Goal: Task Accomplishment & Management: Manage account settings

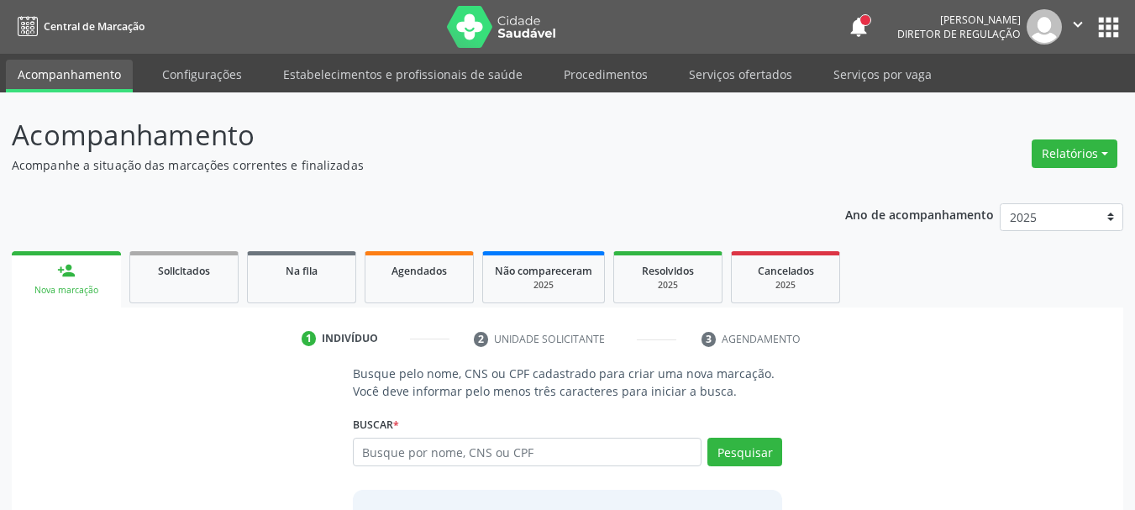
click at [1095, 27] on button "apps" at bounding box center [1107, 27] width 29 height 29
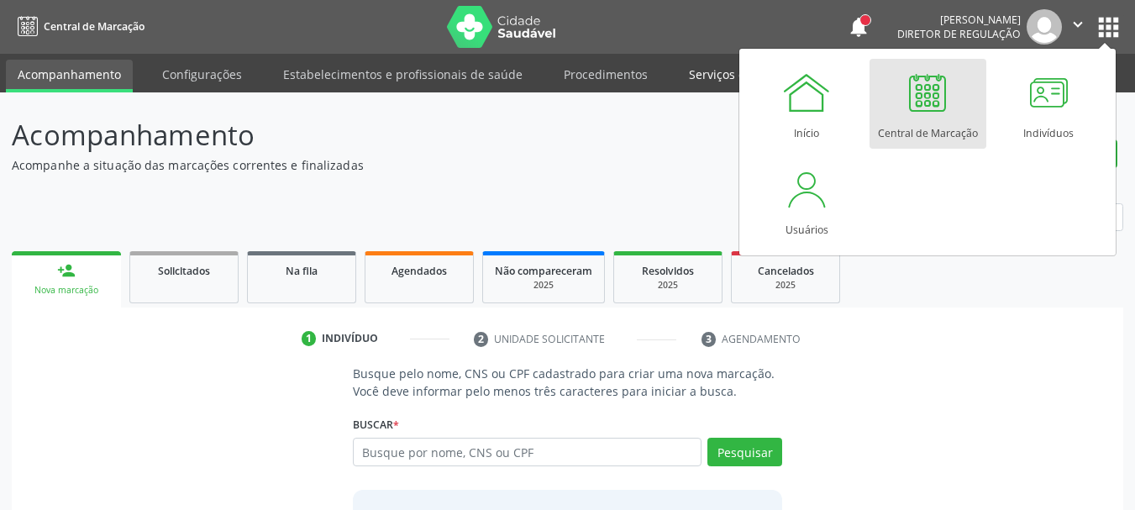
click at [884, 317] on div "1 Indivíduo 2 Unidade solicitante 3 Agendamento Busque pelo nome, CNS ou CPF ca…" at bounding box center [567, 471] width 1111 height 328
click at [711, 81] on link "Serviços ofertados" at bounding box center [740, 74] width 127 height 29
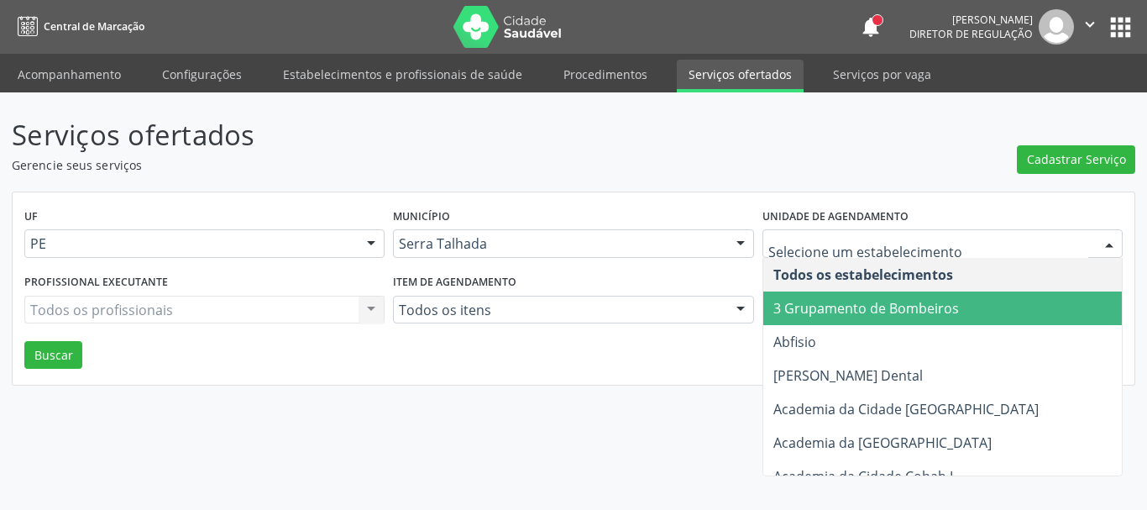
type input "p"
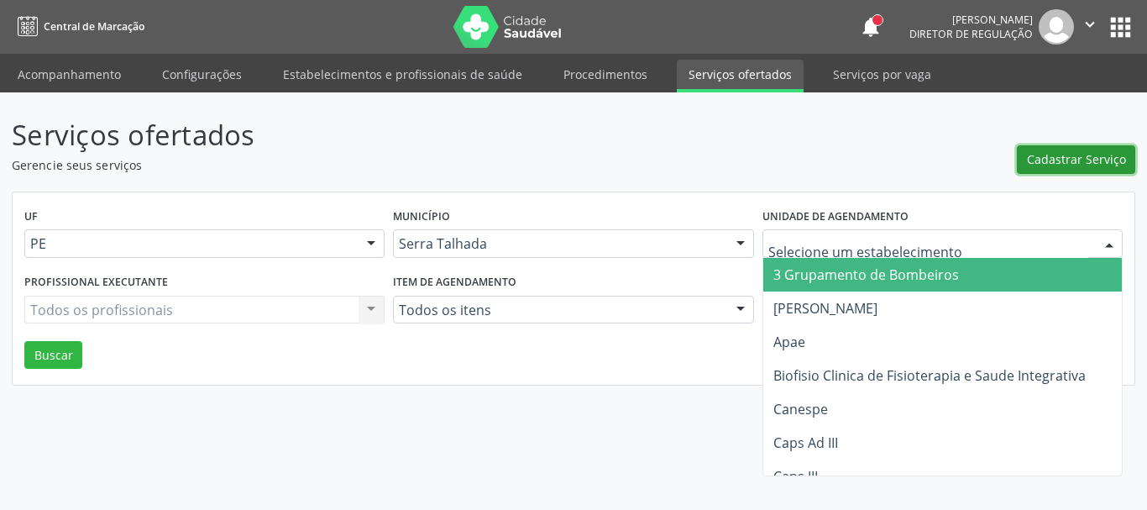
click at [1053, 146] on button "Cadastrar Serviço" at bounding box center [1076, 159] width 118 height 29
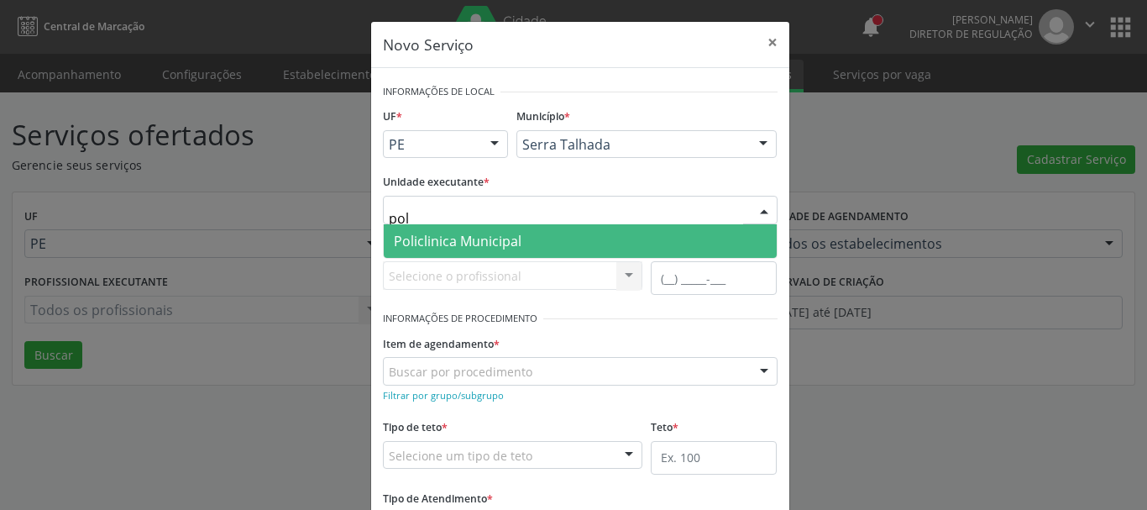
type input "poli"
click at [398, 242] on span "Policlinica Municipal" at bounding box center [458, 241] width 128 height 18
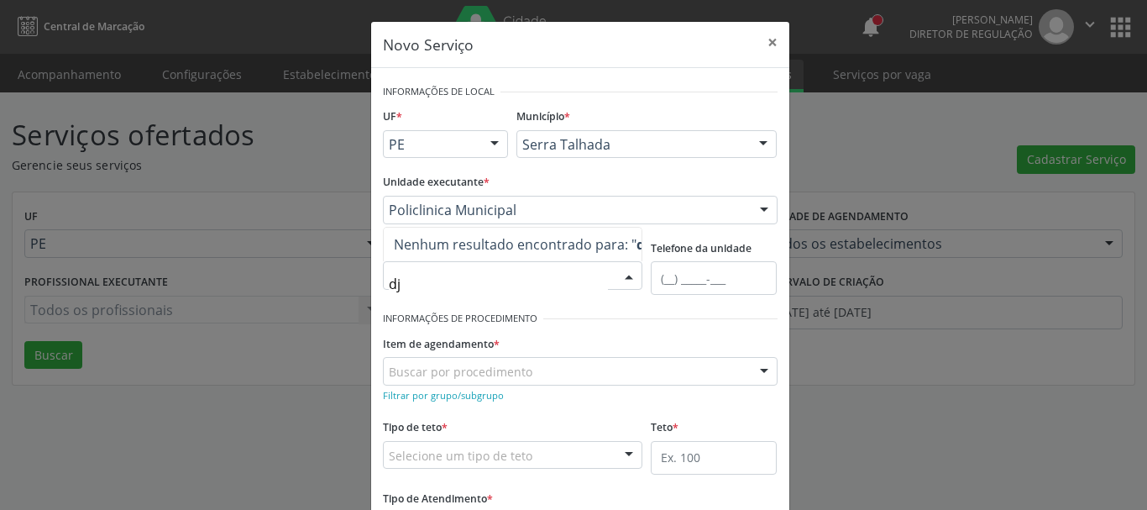
type input "d"
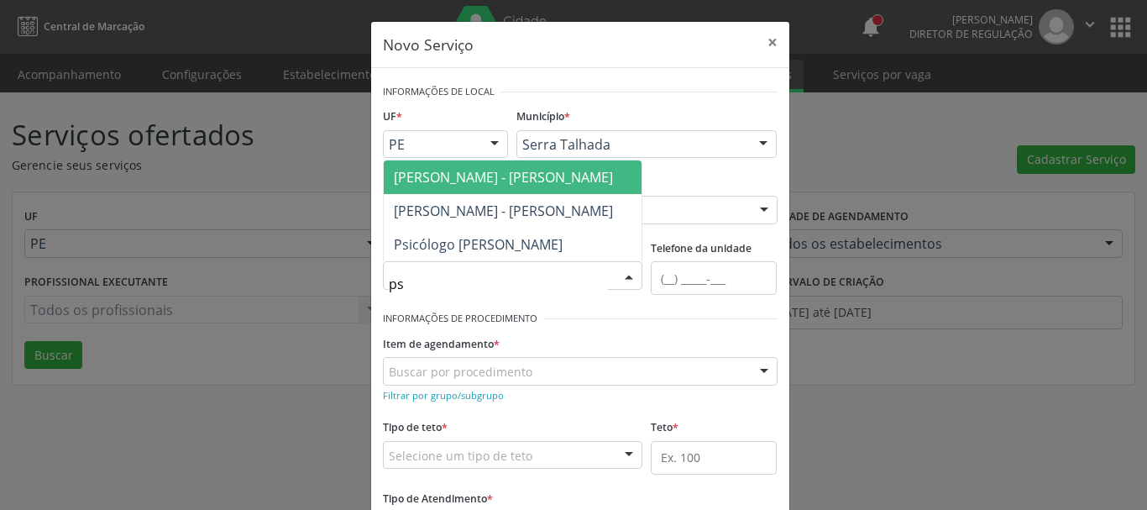
type input "psi"
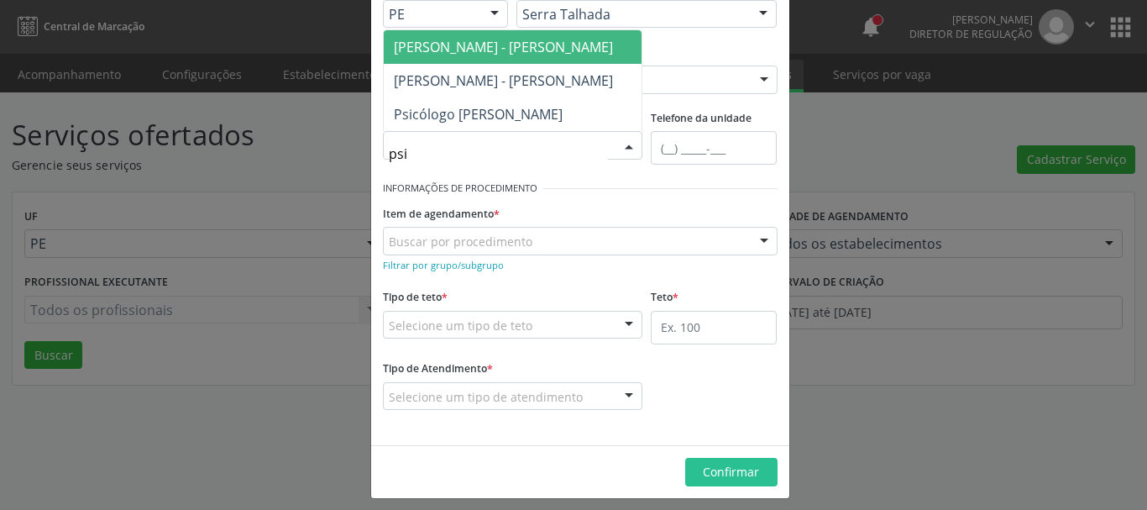
scroll to position [139, 0]
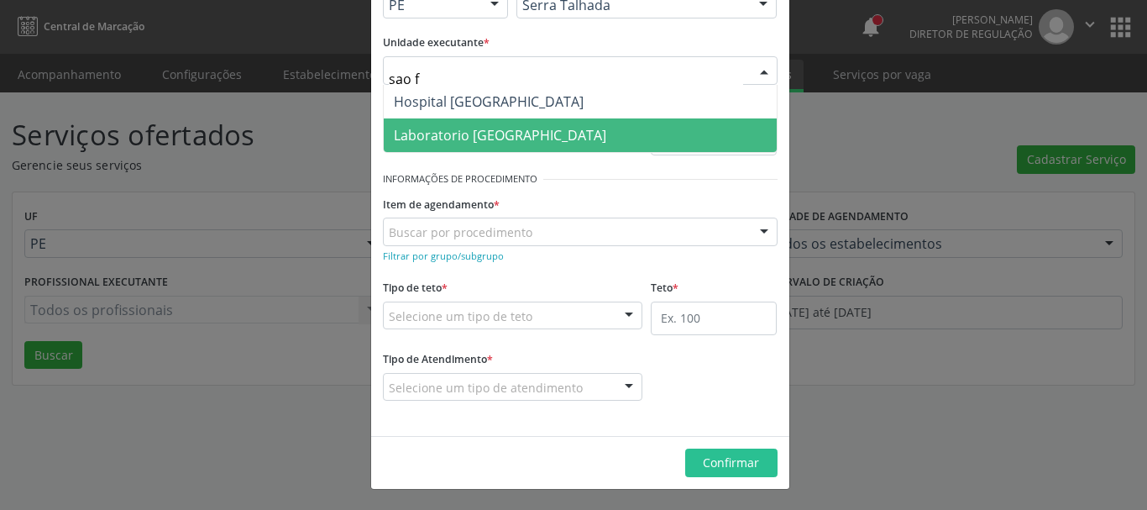
type input "sao fr"
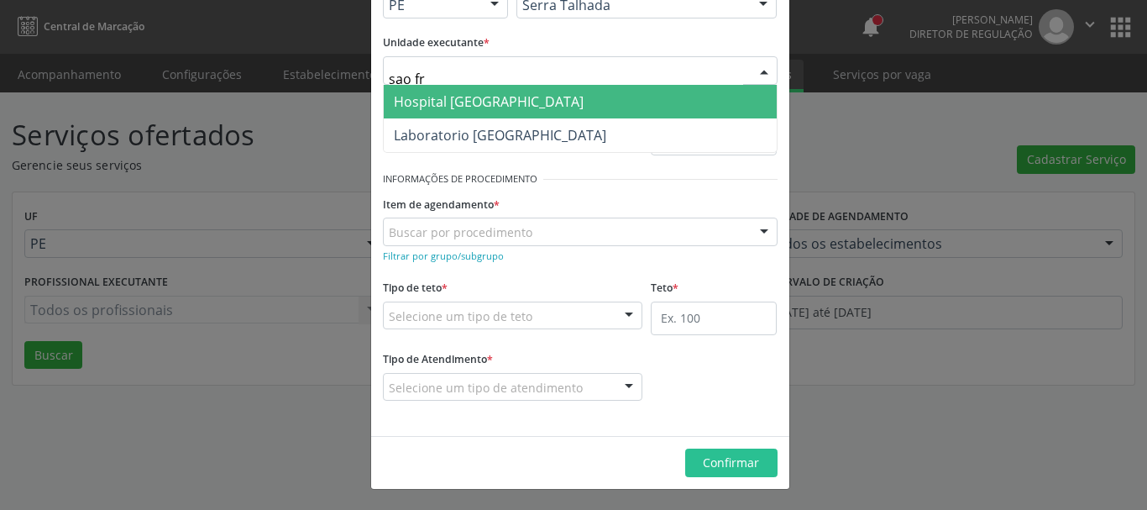
click at [395, 114] on span "Hospital Sao Francisco" at bounding box center [580, 102] width 393 height 34
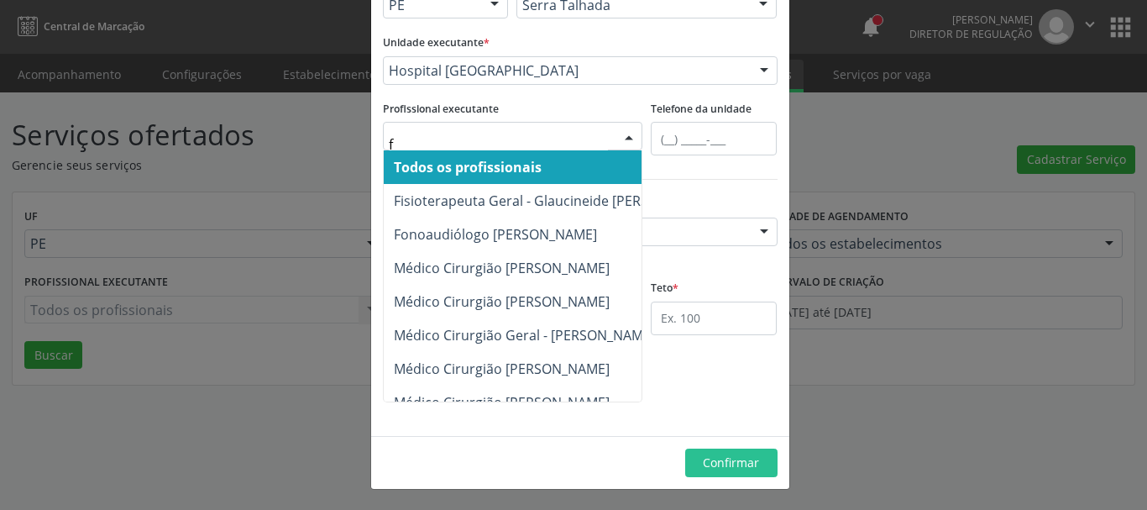
type input "fr"
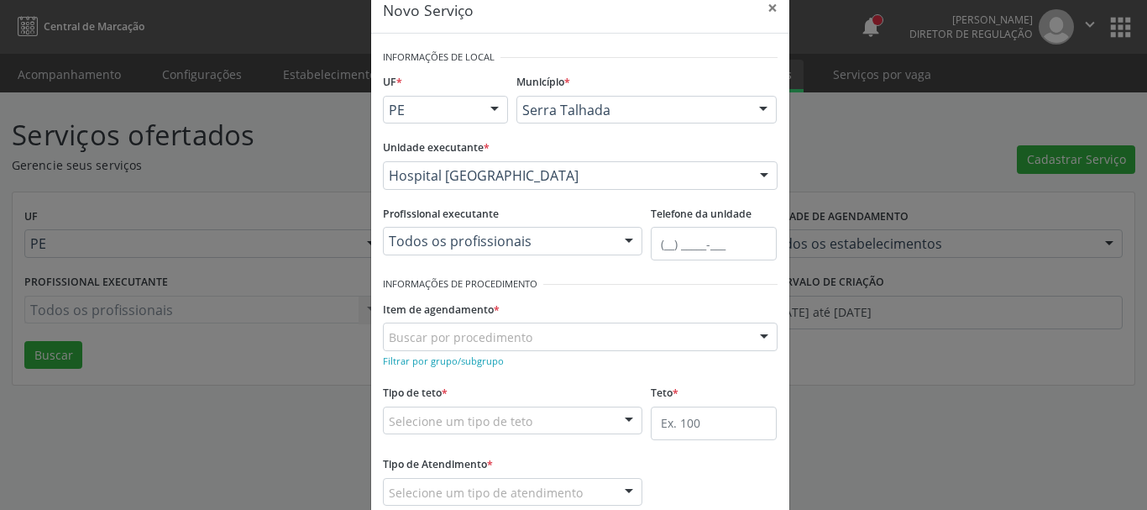
scroll to position [0, 0]
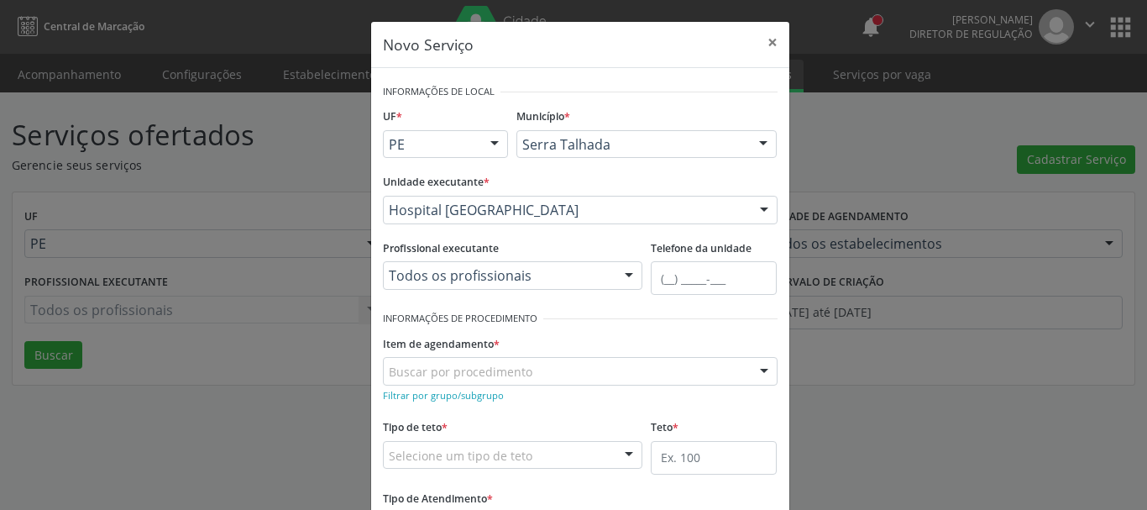
drag, startPoint x: 729, startPoint y: 33, endPoint x: 523, endPoint y: 58, distance: 207.3
click at [523, 58] on header "Novo Serviço ×" at bounding box center [580, 45] width 418 height 46
click at [763, 45] on button "×" at bounding box center [773, 42] width 34 height 41
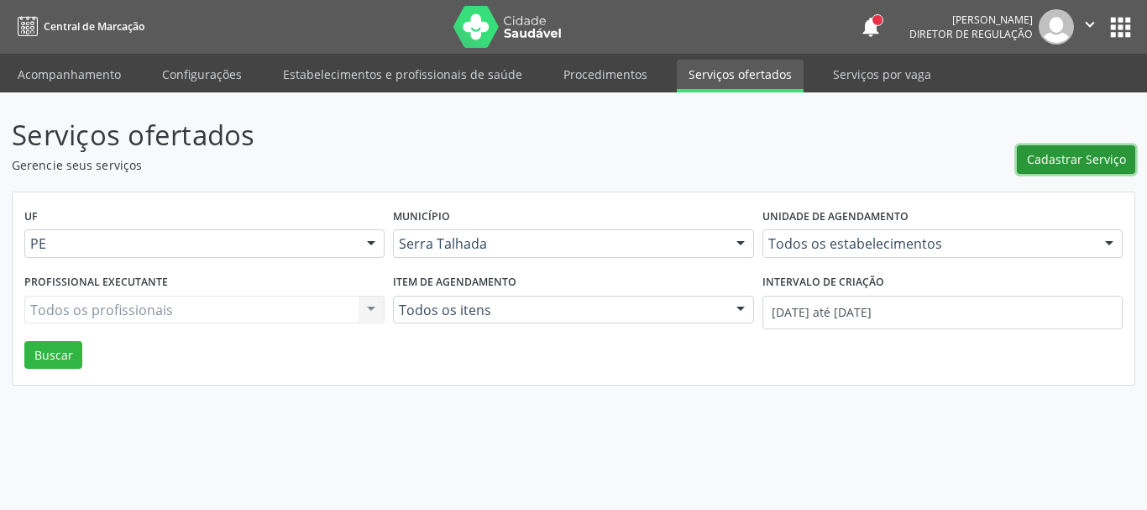
click at [1059, 163] on span "Cadastrar Serviço" at bounding box center [1076, 159] width 99 height 18
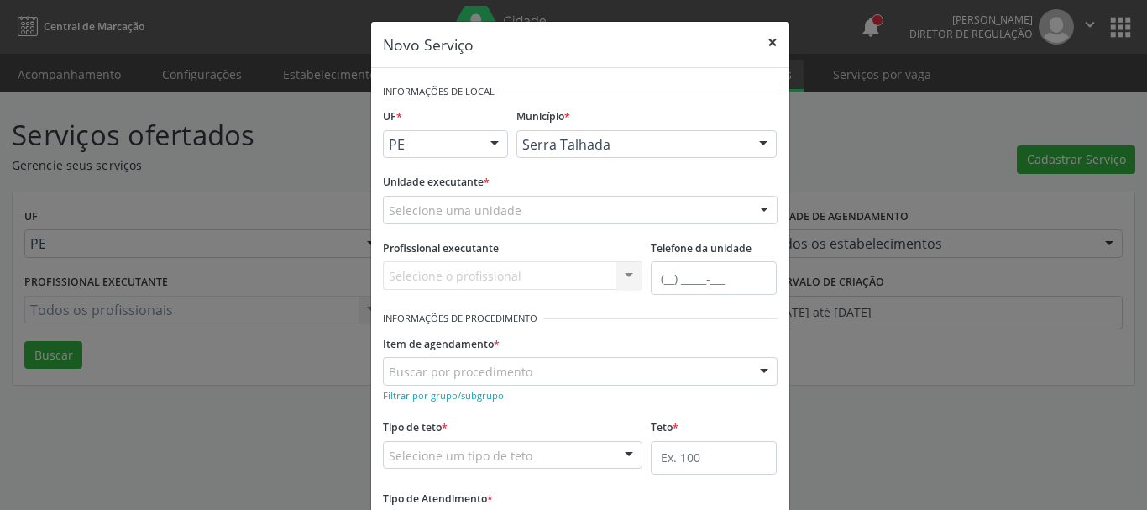
click at [768, 39] on button "×" at bounding box center [773, 42] width 34 height 41
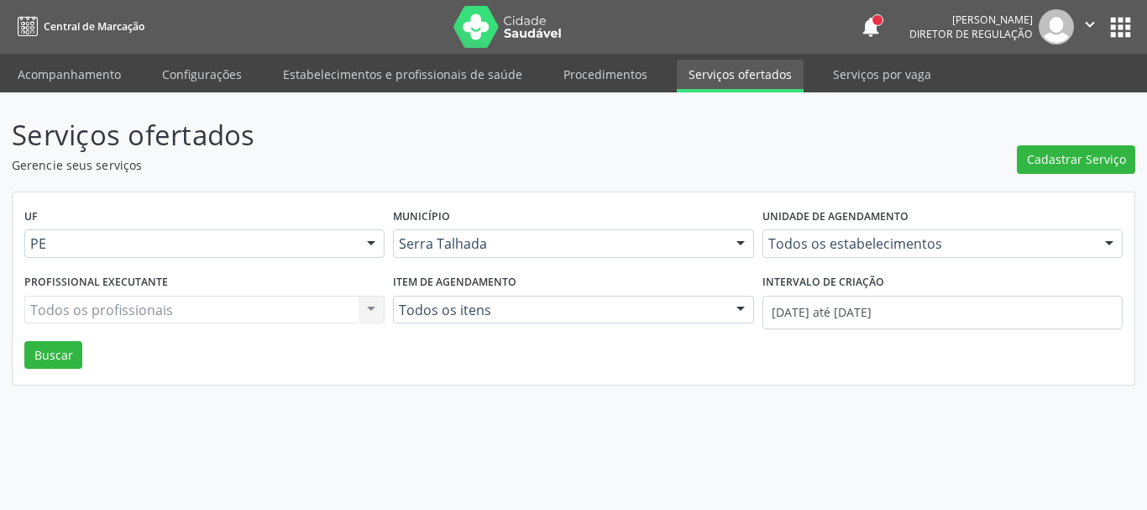
click at [842, 254] on div "Todos os estabelecimentos" at bounding box center [943, 243] width 360 height 29
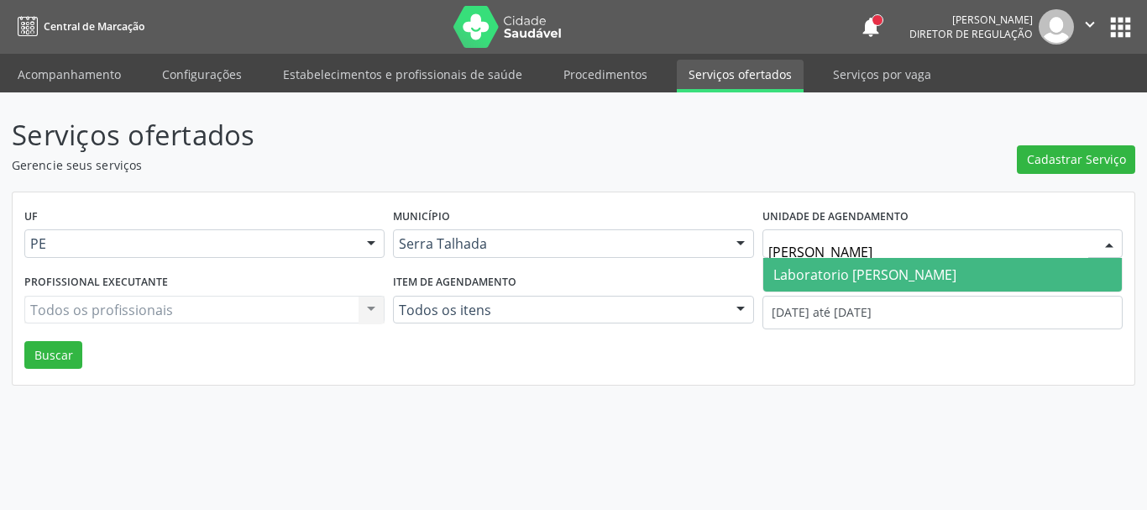
type input "paulo te"
click at [815, 268] on span "Laboratorio [PERSON_NAME]" at bounding box center [864, 274] width 183 height 18
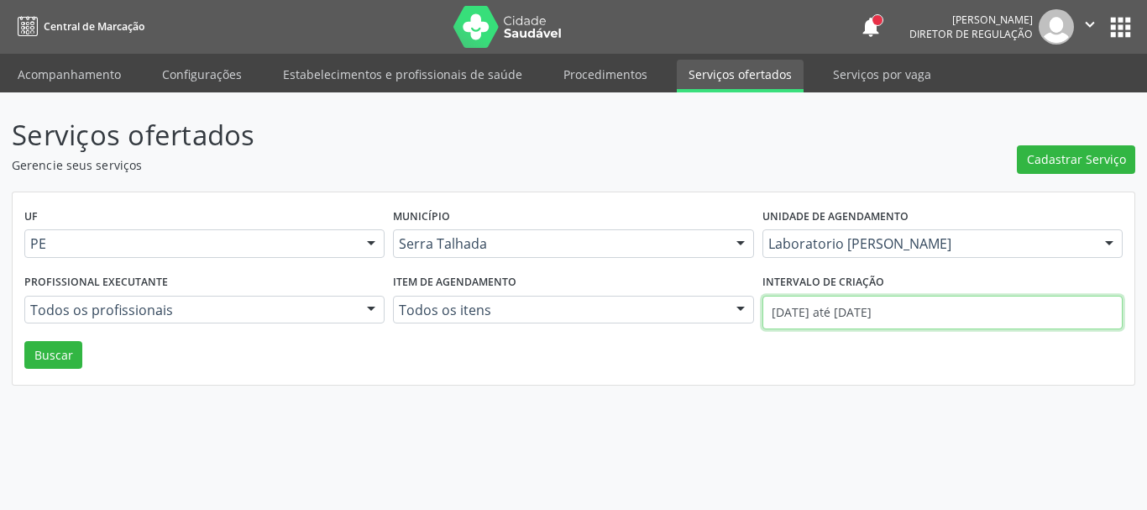
click at [775, 320] on input "01/09/2025 até 22/09/2025" at bounding box center [943, 313] width 360 height 34
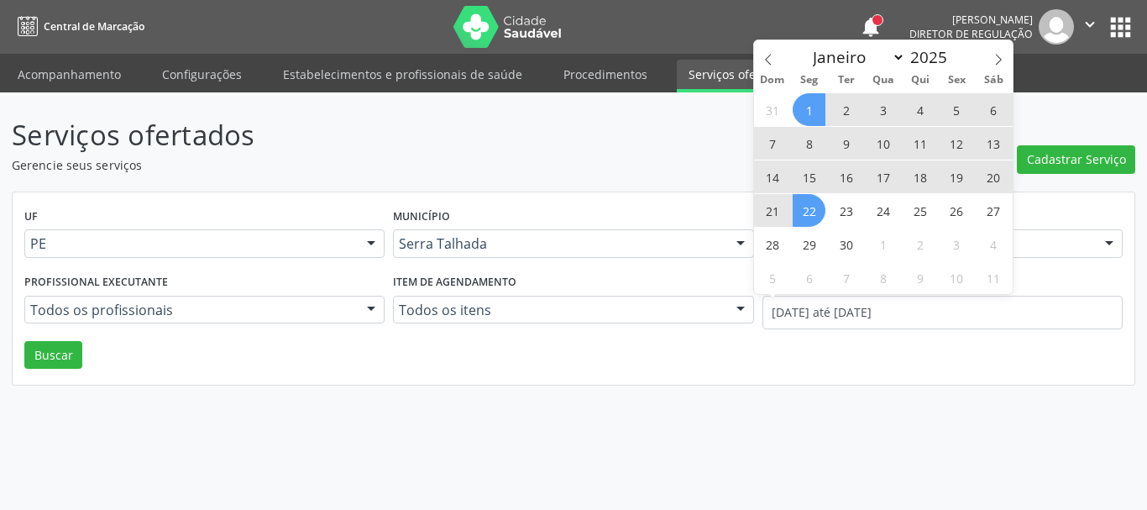
click at [653, 152] on p "Serviços ofertados" at bounding box center [405, 135] width 787 height 42
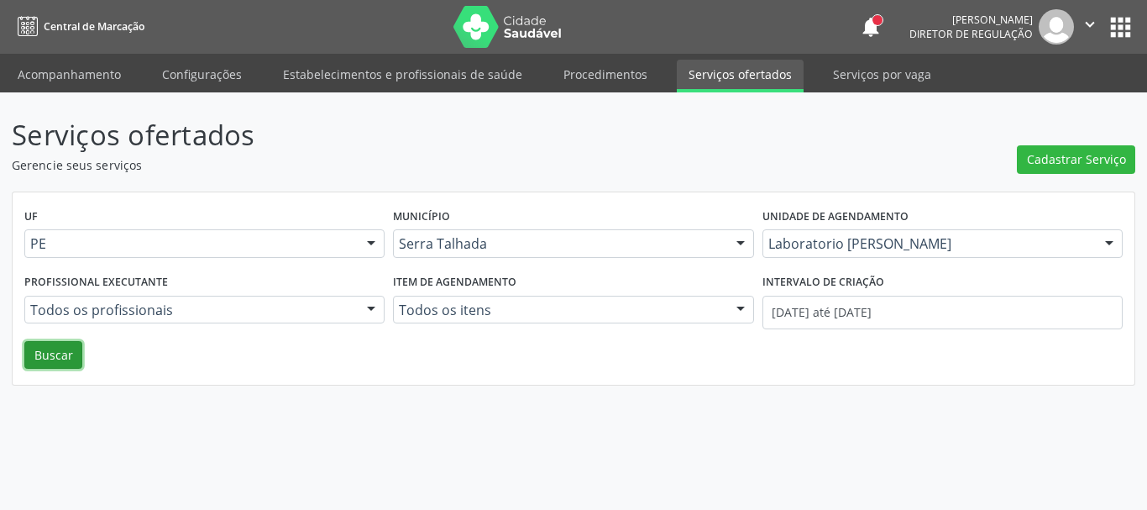
click at [63, 357] on button "Buscar" at bounding box center [53, 355] width 58 height 29
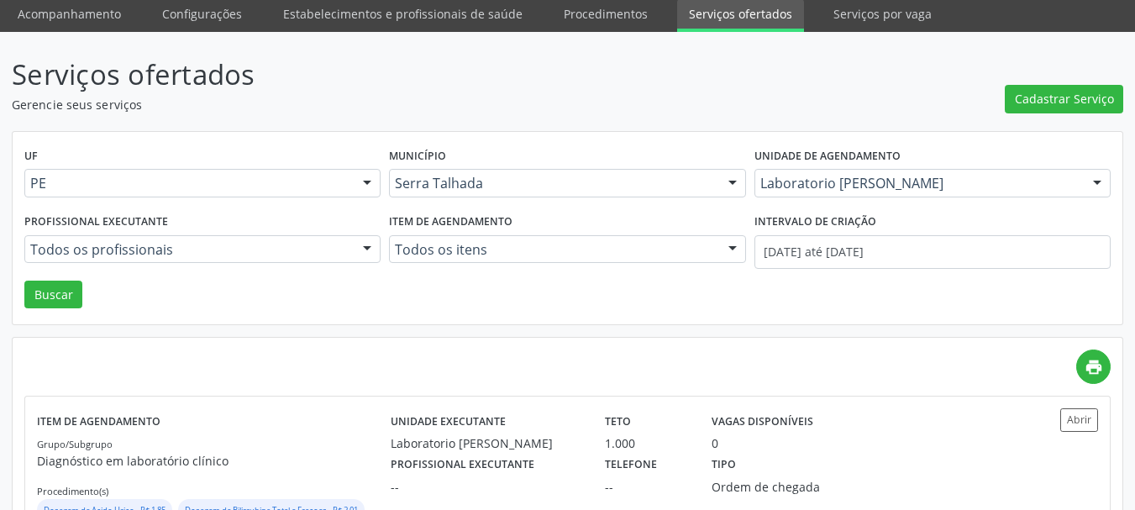
scroll to position [148, 0]
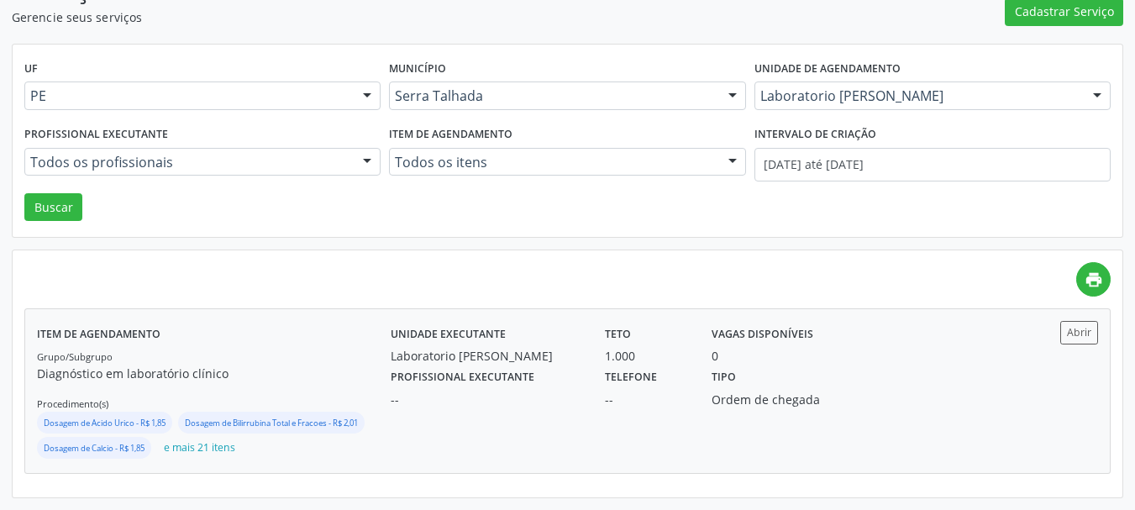
click at [593, 391] on div "Telefone --" at bounding box center [646, 386] width 107 height 44
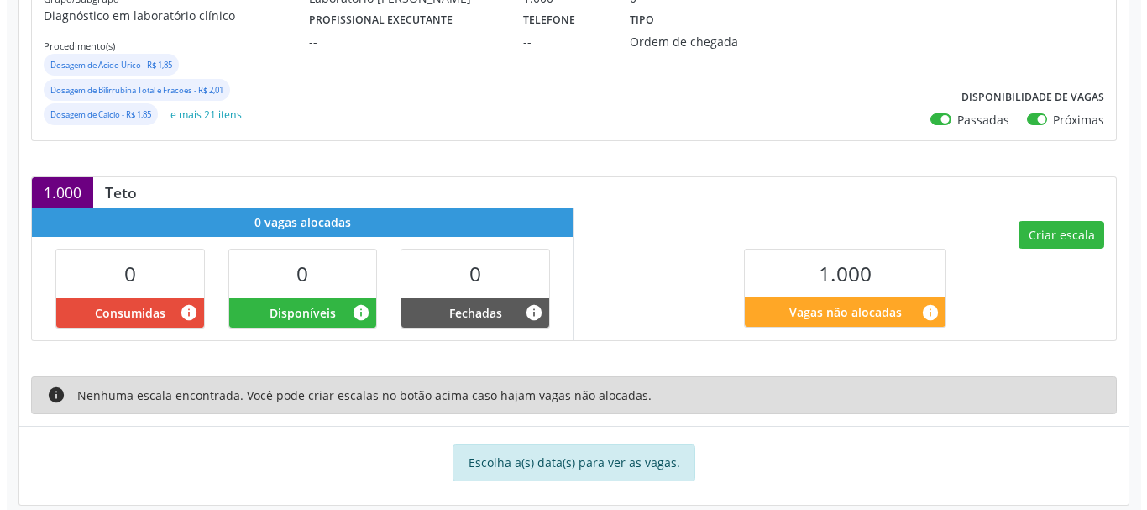
scroll to position [307, 0]
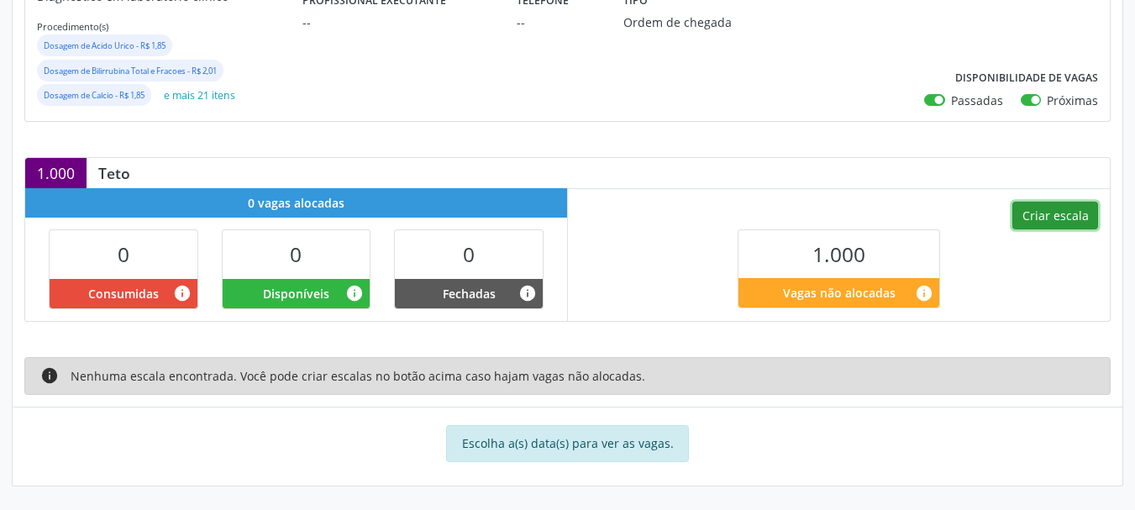
click at [1033, 211] on button "Criar escala" at bounding box center [1055, 216] width 86 height 29
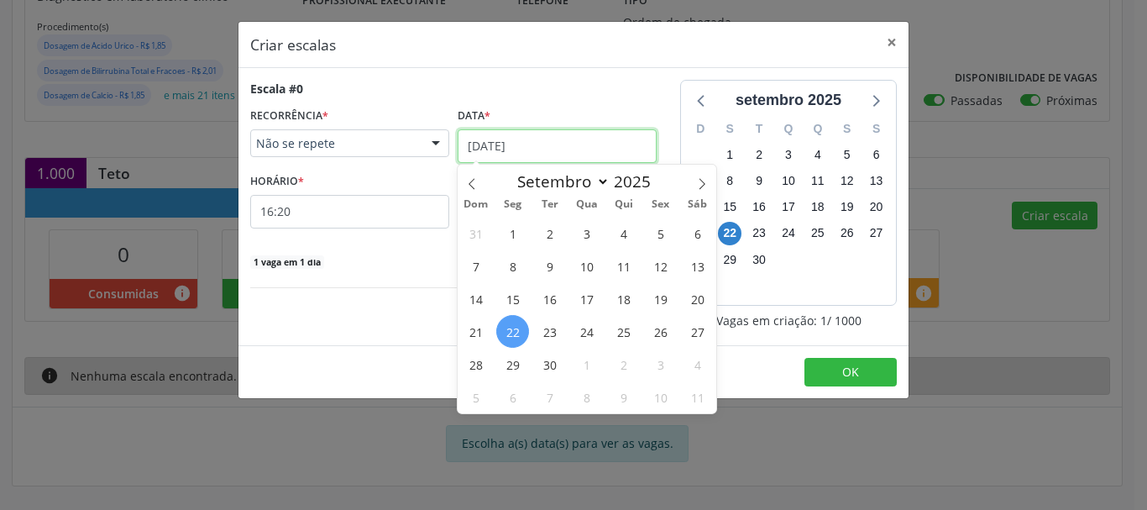
drag, startPoint x: 573, startPoint y: 155, endPoint x: 564, endPoint y: 149, distance: 9.8
click at [564, 149] on input "[DATE]" at bounding box center [557, 146] width 199 height 34
click at [522, 225] on span "1" at bounding box center [512, 233] width 33 height 33
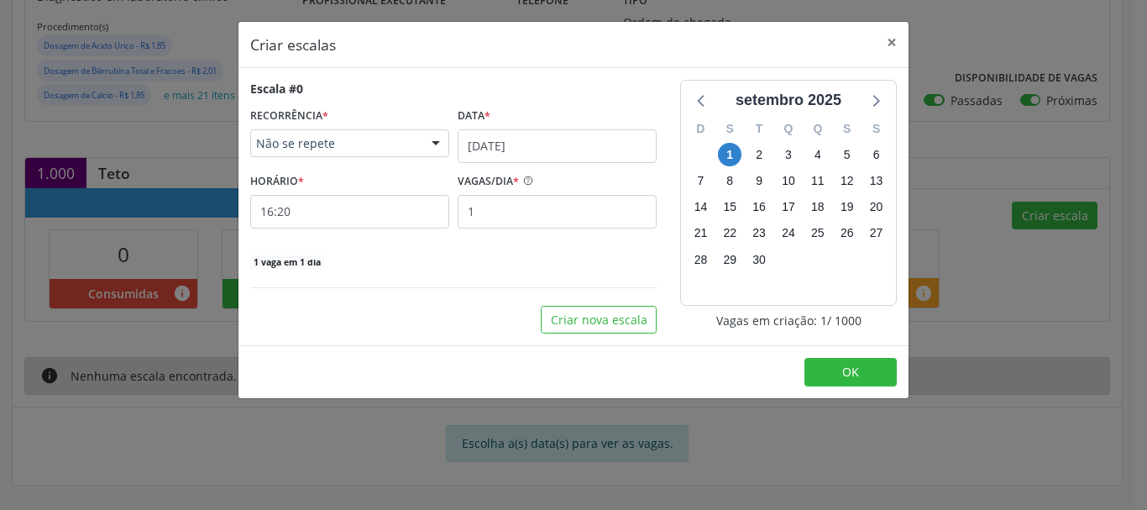
click at [375, 136] on span "Não se repete" at bounding box center [335, 143] width 159 height 17
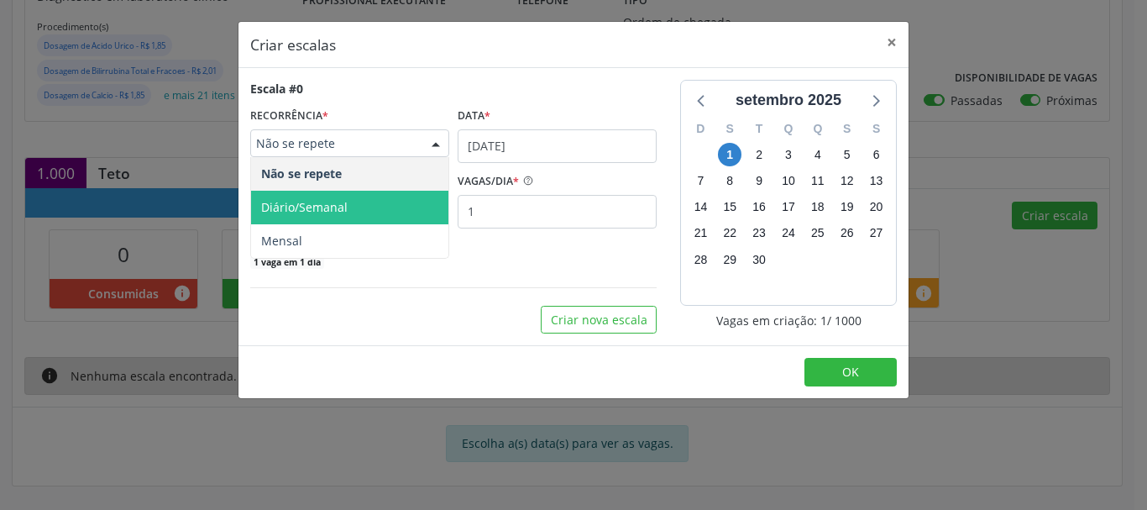
click at [332, 202] on span "Diário/Semanal" at bounding box center [304, 207] width 87 height 16
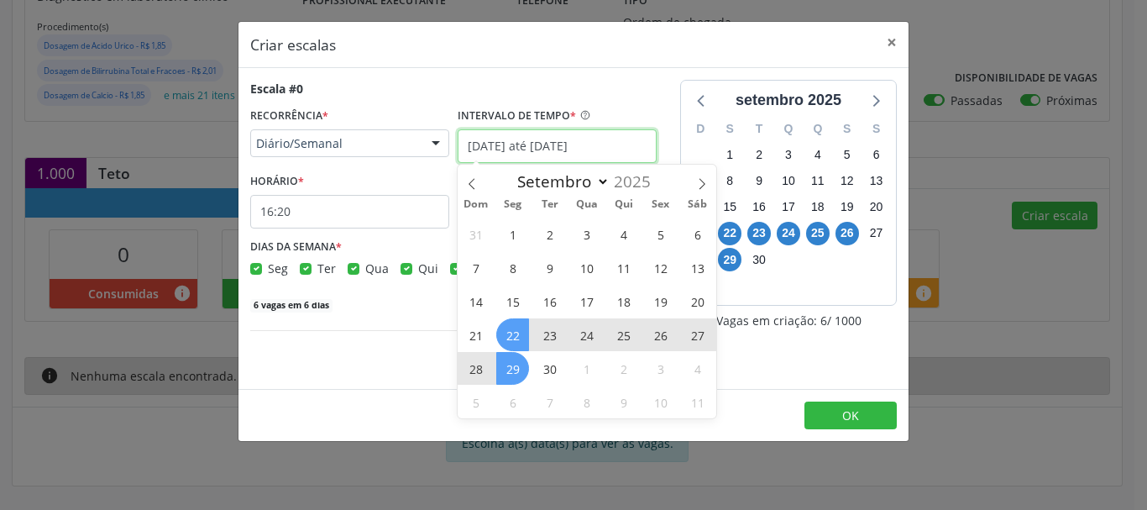
click at [482, 144] on input "[DATE] até [DATE]" at bounding box center [557, 146] width 199 height 34
click at [701, 184] on icon at bounding box center [702, 184] width 12 height 12
select select "9"
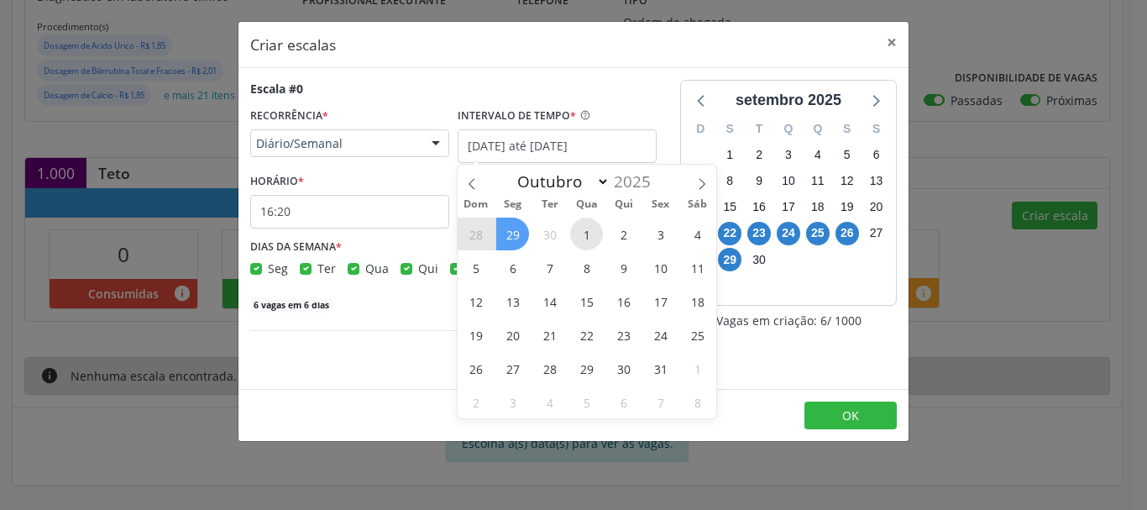
click at [579, 232] on span "1" at bounding box center [586, 234] width 33 height 33
type input "01/10/2025"
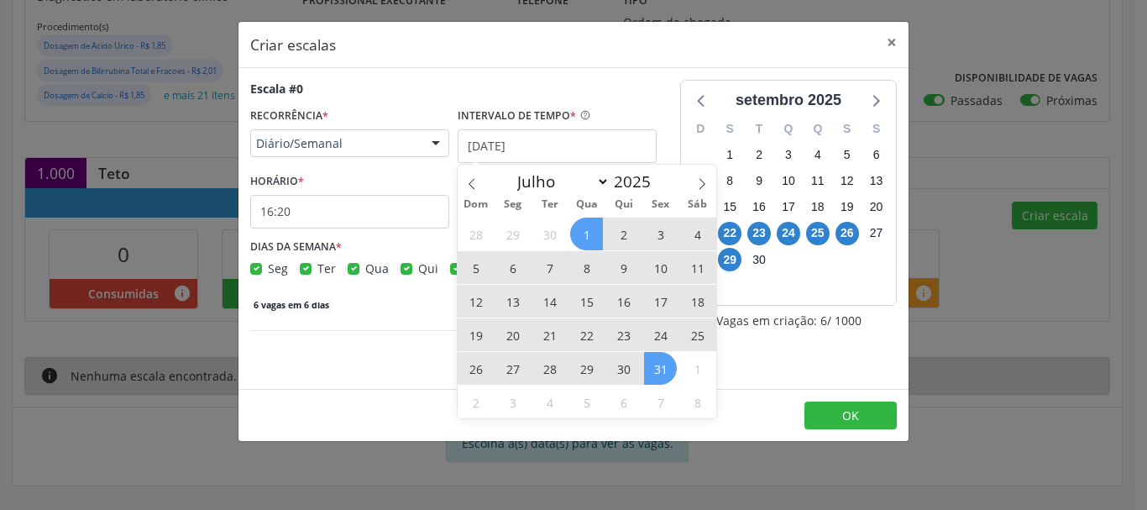
click at [657, 365] on span "31" at bounding box center [660, 368] width 33 height 33
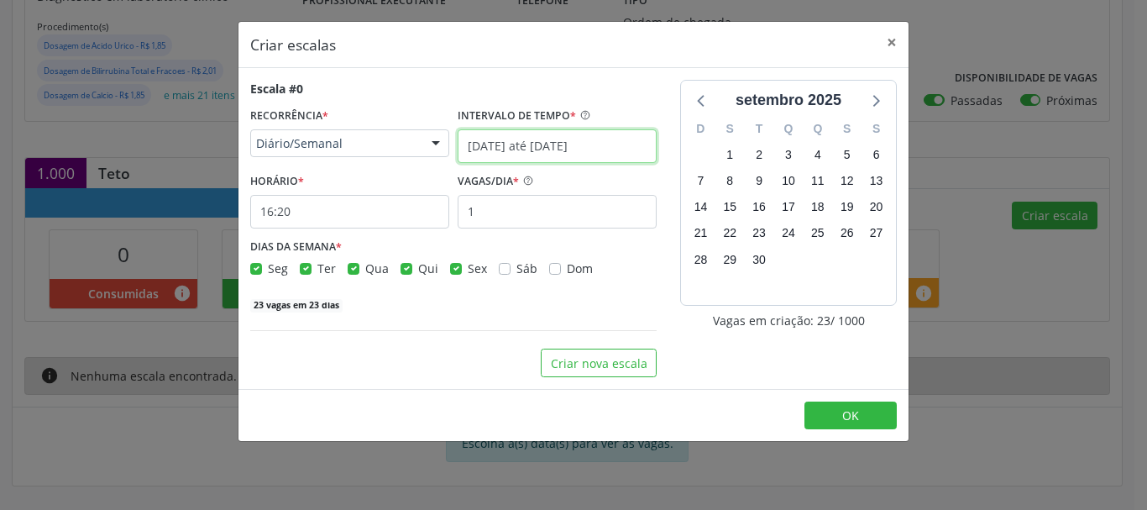
click at [642, 136] on input "01/10/2025 até 31/10/2025" at bounding box center [557, 146] width 199 height 34
click at [380, 170] on div "HORÁRIO * 16:20" at bounding box center [349, 199] width 199 height 60
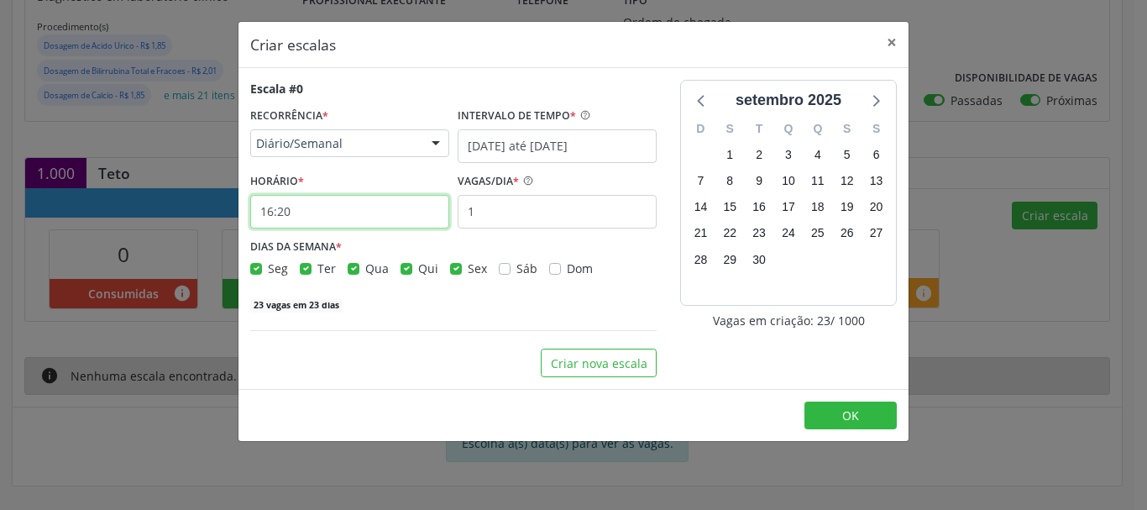
click at [337, 202] on input "16:20" at bounding box center [349, 212] width 199 height 34
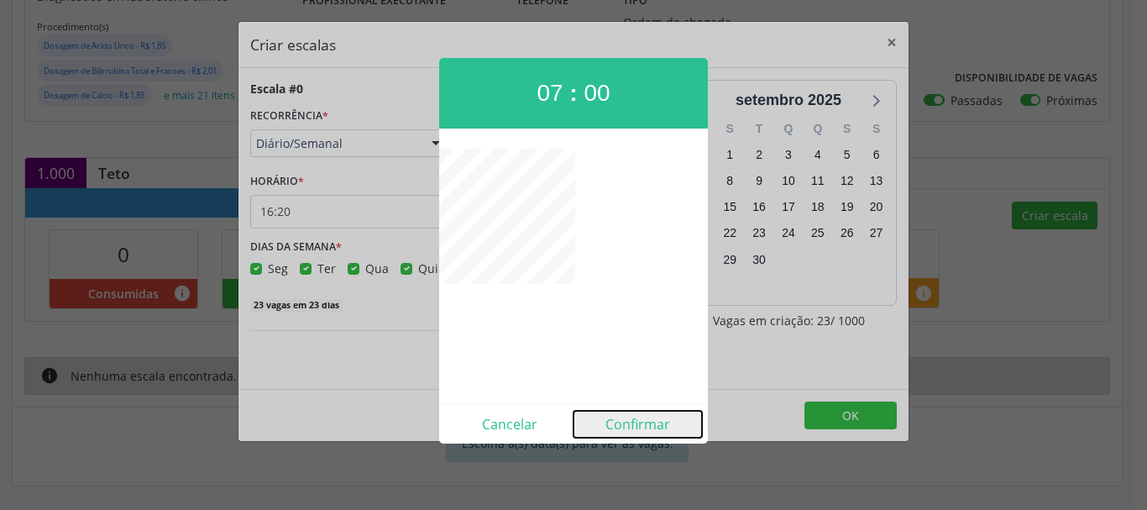
click at [645, 436] on button "Confirmar" at bounding box center [638, 424] width 128 height 27
type input "07:00"
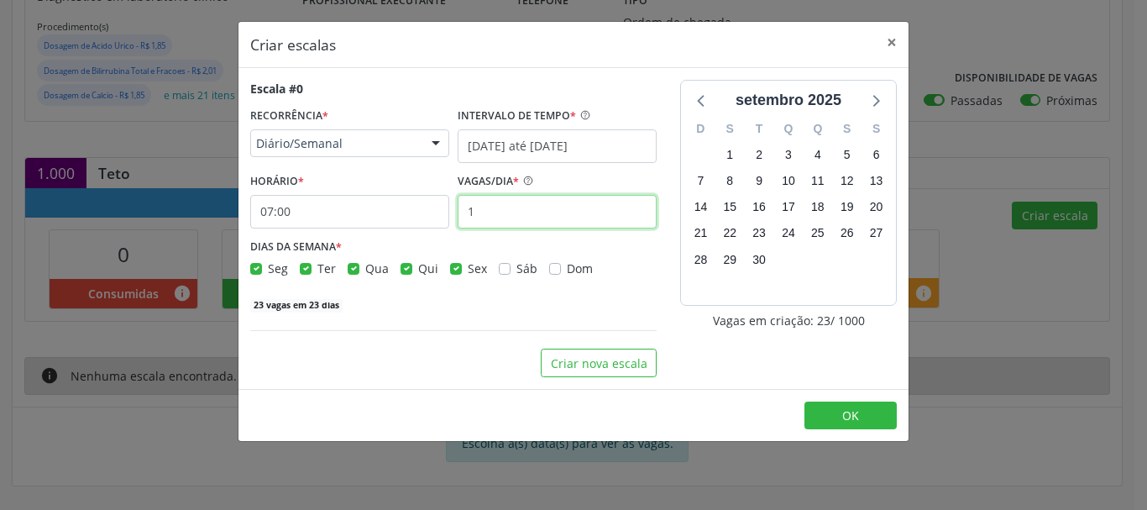
click at [486, 199] on input "1" at bounding box center [557, 212] width 199 height 34
type input "12"
click at [474, 305] on div "276 vagas em 23 dias" at bounding box center [453, 304] width 406 height 18
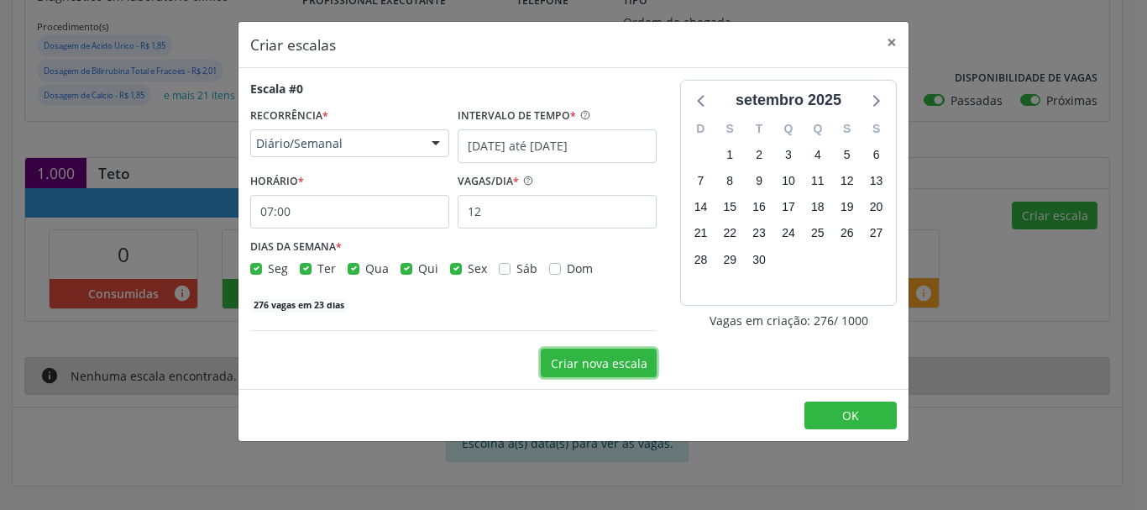
click at [589, 361] on button "Criar nova escala" at bounding box center [599, 363] width 116 height 29
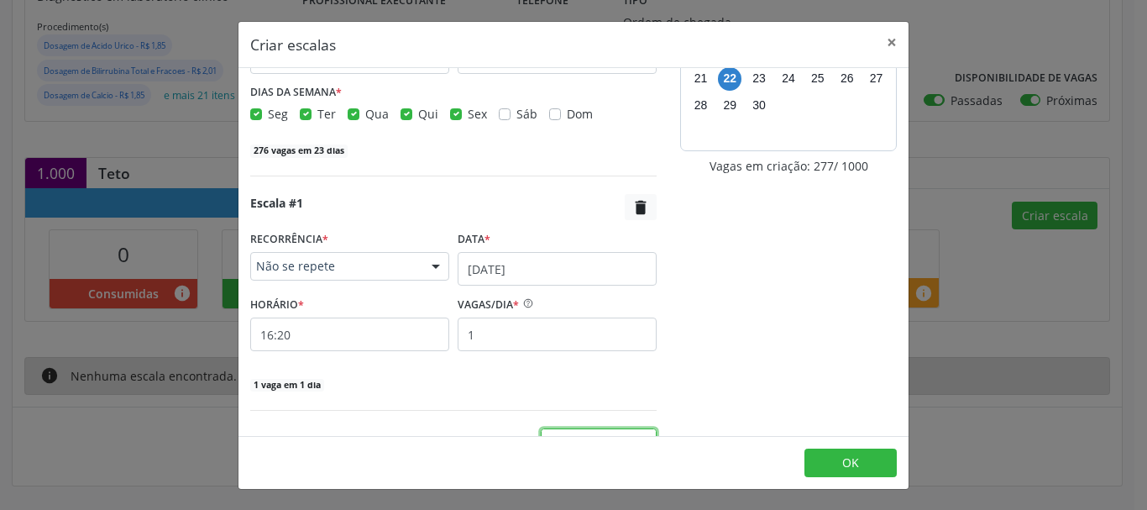
scroll to position [187, 0]
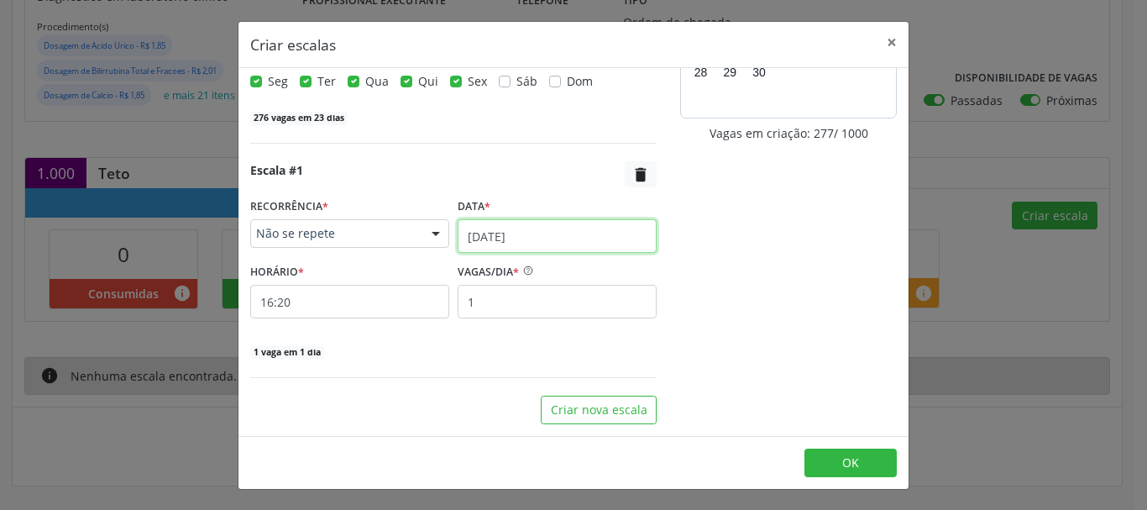
click at [521, 244] on input "22/09/2025" at bounding box center [557, 236] width 199 height 34
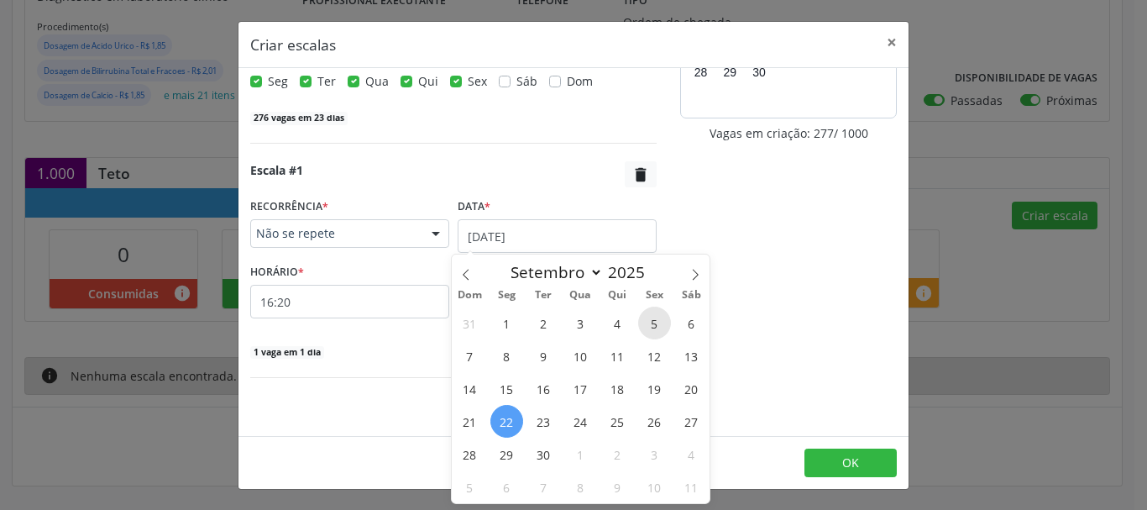
click at [657, 312] on span "5" at bounding box center [654, 323] width 33 height 33
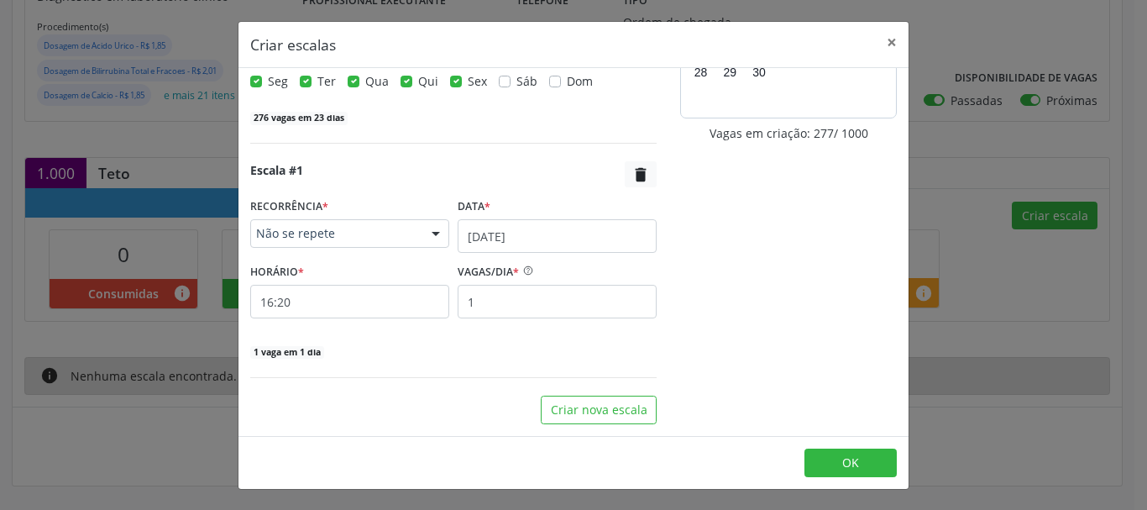
click at [336, 238] on span "Não se repete" at bounding box center [335, 233] width 159 height 17
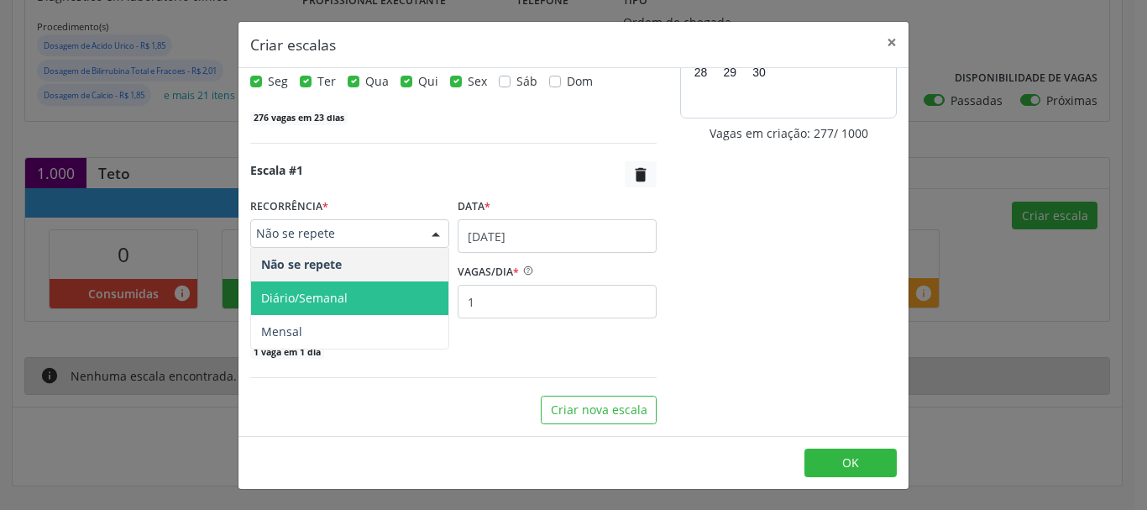
click at [356, 297] on span "Diário/Semanal" at bounding box center [349, 298] width 197 height 34
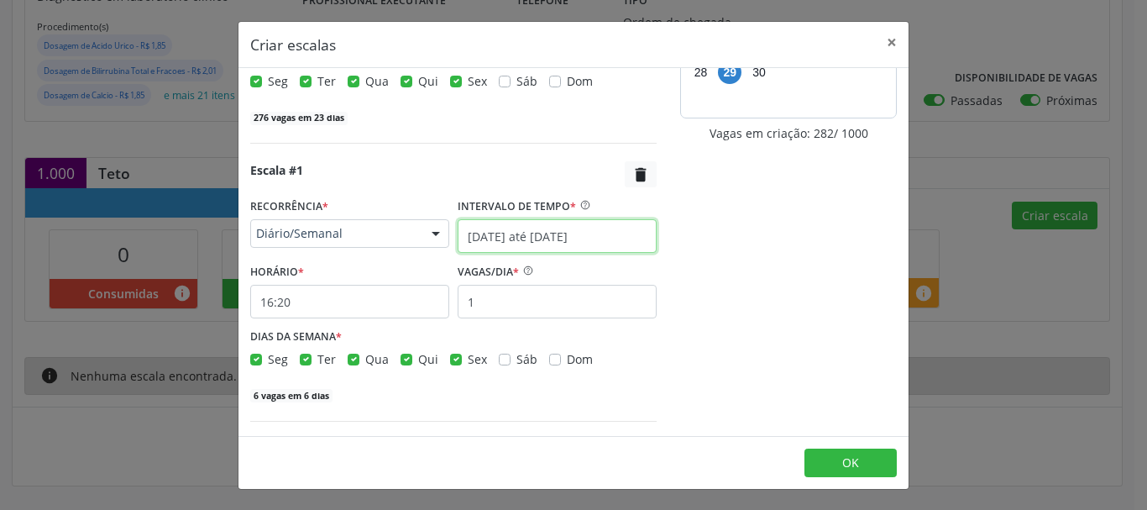
click at [540, 240] on input "22/09/2025 até 29/09/2025" at bounding box center [557, 236] width 199 height 34
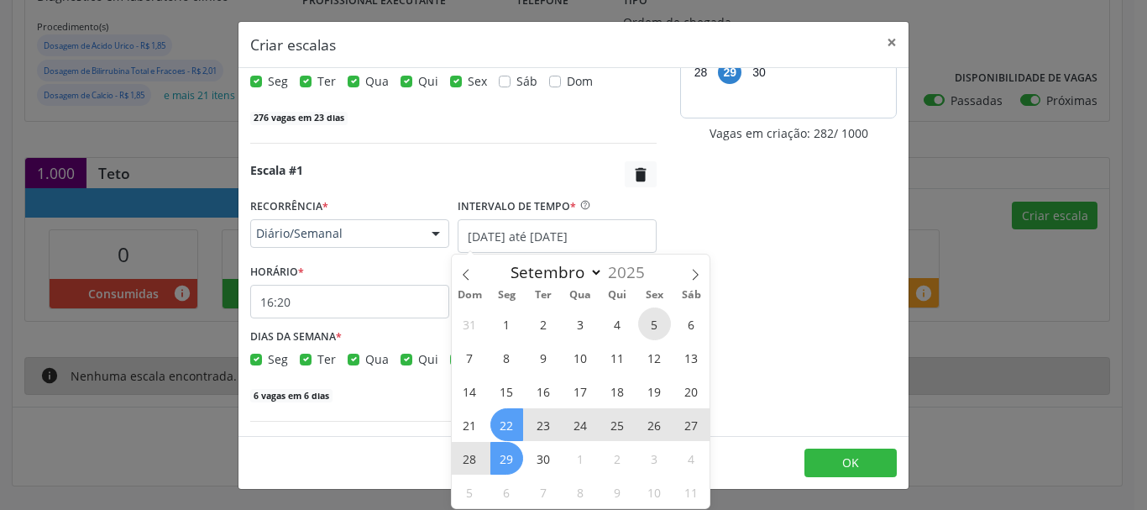
click at [652, 324] on span "5" at bounding box center [654, 323] width 33 height 33
type input "05/09/2025"
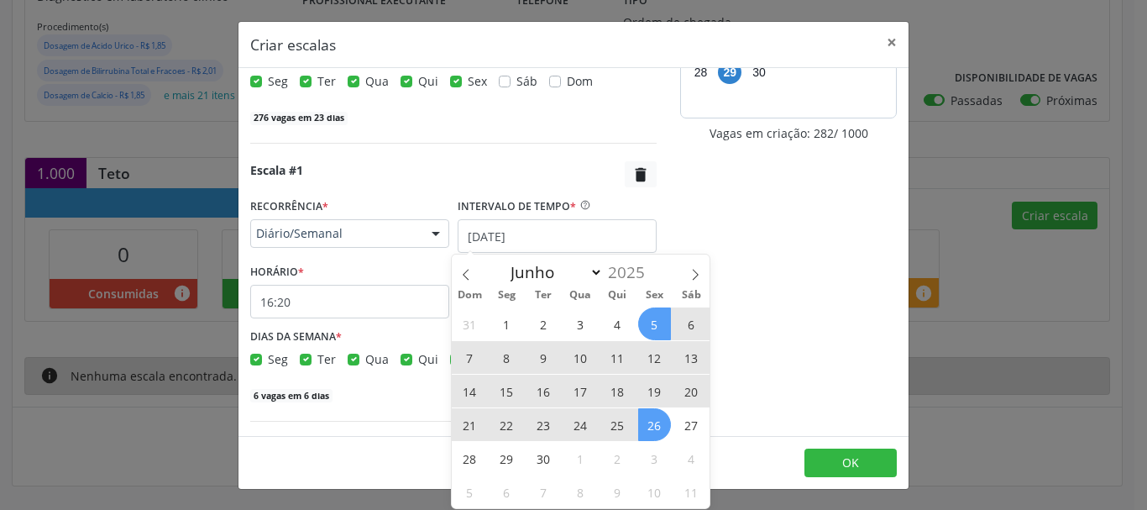
click at [656, 428] on span "26" at bounding box center [654, 424] width 33 height 33
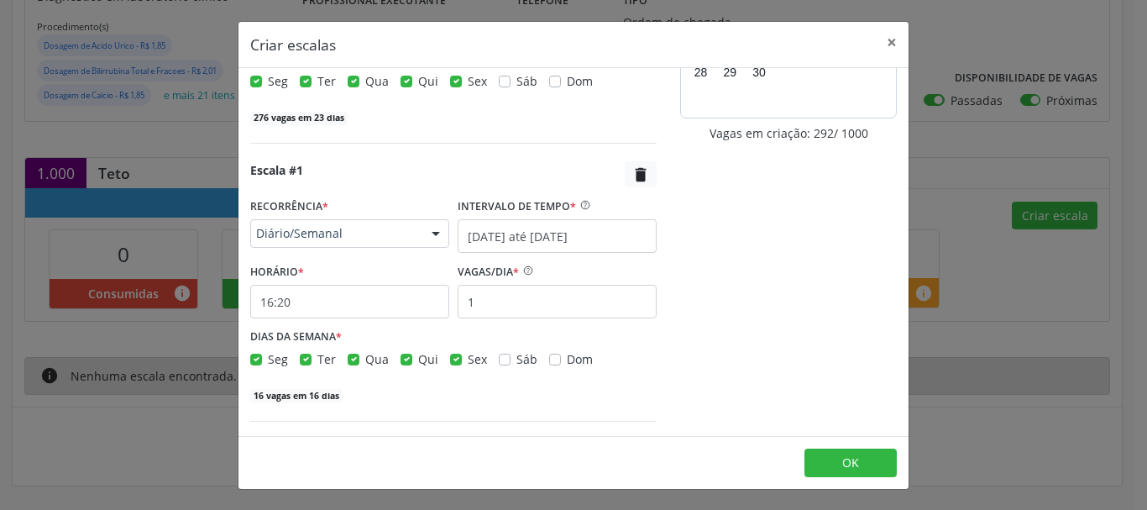
click at [268, 360] on label "Seg" at bounding box center [278, 359] width 20 height 18
click at [254, 360] on input "Seg" at bounding box center [256, 357] width 12 height 15
checkbox input "false"
click at [317, 359] on label "Ter" at bounding box center [326, 359] width 18 height 18
click at [301, 359] on input "Ter" at bounding box center [306, 357] width 12 height 15
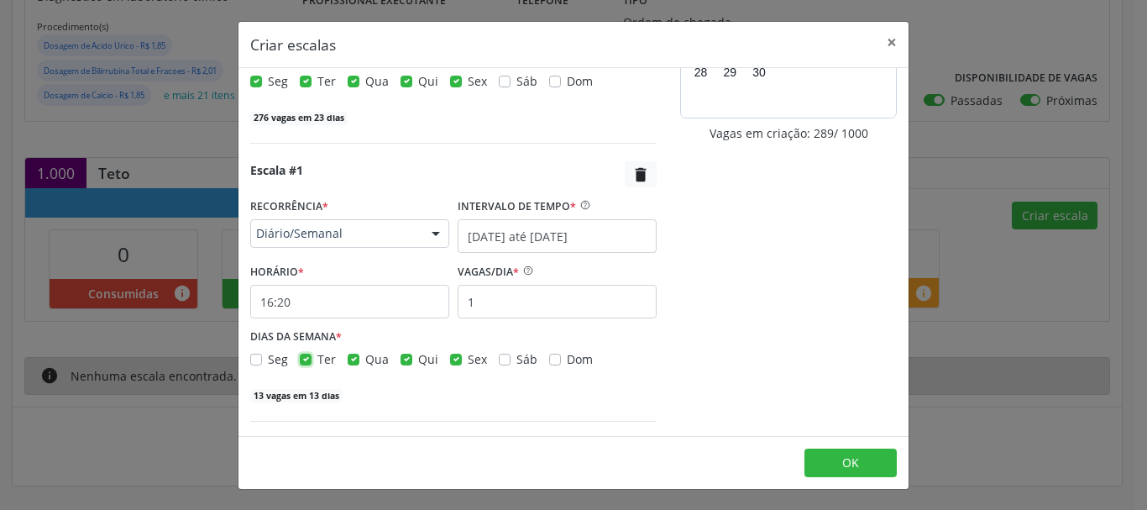
checkbox input "false"
click at [354, 366] on div "Qua" at bounding box center [368, 359] width 41 height 18
click at [418, 357] on label "Qui" at bounding box center [428, 359] width 20 height 18
click at [410, 357] on input "Qui" at bounding box center [407, 357] width 12 height 15
checkbox input "false"
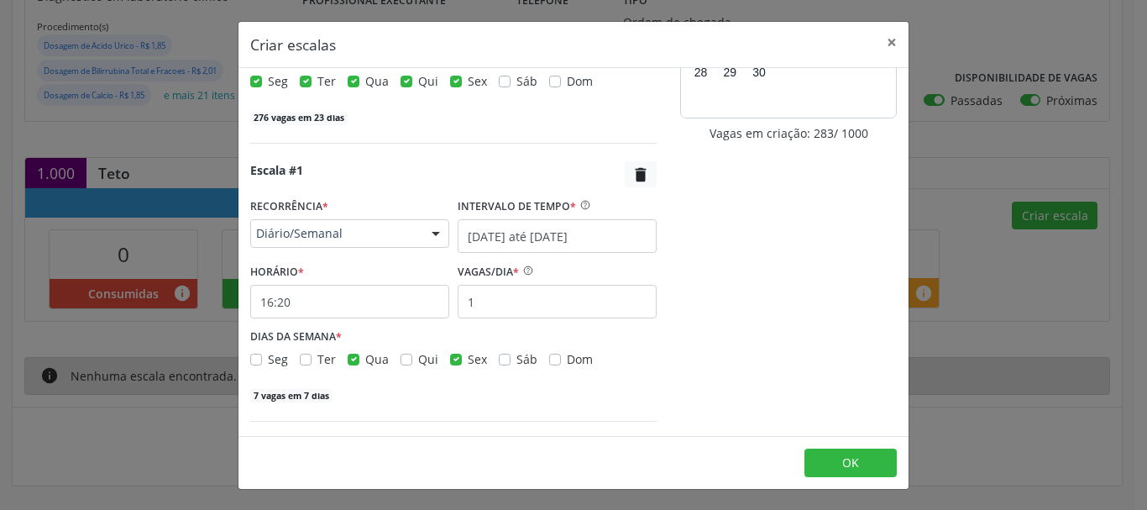
click at [365, 360] on label "Qua" at bounding box center [377, 359] width 24 height 18
click at [351, 360] on input "Qua" at bounding box center [354, 357] width 12 height 15
checkbox input "false"
click at [328, 285] on input "16:20" at bounding box center [349, 302] width 199 height 34
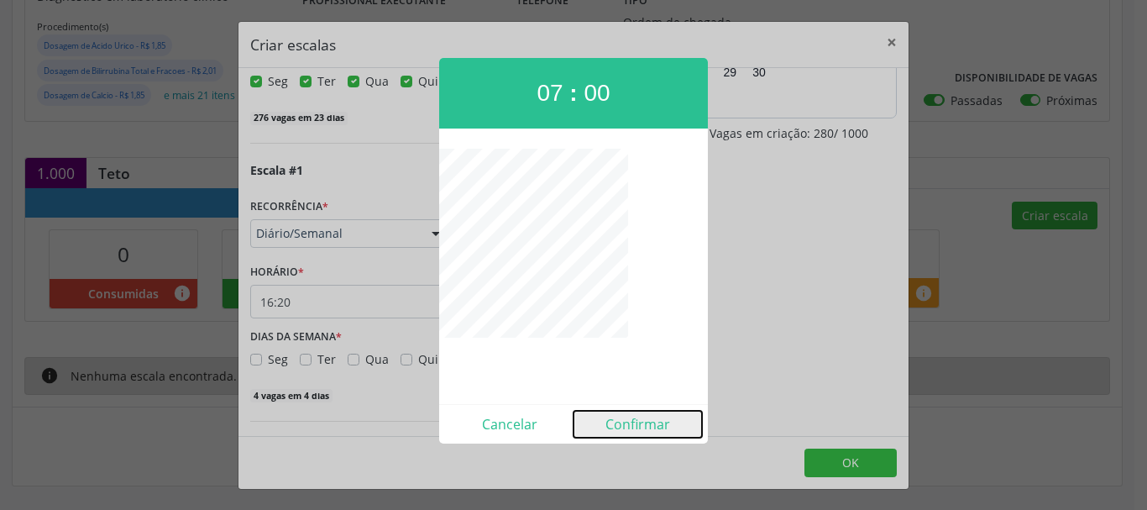
click at [658, 422] on button "Confirmar" at bounding box center [638, 424] width 128 height 27
type input "07:00"
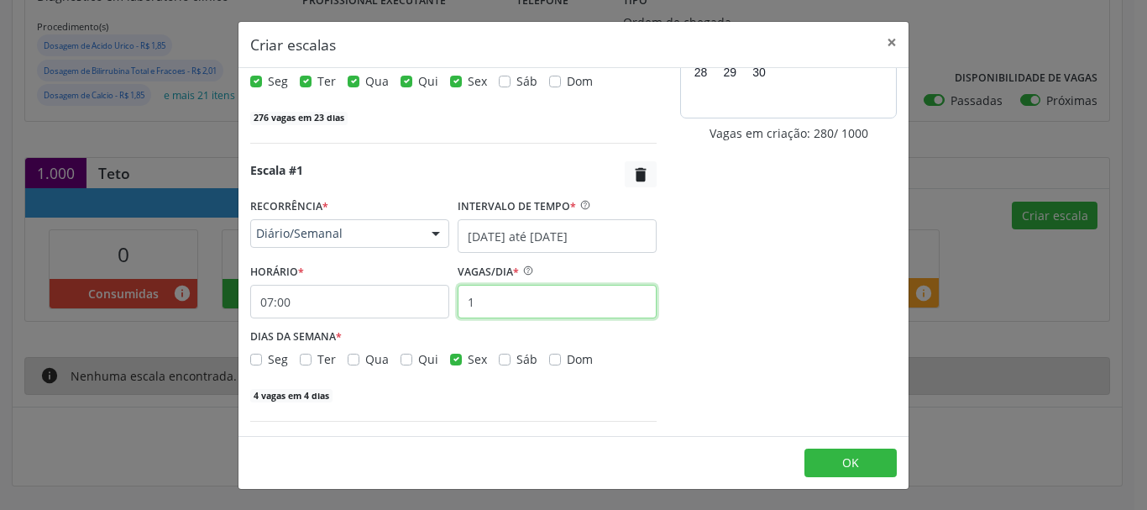
click at [501, 301] on input "1" at bounding box center [557, 302] width 199 height 34
click at [501, 298] on input "1" at bounding box center [557, 302] width 199 height 34
type input "12"
click at [465, 188] on div "Escala #1  RECORRÊNCIA * Diário/Semanal Não se repete Diário/Semanal Mensal Ne…" at bounding box center [453, 282] width 406 height 242
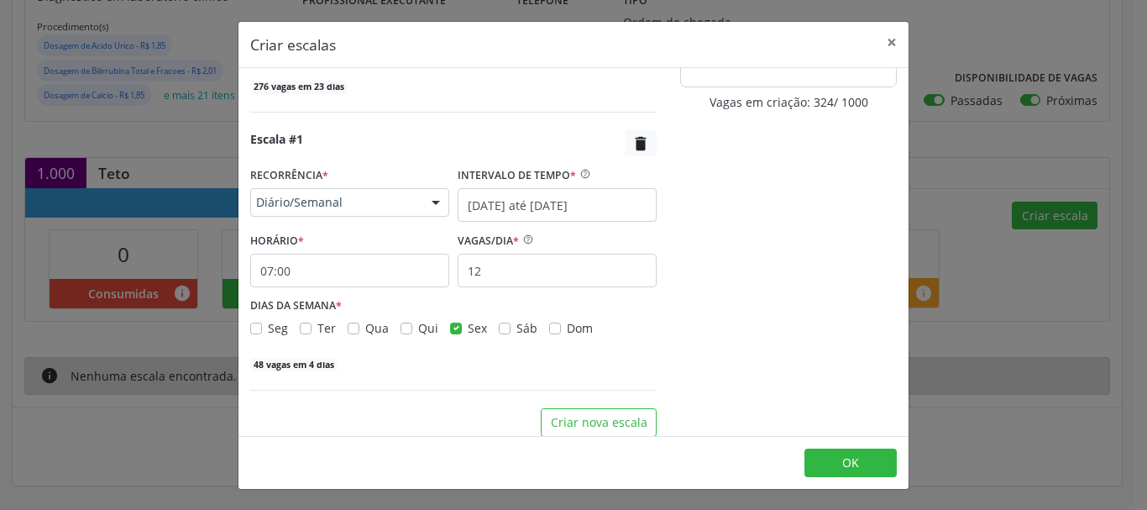
scroll to position [231, 0]
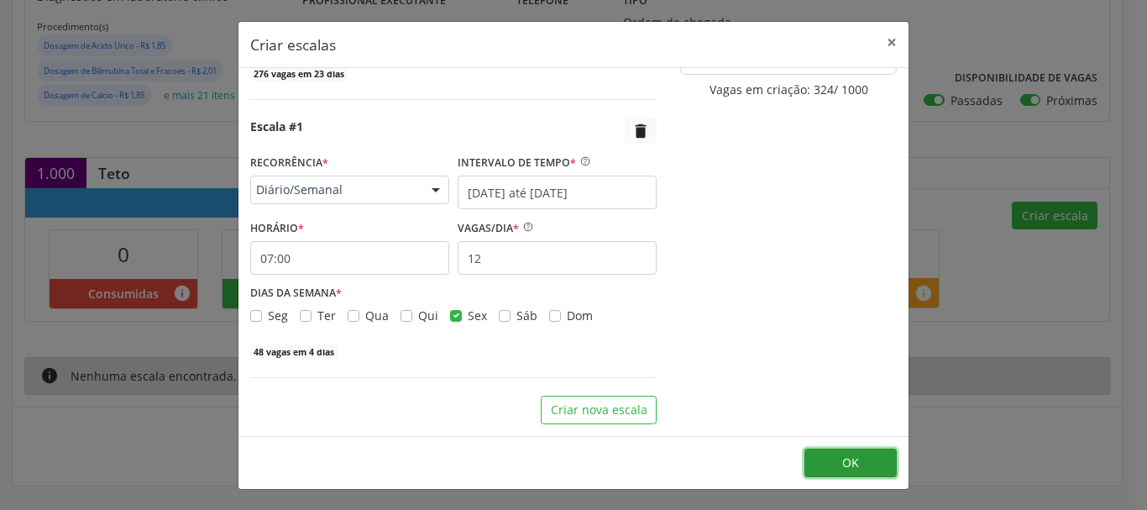
click at [851, 459] on span "OK" at bounding box center [850, 462] width 17 height 16
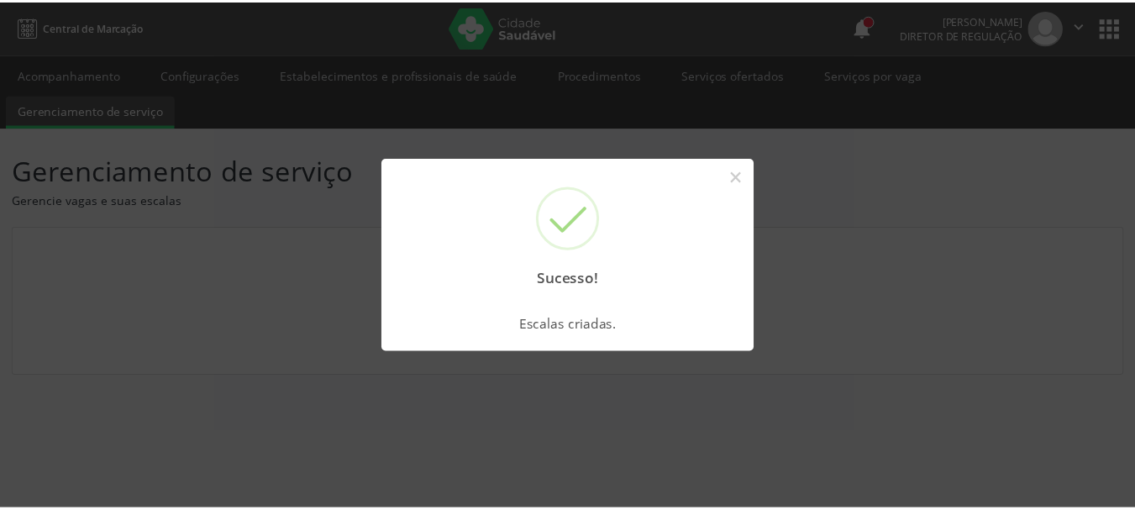
scroll to position [0, 0]
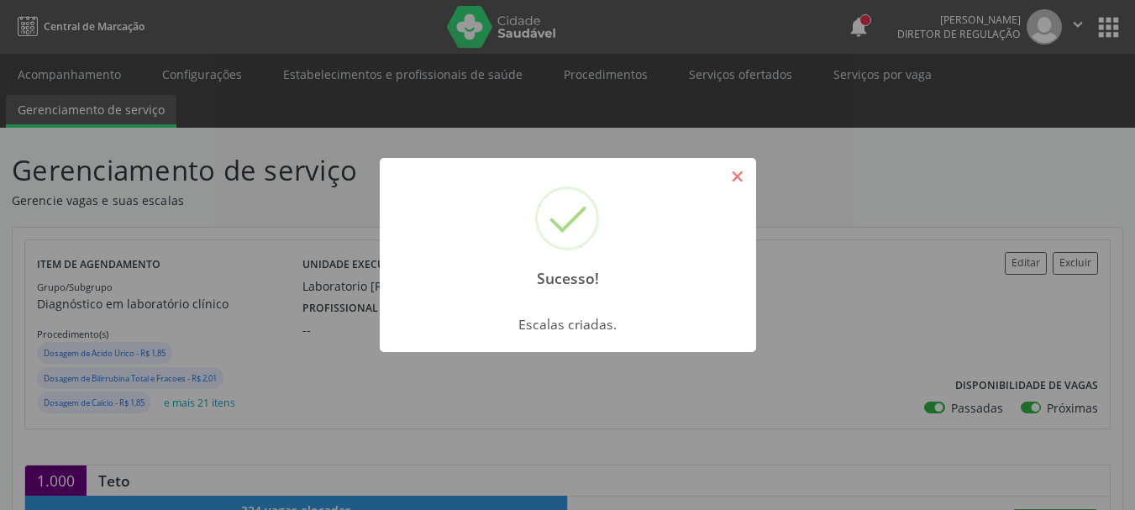
click at [737, 166] on button "×" at bounding box center [737, 176] width 29 height 29
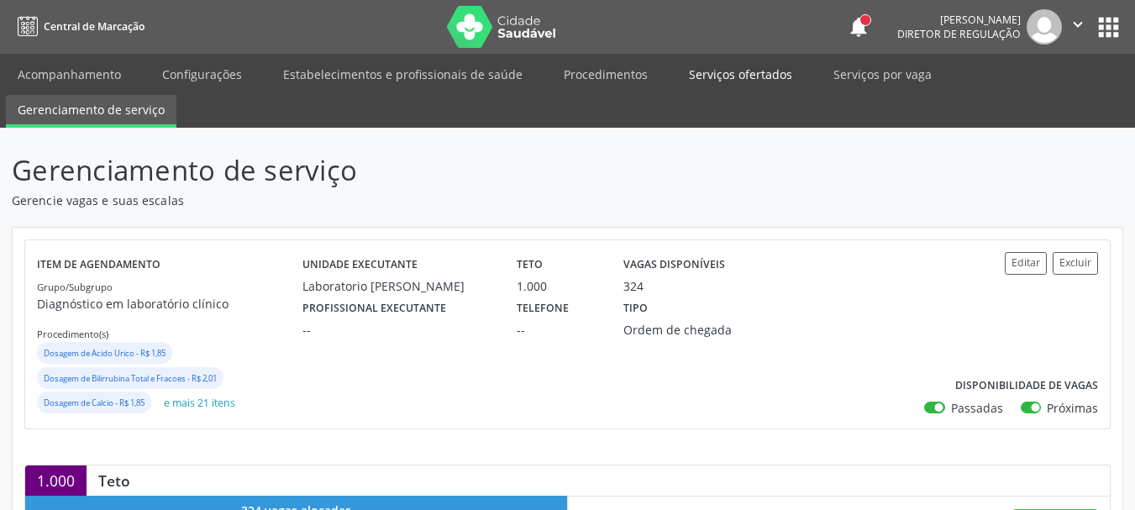
drag, startPoint x: 709, startPoint y: 66, endPoint x: 764, endPoint y: 5, distance: 82.7
click at [710, 66] on link "Serviços ofertados" at bounding box center [740, 74] width 127 height 29
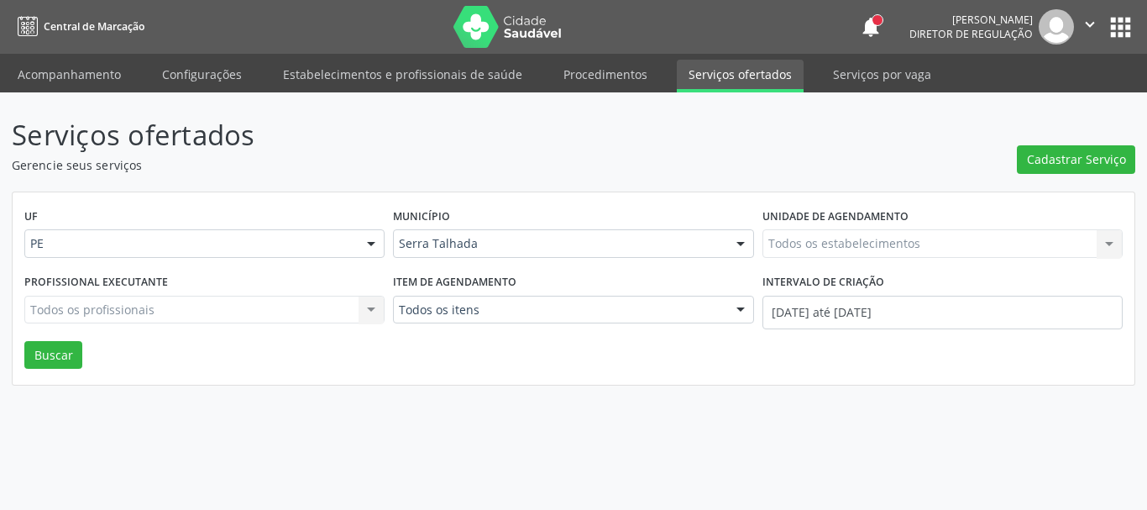
click at [879, 228] on label "Unidade de agendamento" at bounding box center [836, 217] width 146 height 26
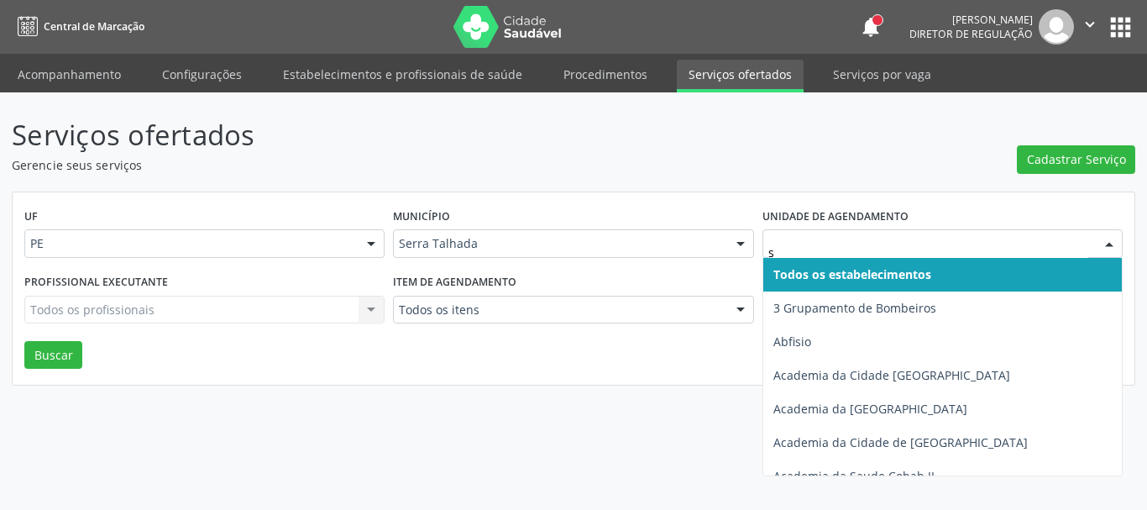
type input "s b"
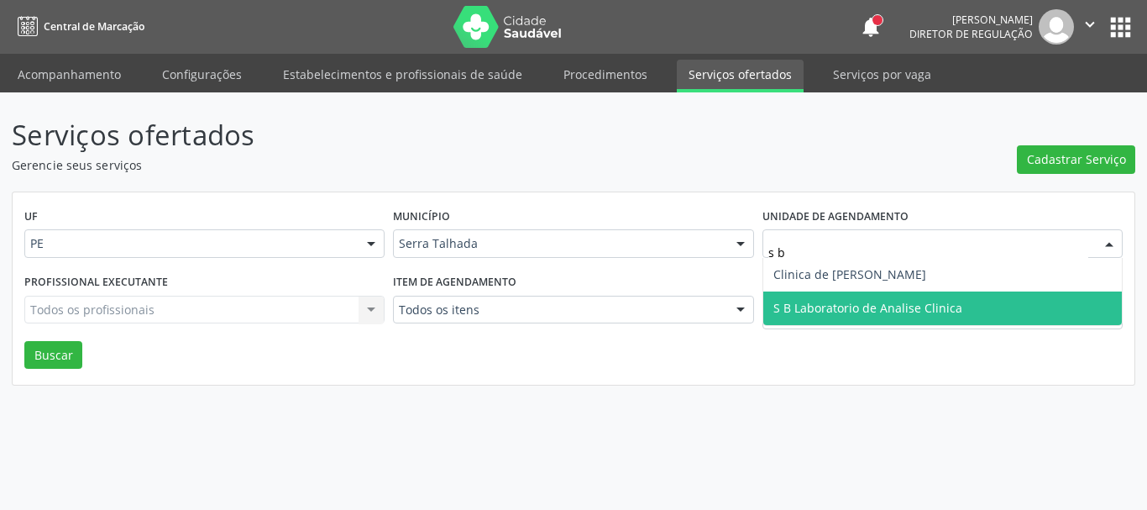
click at [883, 309] on span "S B Laboratorio de Analise Clinica" at bounding box center [867, 308] width 189 height 16
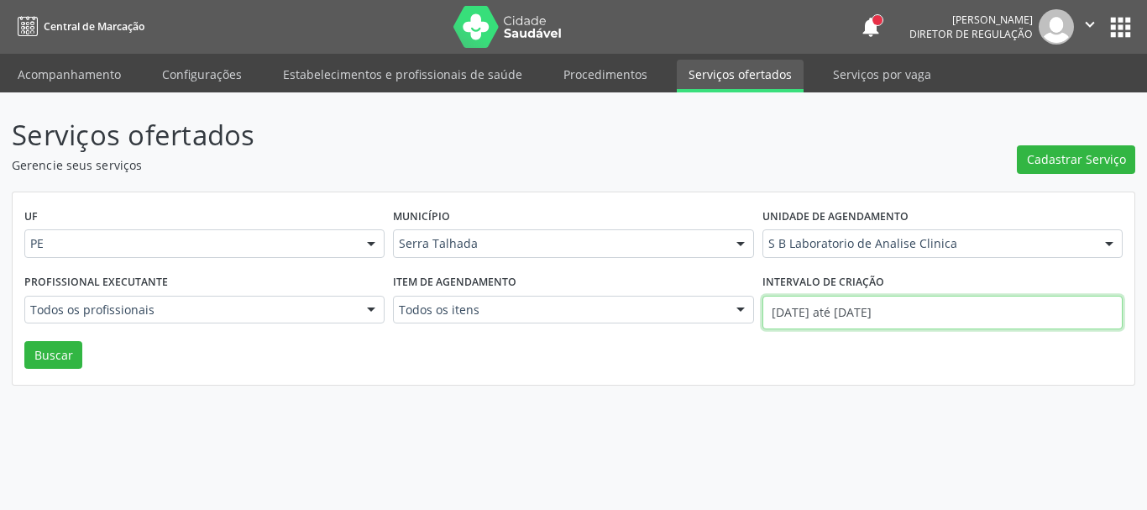
click at [878, 321] on input "[DATE] até [DATE]" at bounding box center [943, 313] width 360 height 34
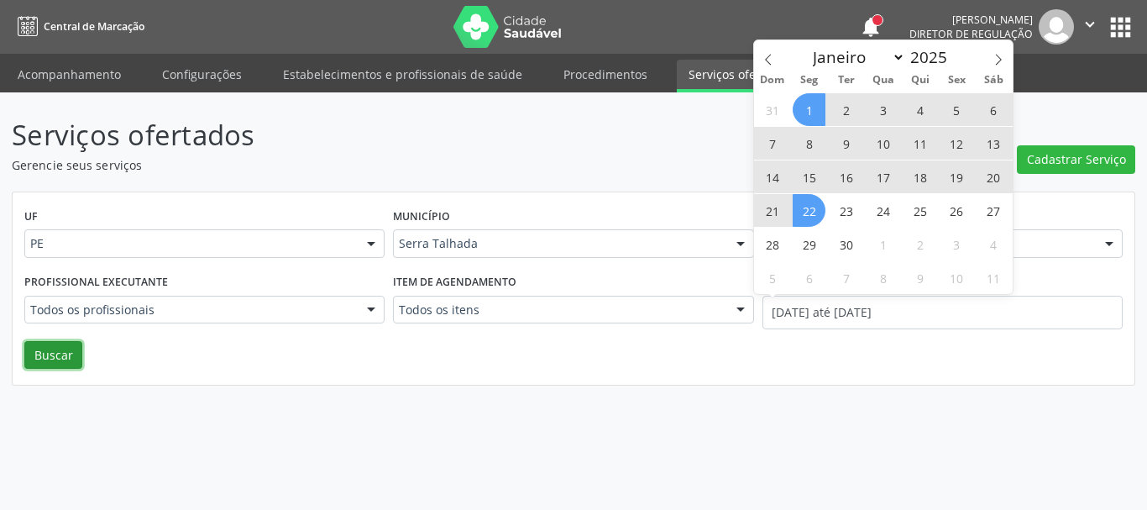
click at [47, 355] on button "Buscar" at bounding box center [53, 355] width 58 height 29
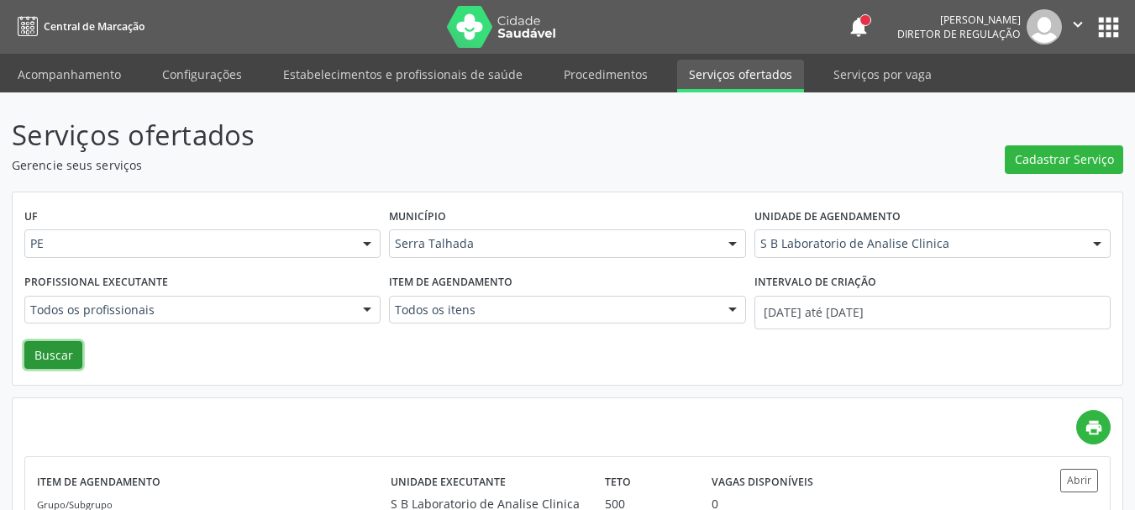
click at [45, 352] on button "Buscar" at bounding box center [53, 355] width 58 height 29
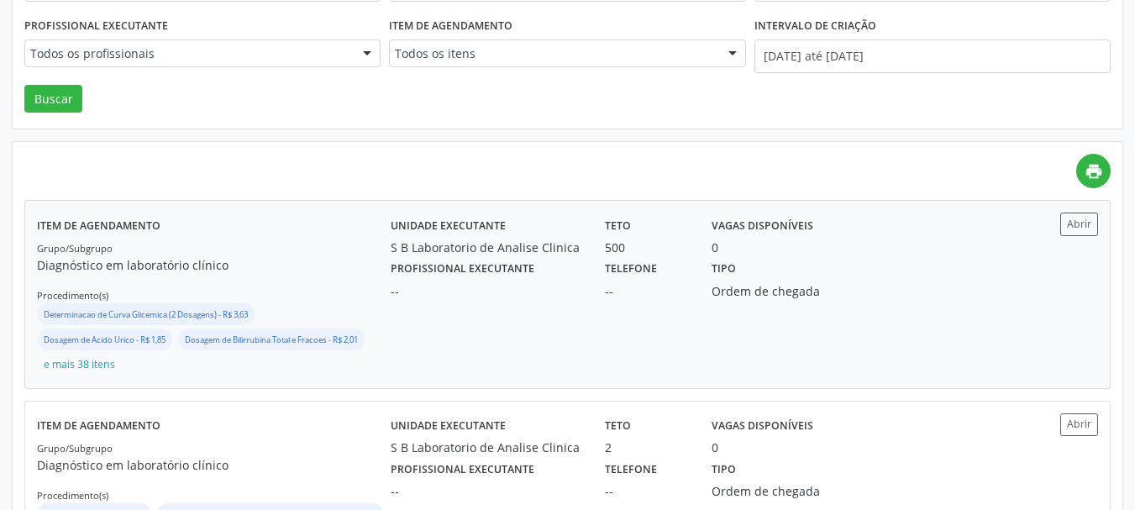
scroll to position [205, 0]
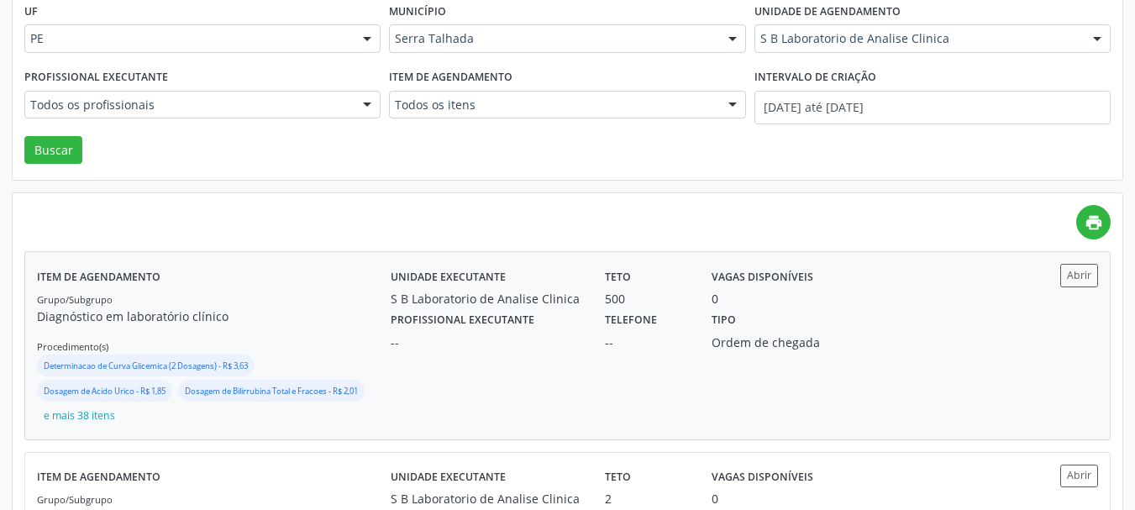
click at [868, 345] on div "Profissional executante -- Telefone -- Tipo Ordem de chegada" at bounding box center [700, 329] width 642 height 44
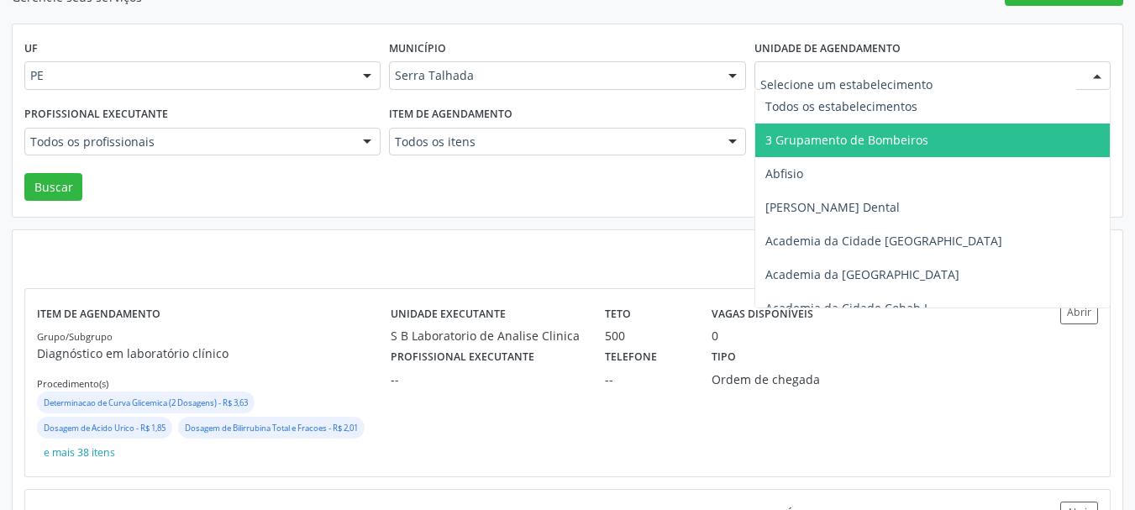
scroll to position [84, 0]
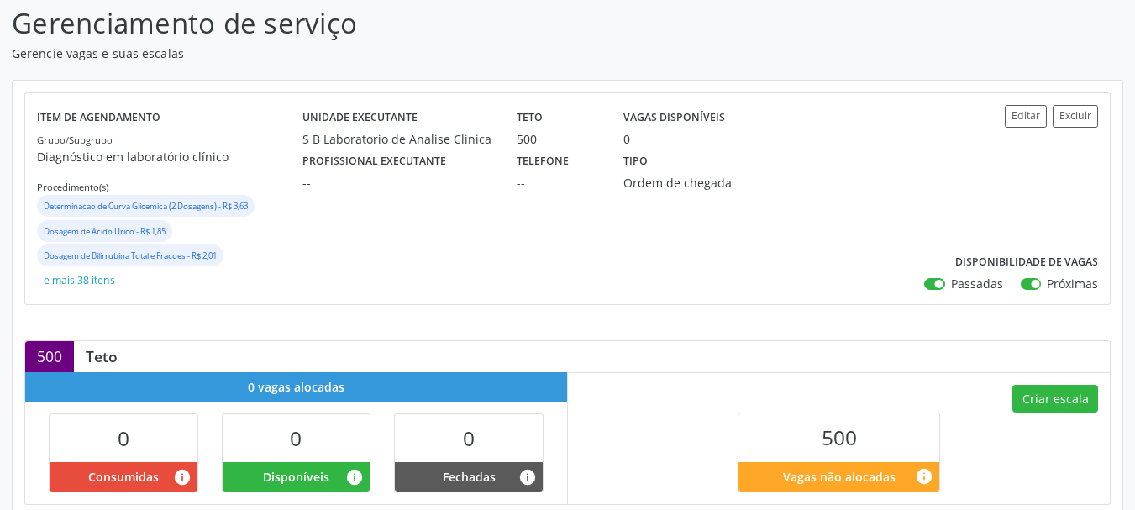
scroll to position [168, 0]
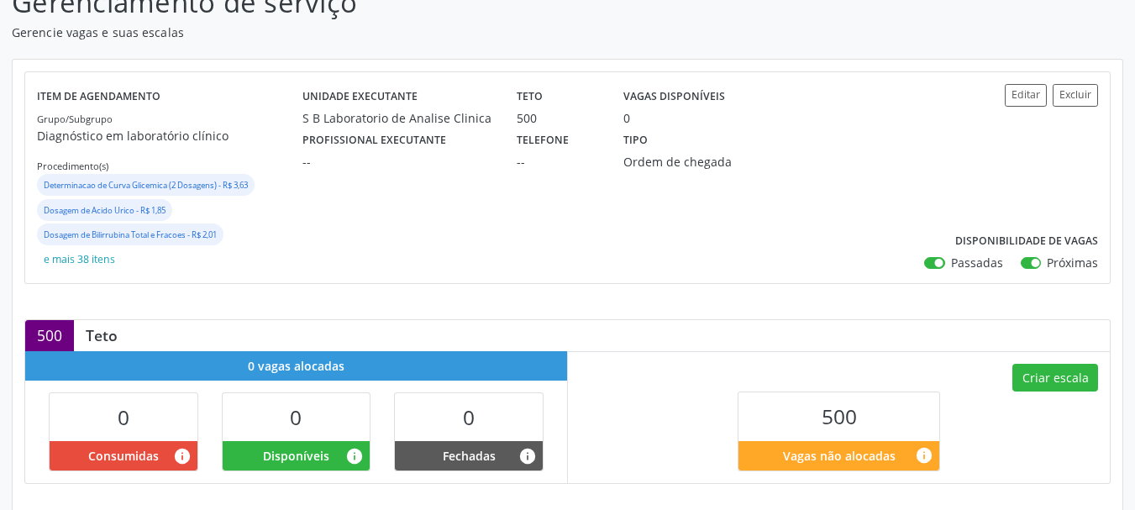
click at [951, 265] on label "Passadas" at bounding box center [977, 263] width 52 height 18
click at [934, 265] on input "Passadas" at bounding box center [930, 261] width 12 height 15
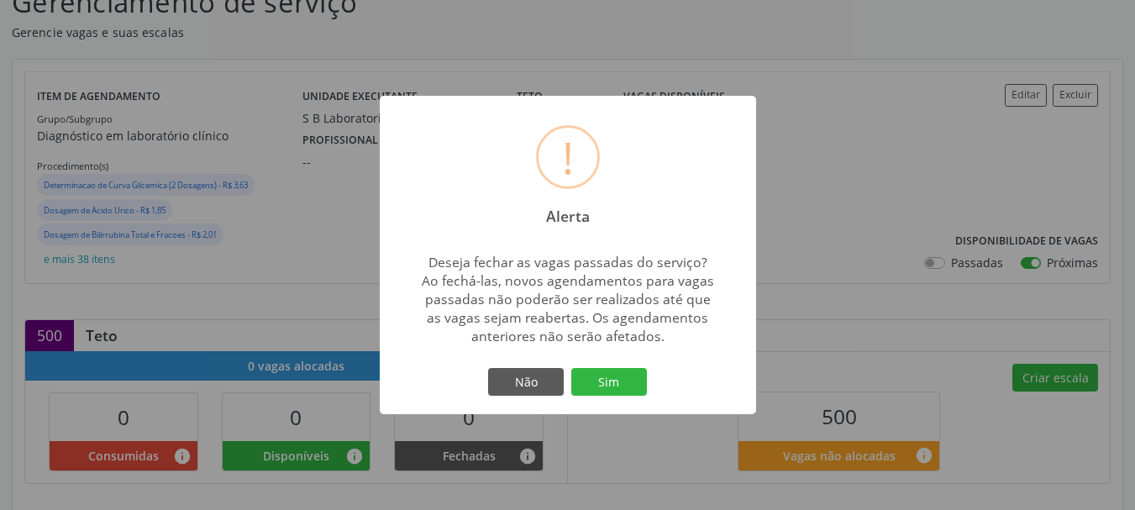
click at [934, 265] on div "! Alerta × Deseja fechar as vagas passadas do serviço? Ao fechá-las, novos agen…" at bounding box center [567, 255] width 1135 height 510
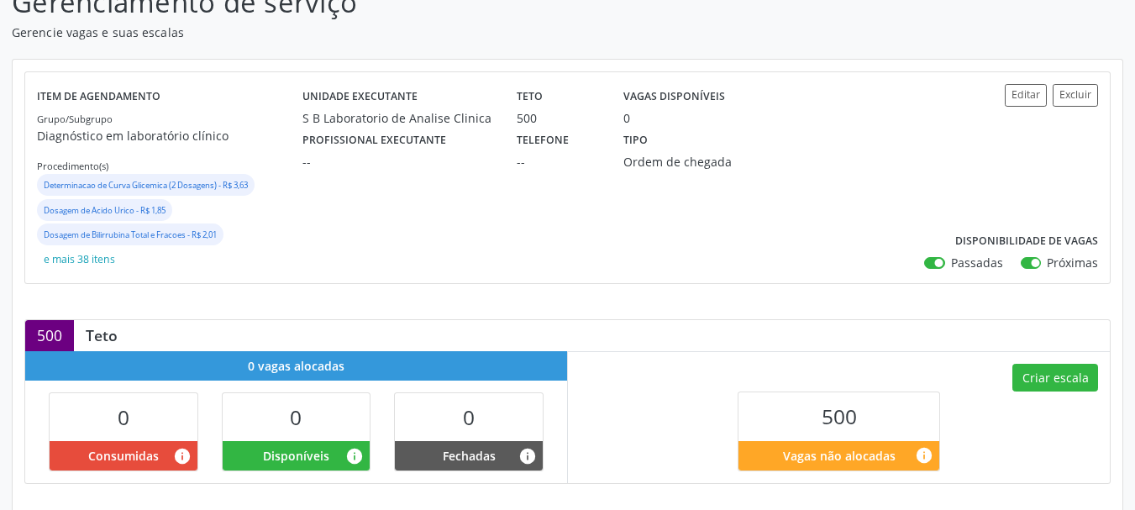
click at [951, 262] on label "Passadas" at bounding box center [977, 263] width 52 height 18
click at [936, 262] on input "Passadas" at bounding box center [930, 261] width 12 height 15
checkbox input "false"
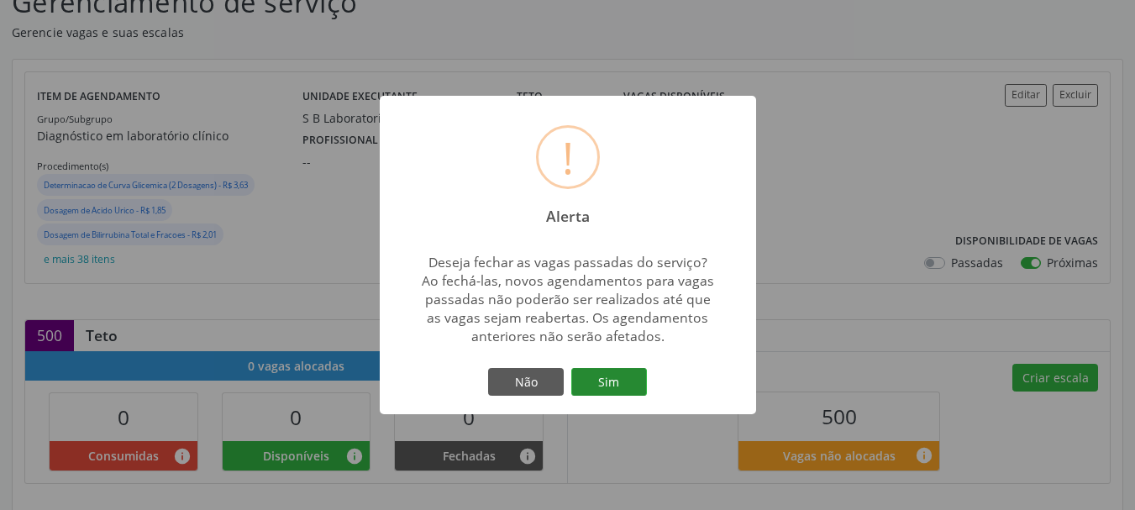
click at [621, 381] on button "Sim" at bounding box center [609, 382] width 76 height 29
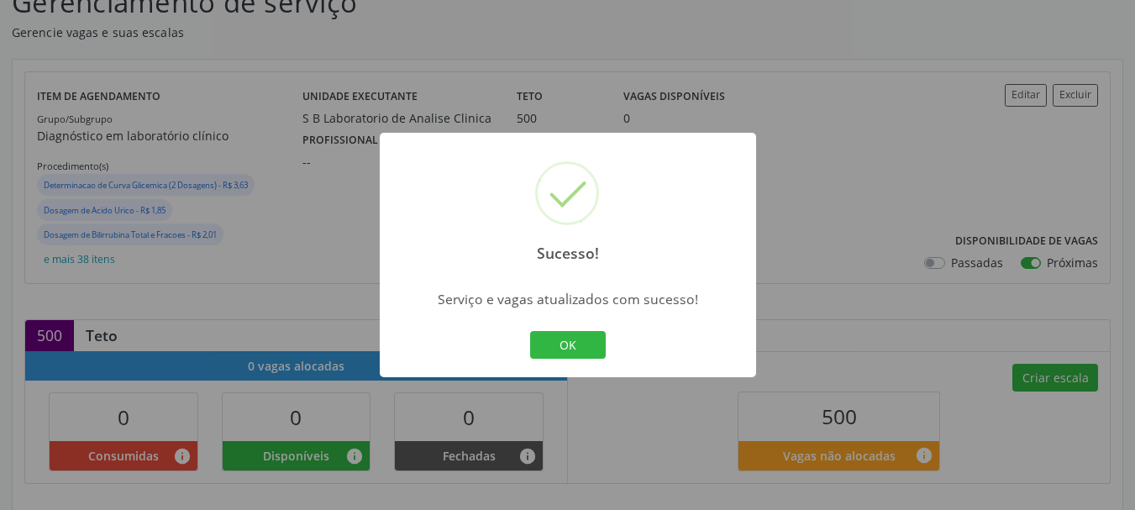
click at [530, 343] on button "OK" at bounding box center [568, 345] width 76 height 29
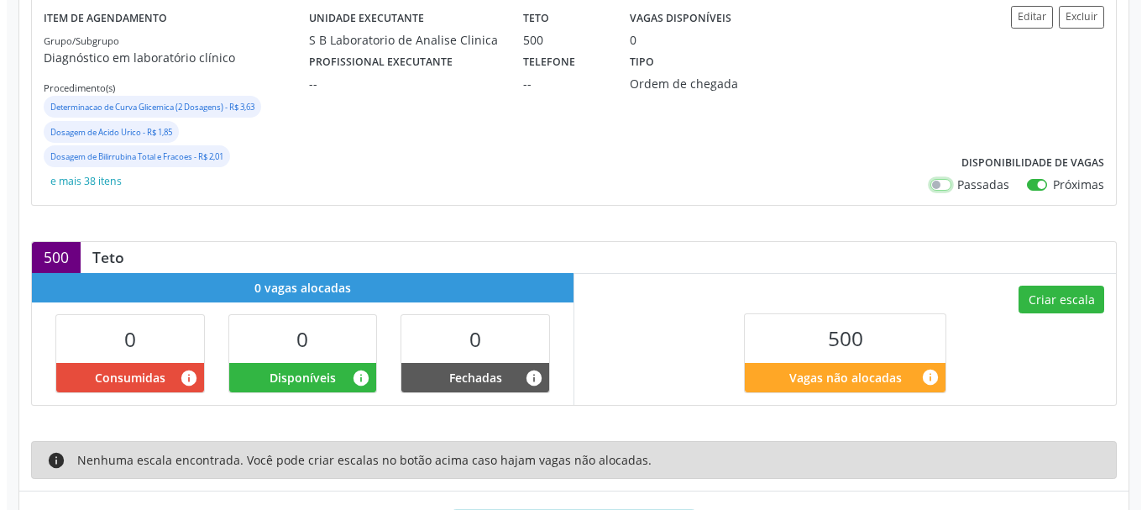
scroll to position [330, 0]
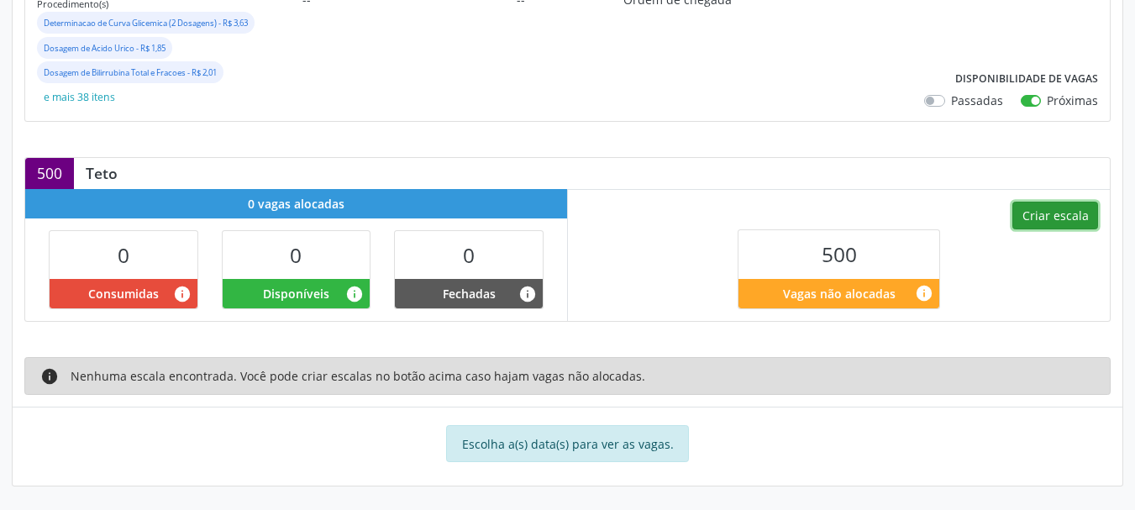
click at [1019, 224] on button "Criar escala" at bounding box center [1055, 216] width 86 height 29
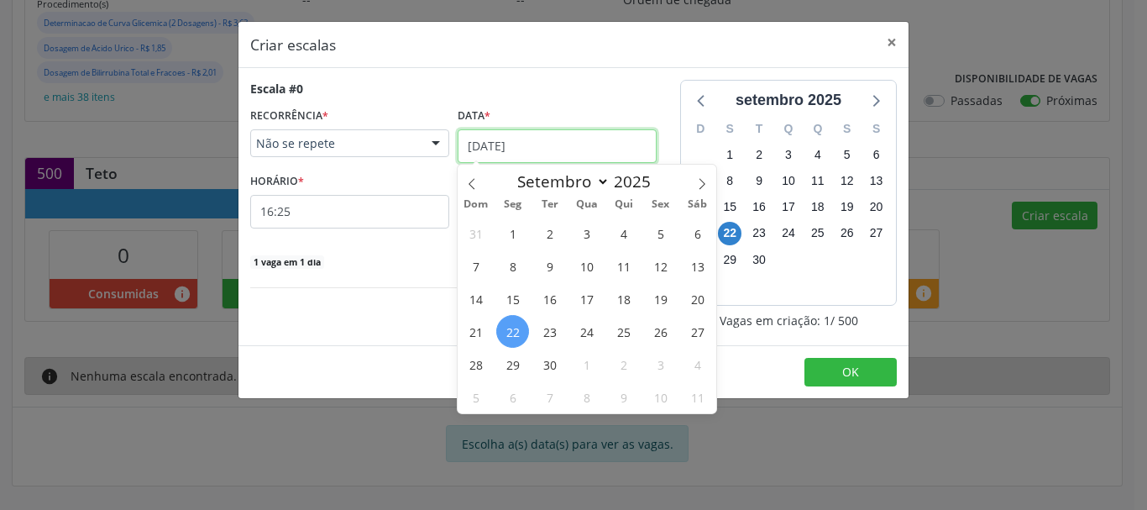
click at [490, 151] on input "22/09/2025" at bounding box center [557, 146] width 199 height 34
click at [359, 145] on span "Não se repete" at bounding box center [335, 143] width 159 height 17
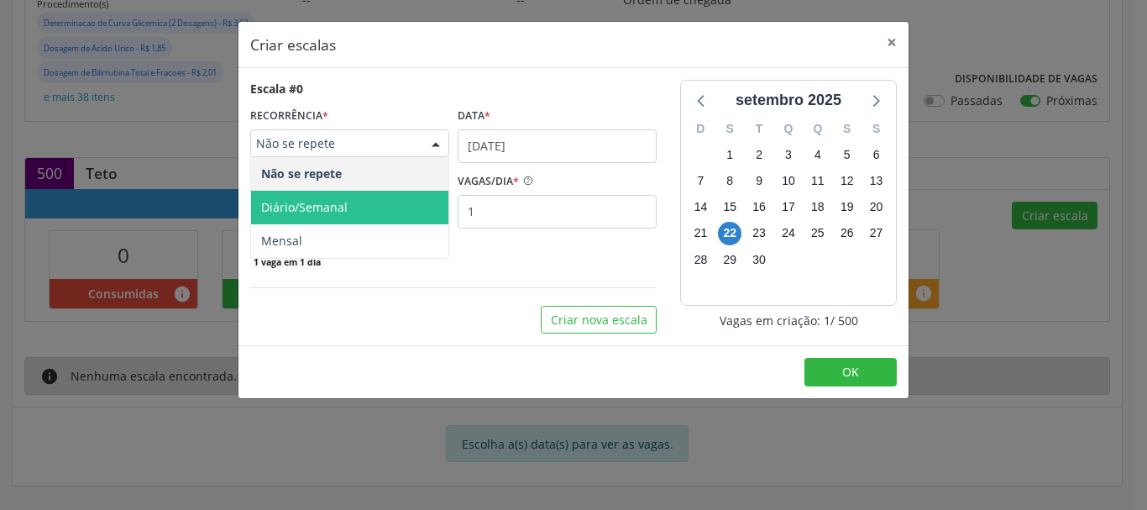
click at [350, 199] on span "Diário/Semanal" at bounding box center [349, 208] width 197 height 34
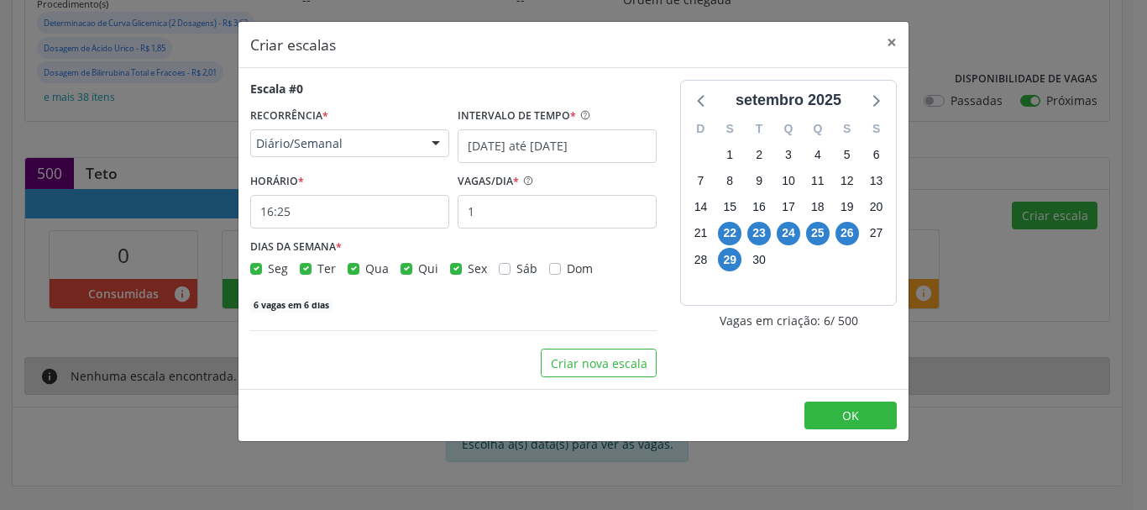
click at [468, 270] on label "Sex" at bounding box center [477, 269] width 19 height 18
click at [455, 270] on input "Sex" at bounding box center [456, 267] width 12 height 15
checkbox input "false"
click at [418, 273] on label "Qui" at bounding box center [428, 269] width 20 height 18
click at [406, 273] on input "Qui" at bounding box center [407, 267] width 12 height 15
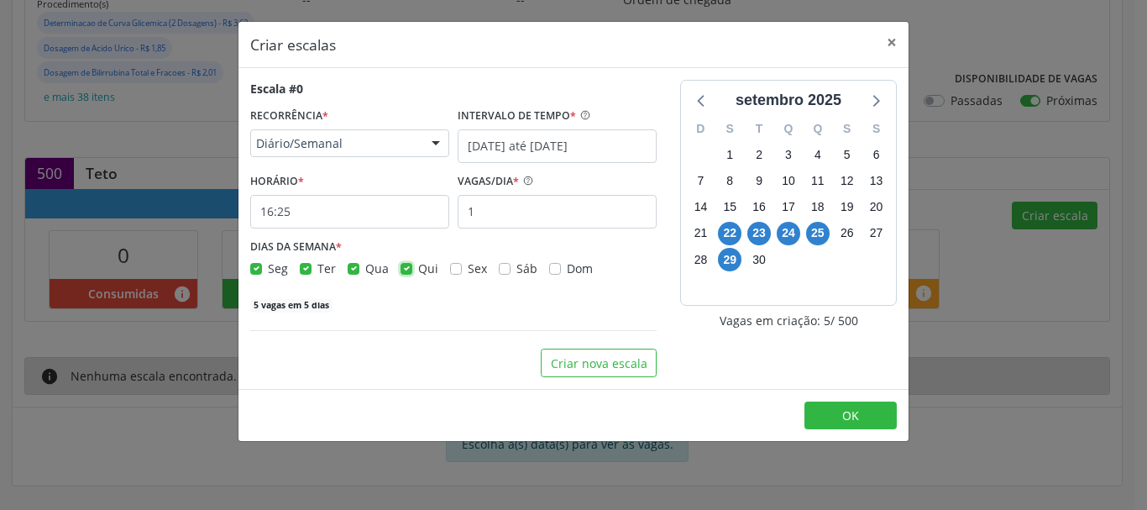
checkbox input "false"
click at [365, 269] on label "Qua" at bounding box center [377, 269] width 24 height 18
click at [354, 269] on input "Qua" at bounding box center [354, 267] width 12 height 15
checkbox input "false"
click at [317, 269] on label "Ter" at bounding box center [326, 269] width 18 height 18
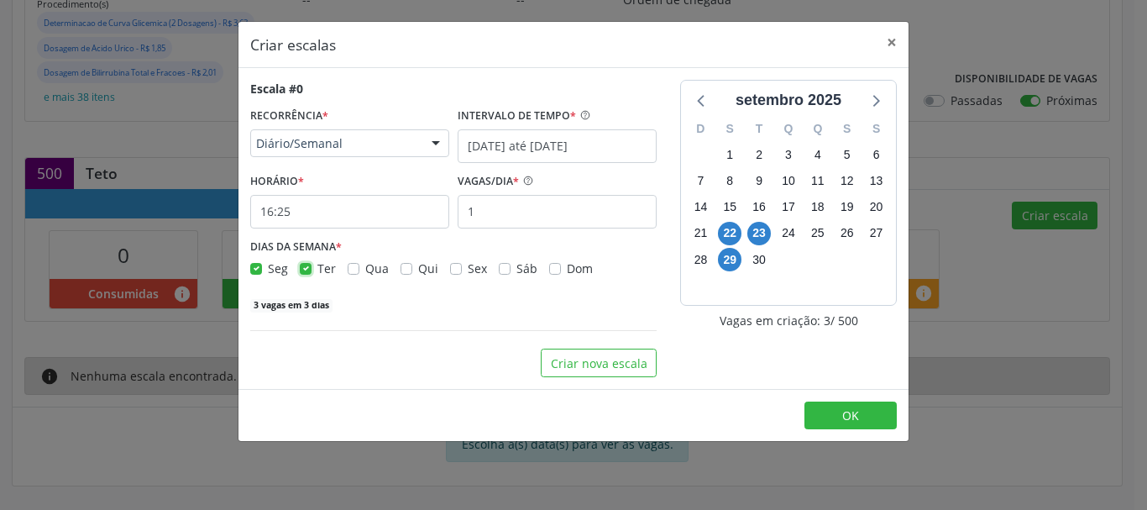
click at [302, 269] on input "Ter" at bounding box center [306, 267] width 12 height 15
checkbox input "false"
click at [302, 212] on input "16:25" at bounding box center [349, 212] width 199 height 34
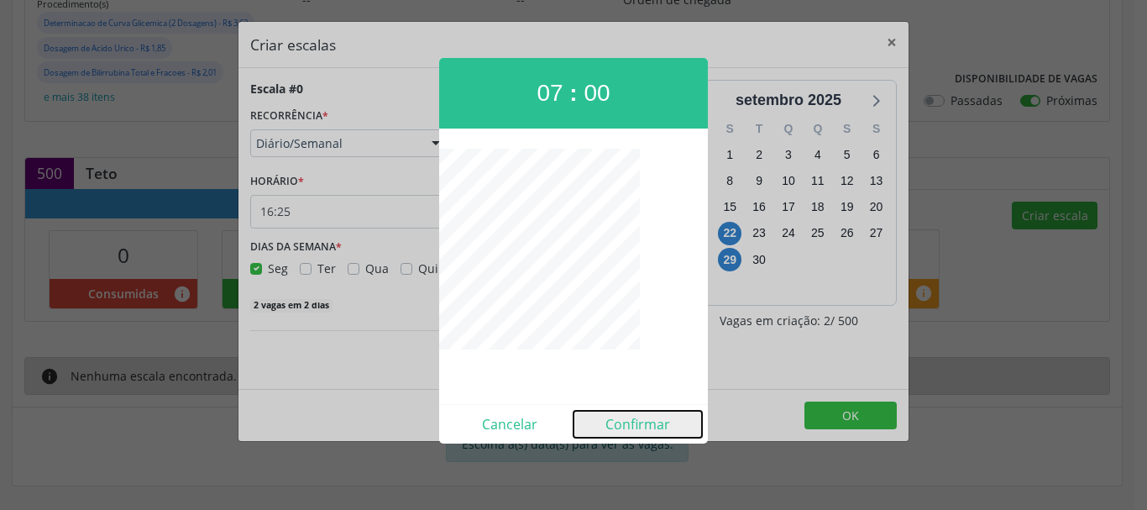
click at [642, 424] on button "Confirmar" at bounding box center [638, 424] width 128 height 27
type input "07:00"
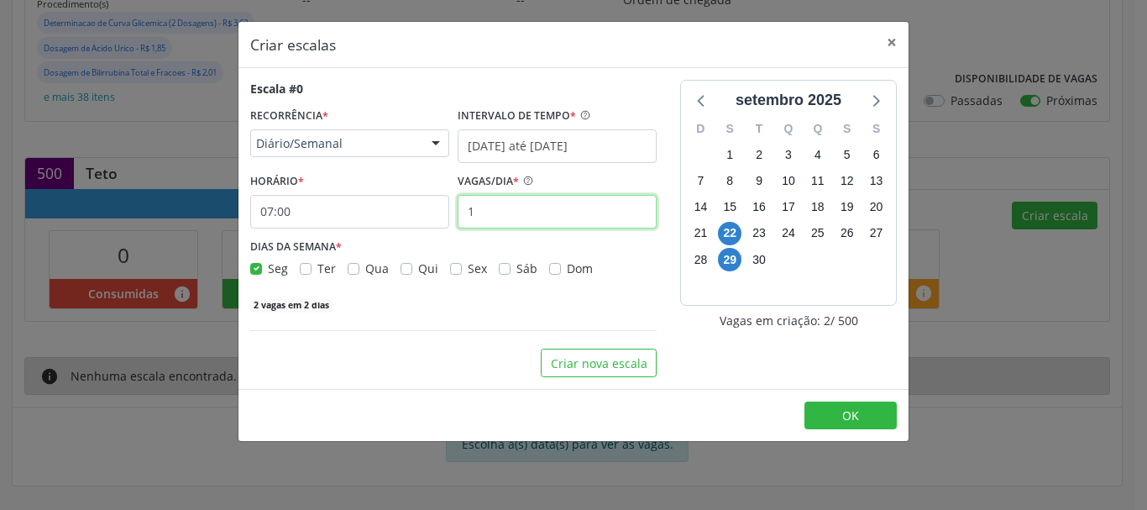
click at [508, 215] on input "1" at bounding box center [557, 212] width 199 height 34
type input "1"
type input "24"
click at [456, 318] on div "Escala #0 RECORRÊNCIA * Diário/Semanal Não se repete Diário/Semanal Mensal Nenh…" at bounding box center [454, 228] width 430 height 297
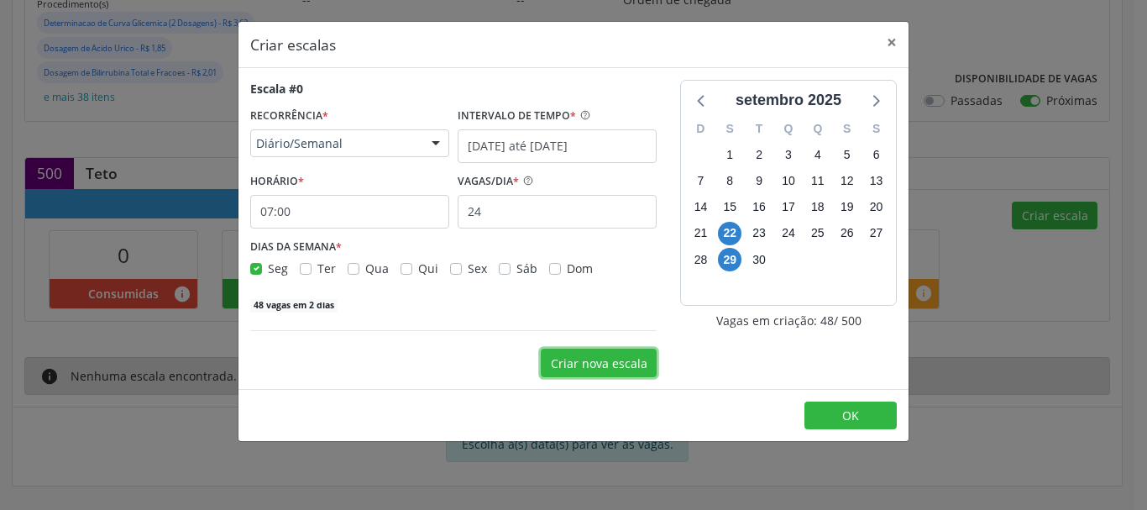
click at [600, 359] on button "Criar nova escala" at bounding box center [599, 363] width 116 height 29
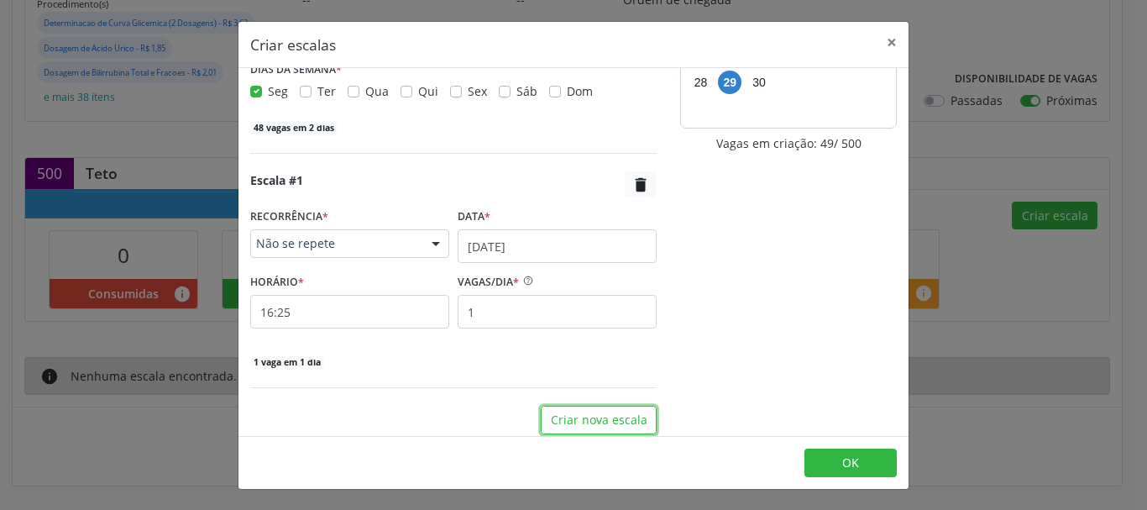
scroll to position [187, 0]
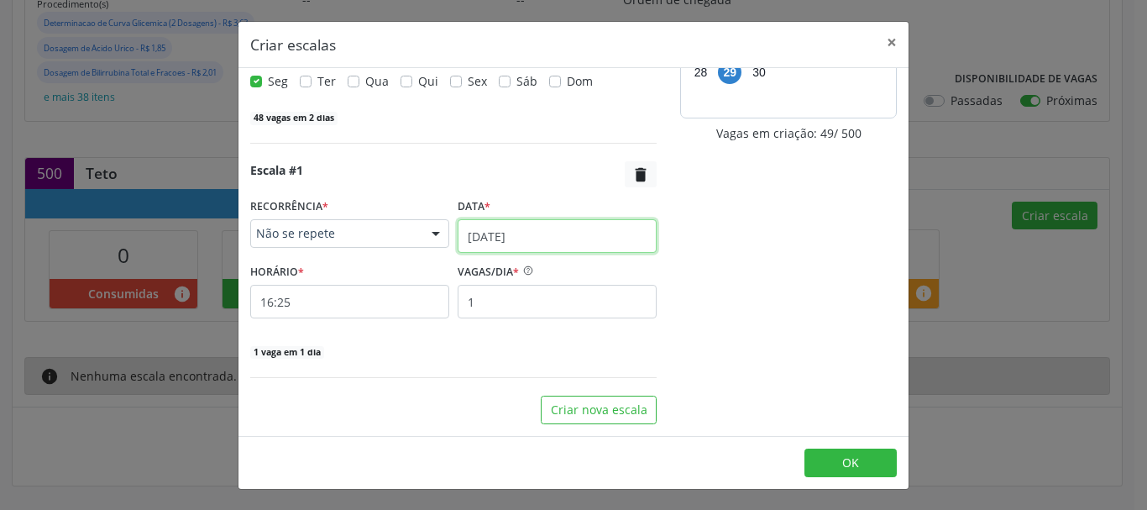
click at [494, 230] on input "[DATE]" at bounding box center [557, 236] width 199 height 34
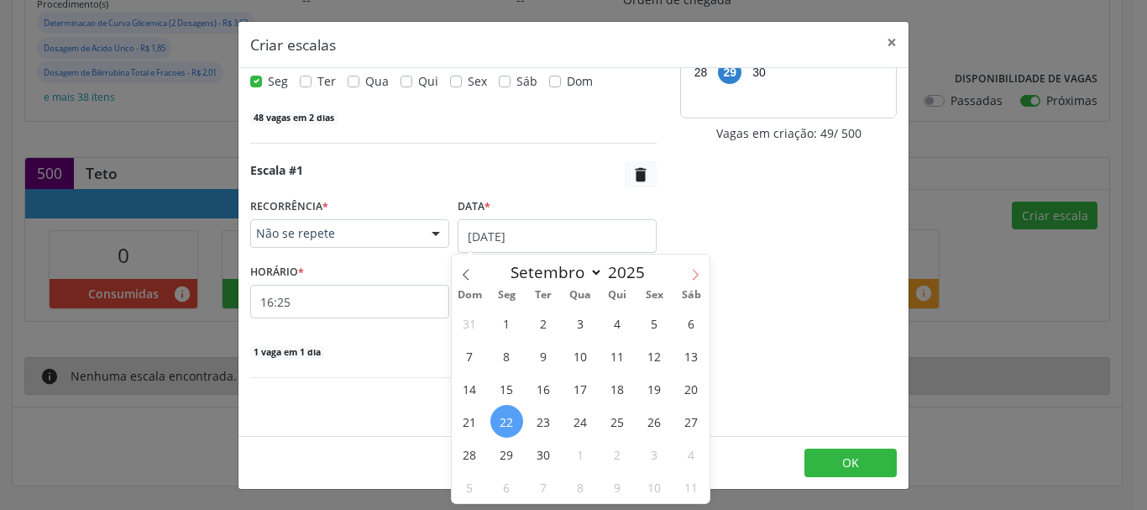
click at [697, 271] on icon at bounding box center [696, 275] width 12 height 12
select select "9"
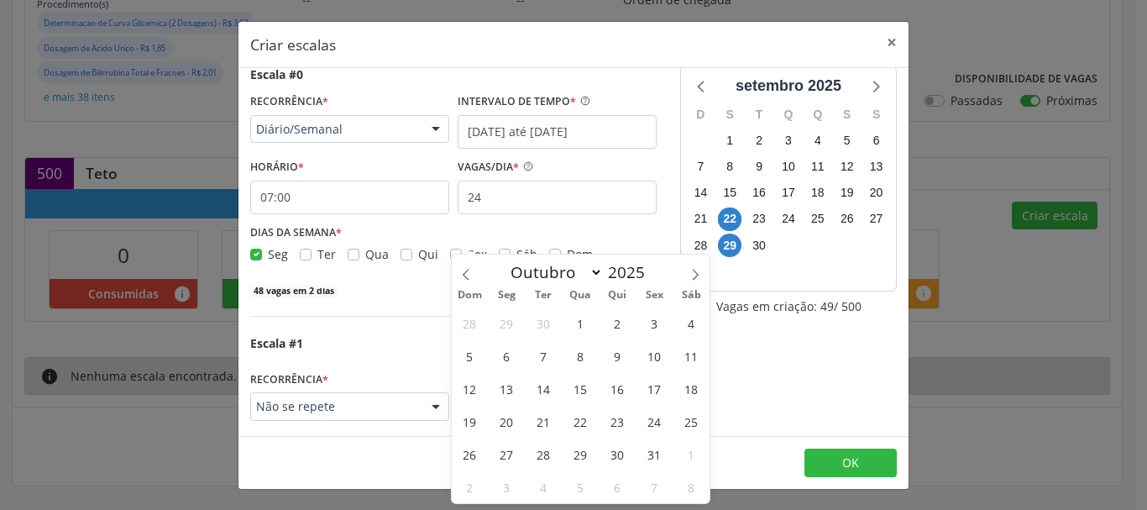
scroll to position [0, 0]
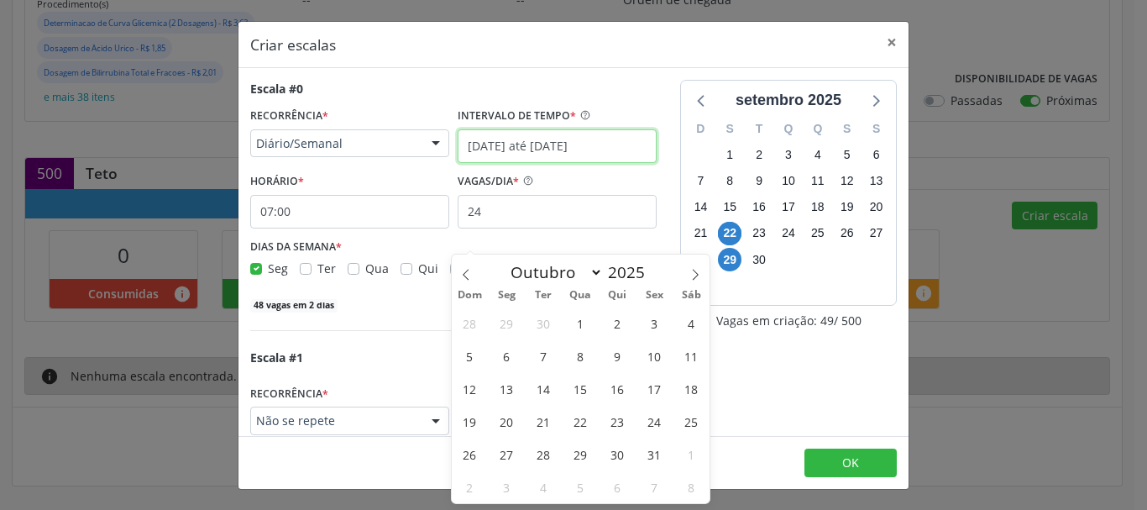
click at [522, 139] on input "[DATE] até [DATE]" at bounding box center [557, 146] width 199 height 34
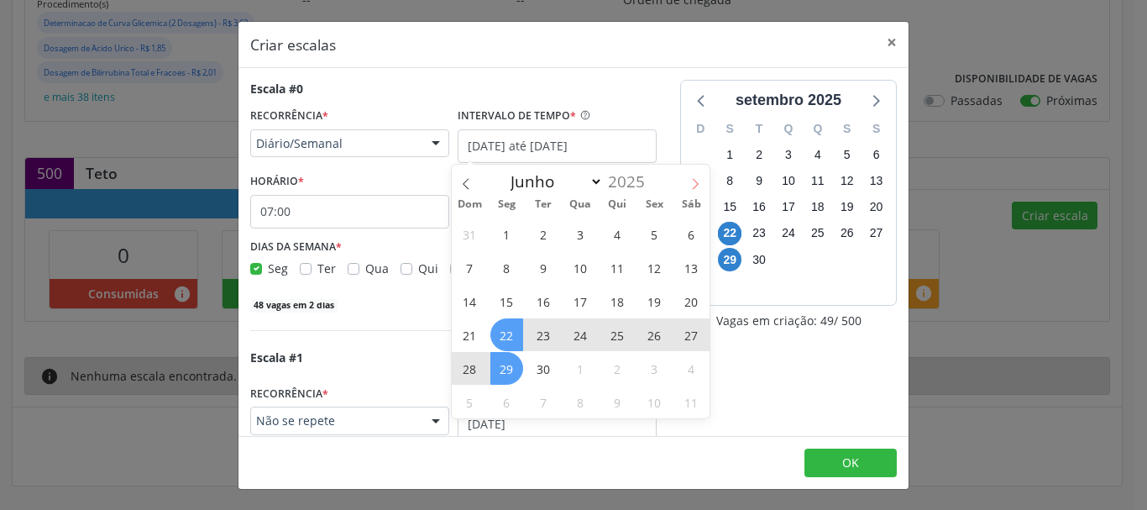
click at [696, 185] on icon at bounding box center [696, 184] width 12 height 12
select select "9"
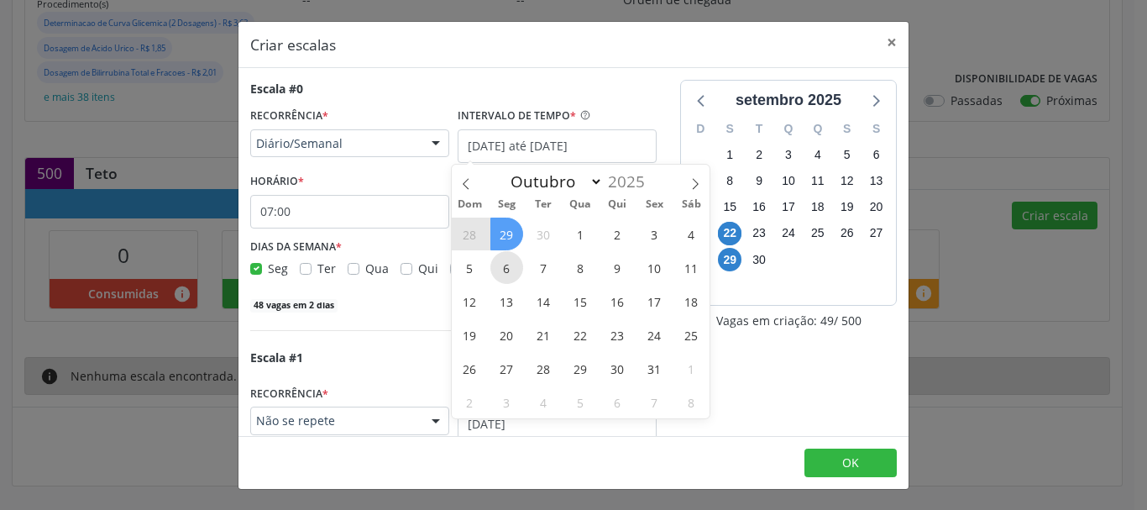
click at [511, 265] on span "6" at bounding box center [506, 267] width 33 height 33
type input "06/10/2025"
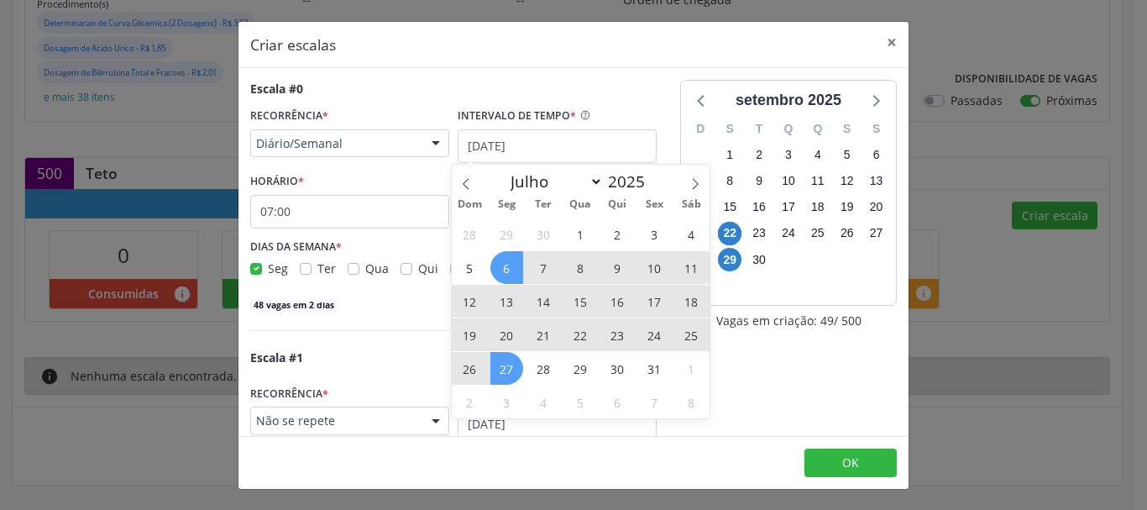
click at [501, 377] on span "27" at bounding box center [506, 368] width 33 height 33
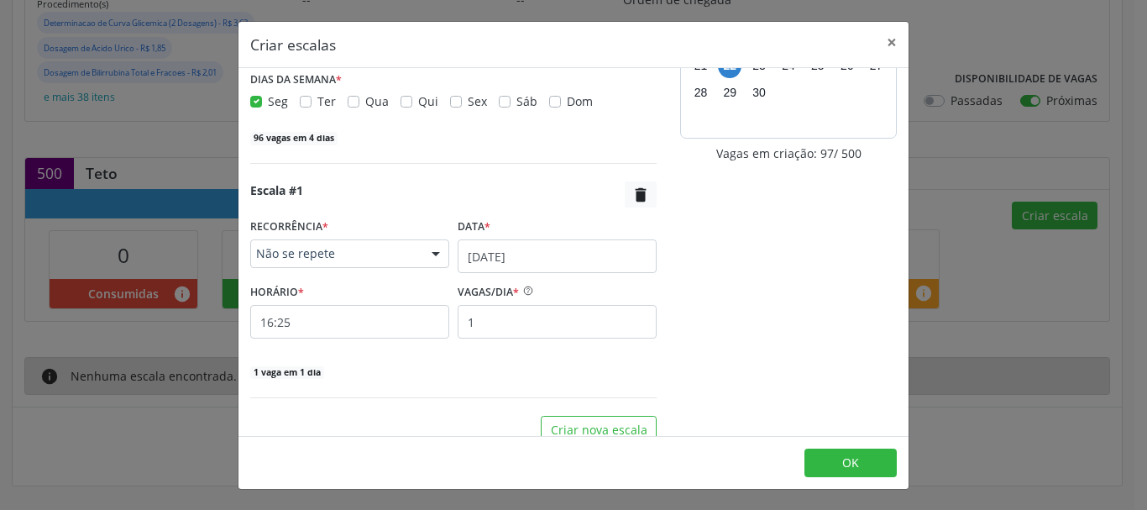
scroll to position [187, 0]
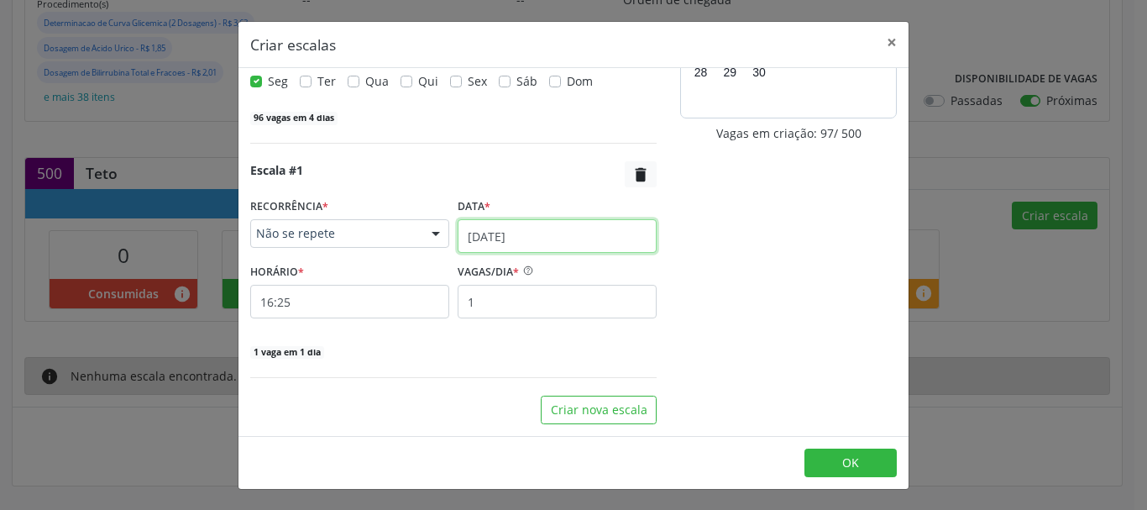
click at [566, 244] on input "[DATE]" at bounding box center [557, 236] width 199 height 34
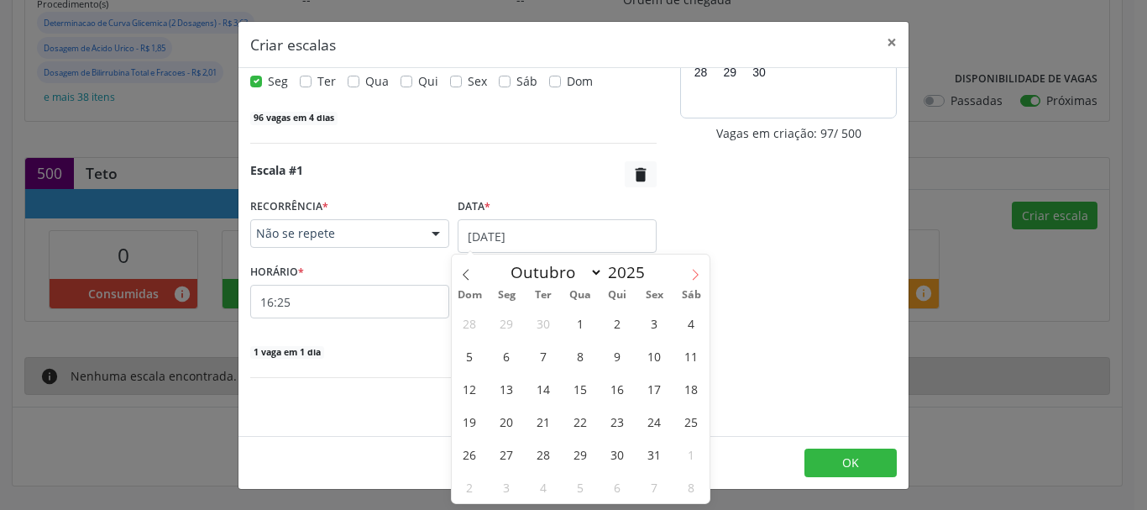
click at [689, 265] on span at bounding box center [695, 268] width 29 height 29
click at [690, 276] on icon at bounding box center [696, 275] width 12 height 12
click at [464, 272] on icon at bounding box center [466, 275] width 12 height 12
select select "9"
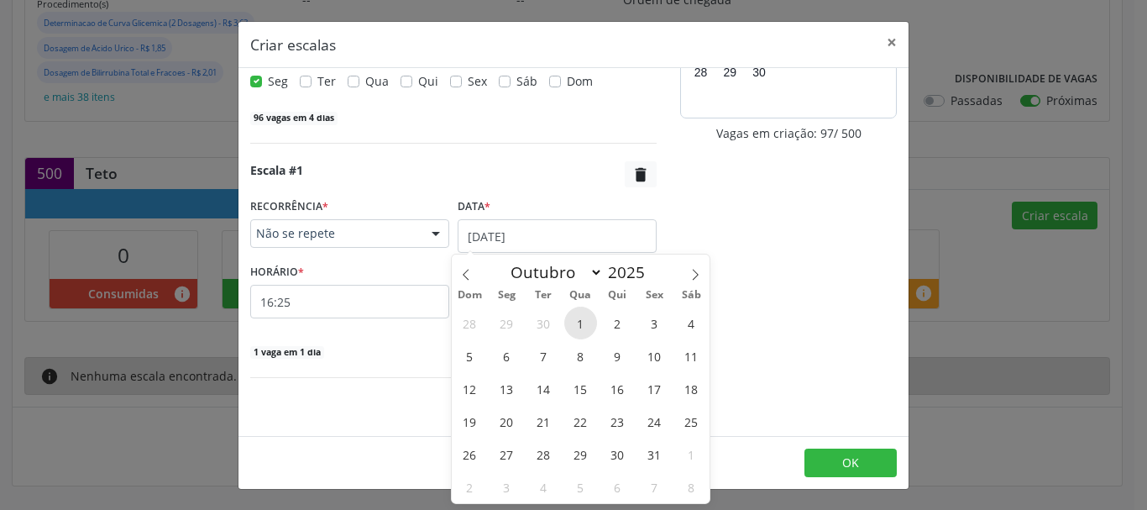
click at [583, 322] on span "1" at bounding box center [580, 323] width 33 height 33
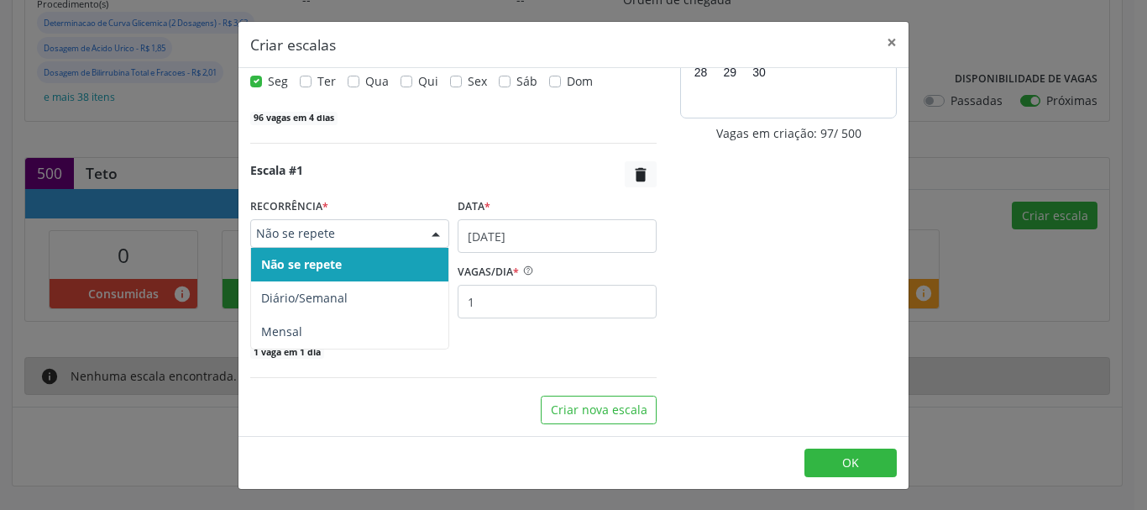
click at [401, 219] on div "Não se repete" at bounding box center [349, 233] width 199 height 29
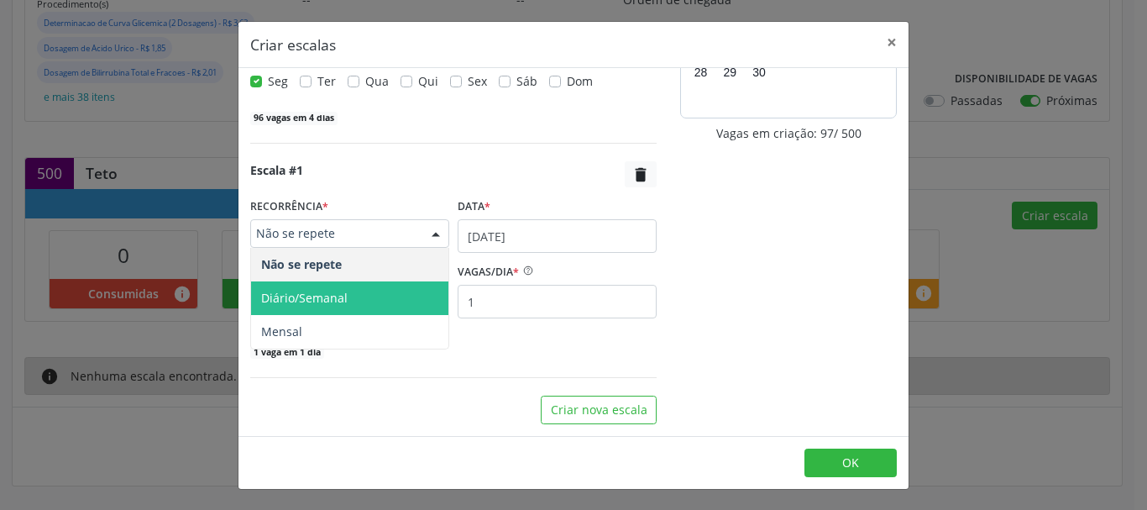
click at [336, 291] on span "Diário/Semanal" at bounding box center [304, 298] width 87 height 16
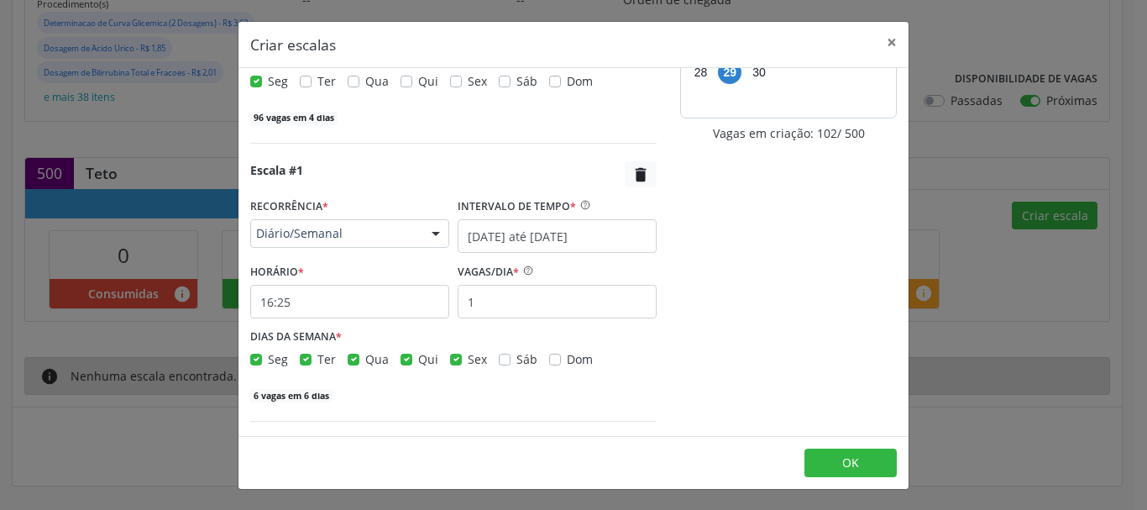
click at [268, 354] on label "Seg" at bounding box center [278, 359] width 20 height 18
click at [256, 354] on input "Seg" at bounding box center [256, 357] width 12 height 15
checkbox input "false"
click at [468, 360] on label "Sex" at bounding box center [477, 359] width 19 height 18
click at [452, 360] on input "Sex" at bounding box center [456, 357] width 12 height 15
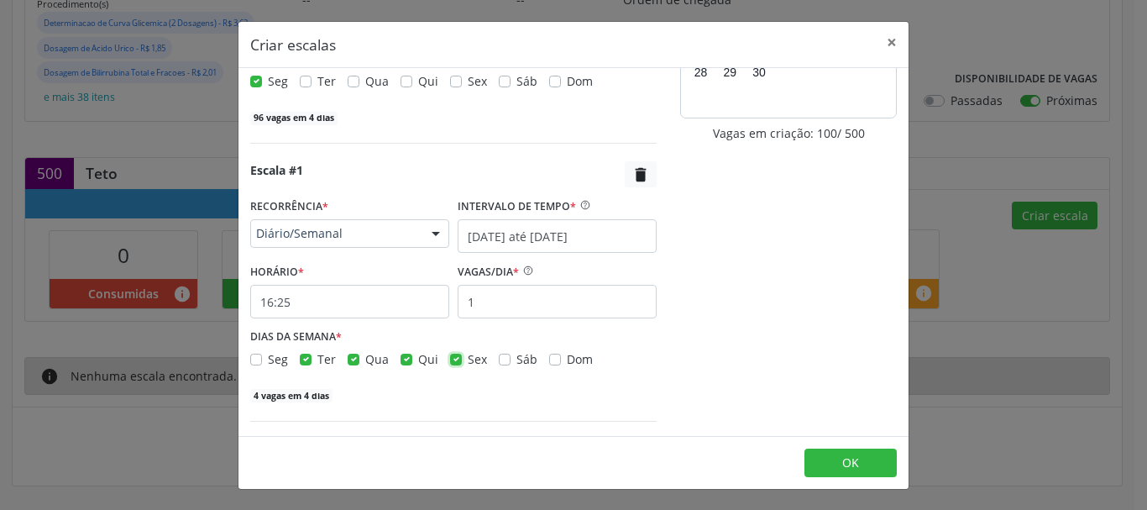
checkbox input "false"
click at [418, 364] on label "Qui" at bounding box center [428, 359] width 20 height 18
click at [406, 364] on input "Qui" at bounding box center [407, 357] width 12 height 15
checkbox input "false"
click at [362, 302] on input "16:25" at bounding box center [349, 302] width 199 height 34
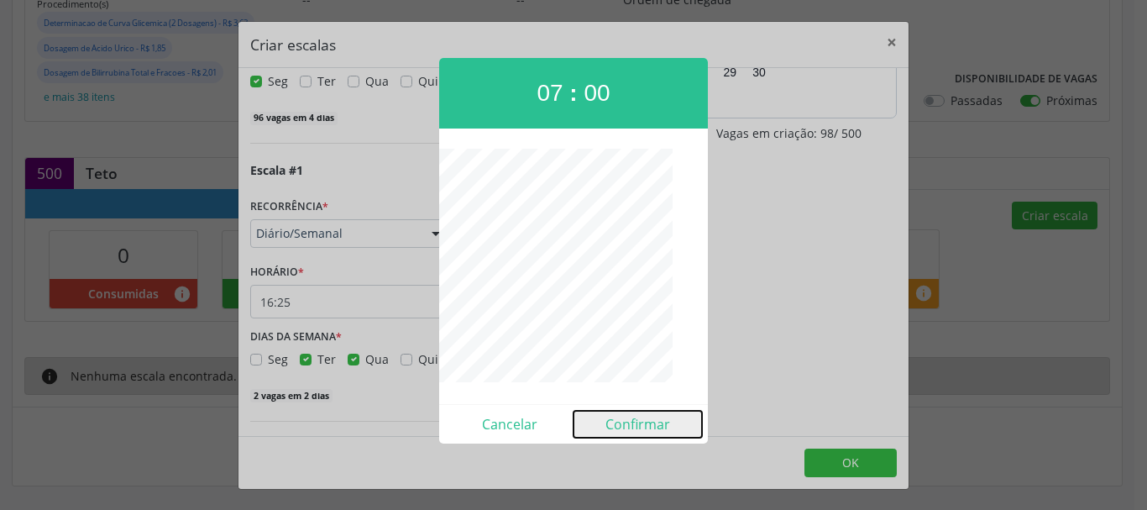
click at [653, 416] on button "Confirmar" at bounding box center [638, 424] width 128 height 27
type input "07:00"
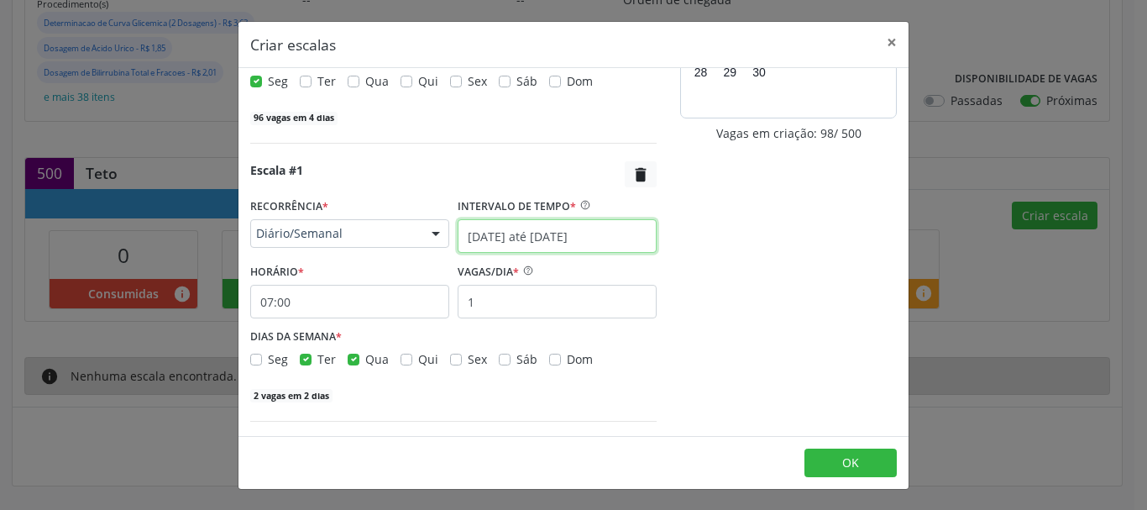
click at [523, 237] on input "[DATE] até [DATE]" at bounding box center [557, 236] width 199 height 34
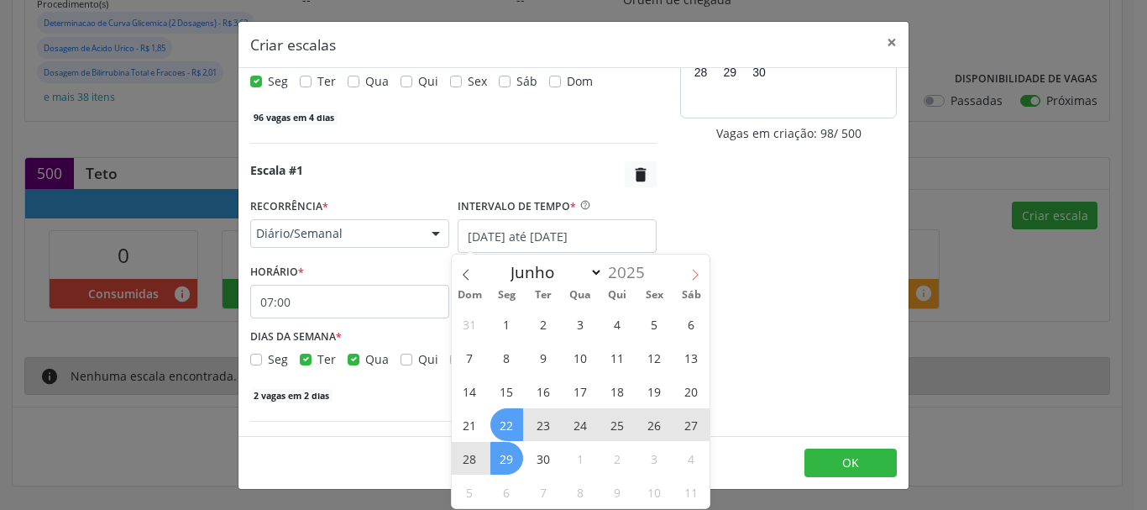
click at [695, 266] on span at bounding box center [695, 268] width 29 height 29
select select "9"
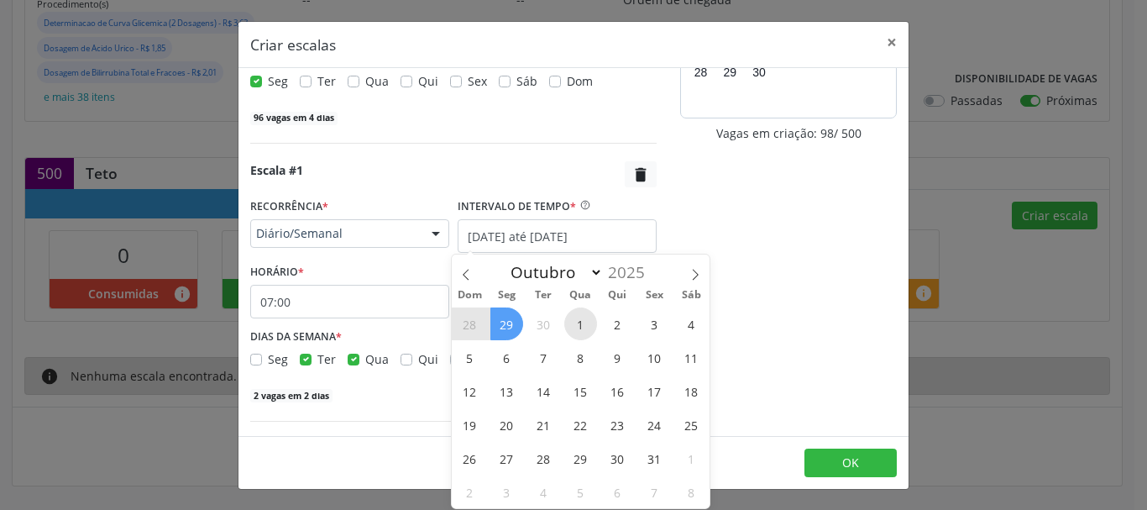
click at [574, 328] on span "1" at bounding box center [580, 323] width 33 height 33
type input "[DATE]"
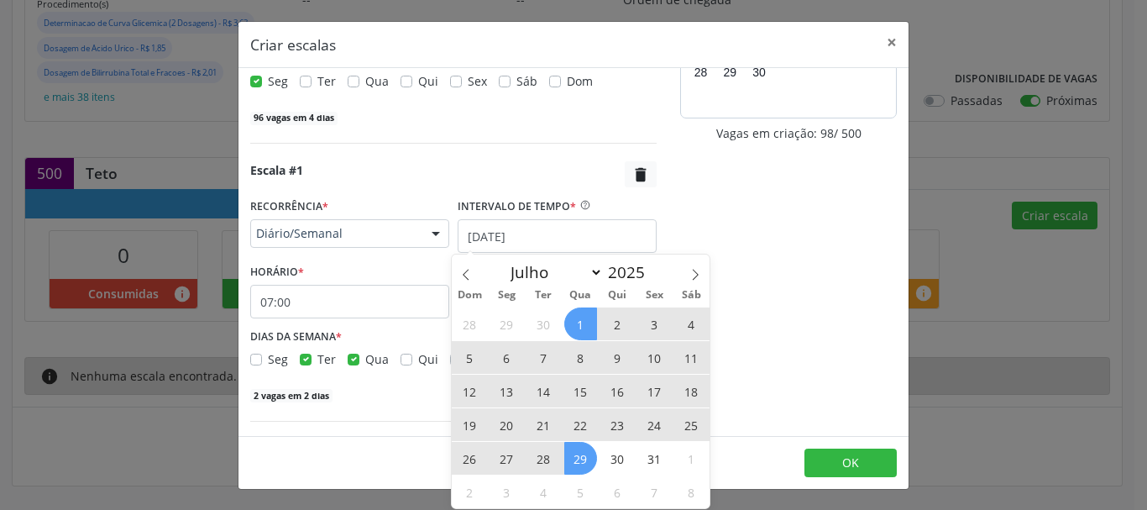
click at [590, 460] on span "29" at bounding box center [580, 458] width 33 height 33
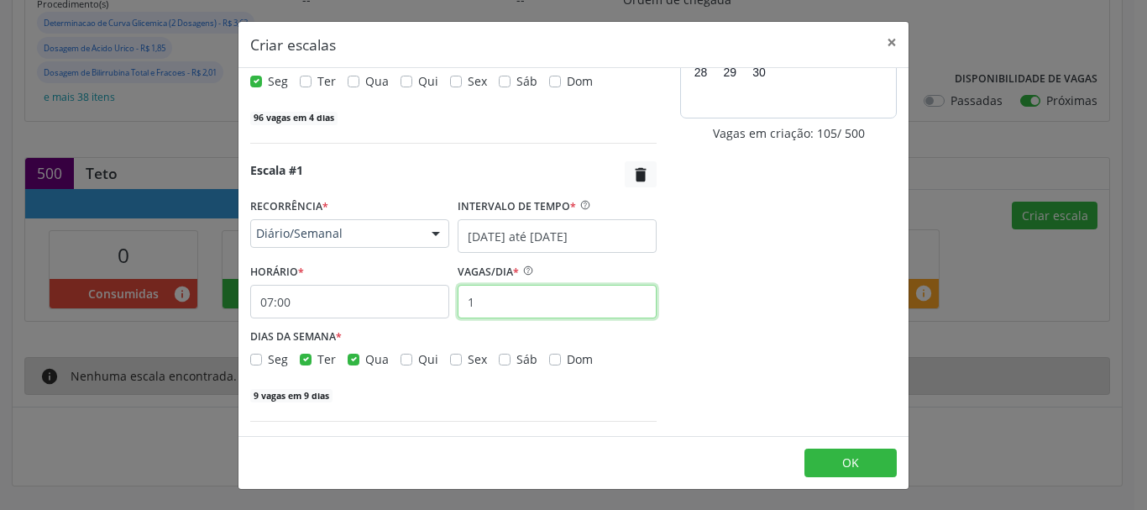
click at [498, 309] on input "1" at bounding box center [557, 302] width 199 height 34
type input "12"
click at [700, 396] on div "setembro 2025 D S T Q Q S S 31 1 2 3 4 5 6 7 8 9 10 11 12 13 14 15 16 17 18 19 …" at bounding box center [789, 180] width 240 height 575
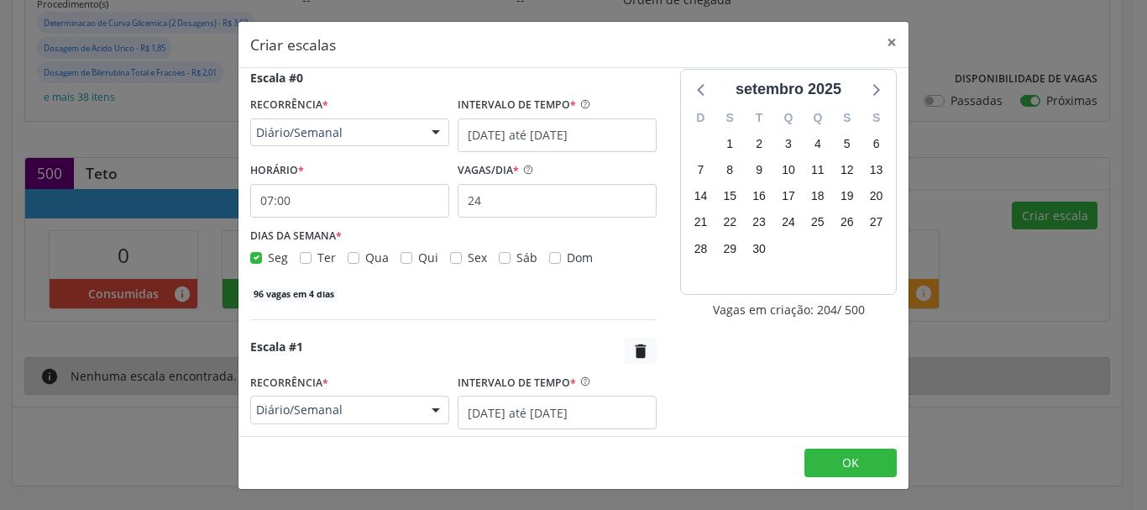
scroll to position [0, 0]
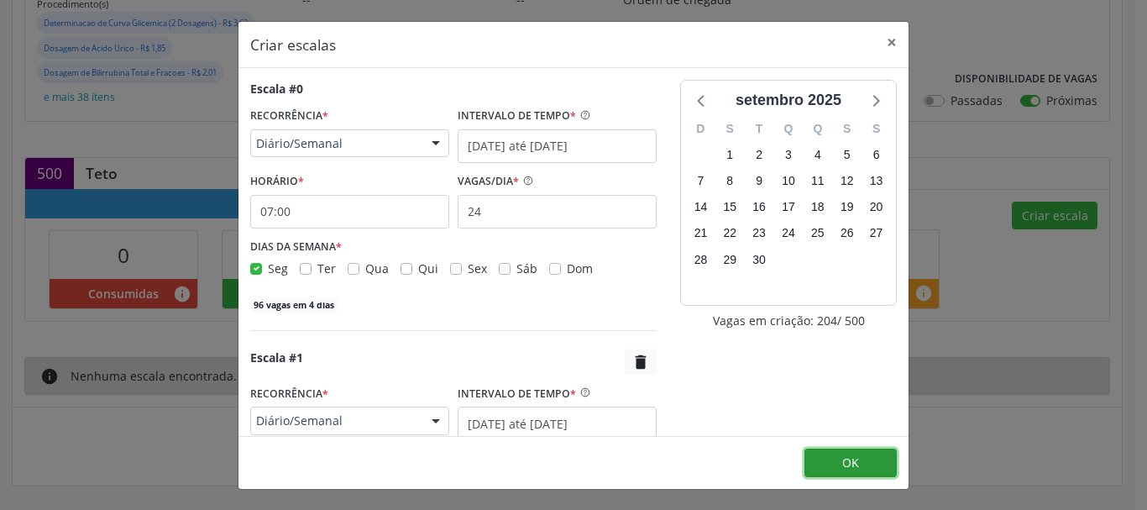
click at [847, 470] on span "OK" at bounding box center [850, 462] width 17 height 16
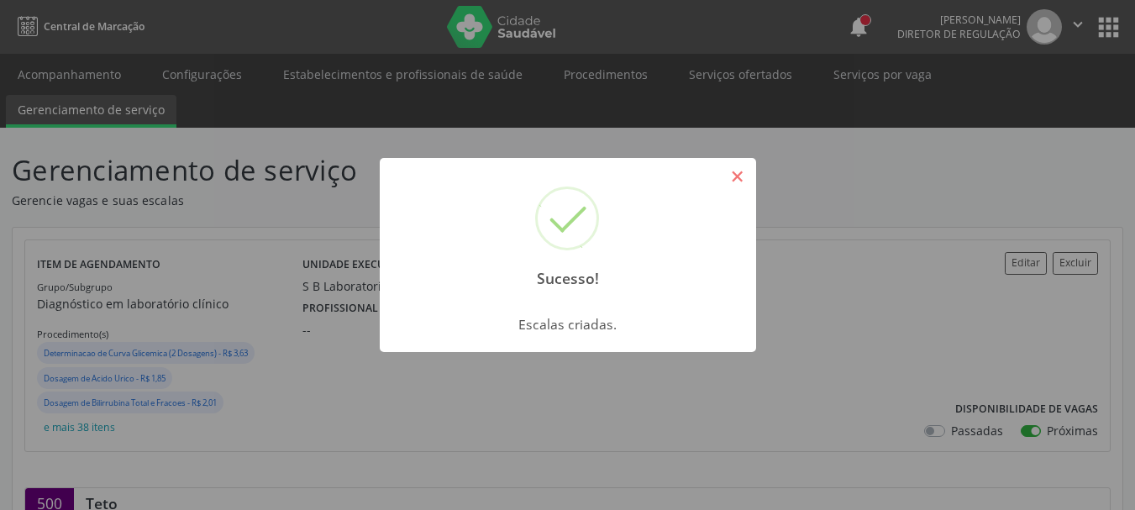
click at [730, 184] on button "×" at bounding box center [737, 176] width 29 height 29
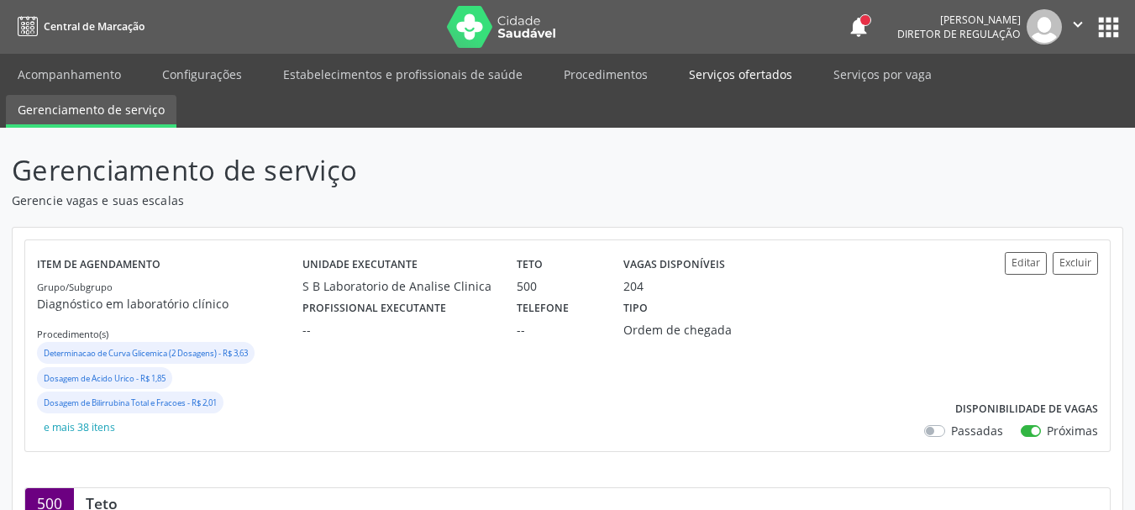
click at [708, 76] on link "Serviços ofertados" at bounding box center [740, 74] width 127 height 29
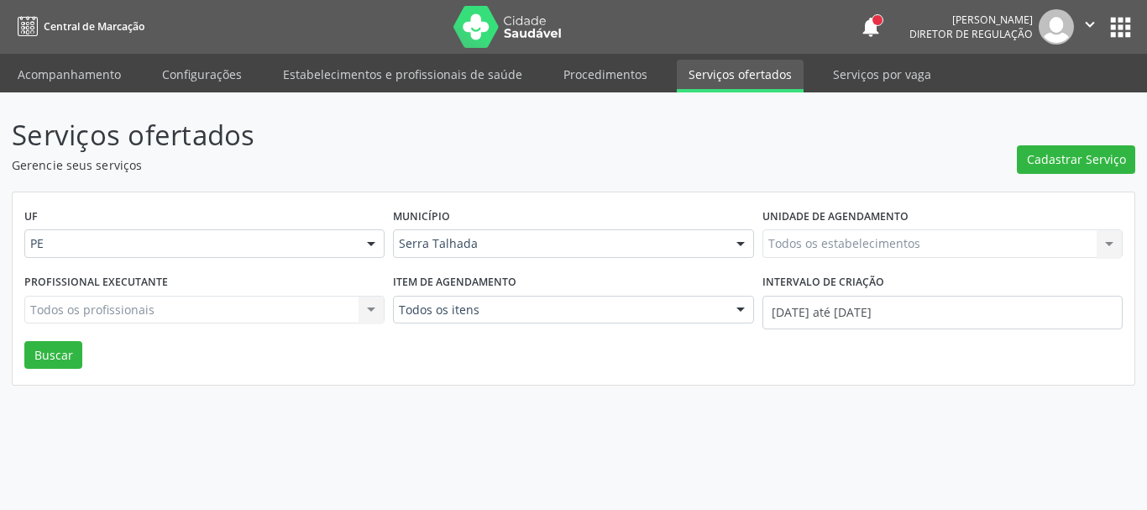
click at [805, 244] on div "Todos os estabelecimentos Todos os estabelecimentos Nenhum resultado encontrado…" at bounding box center [943, 243] width 360 height 29
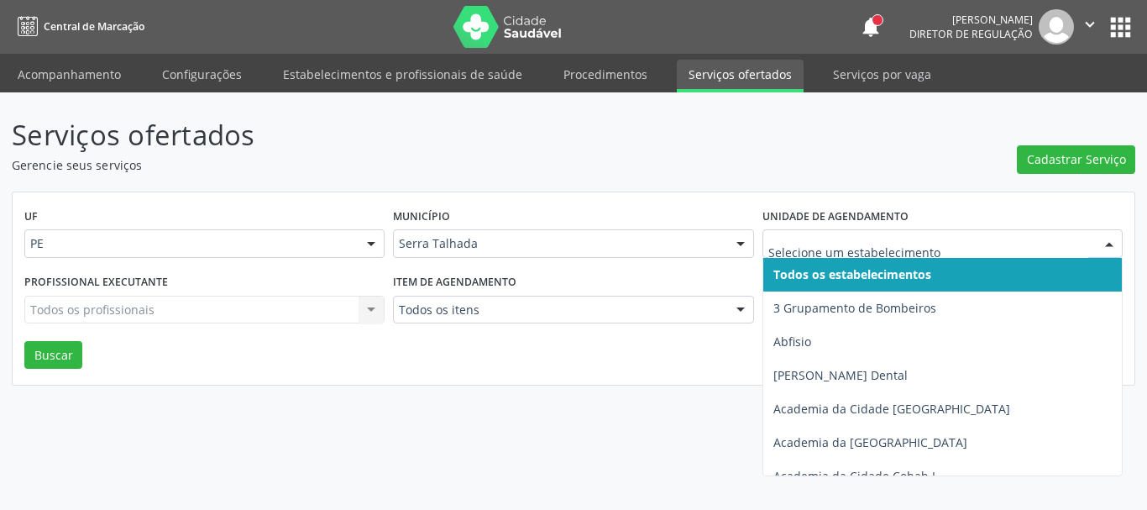
click at [821, 233] on div at bounding box center [943, 243] width 360 height 29
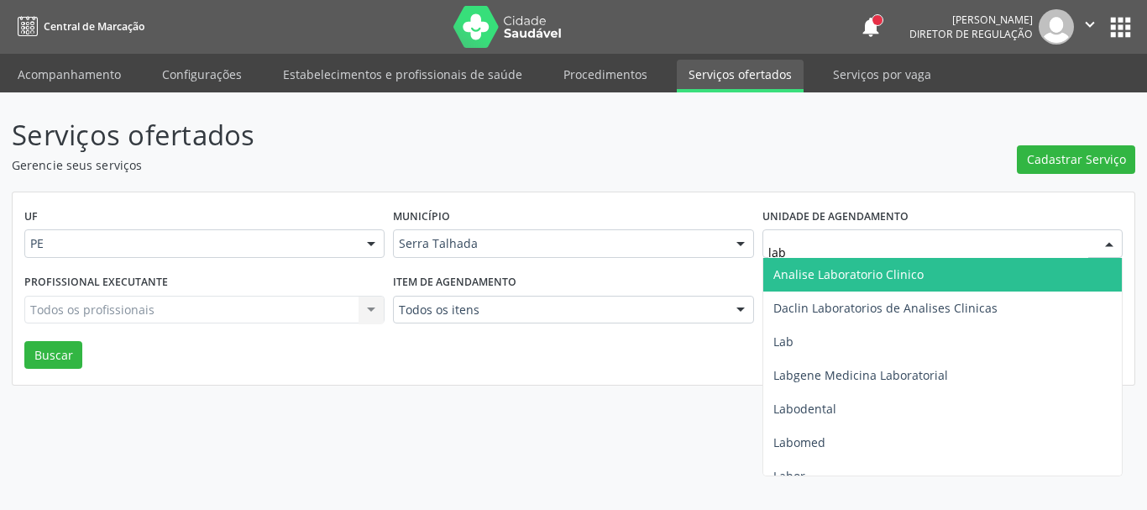
type input "labg"
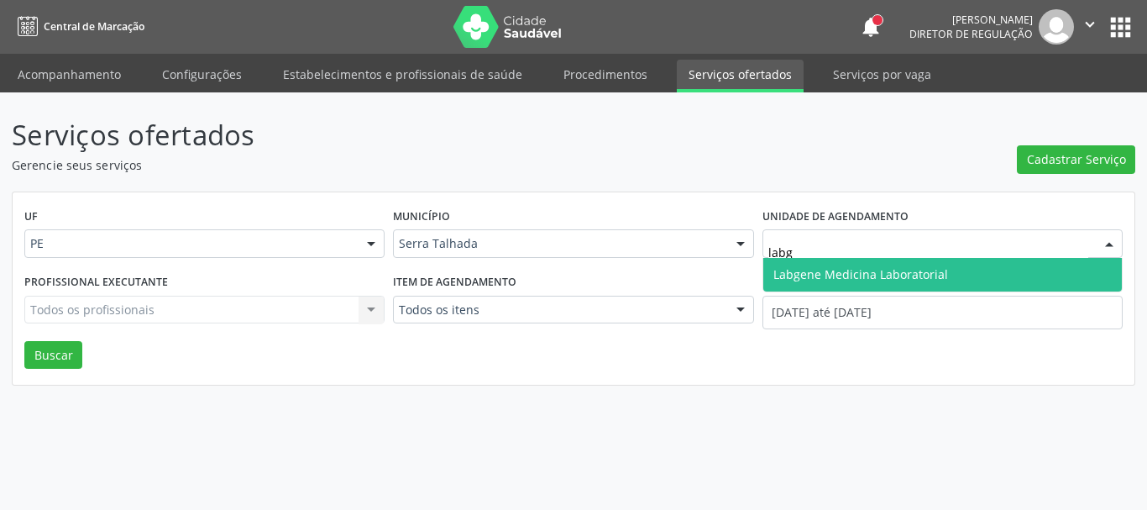
click at [796, 267] on span "Labgene Medicina Laboratorial" at bounding box center [860, 274] width 175 height 16
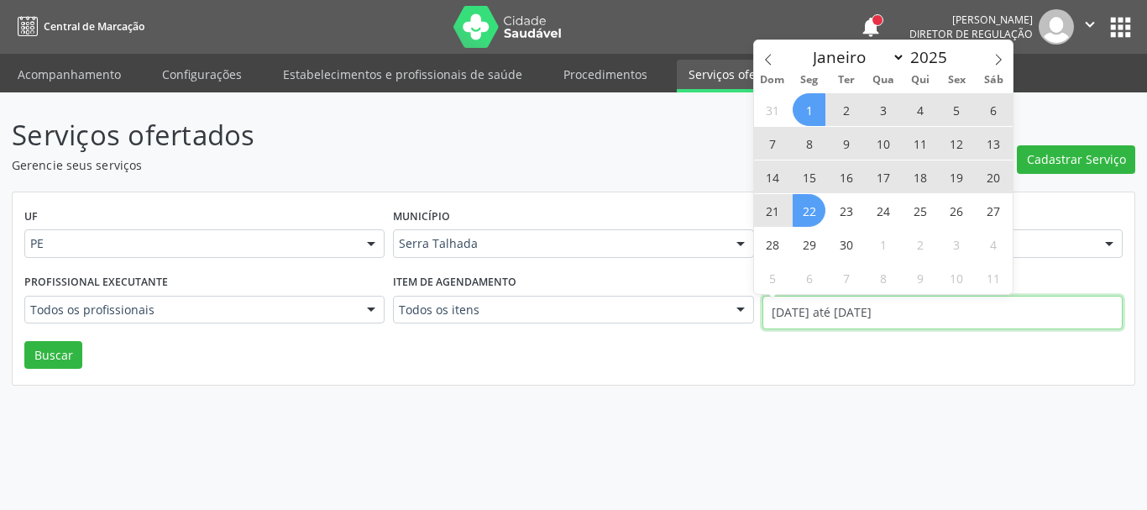
click at [843, 306] on input "01/09/2025 até 22/09/2025" at bounding box center [943, 313] width 360 height 34
click at [667, 357] on div "UF PE PE Nenhum resultado encontrado para: " " Não há nenhuma opção para ser ex…" at bounding box center [574, 288] width 1122 height 193
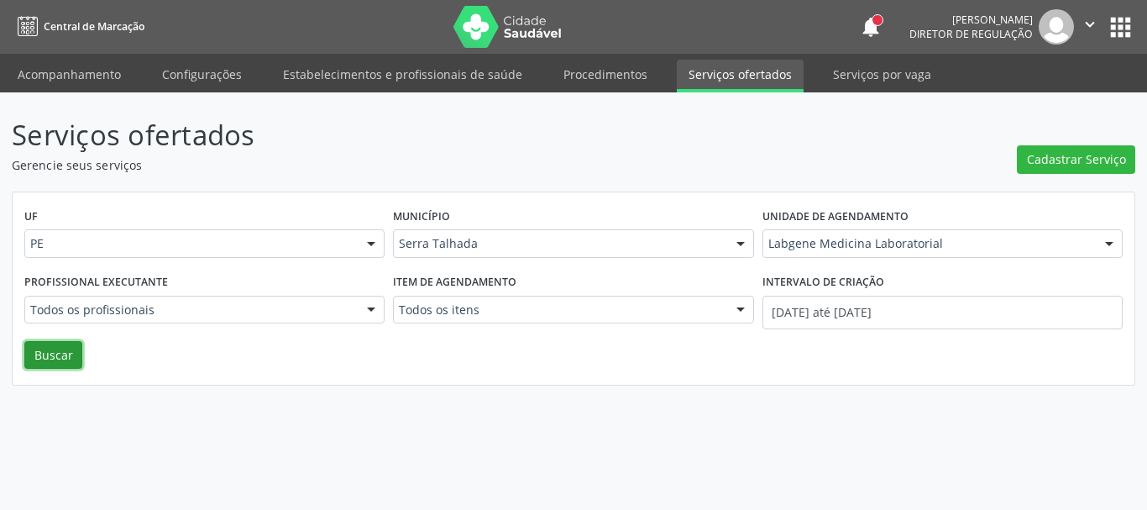
click at [40, 367] on button "Buscar" at bounding box center [53, 355] width 58 height 29
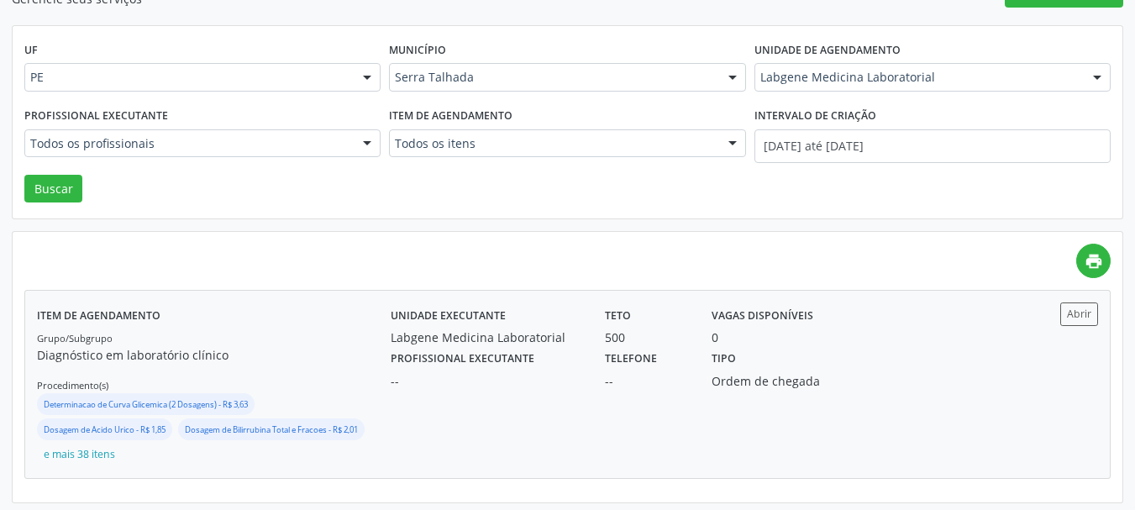
scroll to position [171, 0]
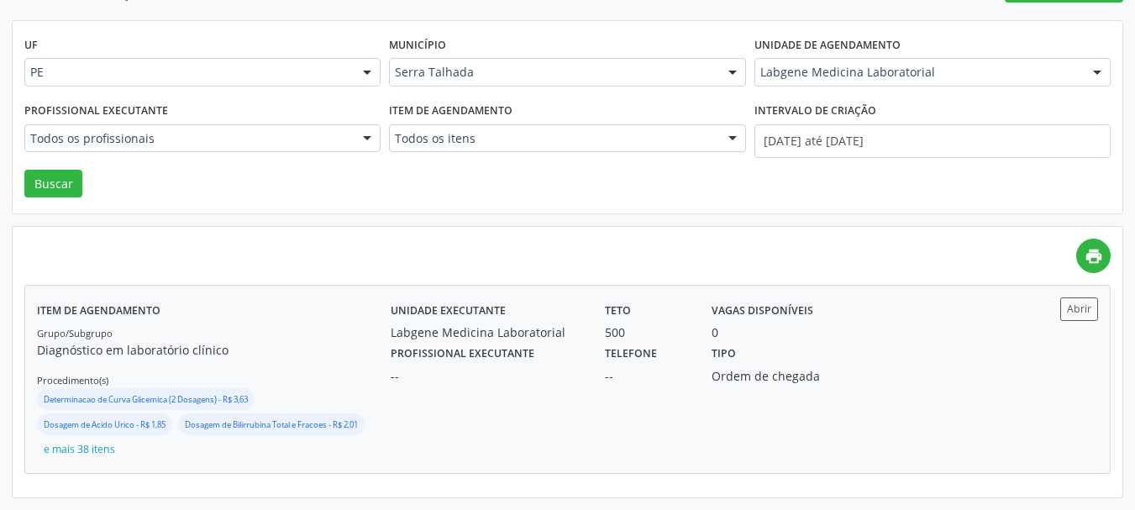
click at [826, 360] on div "Tipo Ordem de chegada" at bounding box center [780, 363] width 160 height 44
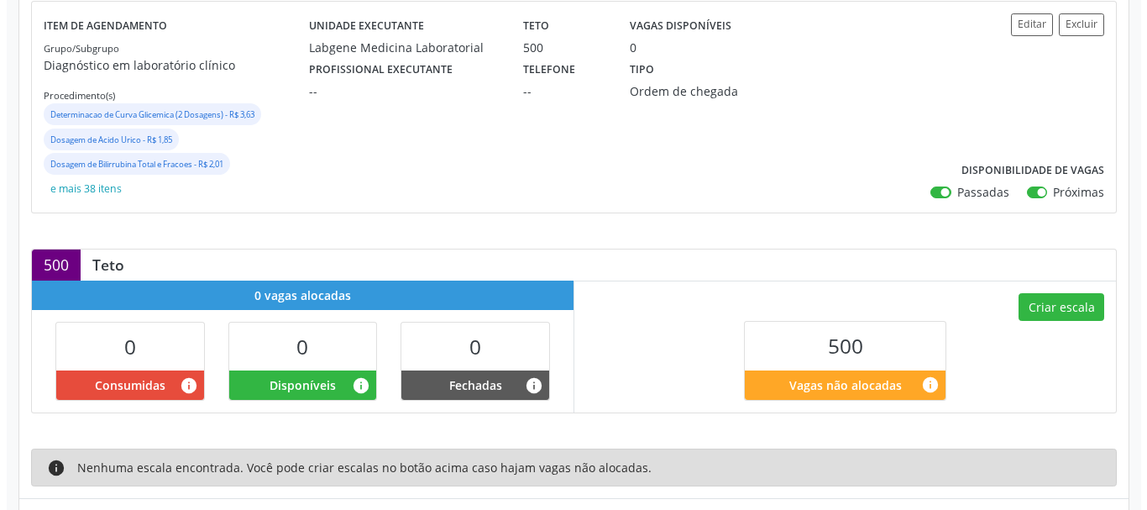
scroll to position [252, 0]
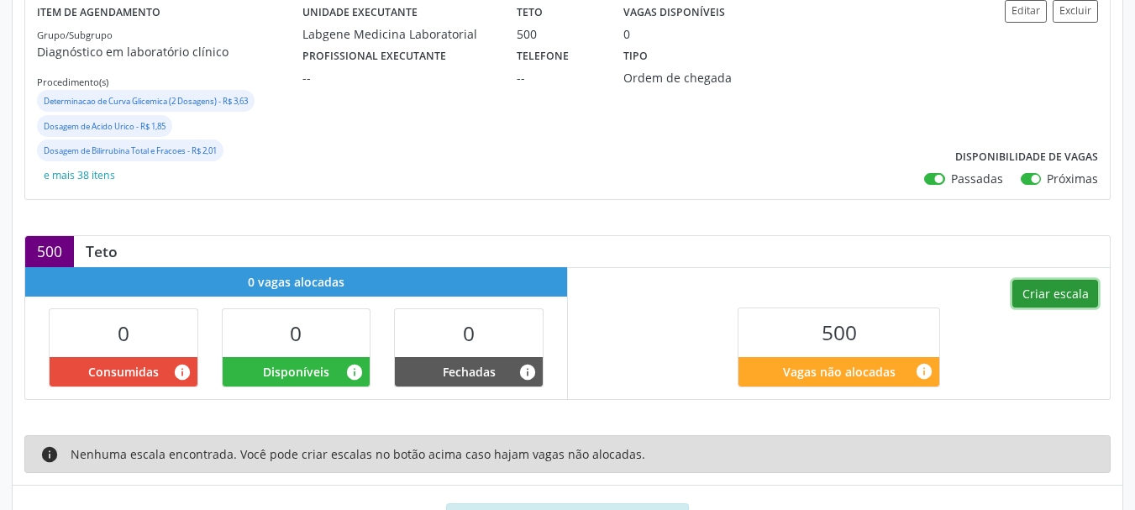
click at [1033, 296] on button "Criar escala" at bounding box center [1055, 294] width 86 height 29
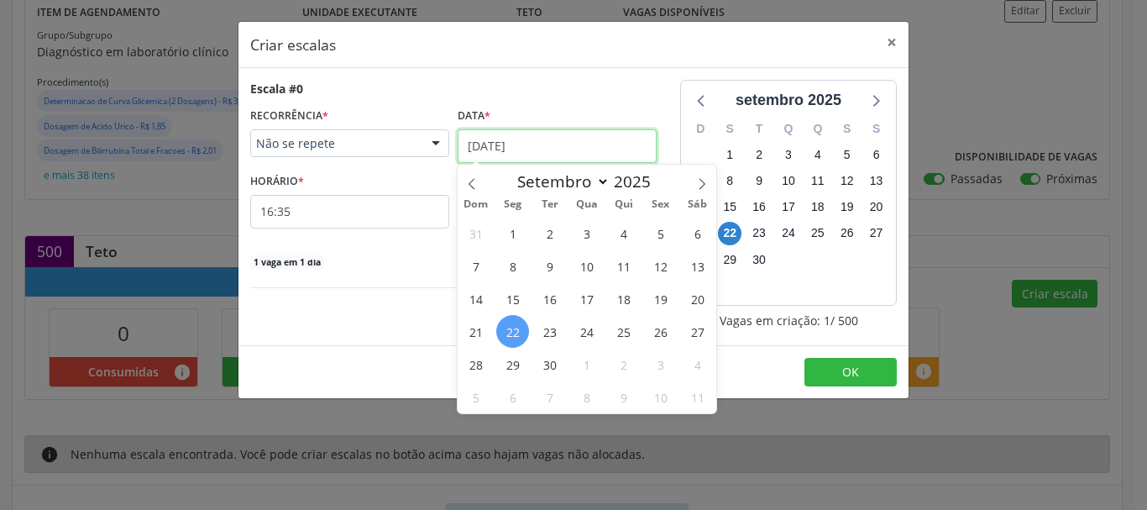
click at [525, 148] on input "[DATE]" at bounding box center [557, 146] width 199 height 34
click at [700, 181] on icon at bounding box center [702, 184] width 12 height 12
select select "9"
click at [591, 229] on span "1" at bounding box center [586, 233] width 33 height 33
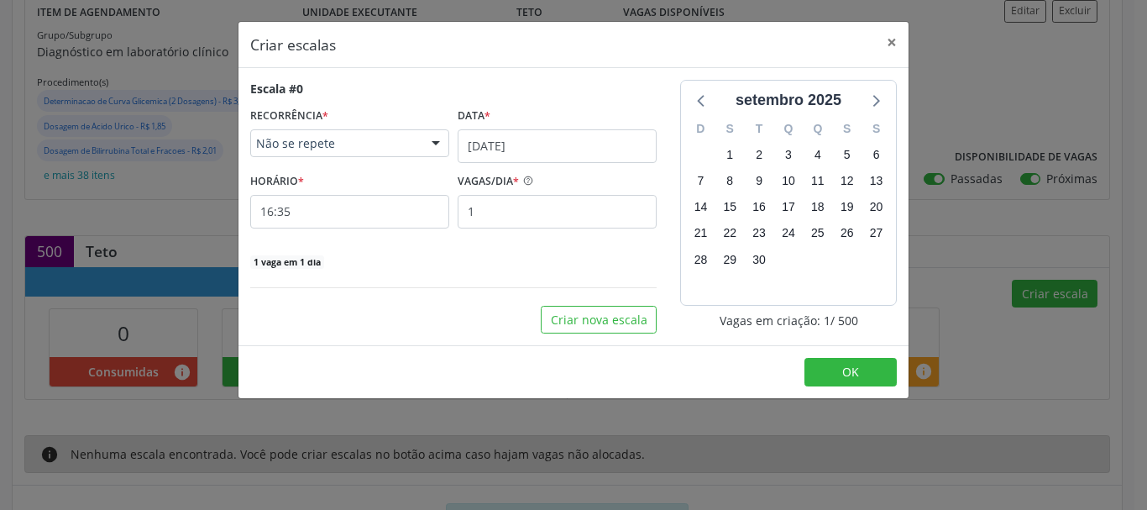
click at [391, 149] on span "Não se repete" at bounding box center [335, 143] width 159 height 17
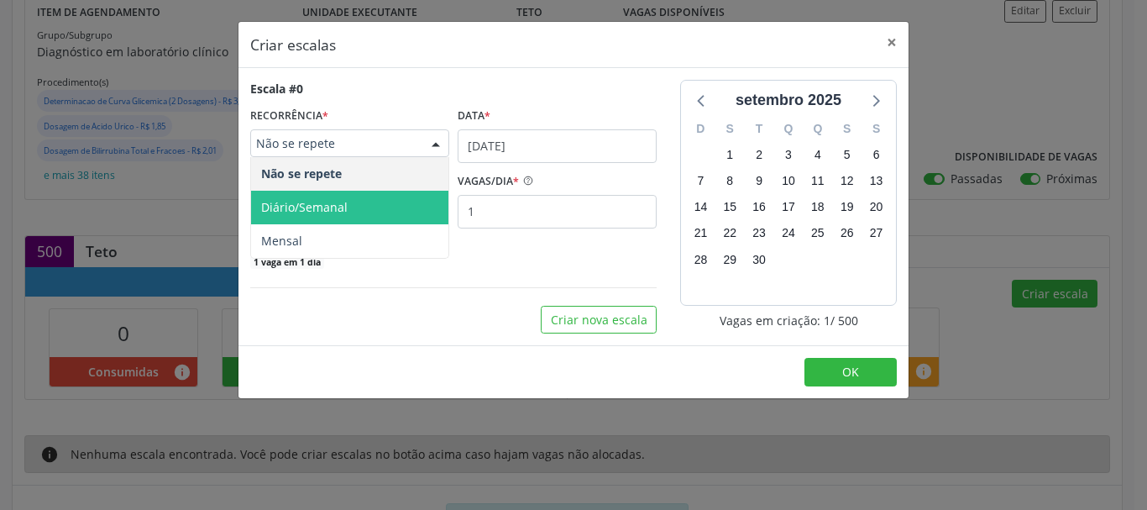
click at [349, 198] on span "Diário/Semanal" at bounding box center [349, 208] width 197 height 34
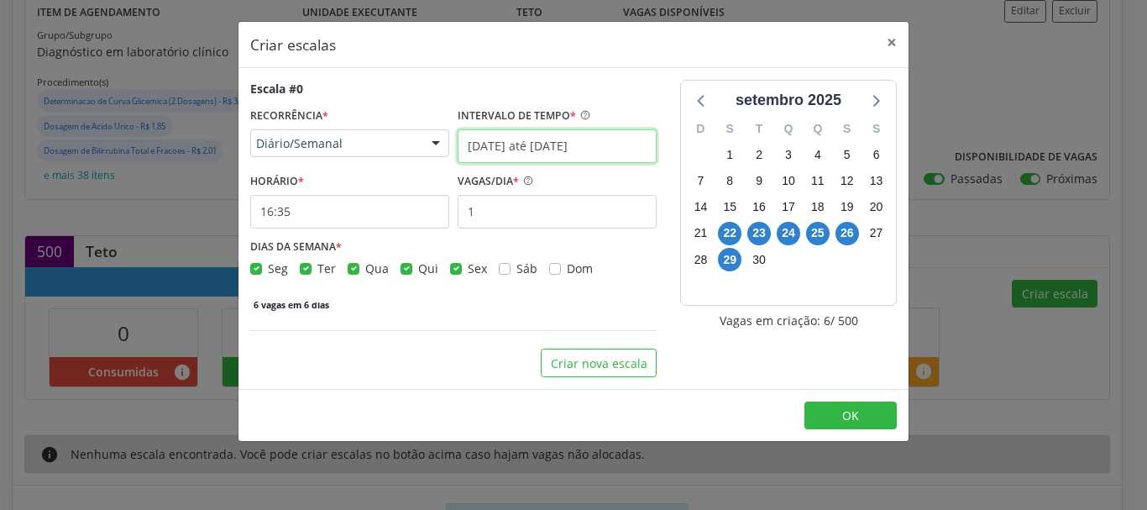
click at [492, 141] on input "22/09/2025 até 29/09/2025" at bounding box center [557, 146] width 199 height 34
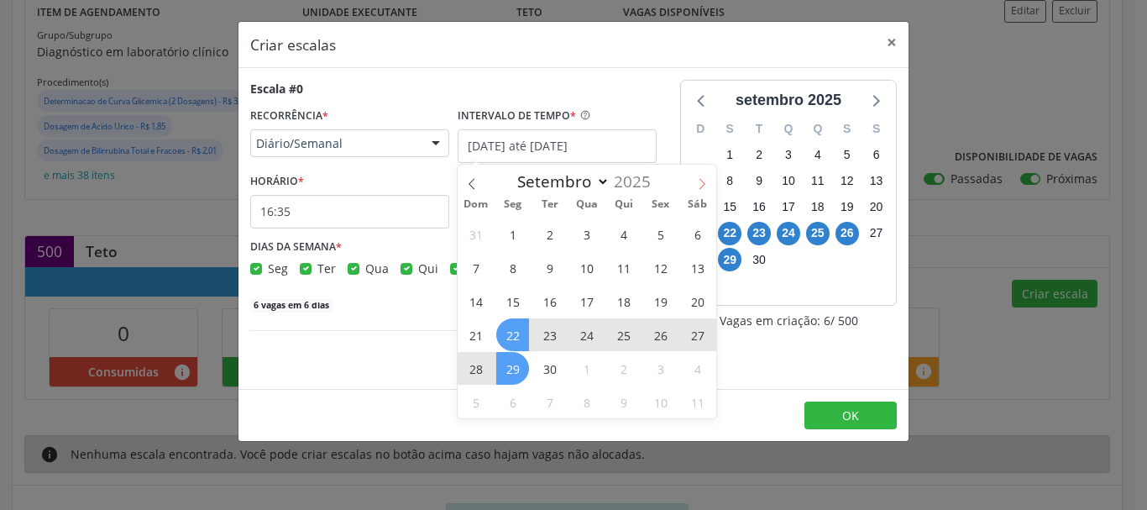
click at [694, 179] on span at bounding box center [702, 179] width 29 height 29
select select "9"
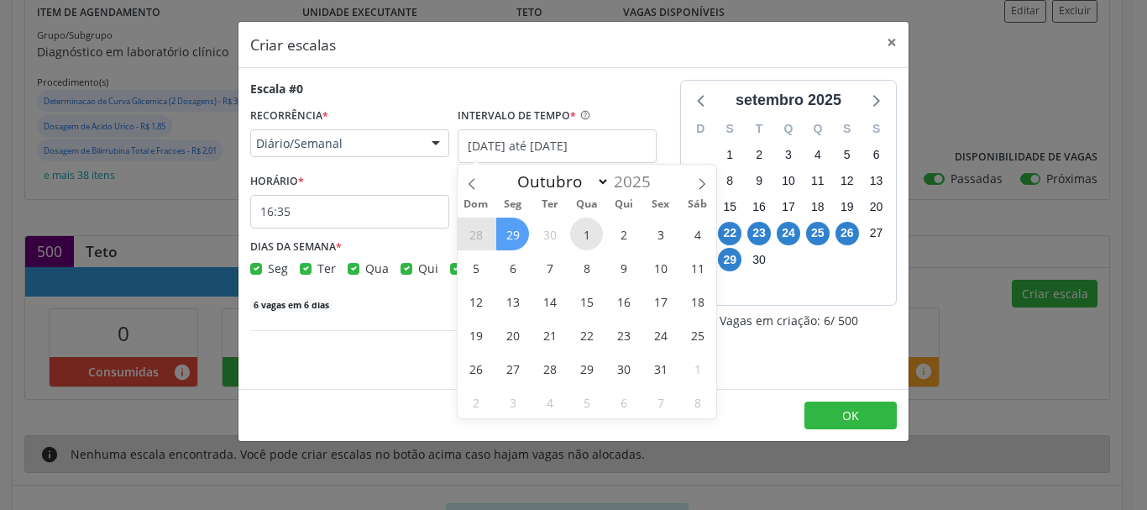
click at [582, 233] on span "1" at bounding box center [586, 234] width 33 height 33
type input "01/10/2025"
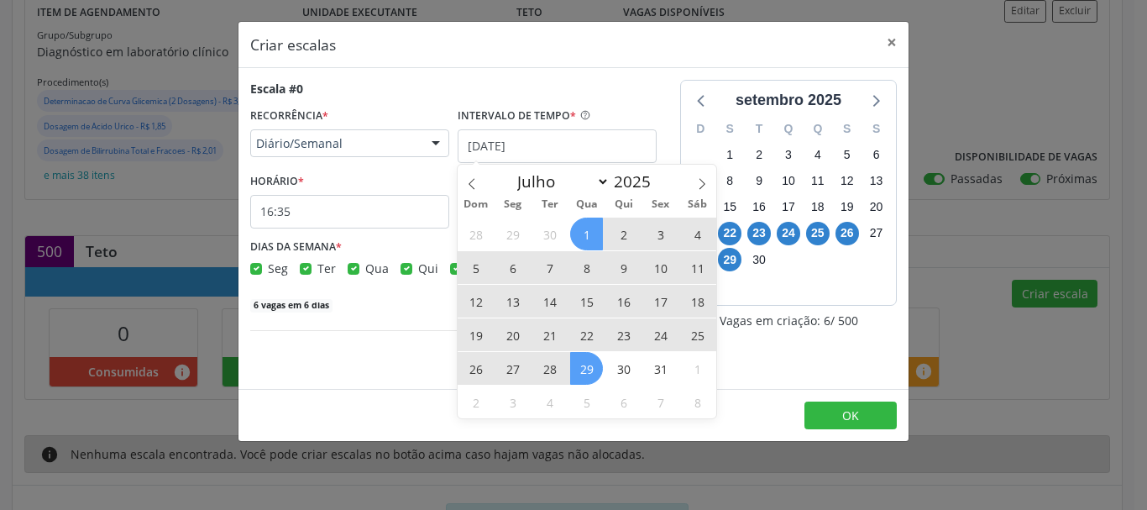
click at [577, 363] on span "29" at bounding box center [586, 368] width 33 height 33
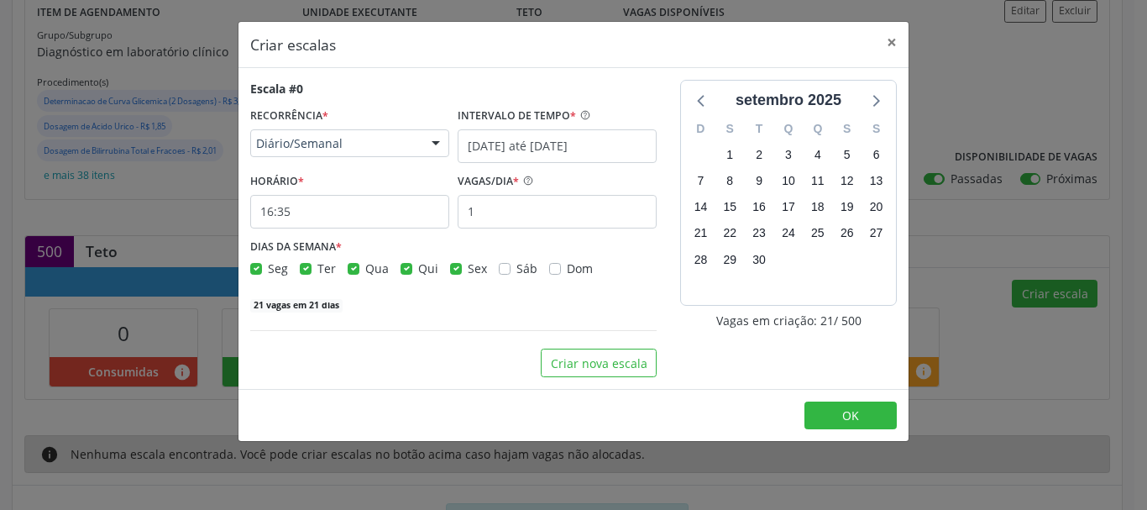
click at [468, 270] on label "Sex" at bounding box center [477, 269] width 19 height 18
click at [455, 270] on input "Sex" at bounding box center [456, 267] width 12 height 15
checkbox input "false"
click at [418, 268] on label "Qui" at bounding box center [428, 269] width 20 height 18
click at [409, 268] on input "Qui" at bounding box center [407, 267] width 12 height 15
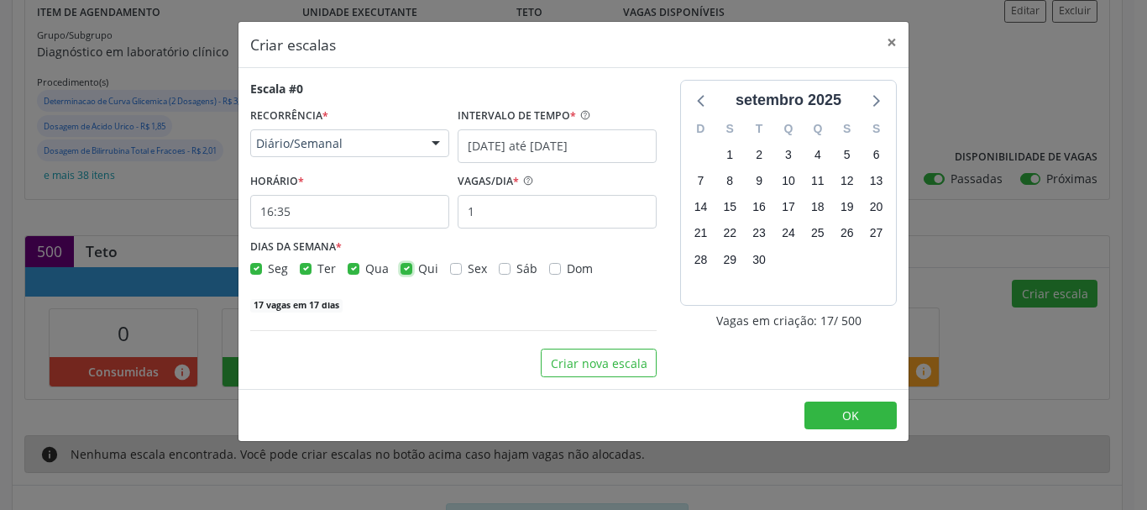
checkbox input "false"
click at [490, 214] on input "1" at bounding box center [557, 212] width 199 height 34
type input "12"
click at [287, 193] on label "HORÁRIO *" at bounding box center [277, 182] width 54 height 26
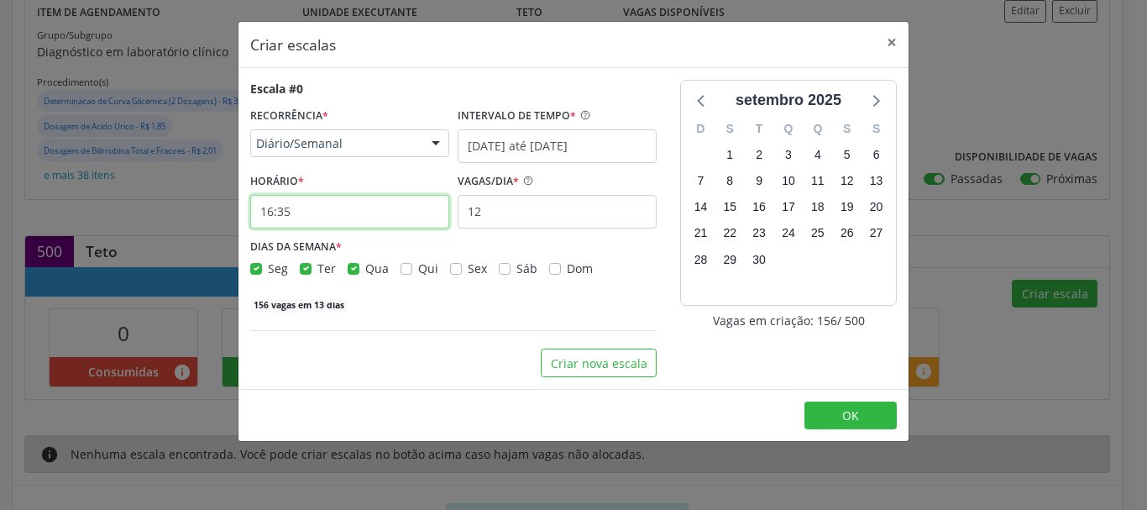
click at [290, 213] on input "16:35" at bounding box center [349, 212] width 199 height 34
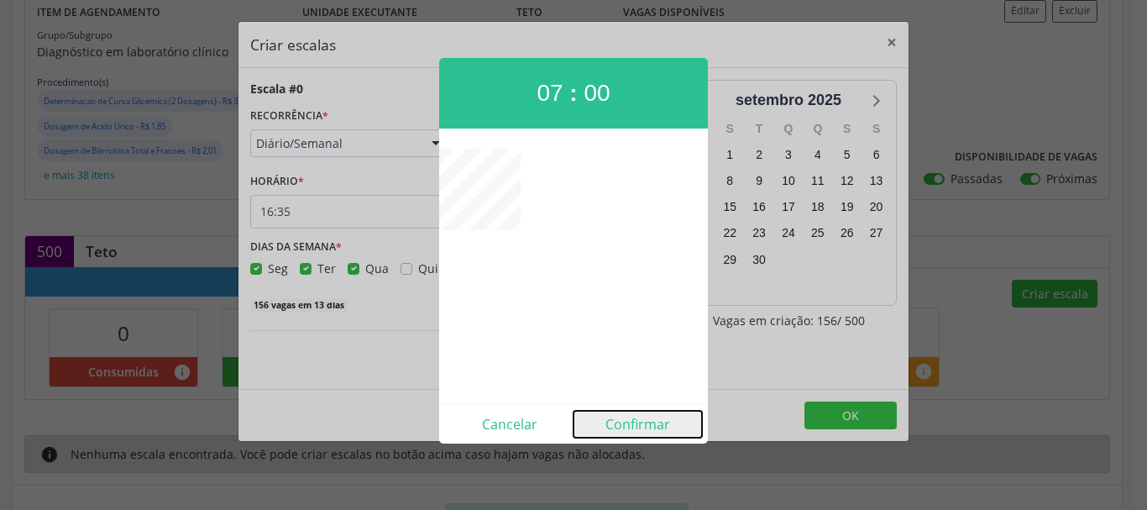
click at [611, 416] on button "Confirmar" at bounding box center [638, 424] width 128 height 27
type input "07:00"
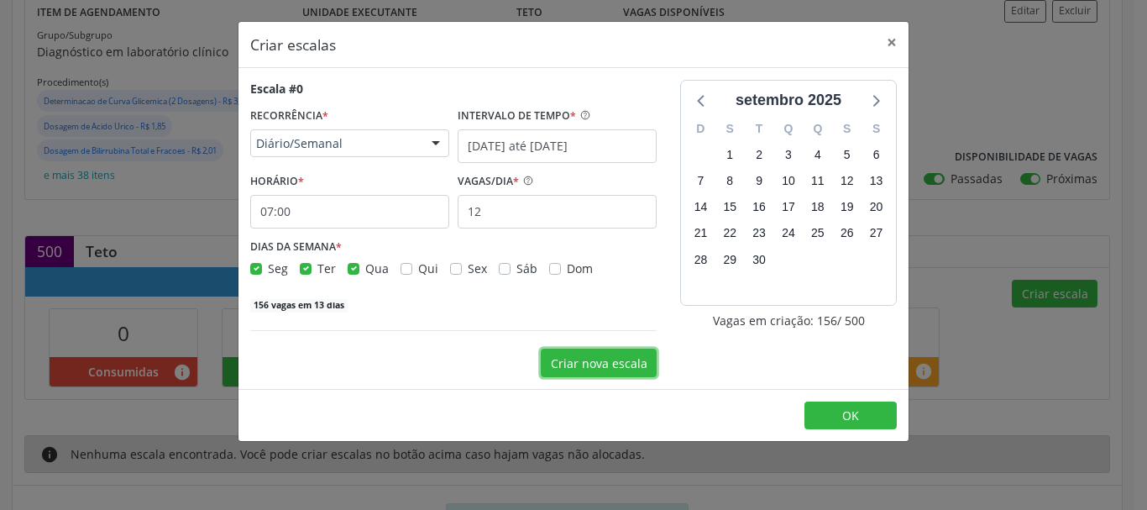
click at [592, 370] on button "Criar nova escala" at bounding box center [599, 363] width 116 height 29
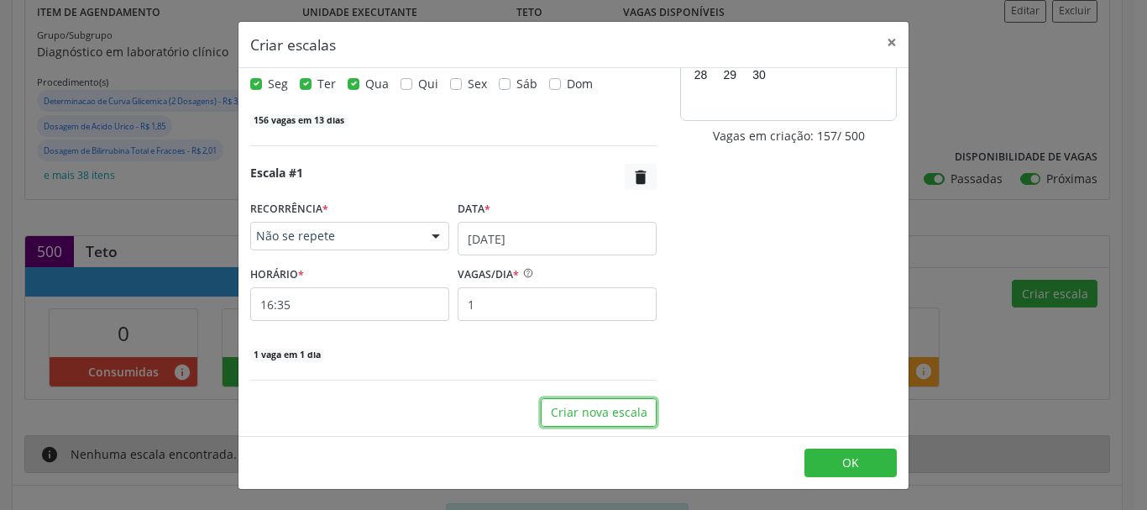
scroll to position [187, 0]
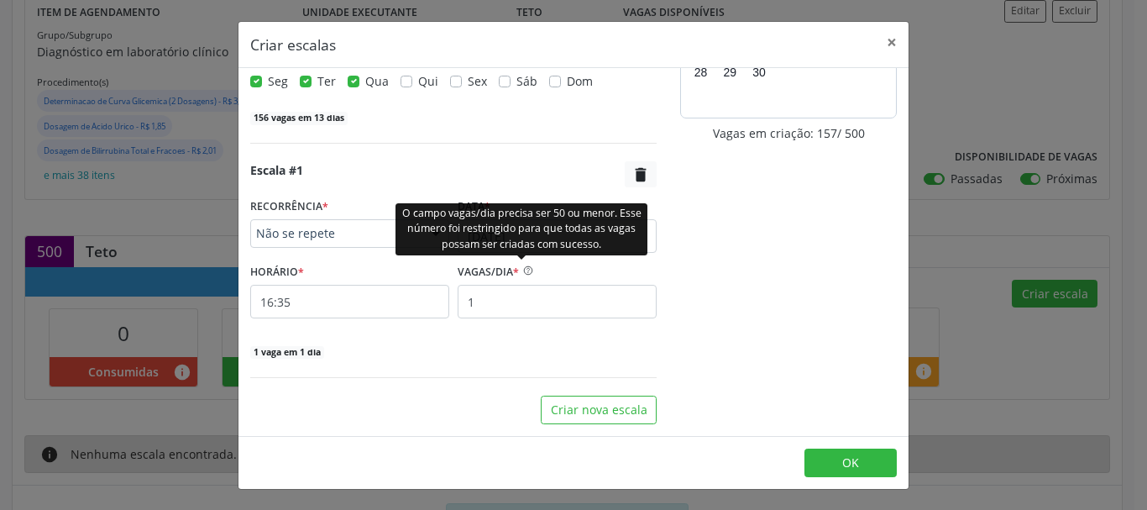
click at [500, 246] on div "O campo vagas/dia precisa ser 50 ou menor. Esse número foi restringido para que…" at bounding box center [522, 228] width 252 height 52
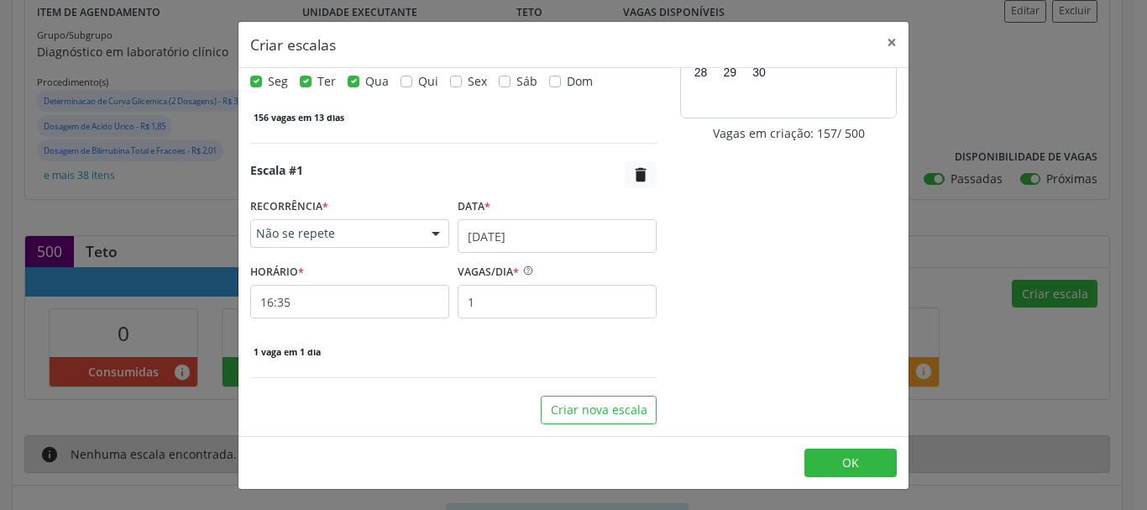
click at [648, 268] on div "VAGAS/DIA * 1" at bounding box center [557, 289] width 207 height 60
click at [529, 233] on input "22/09/2025" at bounding box center [557, 236] width 199 height 34
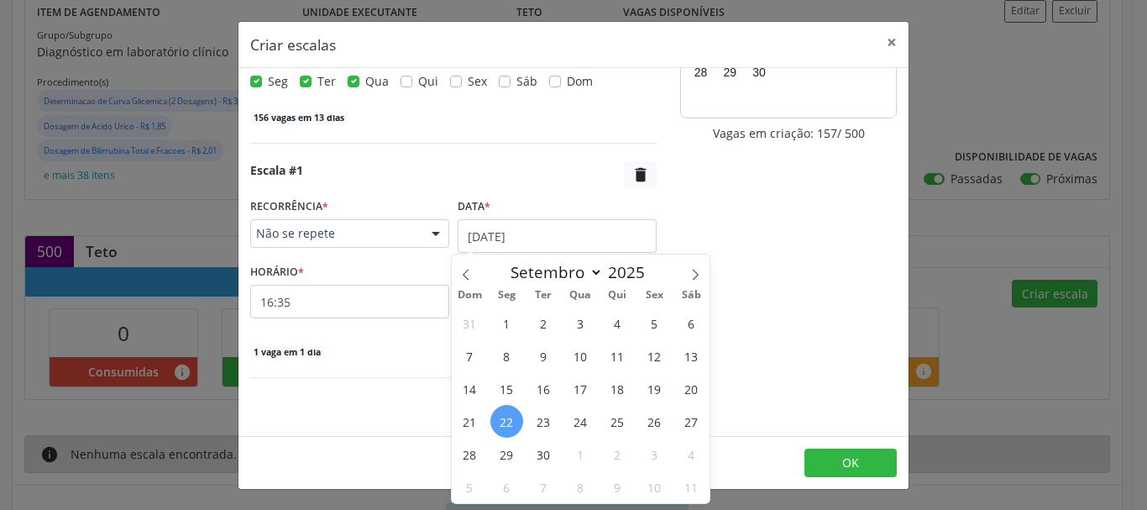
click at [362, 233] on span "Não se repete" at bounding box center [335, 233] width 159 height 17
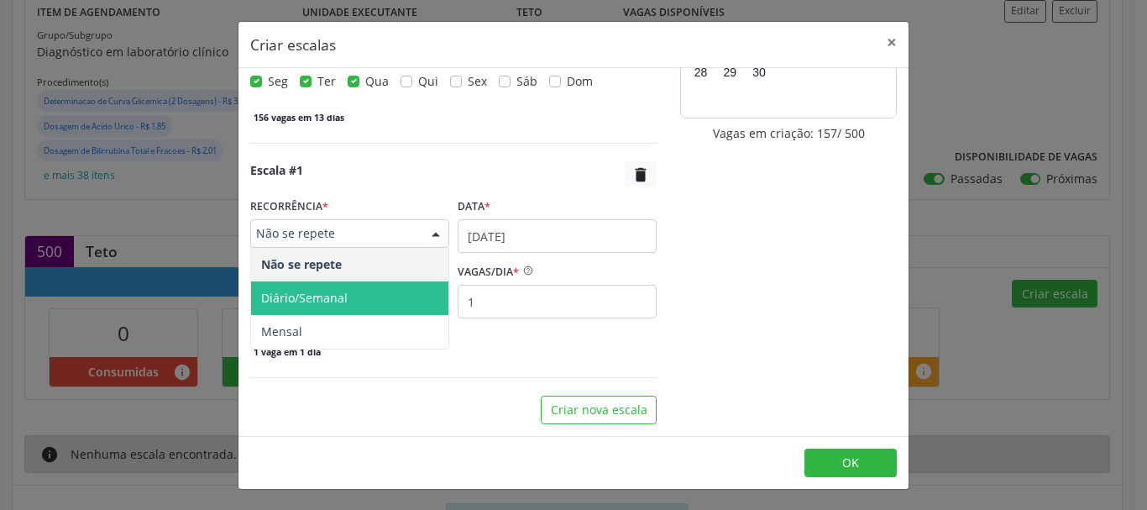
click at [358, 286] on span "Diário/Semanal" at bounding box center [349, 298] width 197 height 34
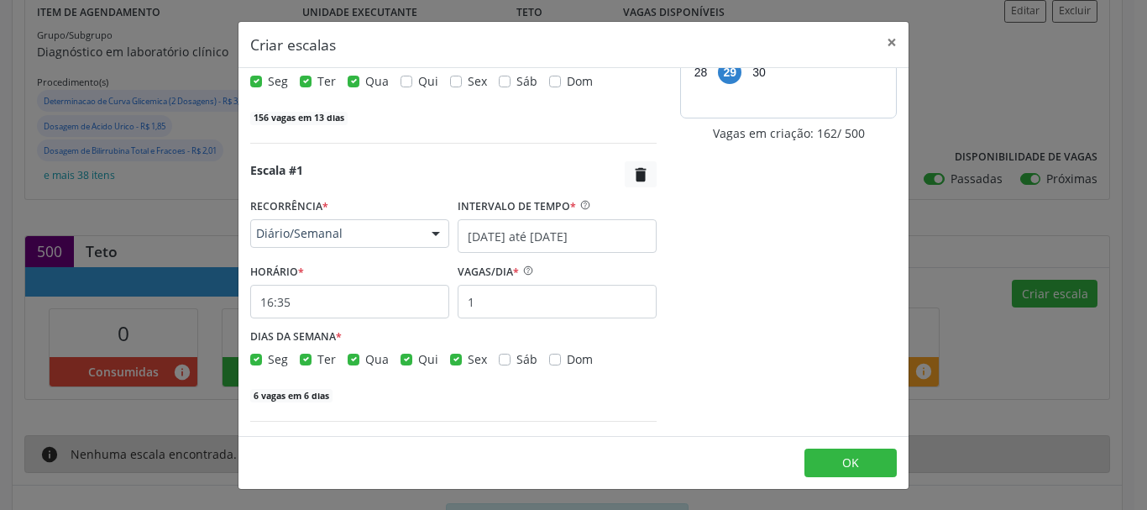
click at [268, 360] on label "Seg" at bounding box center [278, 359] width 20 height 18
click at [261, 360] on input "Seg" at bounding box center [256, 357] width 12 height 15
checkbox input "false"
click at [317, 357] on label "Ter" at bounding box center [326, 359] width 18 height 18
click at [302, 357] on input "Ter" at bounding box center [306, 357] width 12 height 15
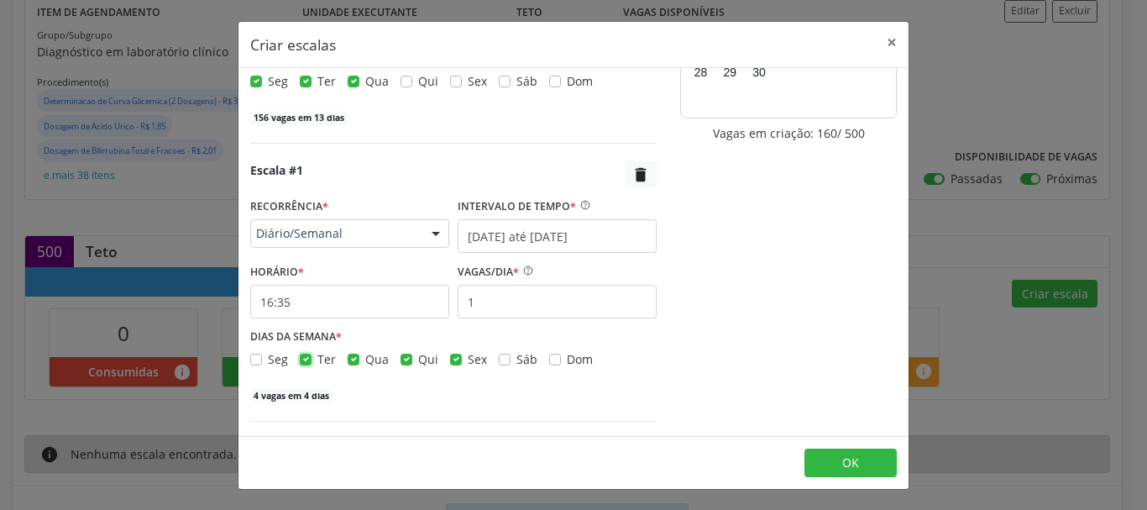
checkbox input "false"
click at [365, 357] on label "Qua" at bounding box center [377, 359] width 24 height 18
click at [351, 357] on input "Qua" at bounding box center [354, 357] width 12 height 15
checkbox input "false"
click at [418, 361] on label "Qui" at bounding box center [428, 359] width 20 height 18
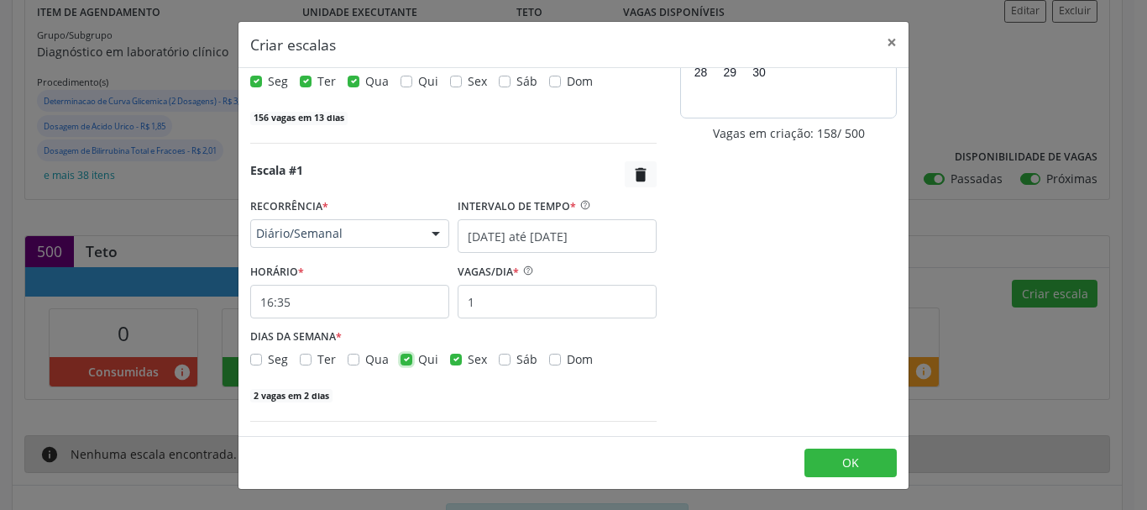
click at [407, 361] on input "Qui" at bounding box center [407, 357] width 12 height 15
checkbox input "false"
click at [365, 294] on input "16:35" at bounding box center [349, 302] width 199 height 34
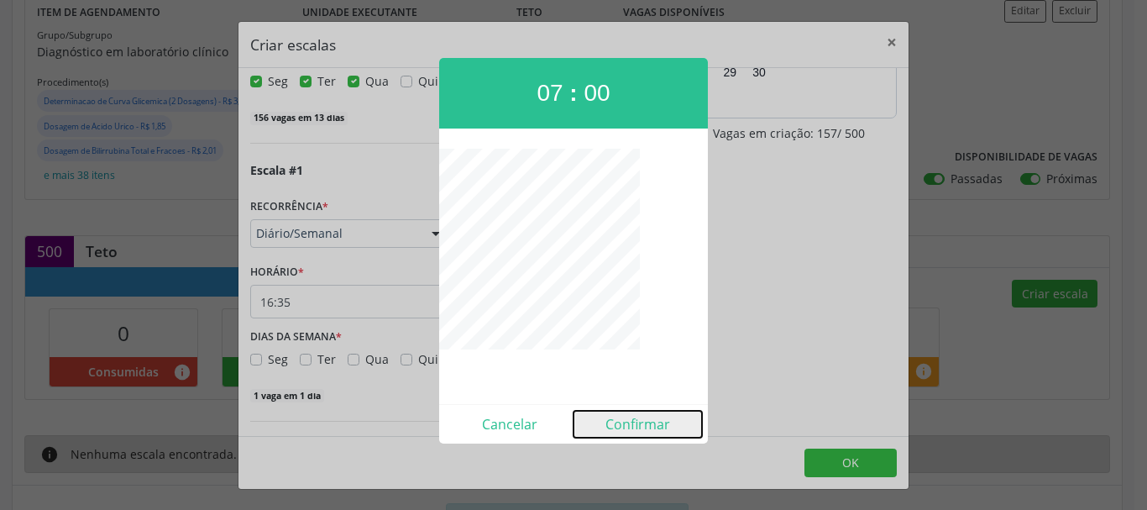
click at [605, 429] on button "Confirmar" at bounding box center [638, 424] width 128 height 27
type input "07:00"
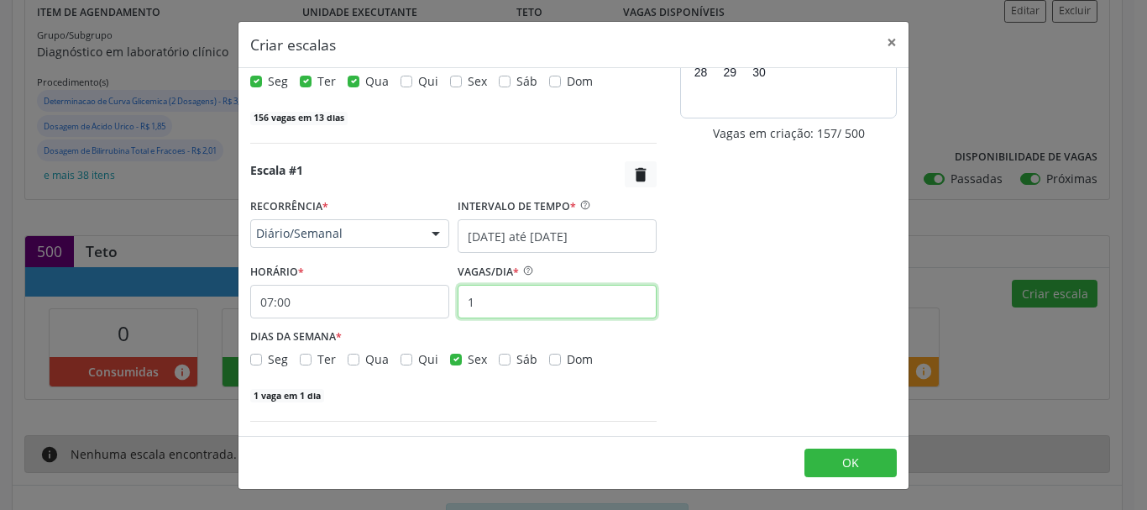
click at [497, 312] on input "1" at bounding box center [557, 302] width 199 height 34
type input "1"
type input "24"
click at [805, 189] on div "setembro 2025 D S T Q Q S S 31 1 2 3 4 5 6 7 8 9 10 11 12 13 14 15 16 17 18 19 …" at bounding box center [789, 180] width 240 height 575
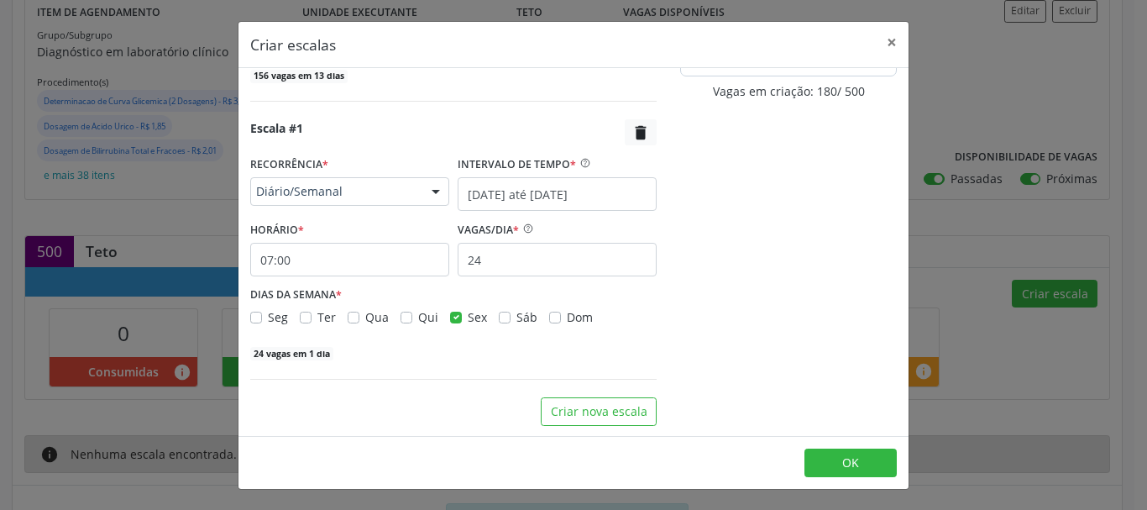
scroll to position [231, 0]
click at [847, 463] on span "OK" at bounding box center [850, 462] width 17 height 16
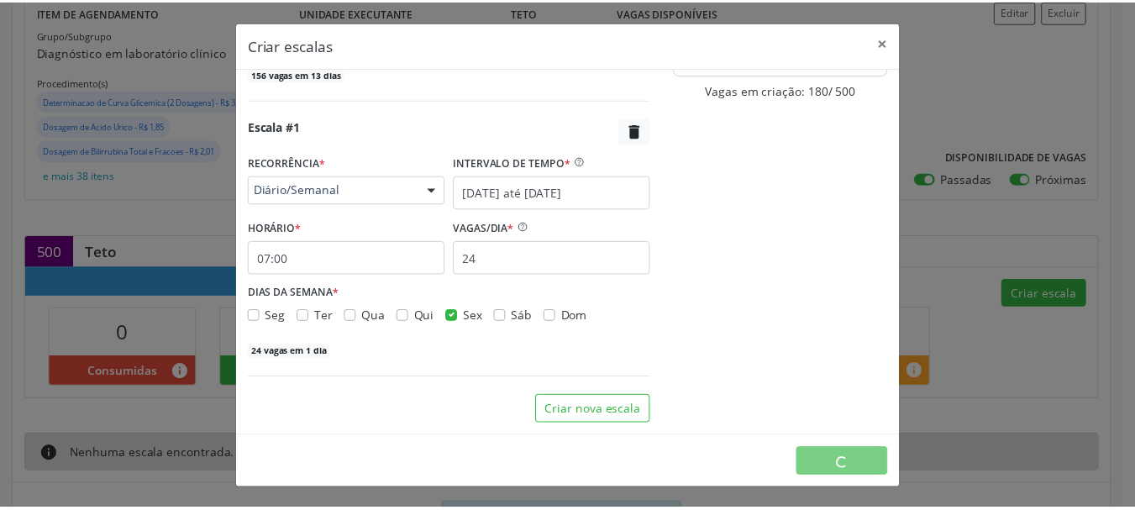
scroll to position [0, 0]
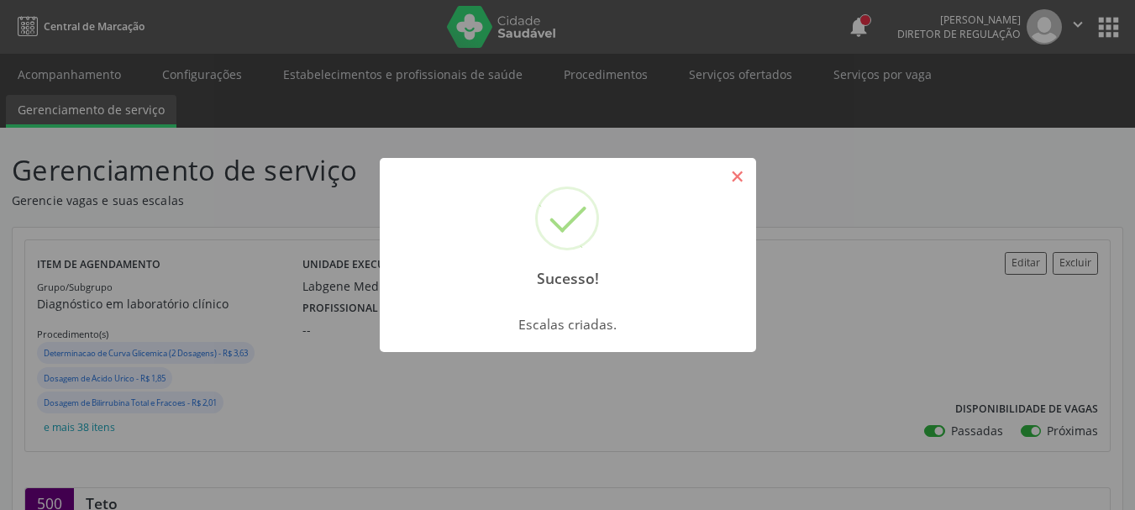
click at [749, 178] on button "×" at bounding box center [737, 176] width 29 height 29
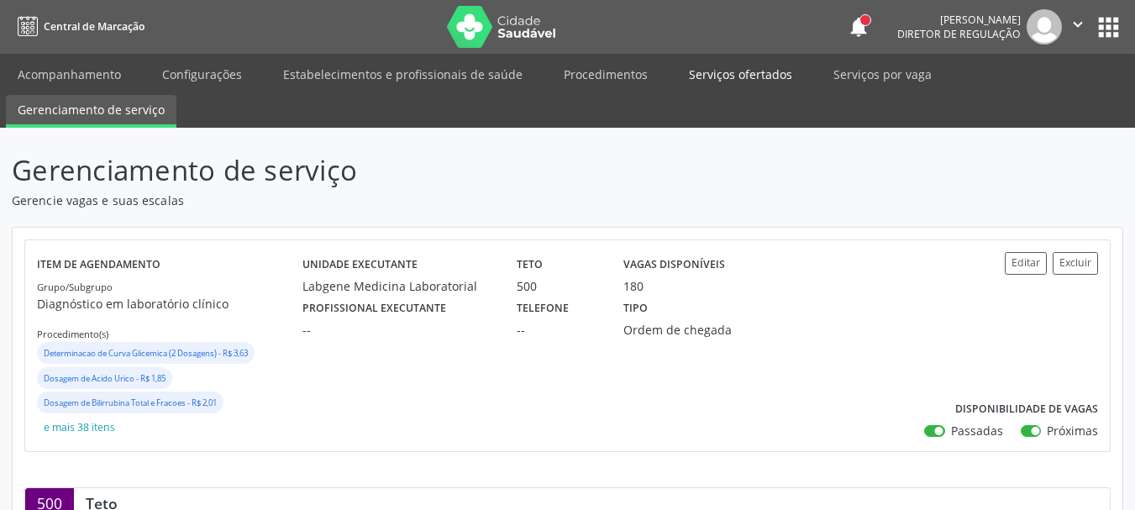
click at [744, 76] on link "Serviços ofertados" at bounding box center [740, 74] width 127 height 29
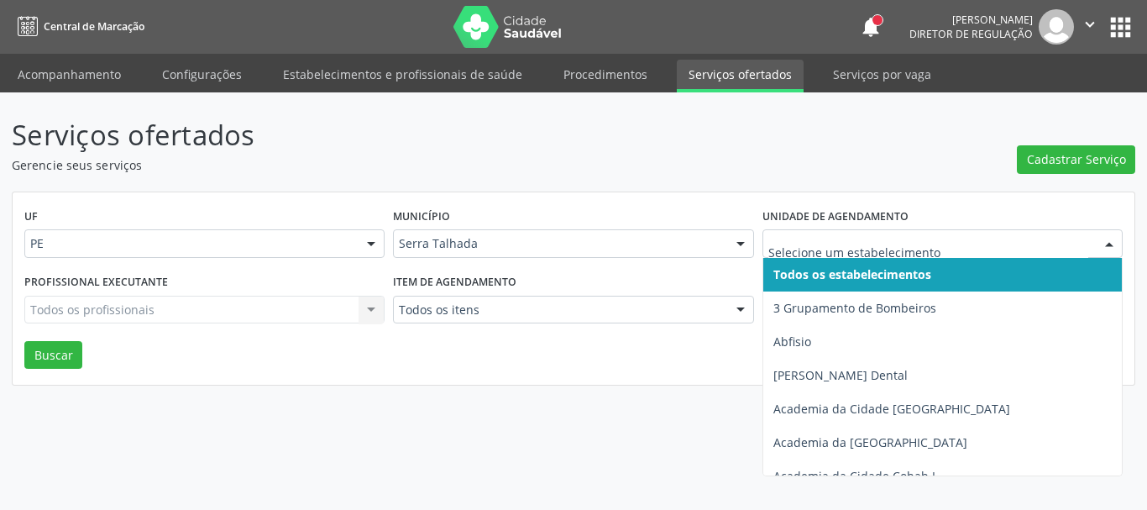
click at [818, 233] on div at bounding box center [943, 243] width 360 height 29
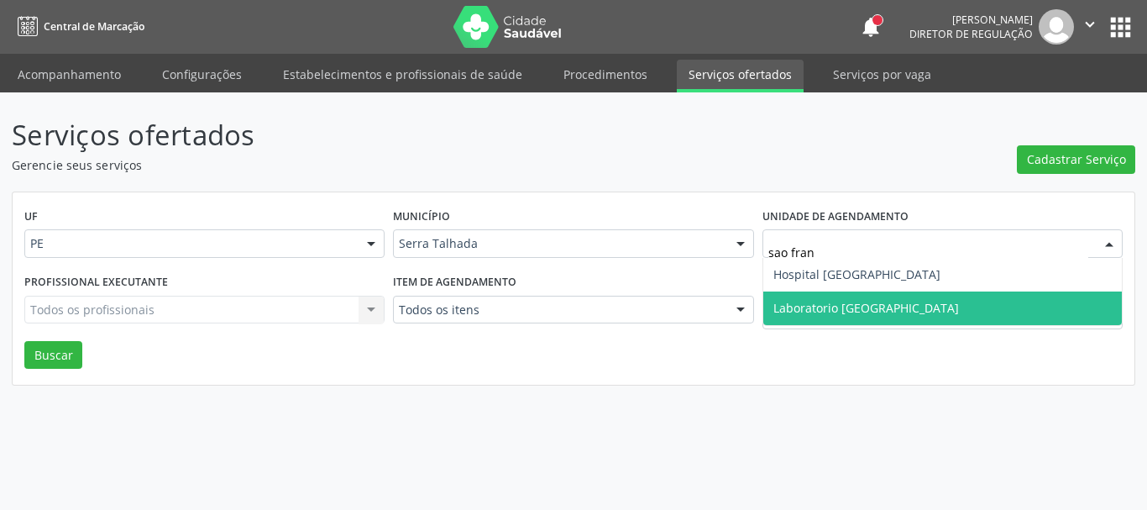
click at [877, 308] on span "Laboratorio [GEOGRAPHIC_DATA]" at bounding box center [866, 308] width 186 height 16
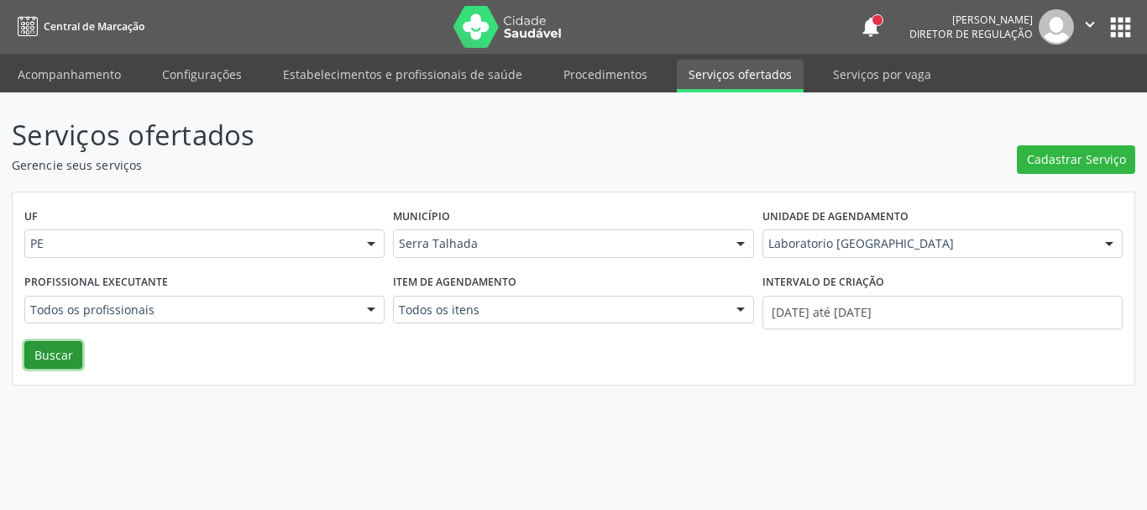
click at [39, 364] on button "Buscar" at bounding box center [53, 355] width 58 height 29
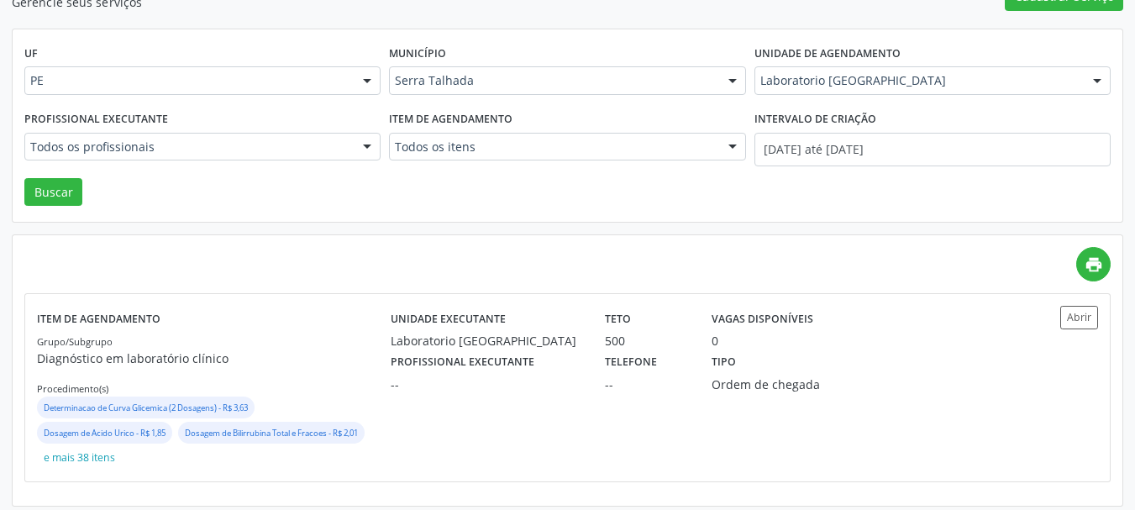
scroll to position [171, 0]
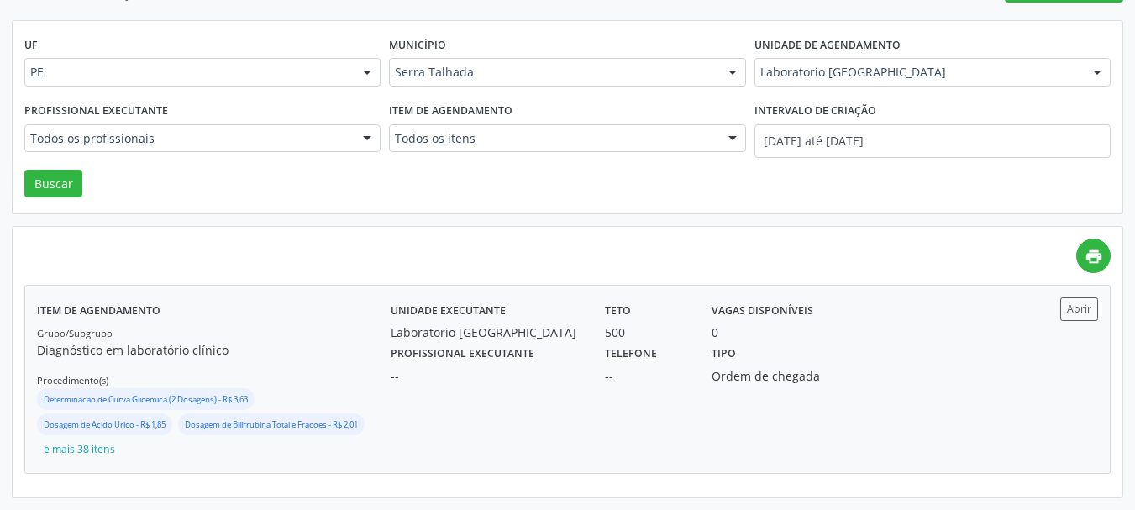
click at [768, 348] on div "Tipo Ordem de chegada" at bounding box center [780, 363] width 160 height 44
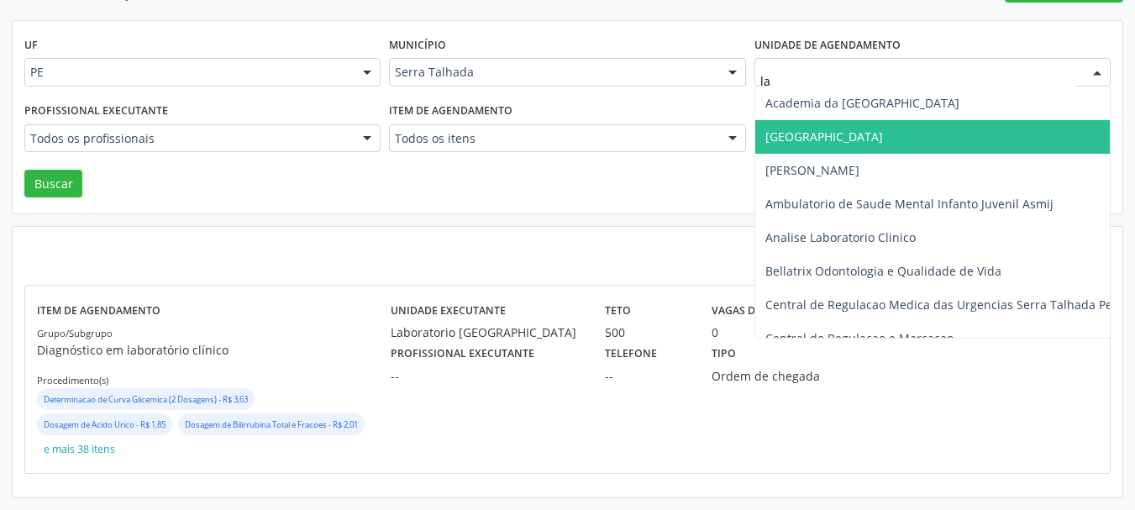
type input "lab"
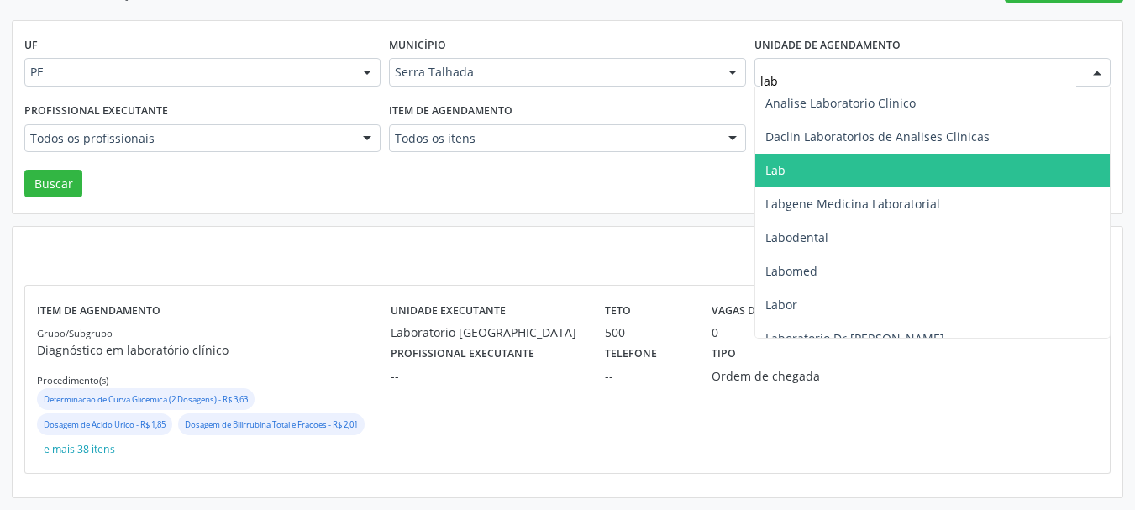
click at [788, 167] on span "Lab" at bounding box center [932, 171] width 354 height 34
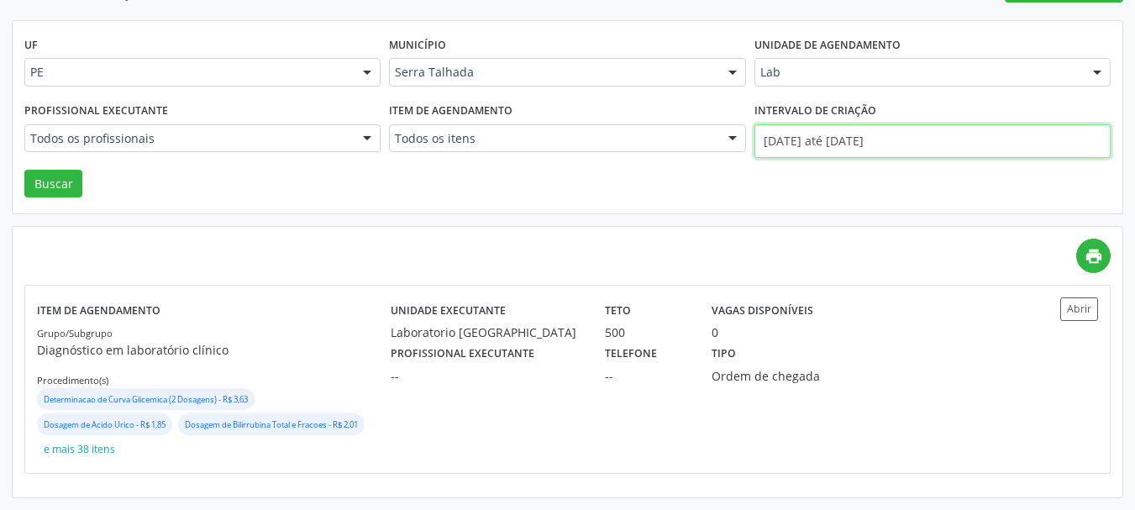
click at [776, 143] on input "01/09/2025 até 22/09/2025" at bounding box center [932, 141] width 356 height 34
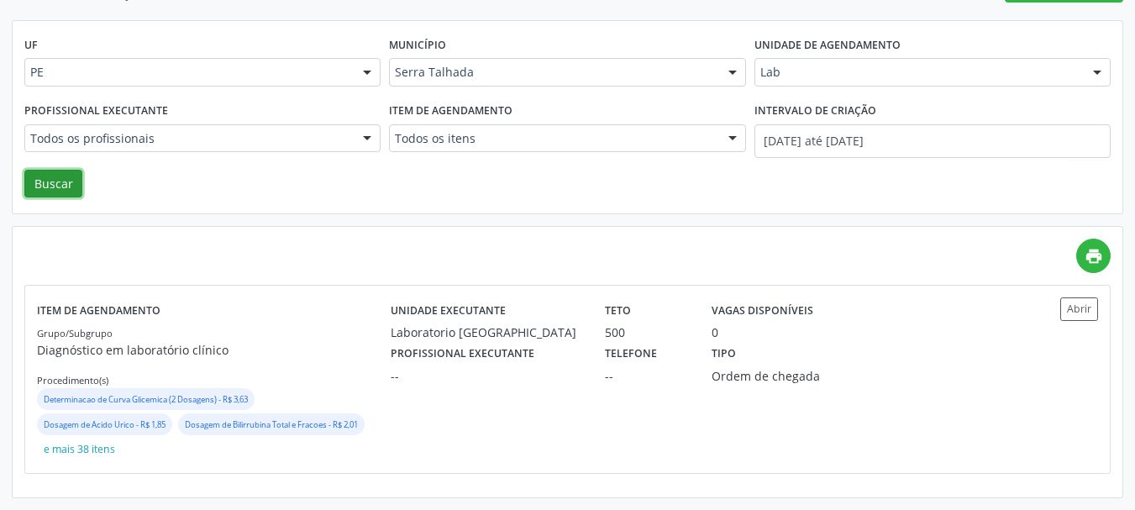
click at [75, 187] on button "Buscar" at bounding box center [53, 184] width 58 height 29
click at [833, 365] on div "Tipo Ordem de chegada" at bounding box center [780, 363] width 160 height 44
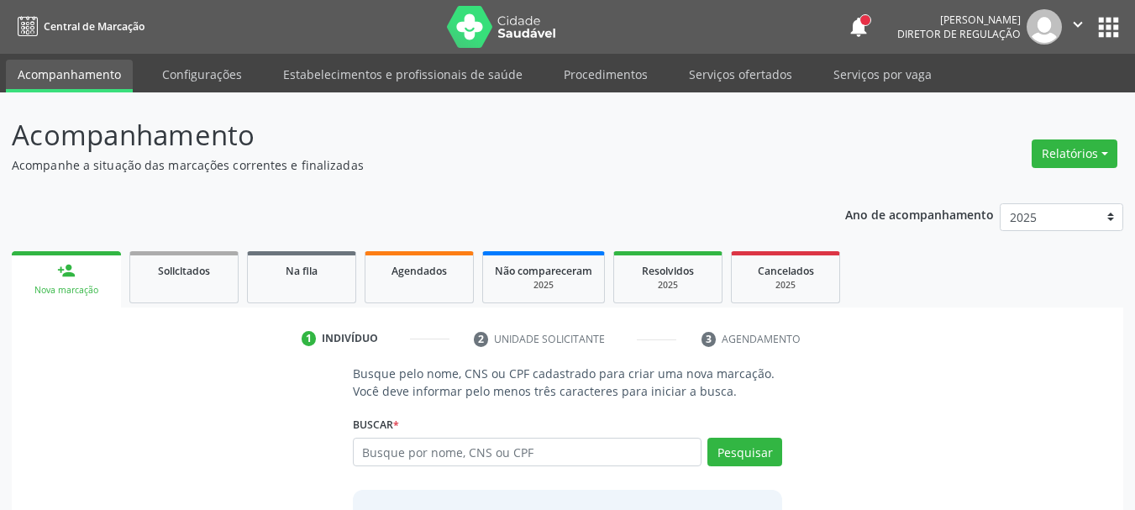
scroll to position [84, 0]
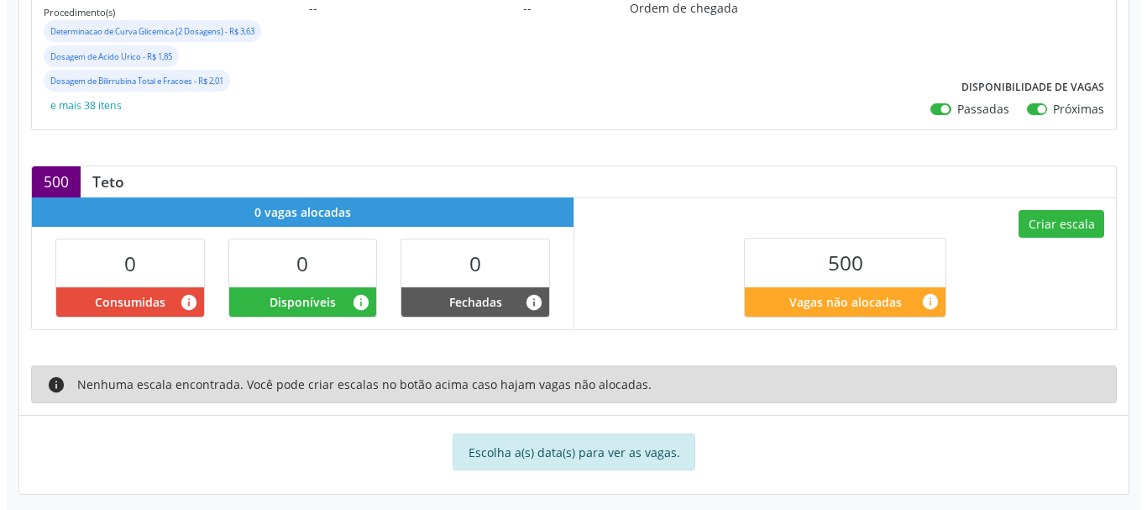
scroll to position [330, 0]
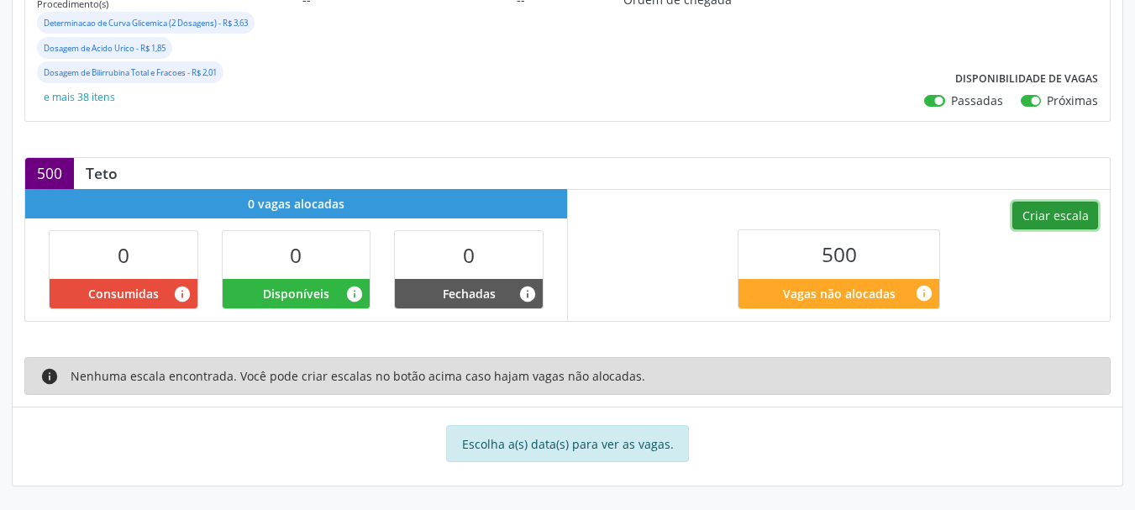
click at [1048, 222] on button "Criar escala" at bounding box center [1055, 216] width 86 height 29
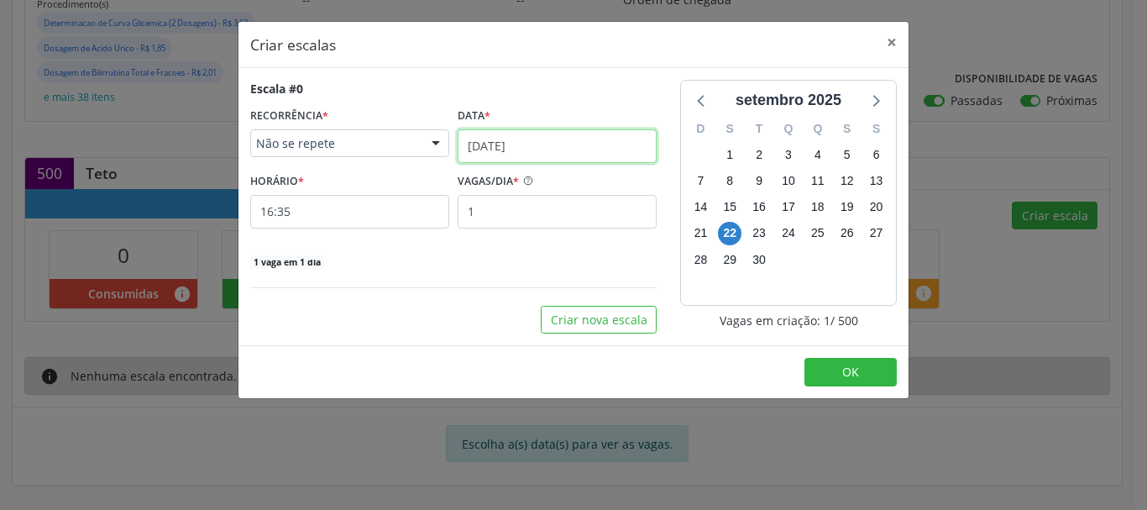
click at [524, 155] on input "[DATE]" at bounding box center [557, 146] width 199 height 34
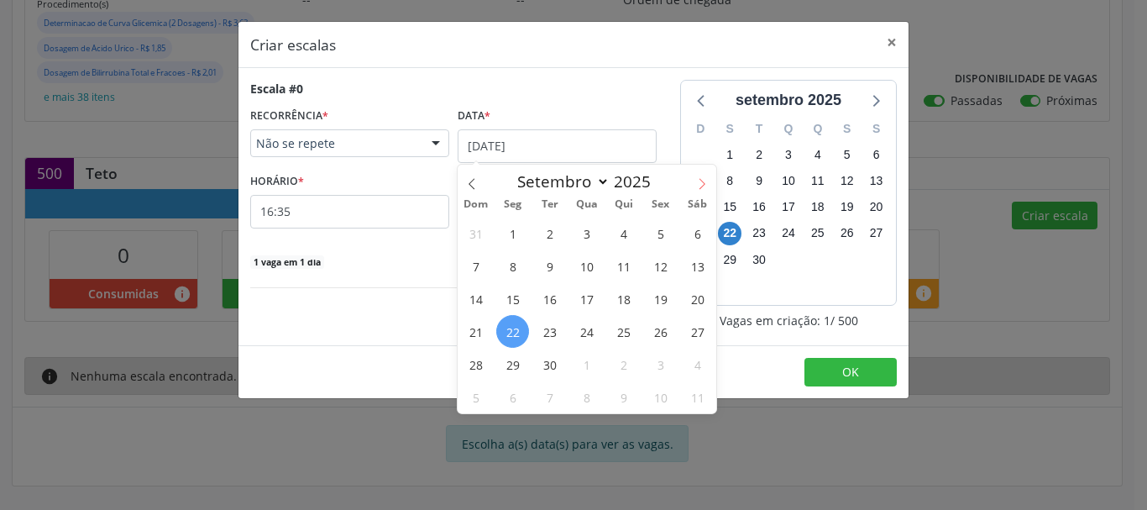
click at [705, 181] on icon at bounding box center [702, 184] width 12 height 12
select select "9"
click at [593, 225] on span "1" at bounding box center [586, 233] width 33 height 33
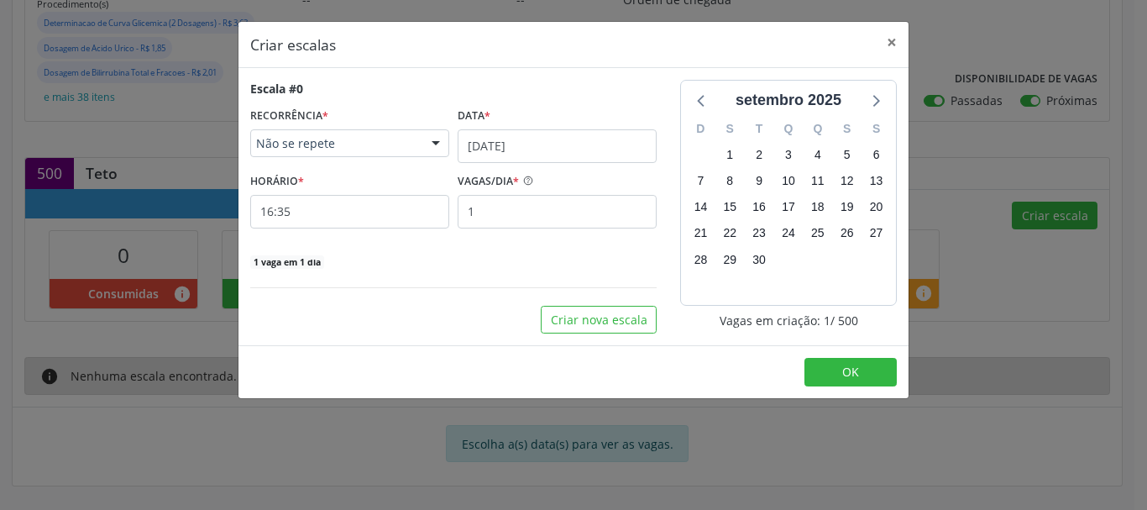
click at [367, 144] on span "Não se repete" at bounding box center [335, 143] width 159 height 17
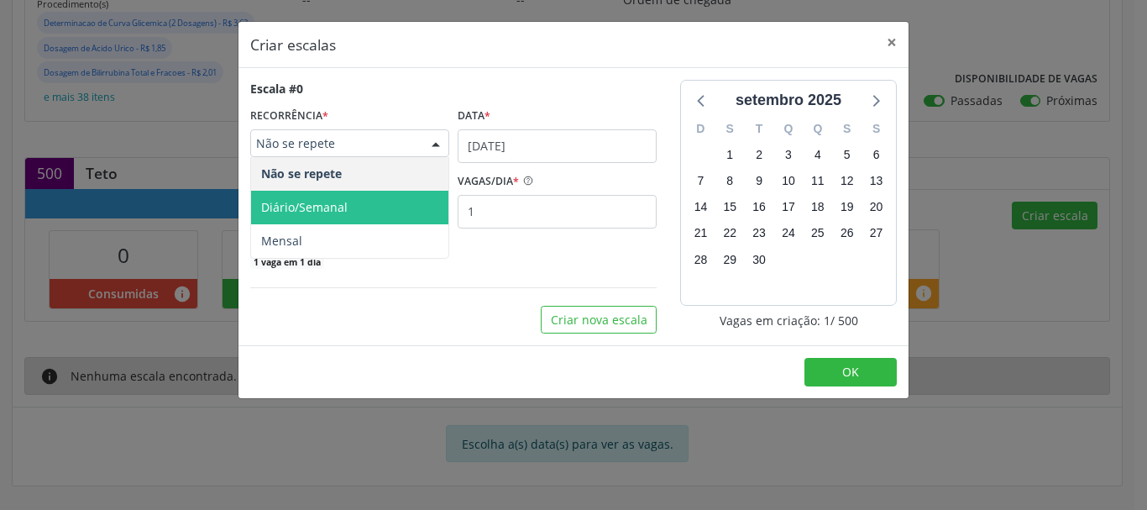
click at [349, 198] on span "Diário/Semanal" at bounding box center [349, 208] width 197 height 34
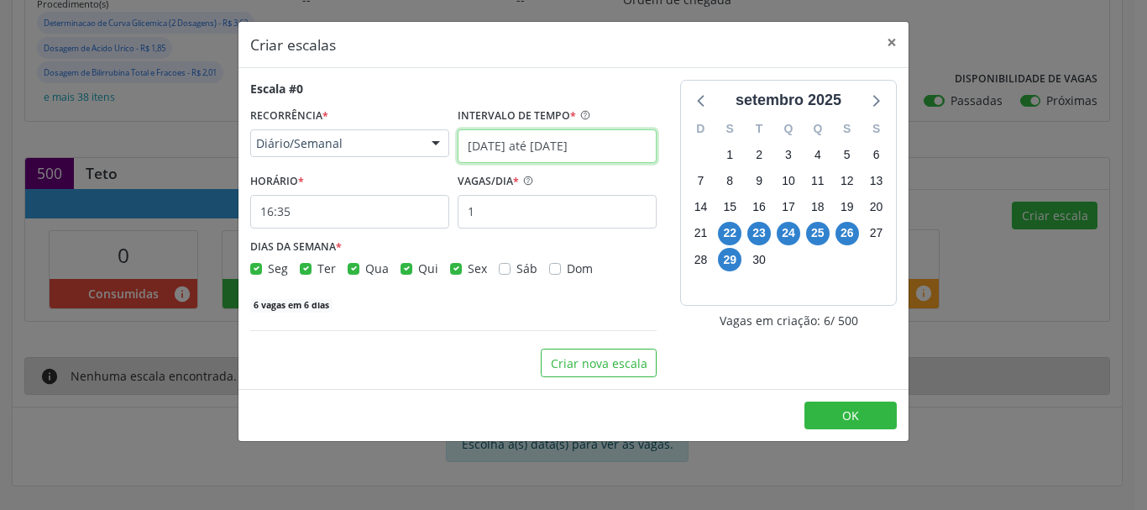
click at [522, 134] on input "[DATE] até [DATE]" at bounding box center [557, 146] width 199 height 34
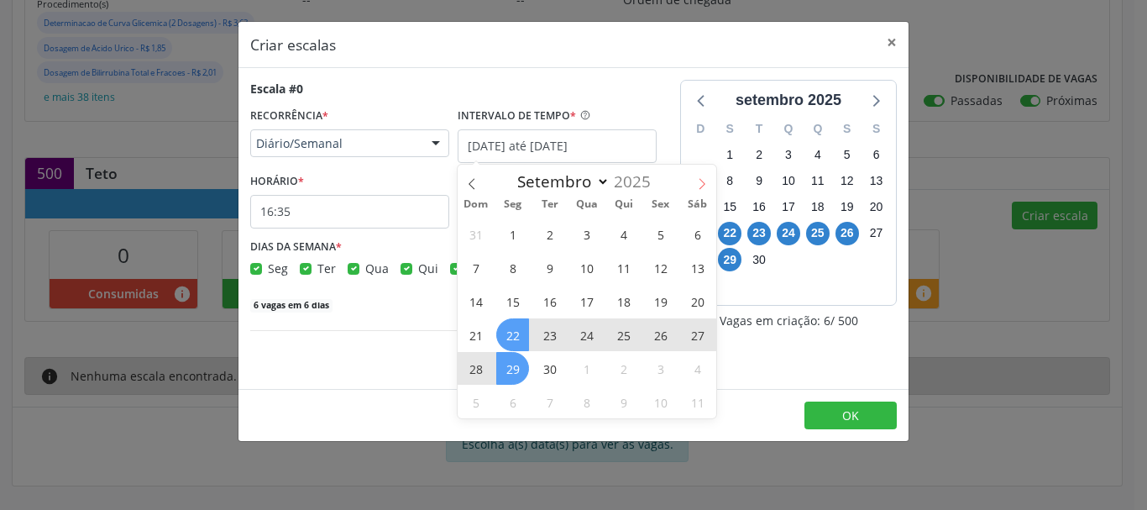
click at [702, 182] on icon at bounding box center [702, 184] width 12 height 12
select select "9"
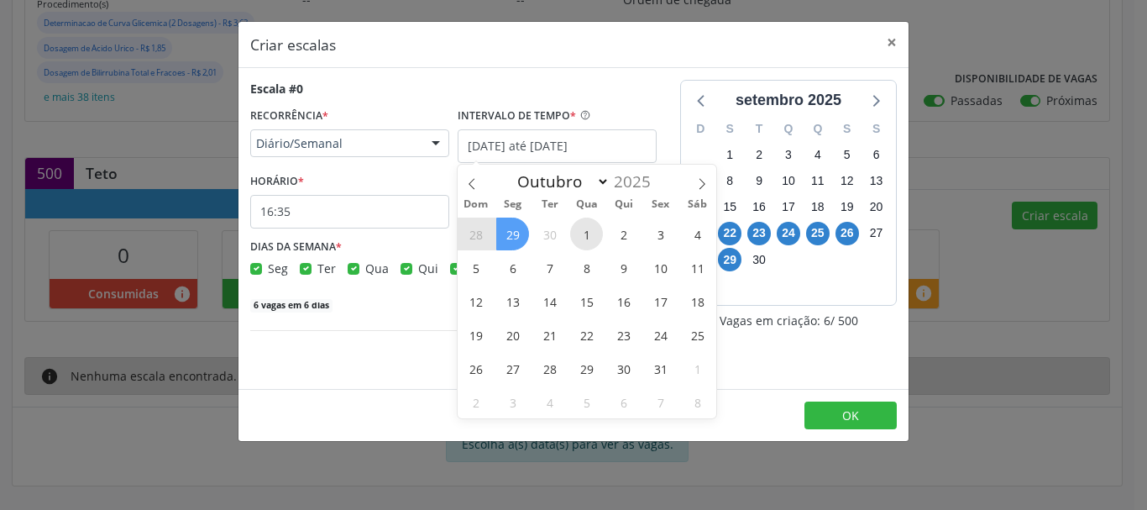
click at [587, 239] on span "1" at bounding box center [586, 234] width 33 height 33
type input "[DATE]"
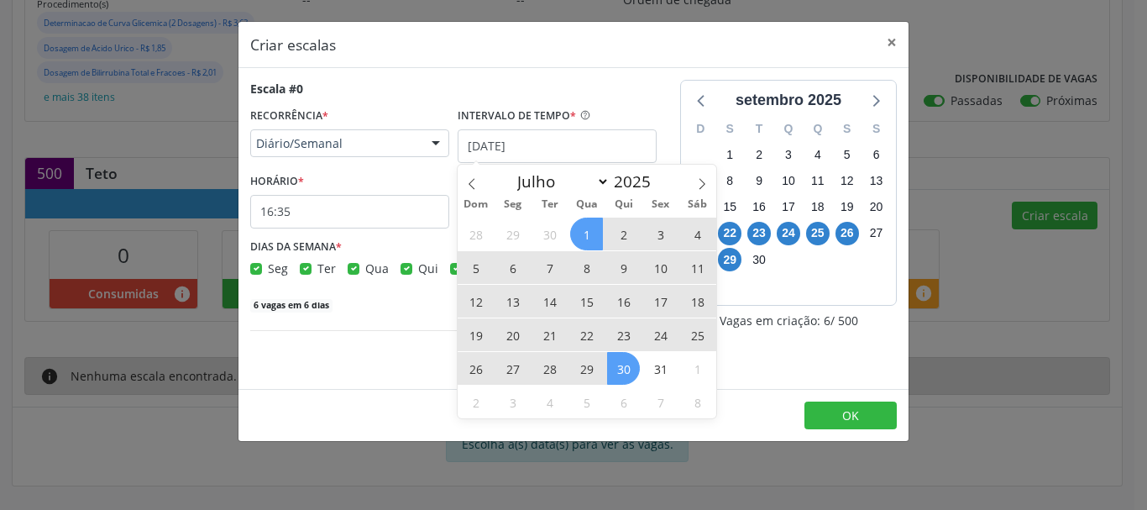
click at [631, 371] on span "30" at bounding box center [623, 368] width 33 height 33
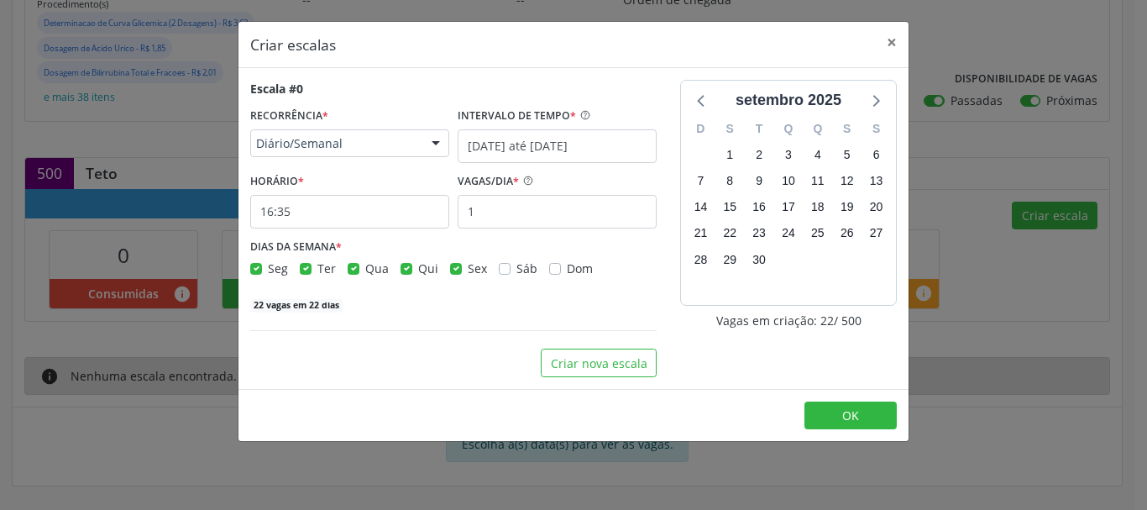
click at [468, 268] on label "Sex" at bounding box center [477, 269] width 19 height 18
click at [450, 268] on input "Sex" at bounding box center [456, 267] width 12 height 15
checkbox input "false"
click at [400, 205] on input "16:35" at bounding box center [349, 212] width 199 height 34
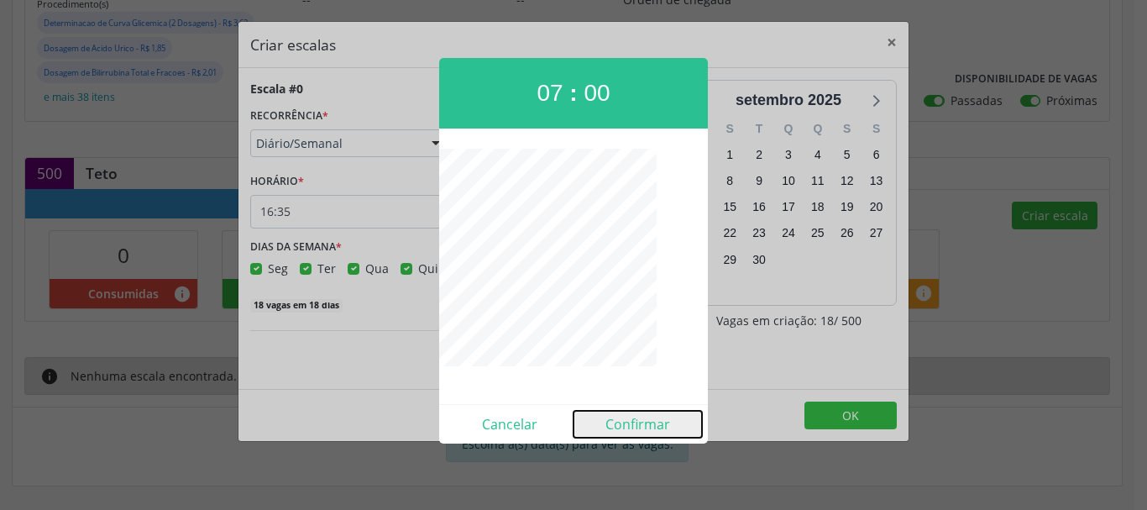
click at [629, 419] on button "Confirmar" at bounding box center [638, 424] width 128 height 27
type input "07:00"
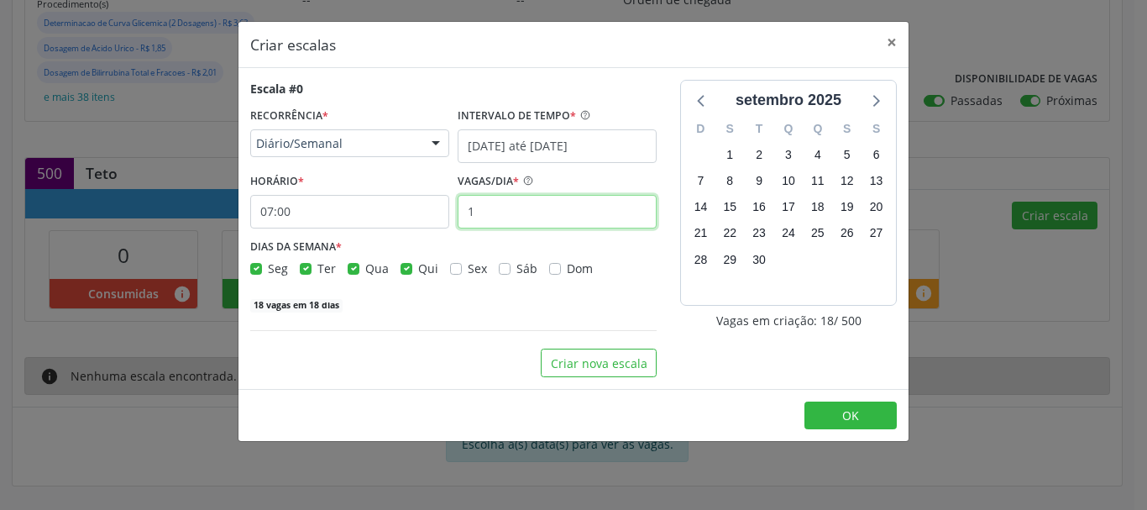
click at [540, 218] on input "1" at bounding box center [557, 212] width 199 height 34
type input "12"
click at [430, 302] on div "216 vagas em 18 dias" at bounding box center [453, 304] width 406 height 18
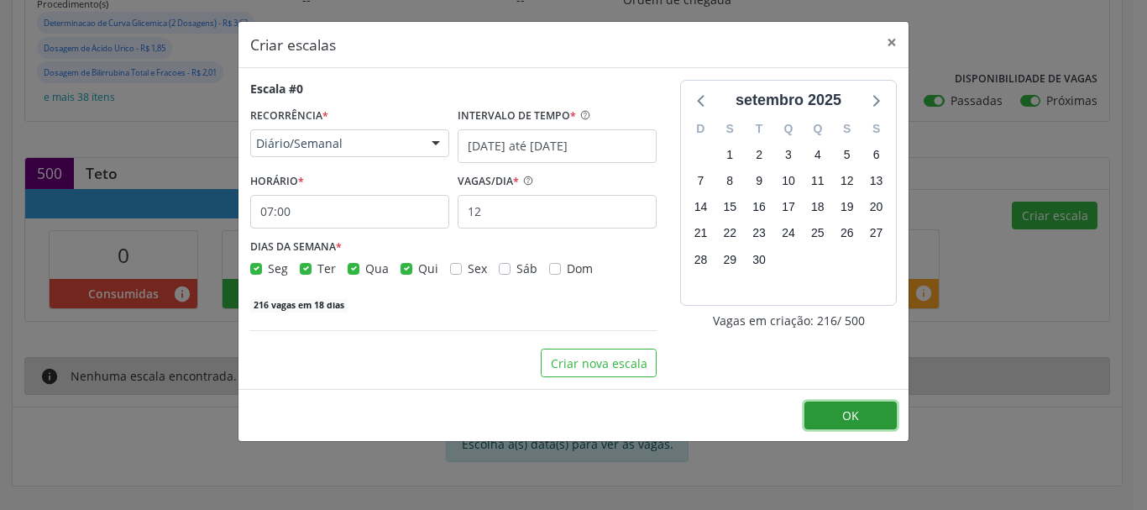
click at [810, 410] on button "OK" at bounding box center [851, 415] width 92 height 29
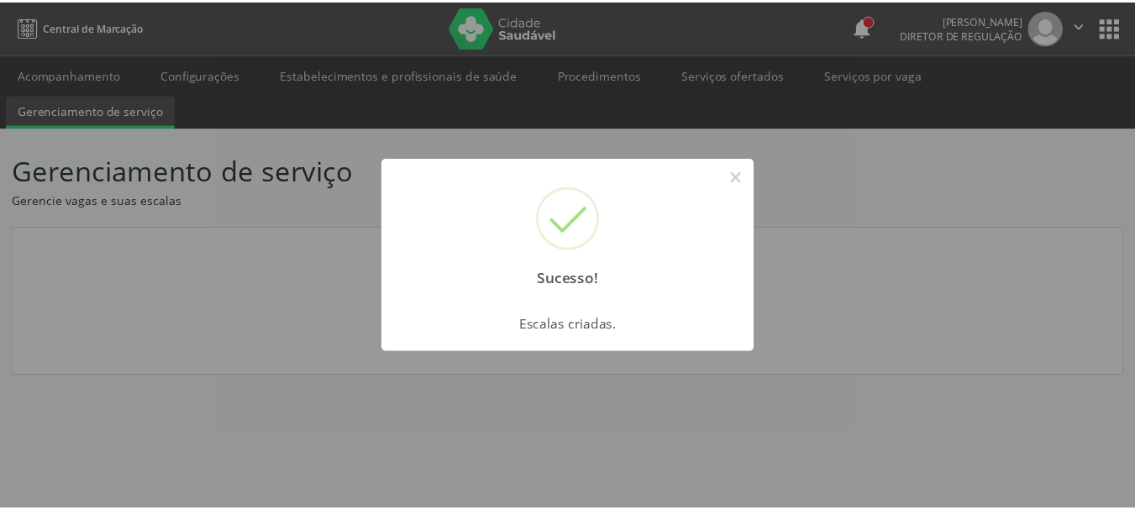
scroll to position [0, 0]
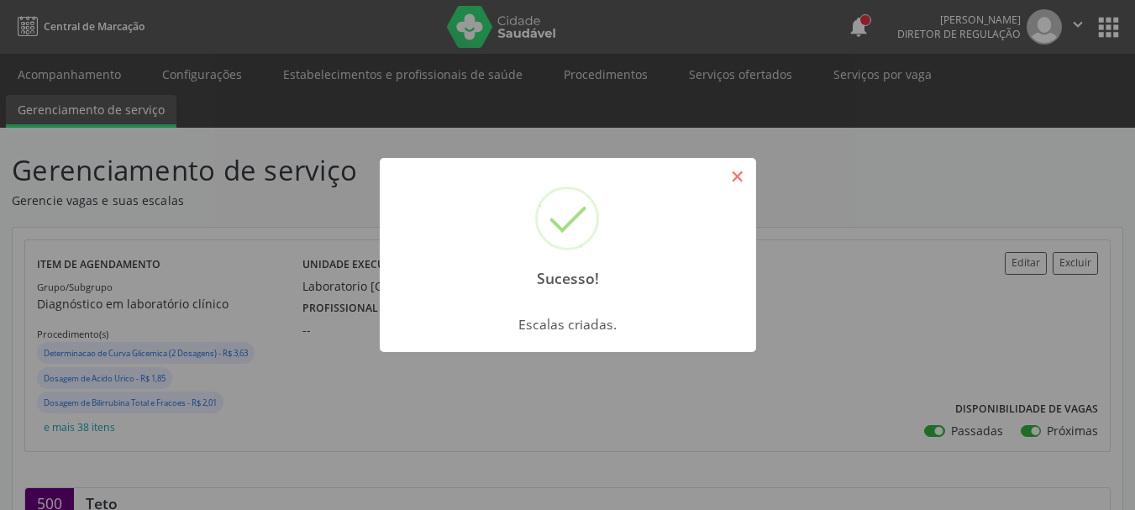
click at [741, 178] on button "×" at bounding box center [737, 176] width 29 height 29
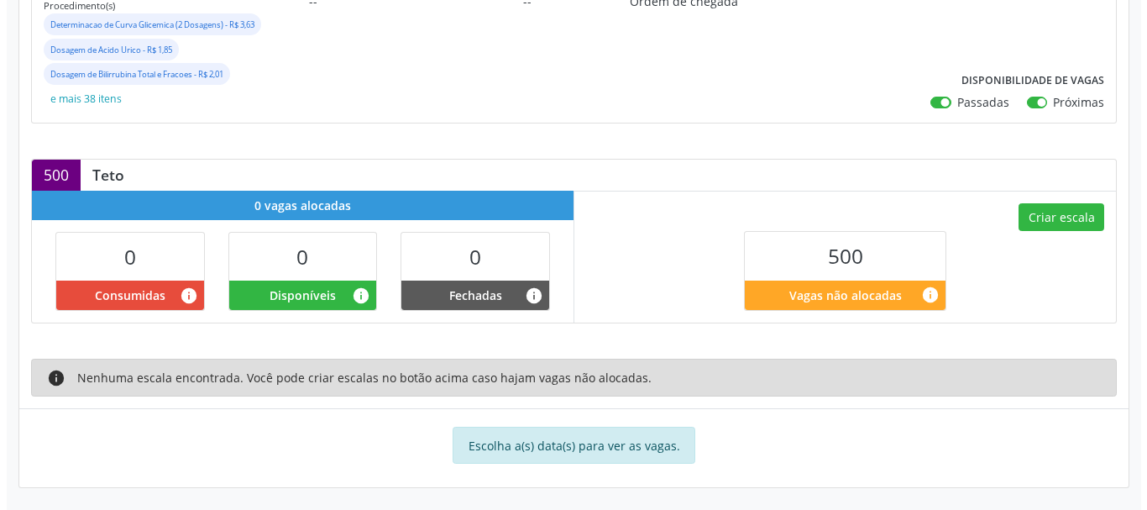
scroll to position [330, 0]
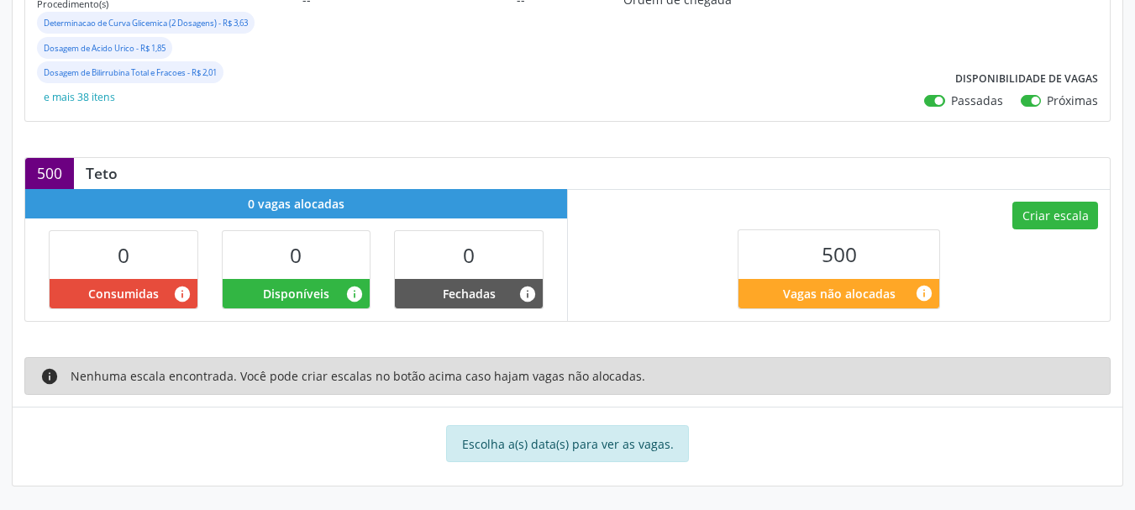
click at [951, 97] on label "Passadas" at bounding box center [977, 101] width 52 height 18
click at [936, 97] on input "Passadas" at bounding box center [930, 99] width 12 height 15
checkbox input "false"
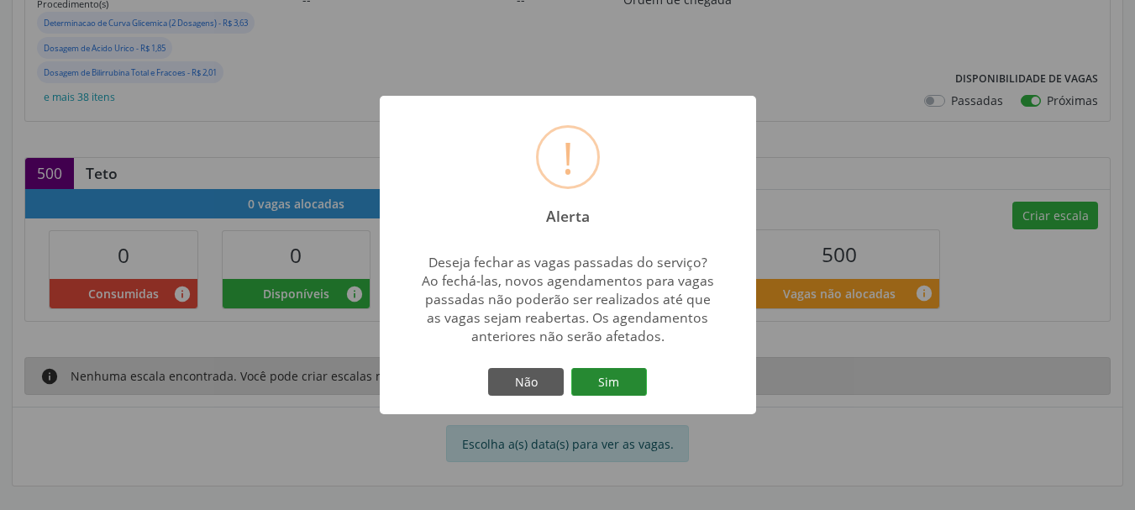
click at [608, 377] on button "Sim" at bounding box center [609, 382] width 76 height 29
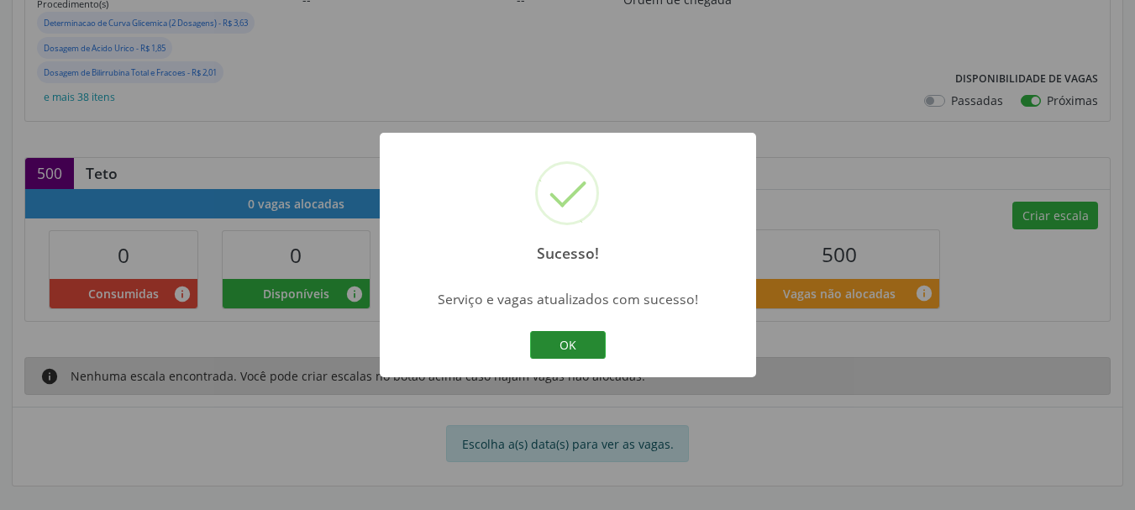
click at [574, 348] on button "OK" at bounding box center [568, 345] width 76 height 29
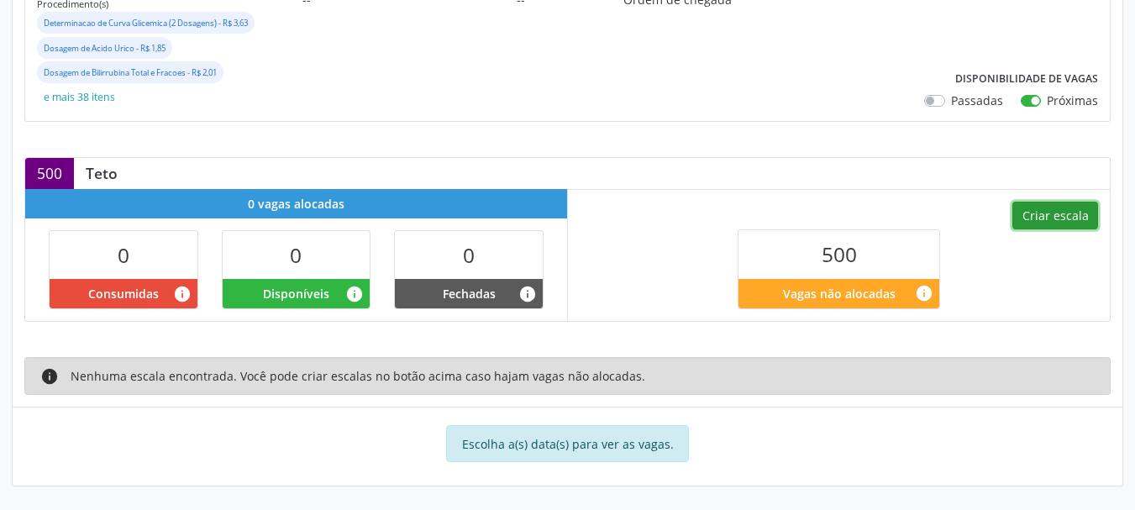
click at [1039, 228] on button "Criar escala" at bounding box center [1055, 216] width 86 height 29
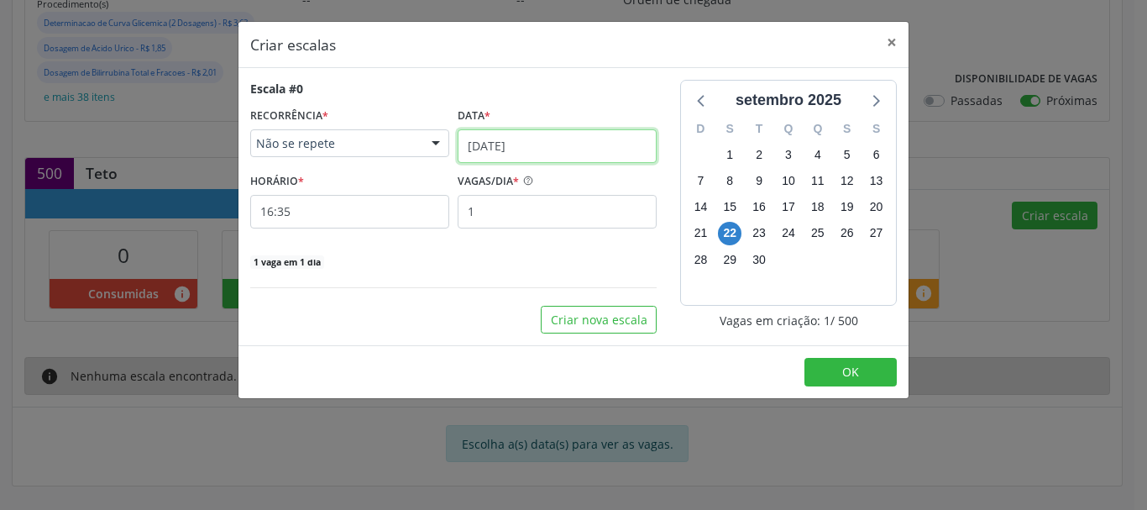
click at [506, 146] on input "[DATE]" at bounding box center [557, 146] width 199 height 34
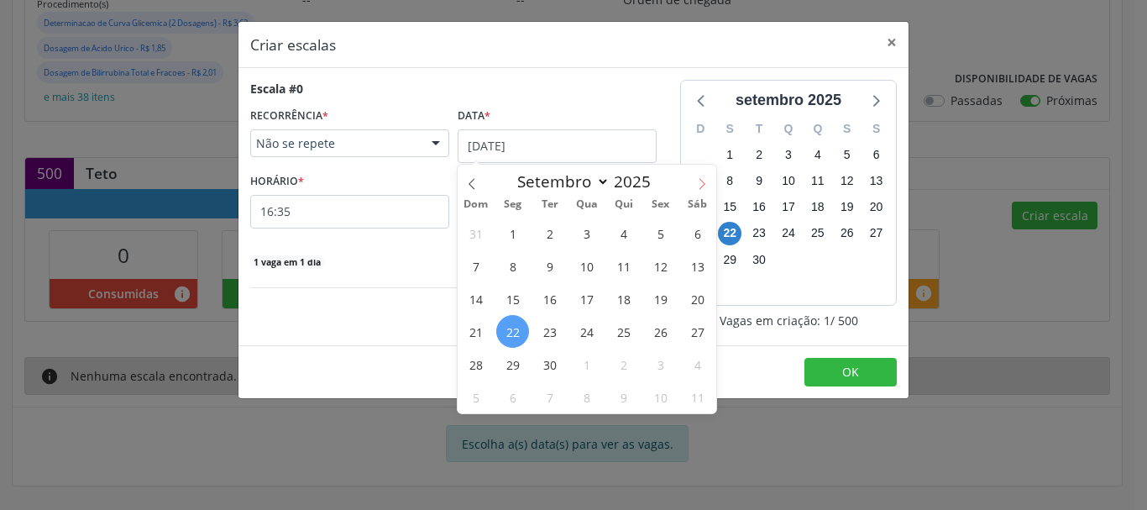
click at [698, 180] on icon at bounding box center [702, 184] width 12 height 12
select select "9"
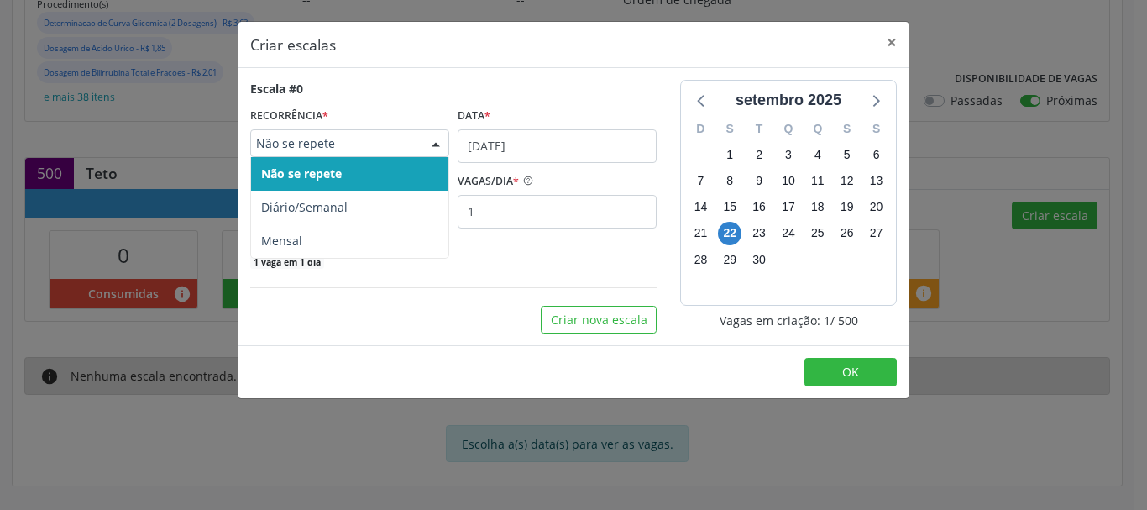
click at [285, 147] on span "Não se repete" at bounding box center [335, 143] width 159 height 17
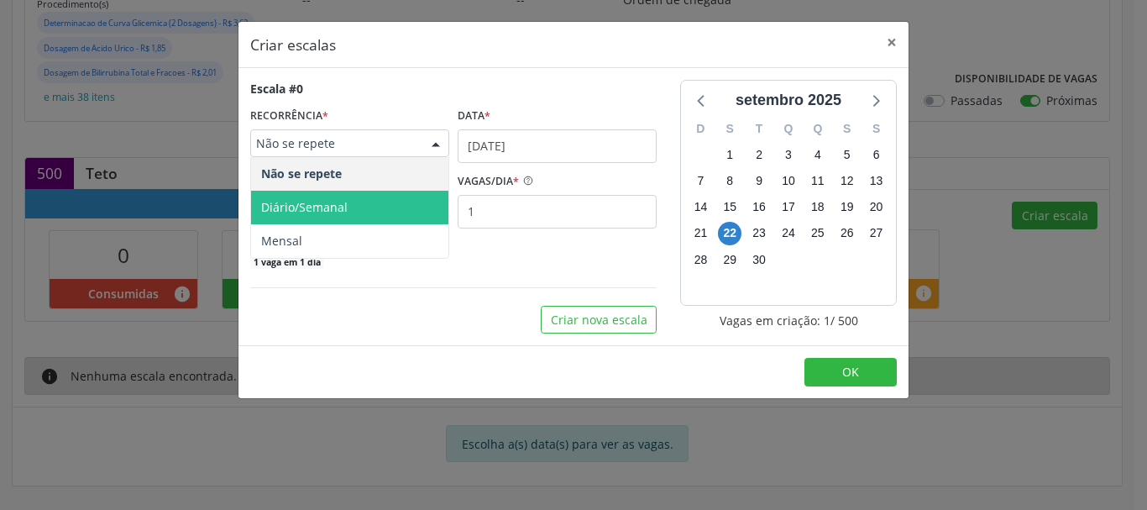
click at [298, 202] on span "Diário/Semanal" at bounding box center [304, 207] width 87 height 16
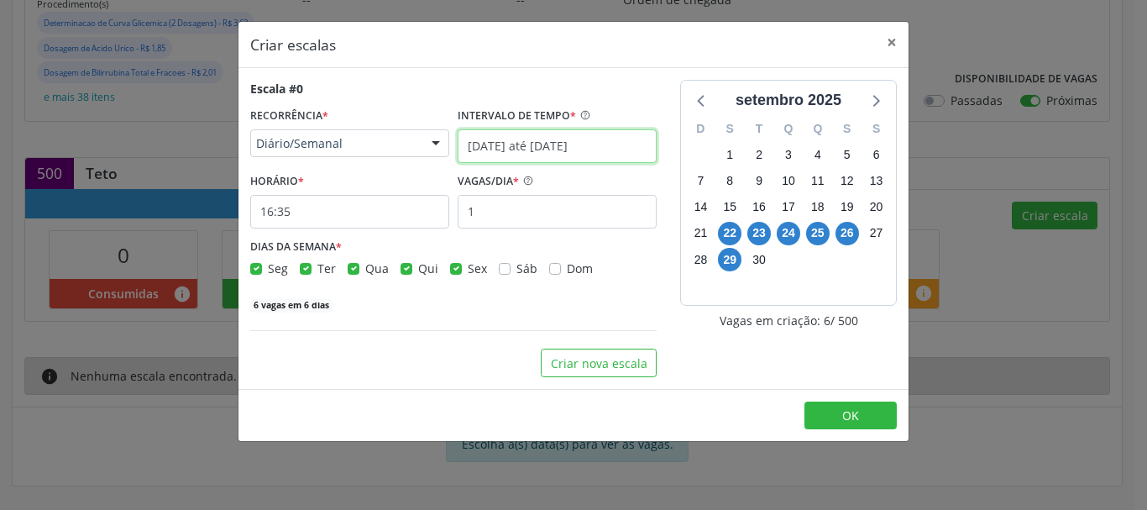
click at [574, 144] on input "[DATE] até [DATE]" at bounding box center [557, 146] width 199 height 34
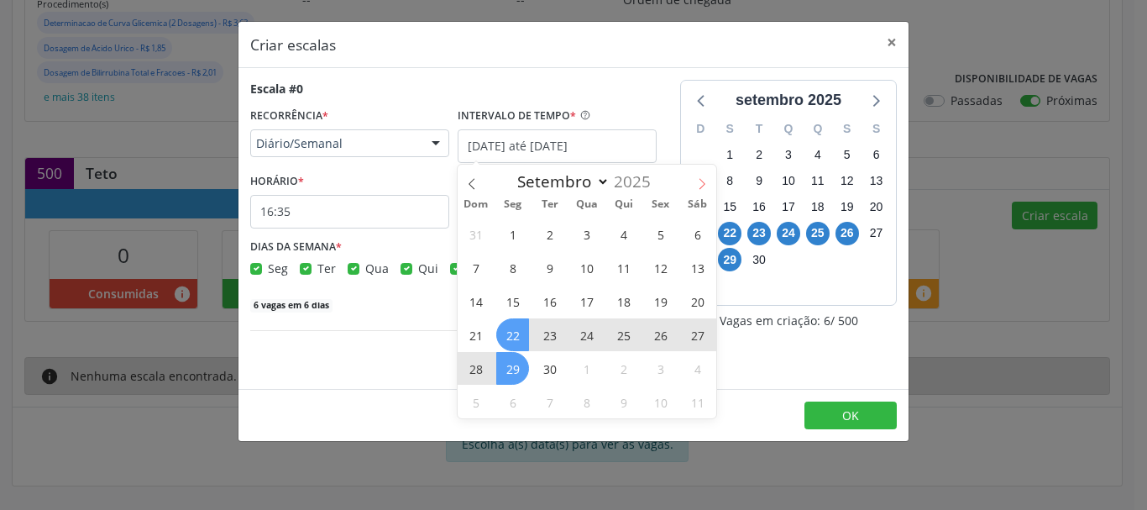
click at [699, 175] on span at bounding box center [702, 179] width 29 height 29
select select "9"
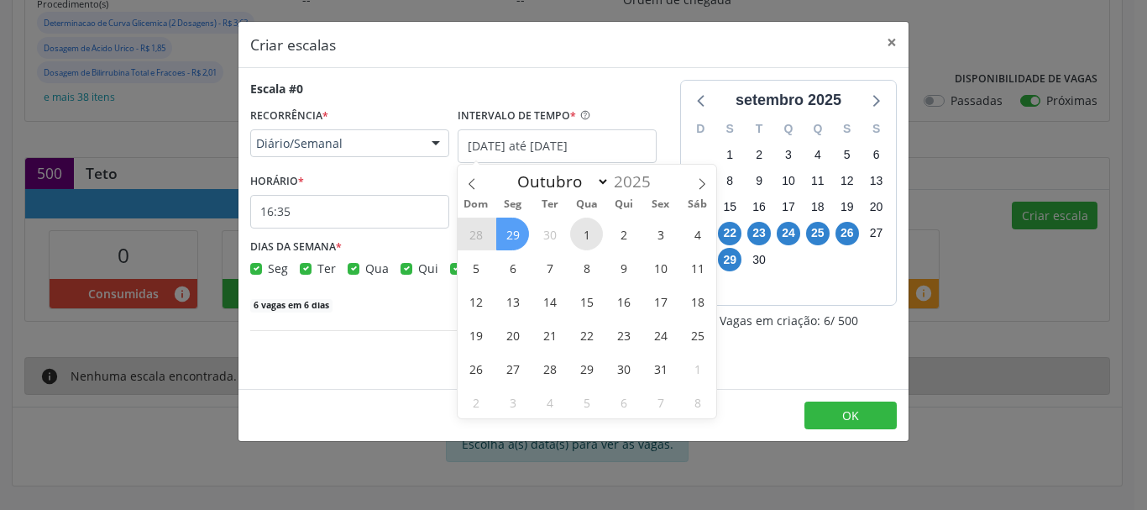
click at [591, 231] on span "1" at bounding box center [586, 234] width 33 height 33
type input "[DATE]"
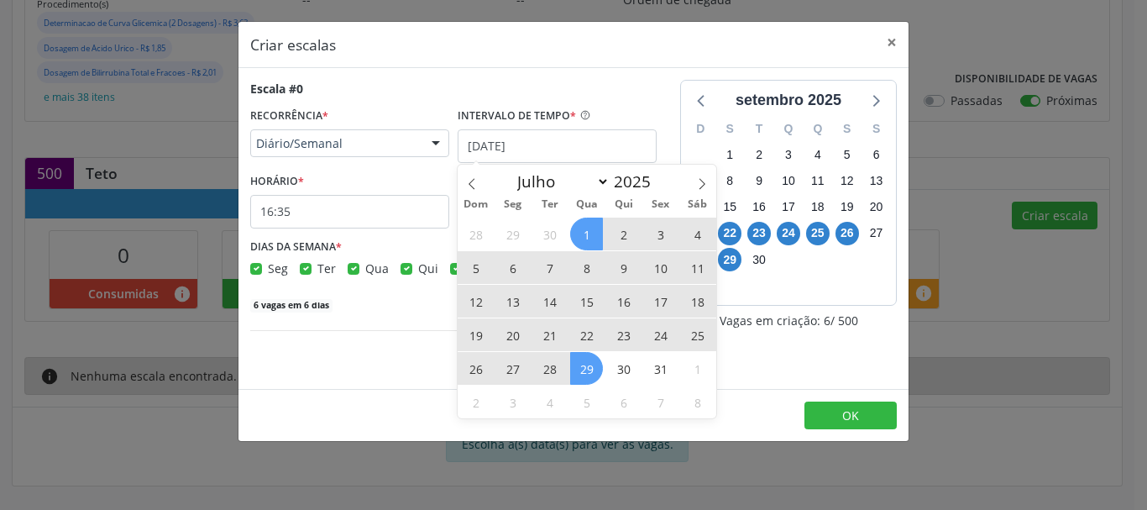
click at [590, 371] on span "29" at bounding box center [586, 368] width 33 height 33
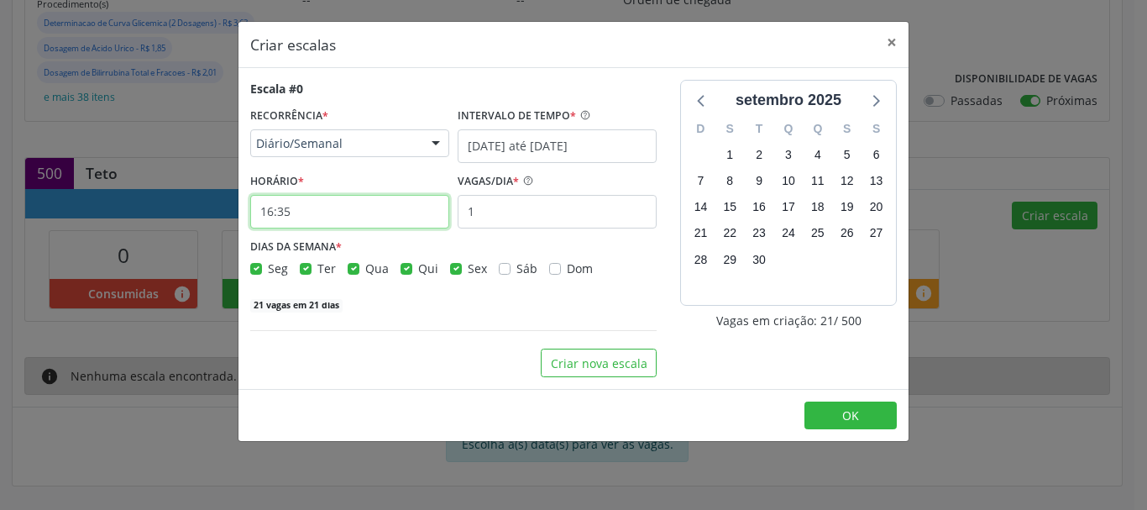
click at [299, 214] on input "16:35" at bounding box center [349, 212] width 199 height 34
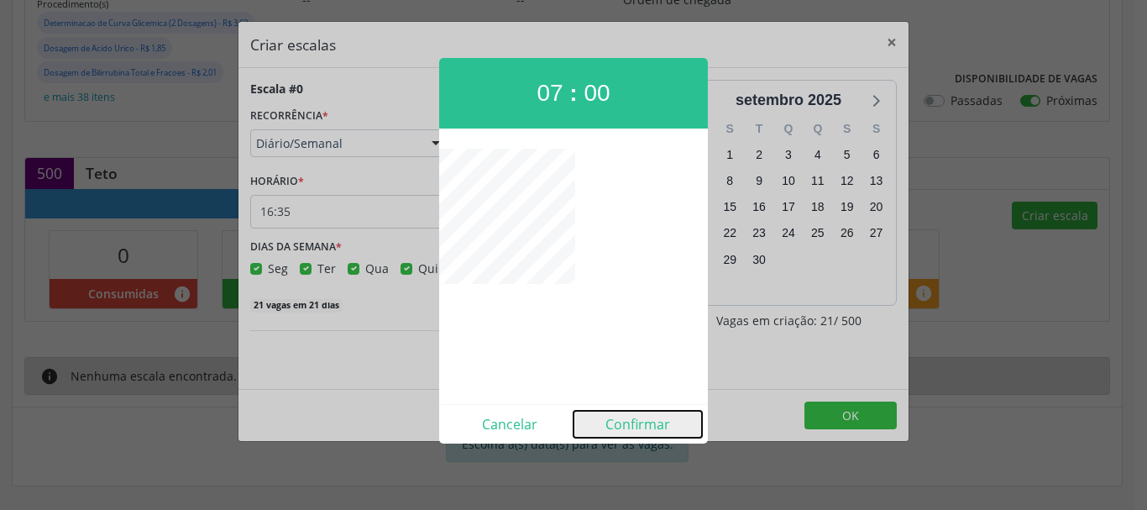
click at [646, 419] on button "Confirmar" at bounding box center [638, 424] width 128 height 27
type input "07:00"
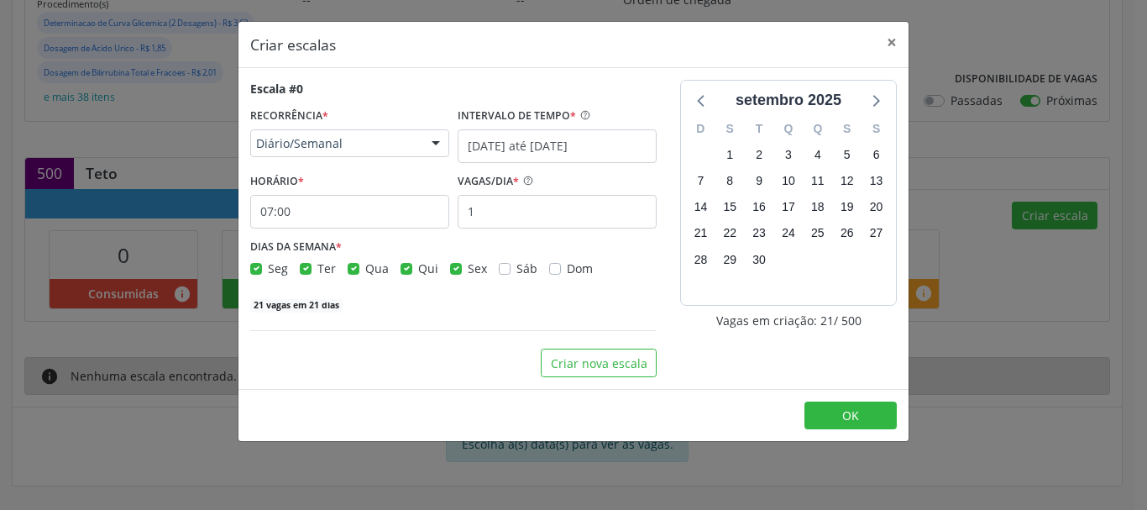
click at [418, 270] on label "Qui" at bounding box center [428, 269] width 20 height 18
click at [403, 270] on input "Qui" at bounding box center [407, 267] width 12 height 15
checkbox input "false"
click at [468, 265] on label "Sex" at bounding box center [477, 269] width 19 height 18
click at [451, 265] on input "Sex" at bounding box center [456, 267] width 12 height 15
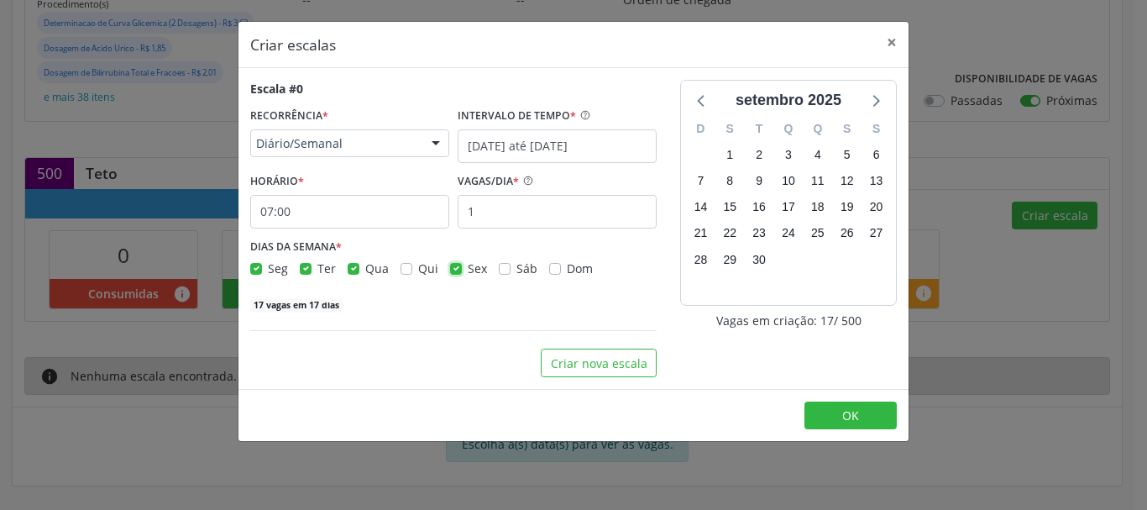
checkbox input "false"
click at [512, 213] on input "1" at bounding box center [557, 212] width 199 height 34
type input "12"
click at [457, 320] on div "Escala #0 RECORRÊNCIA * Diário/Semanal Não se repete Diário/Semanal Mensal Nenh…" at bounding box center [454, 228] width 430 height 297
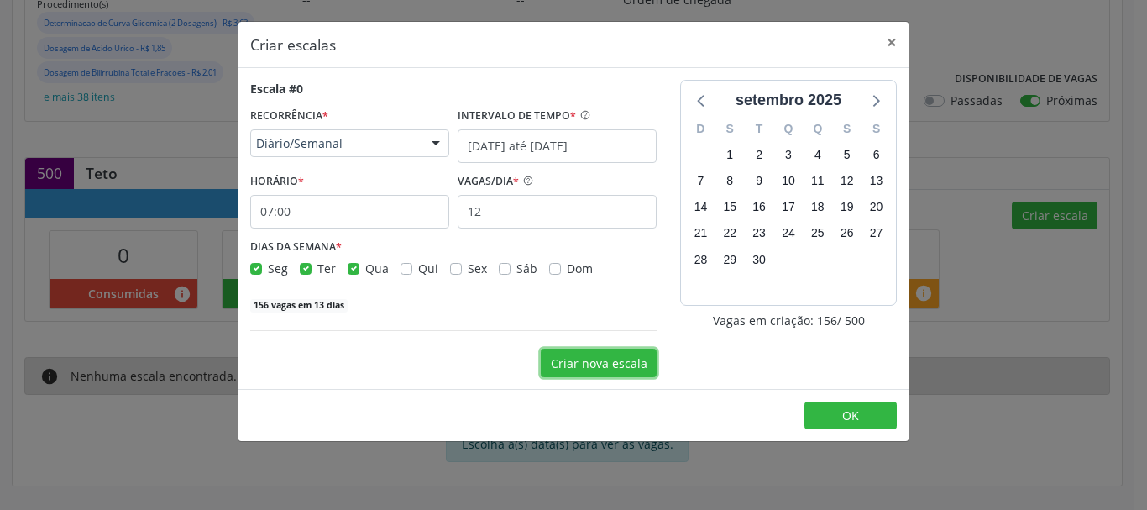
click at [630, 369] on button "Criar nova escala" at bounding box center [599, 363] width 116 height 29
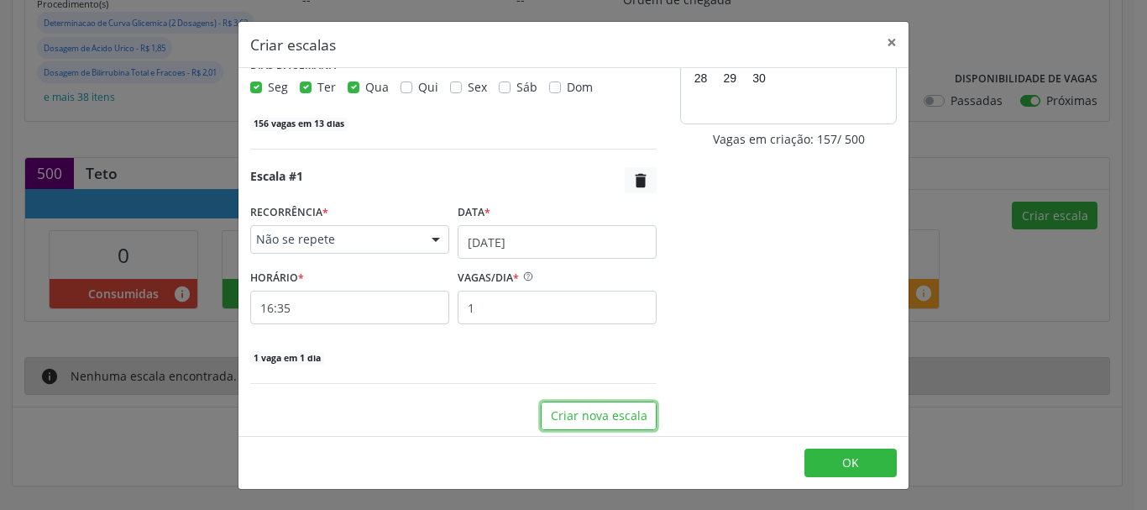
scroll to position [187, 0]
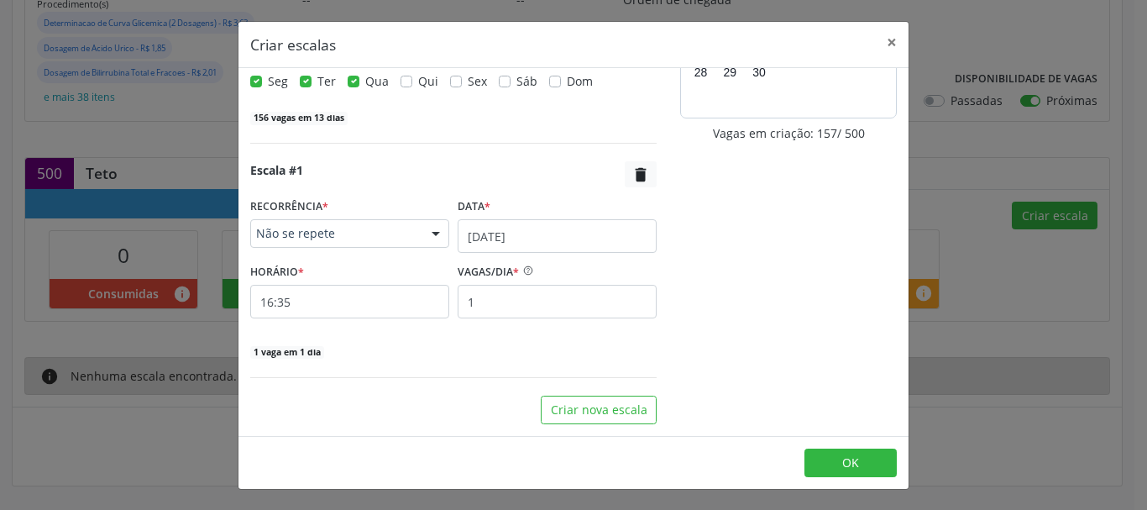
click at [367, 226] on span "Não se repete" at bounding box center [335, 233] width 159 height 17
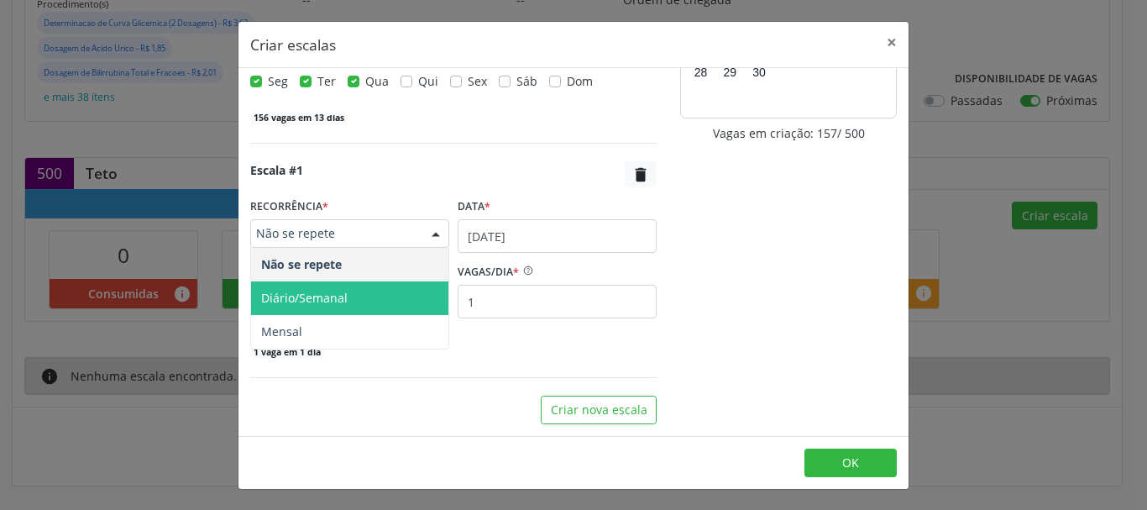
click at [350, 300] on span "Diário/Semanal" at bounding box center [349, 298] width 197 height 34
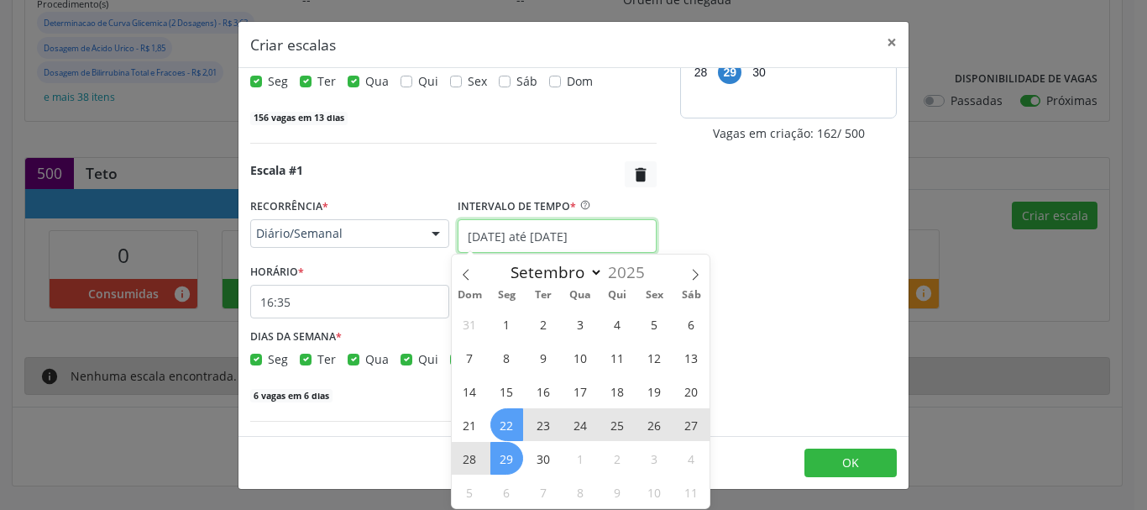
click at [486, 231] on input "[DATE] até [DATE]" at bounding box center [557, 236] width 199 height 34
click at [688, 270] on span at bounding box center [695, 268] width 29 height 29
select select "9"
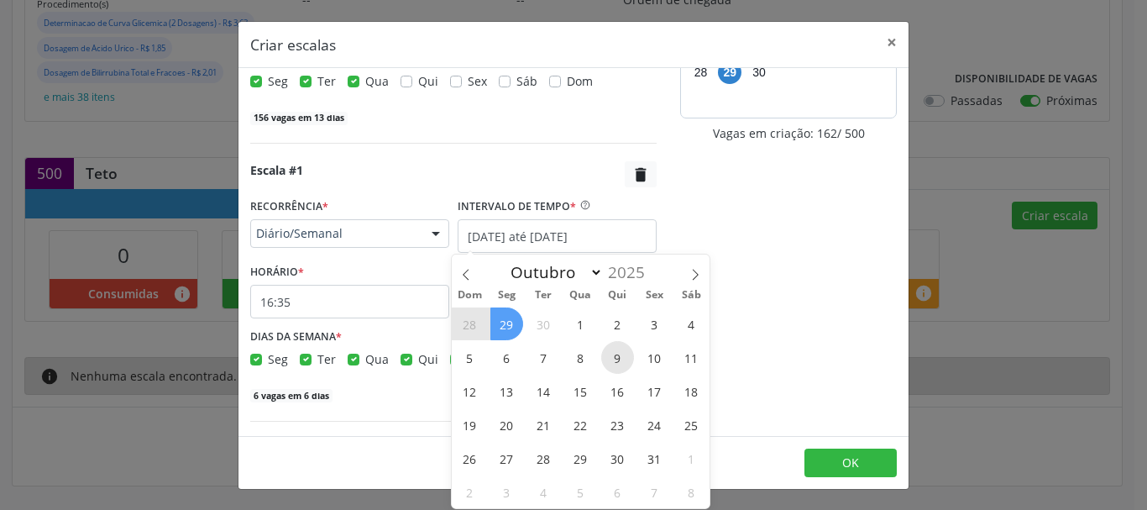
click at [611, 357] on span "9" at bounding box center [617, 357] width 33 height 33
type input "09/10/2025"
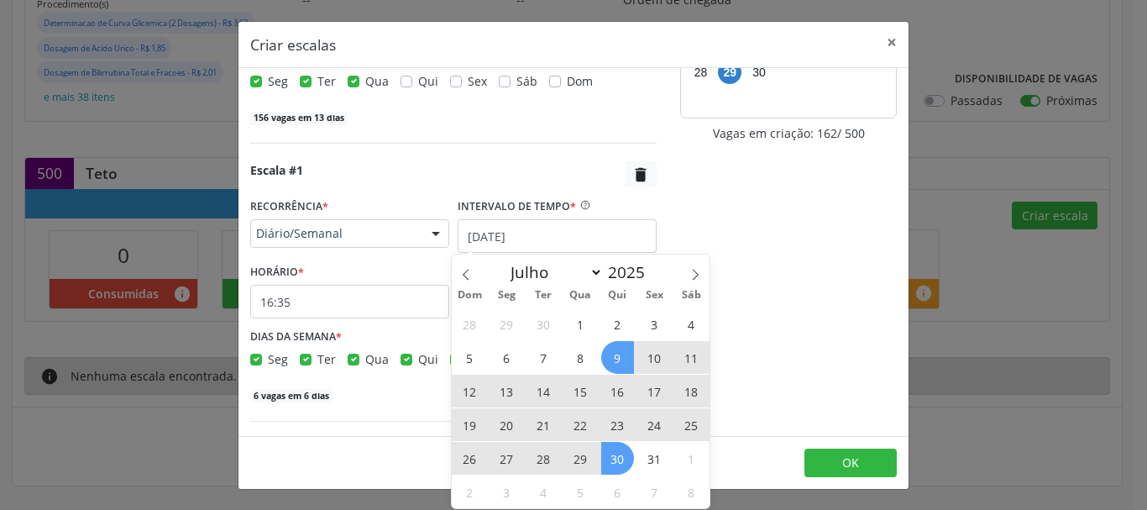
click at [627, 458] on span "30" at bounding box center [617, 458] width 33 height 33
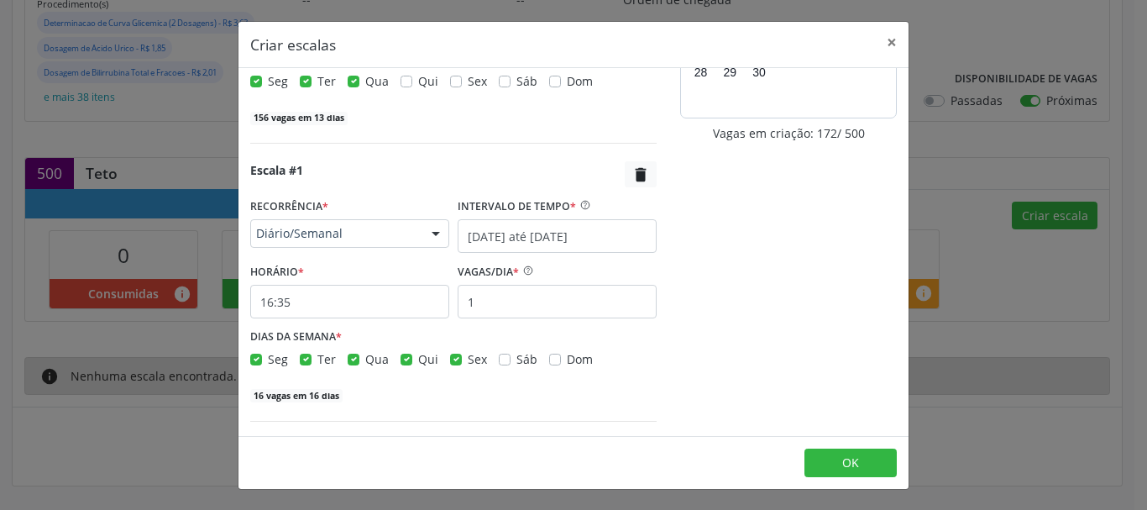
click at [268, 364] on label "Seg" at bounding box center [278, 359] width 20 height 18
click at [258, 364] on input "Seg" at bounding box center [256, 357] width 12 height 15
checkbox input "false"
click at [365, 360] on label "Qua" at bounding box center [377, 359] width 24 height 18
click at [354, 360] on input "Qua" at bounding box center [354, 357] width 12 height 15
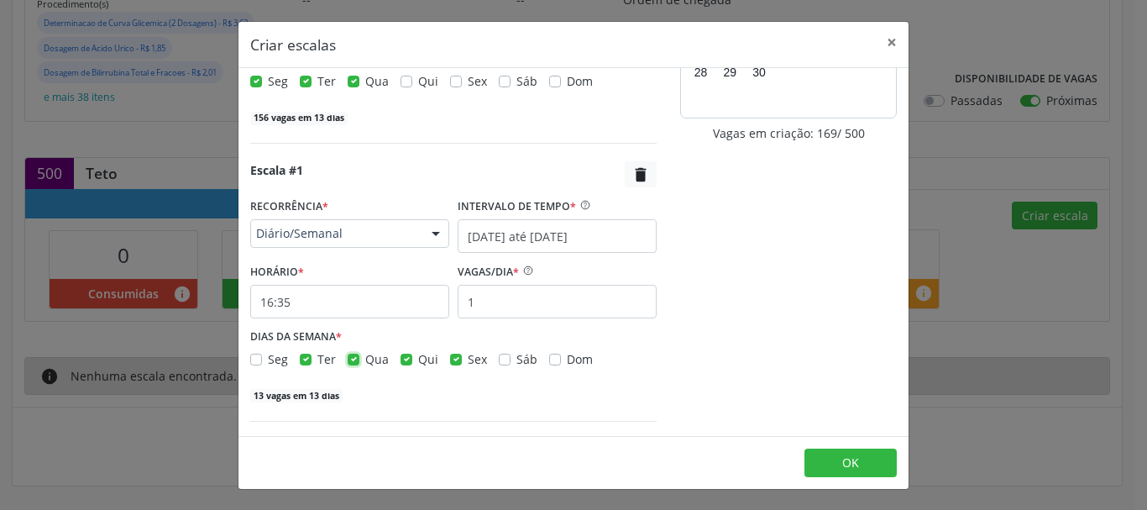
checkbox input "false"
click at [468, 364] on label "Sex" at bounding box center [477, 359] width 19 height 18
click at [458, 364] on input "Sex" at bounding box center [456, 357] width 12 height 15
checkbox input "false"
click at [488, 297] on input "1" at bounding box center [557, 302] width 199 height 34
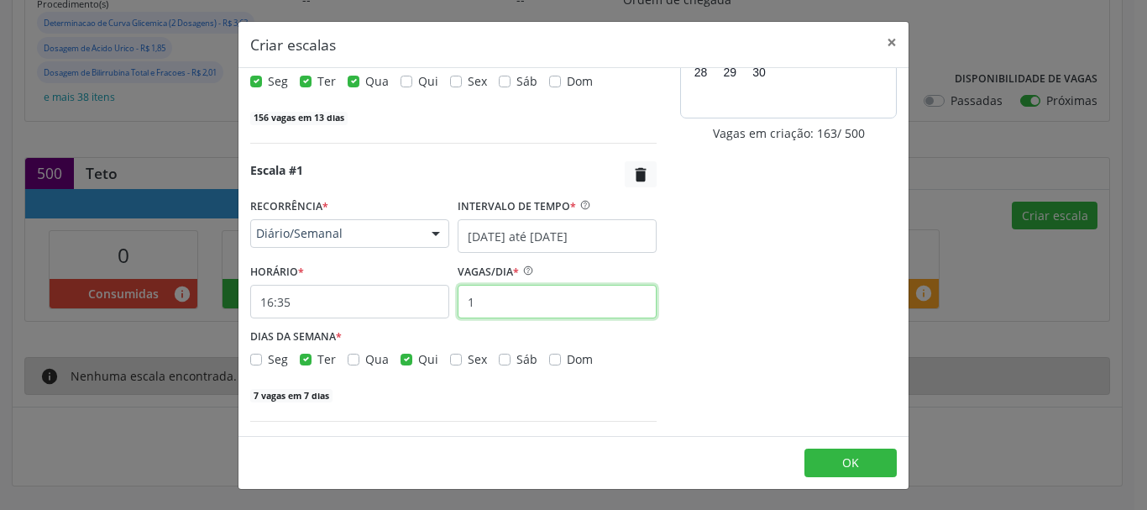
click at [488, 297] on input "1" at bounding box center [557, 302] width 199 height 34
type input "12"
click at [294, 307] on input "16:35" at bounding box center [349, 302] width 199 height 34
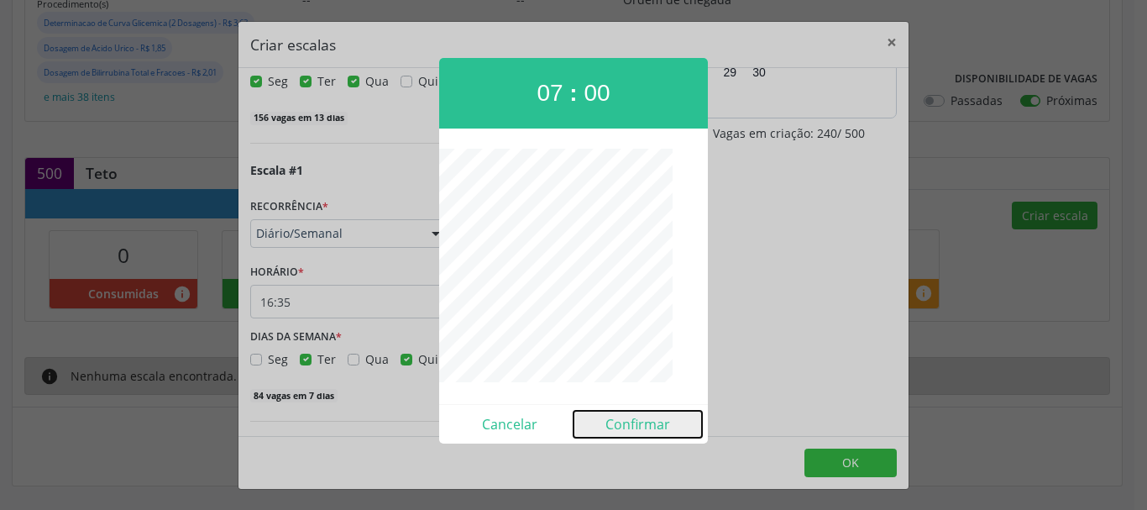
click at [642, 428] on button "Confirmar" at bounding box center [638, 424] width 128 height 27
type input "07:00"
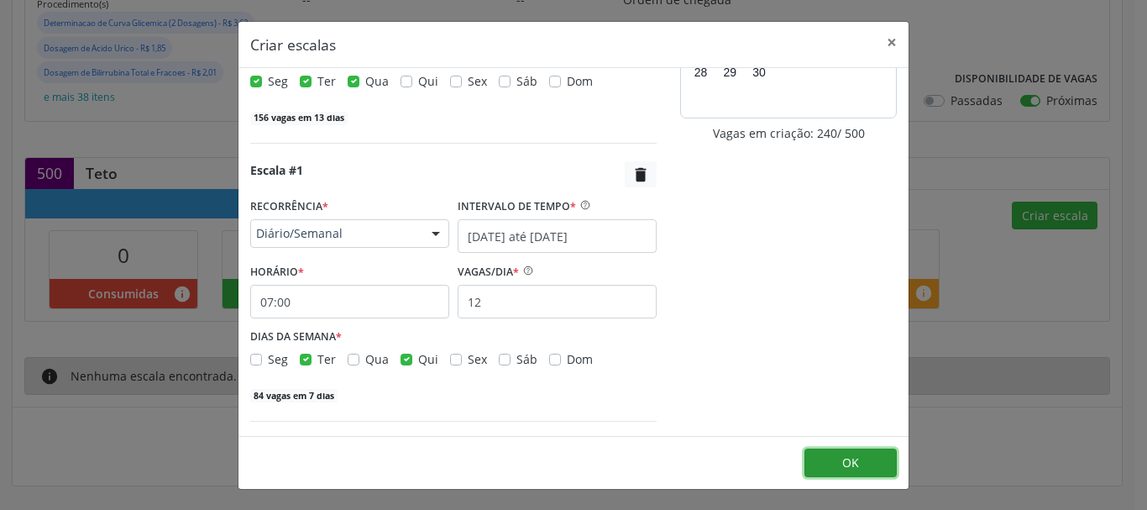
click at [823, 466] on button "OK" at bounding box center [851, 462] width 92 height 29
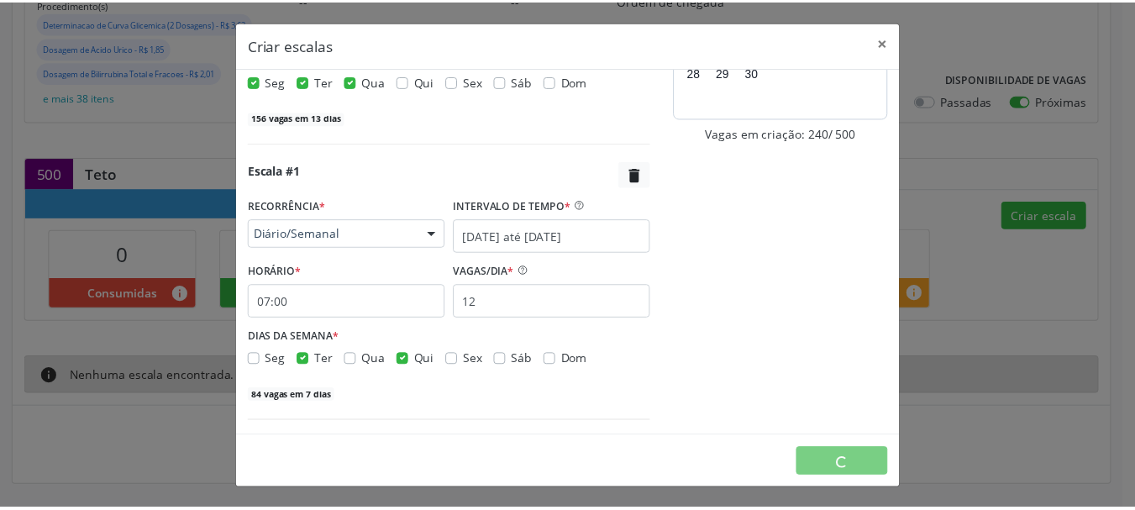
scroll to position [0, 0]
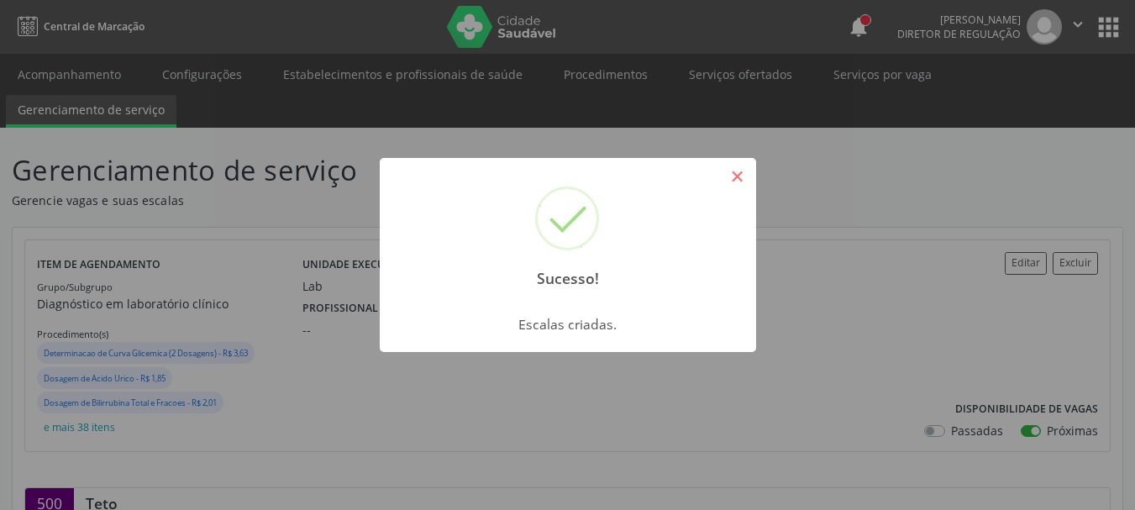
click at [732, 176] on button "×" at bounding box center [737, 176] width 29 height 29
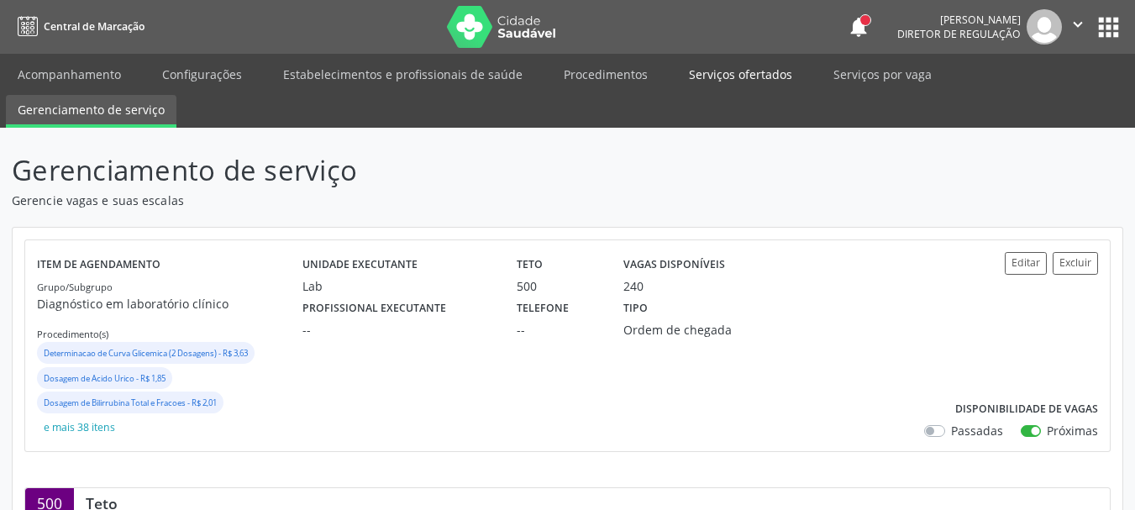
click at [705, 86] on link "Serviços ofertados" at bounding box center [740, 74] width 127 height 29
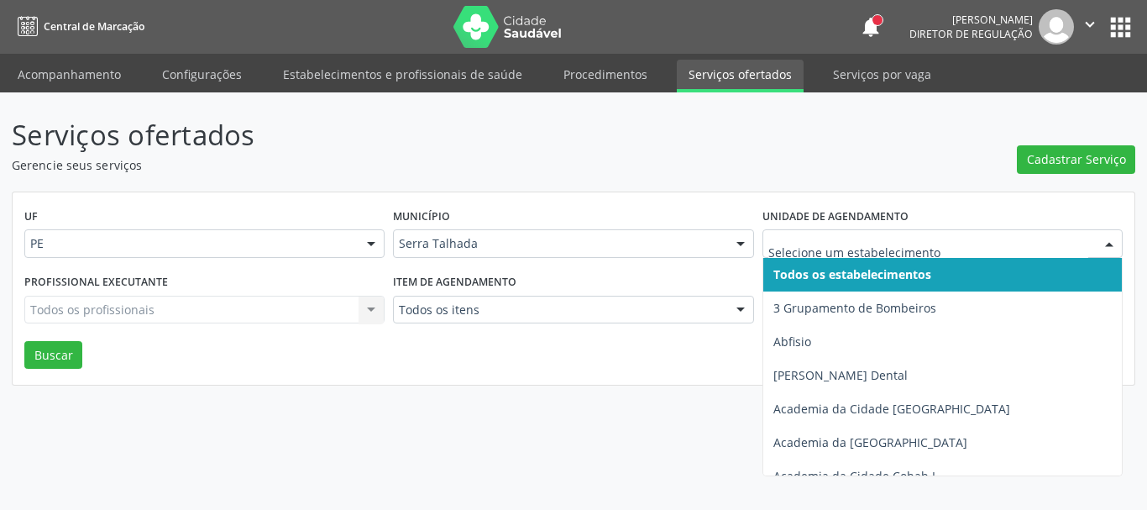
click at [940, 233] on div at bounding box center [943, 243] width 360 height 29
type input "s b"
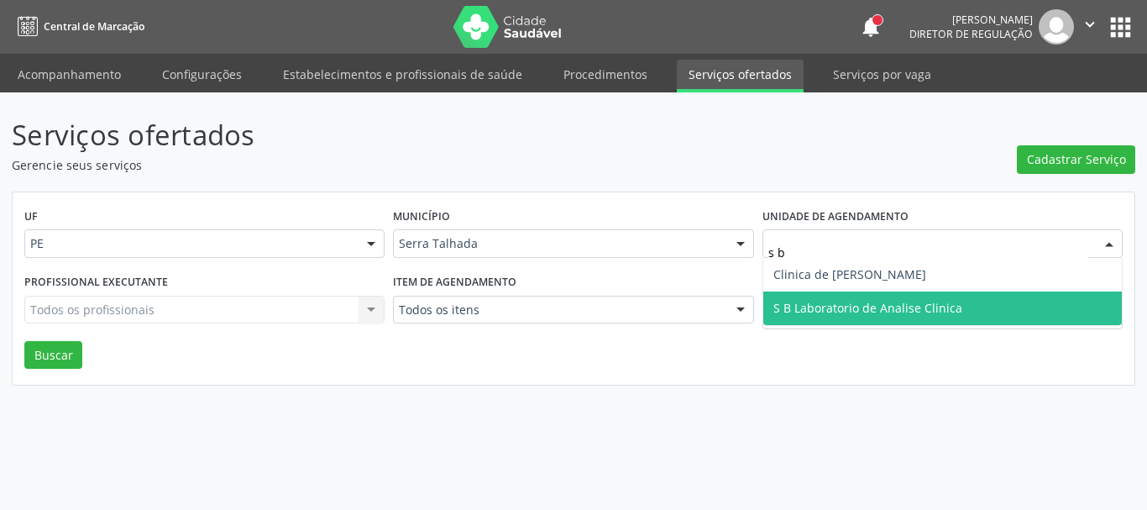
click at [910, 314] on span "S B Laboratorio de Analise Clinica" at bounding box center [867, 308] width 189 height 16
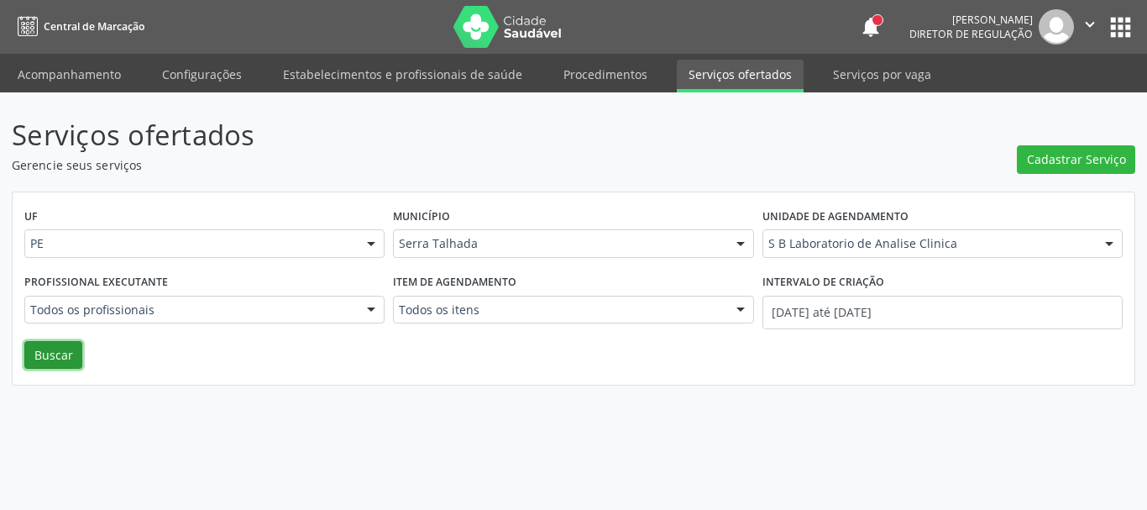
click at [67, 361] on button "Buscar" at bounding box center [53, 355] width 58 height 29
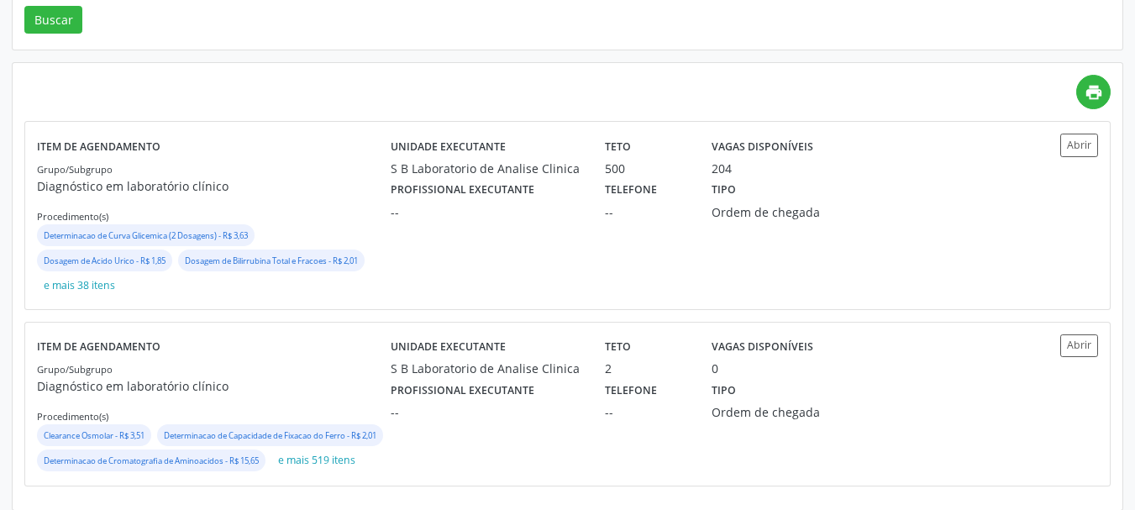
scroll to position [336, 0]
click at [573, 223] on div "Unidade executante S B Laboratorio de Analise Clinica Teto 500 Vagas disponívei…" at bounding box center [700, 214] width 619 height 163
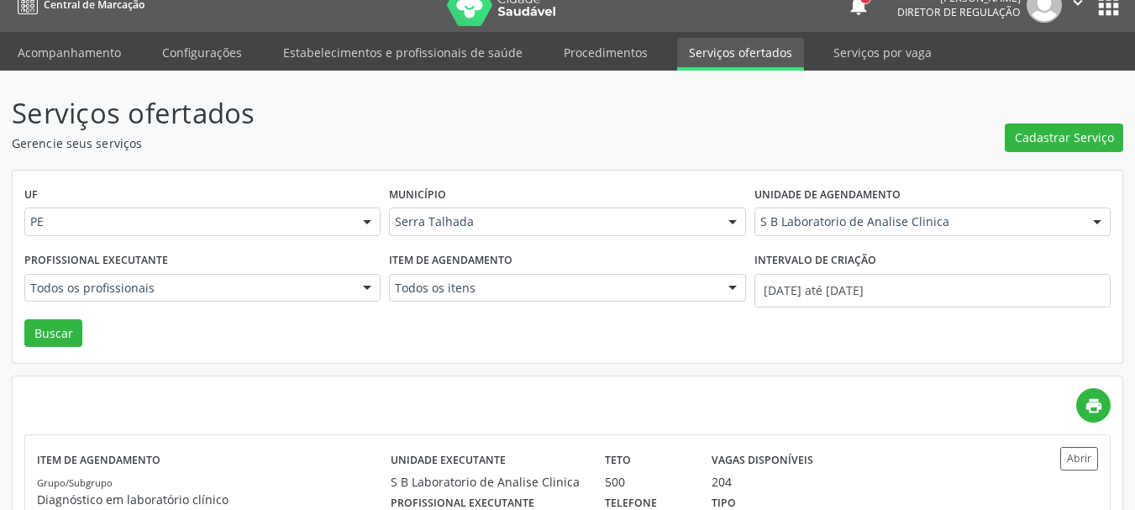
scroll to position [0, 0]
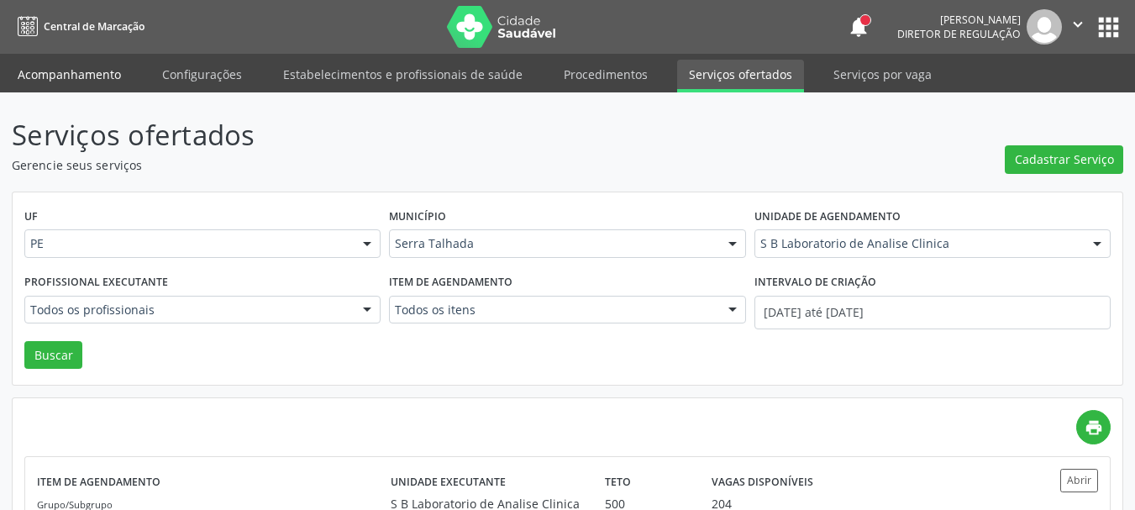
click at [62, 79] on link "Acompanhamento" at bounding box center [69, 74] width 127 height 29
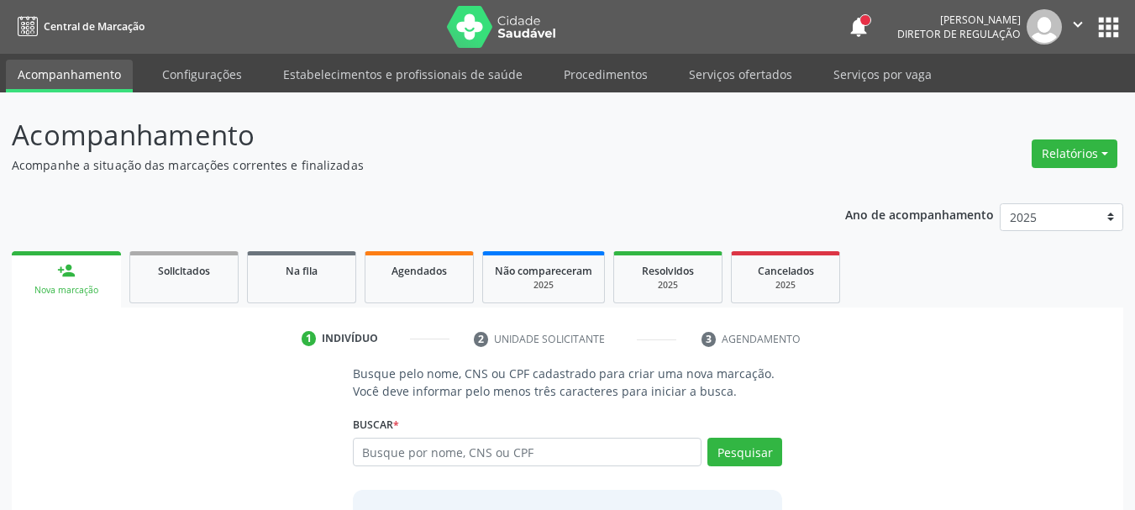
click at [433, 450] on input "text" at bounding box center [527, 452] width 349 height 29
type input "02534718428"
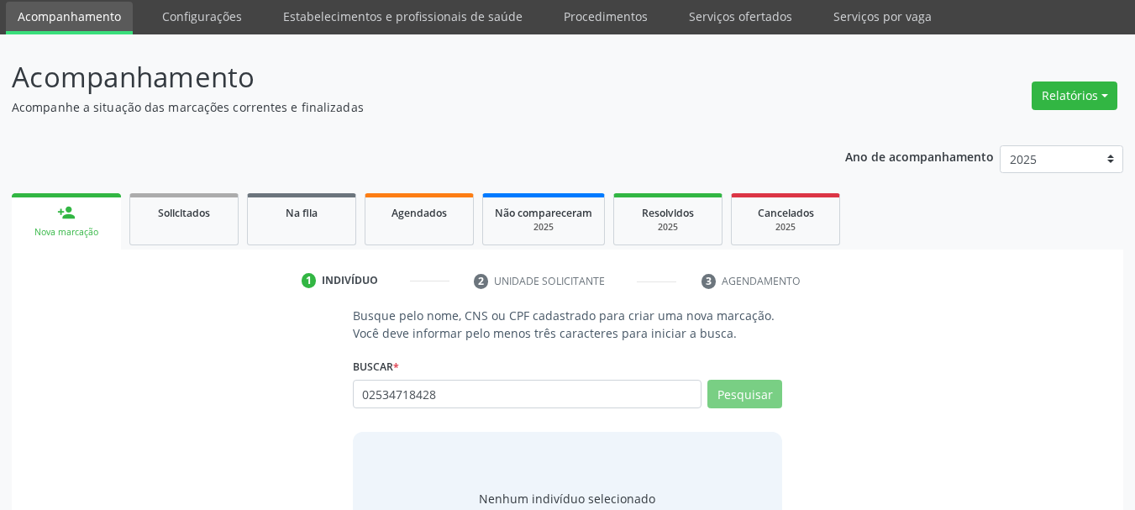
scroll to position [138, 0]
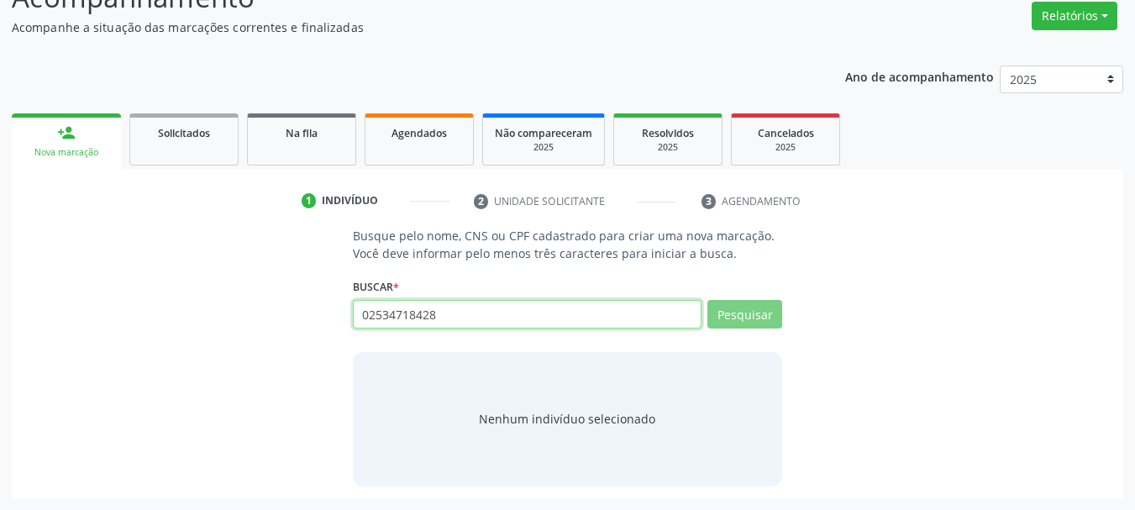
click at [438, 311] on input "02534718428" at bounding box center [527, 314] width 349 height 29
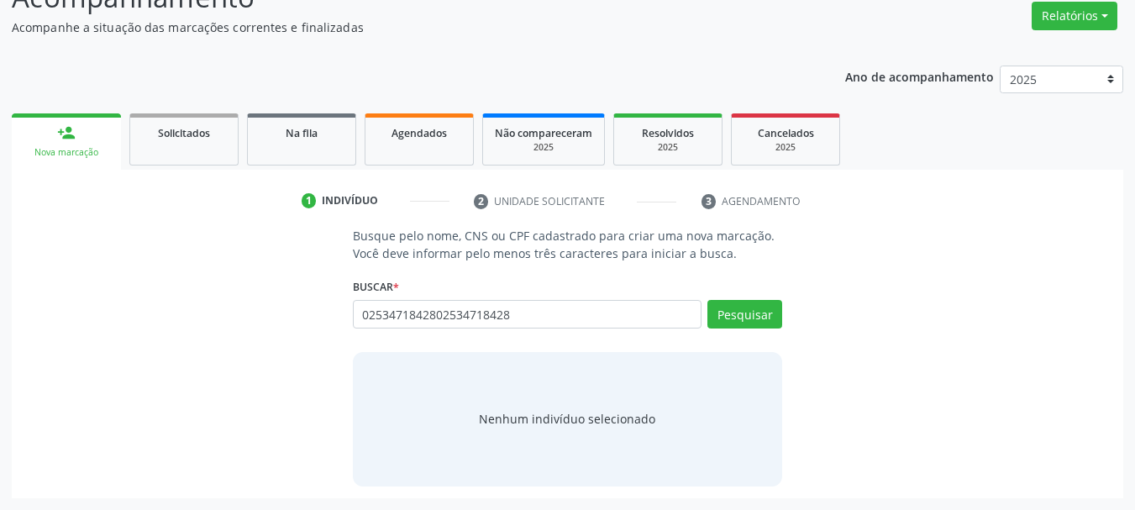
click at [433, 314] on input "0253471842802534718428" at bounding box center [527, 314] width 349 height 29
type input "02534718428"
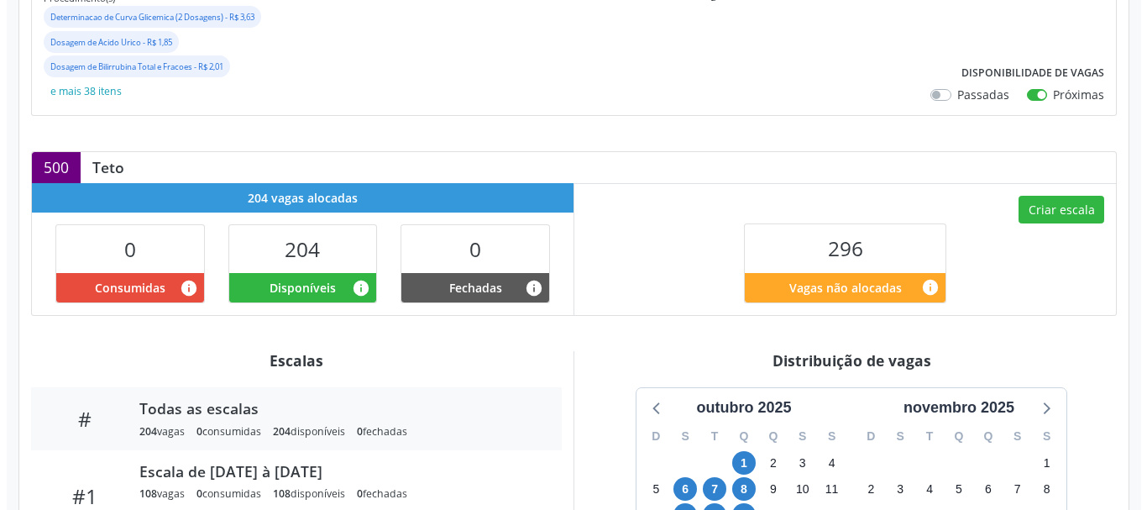
scroll to position [420, 0]
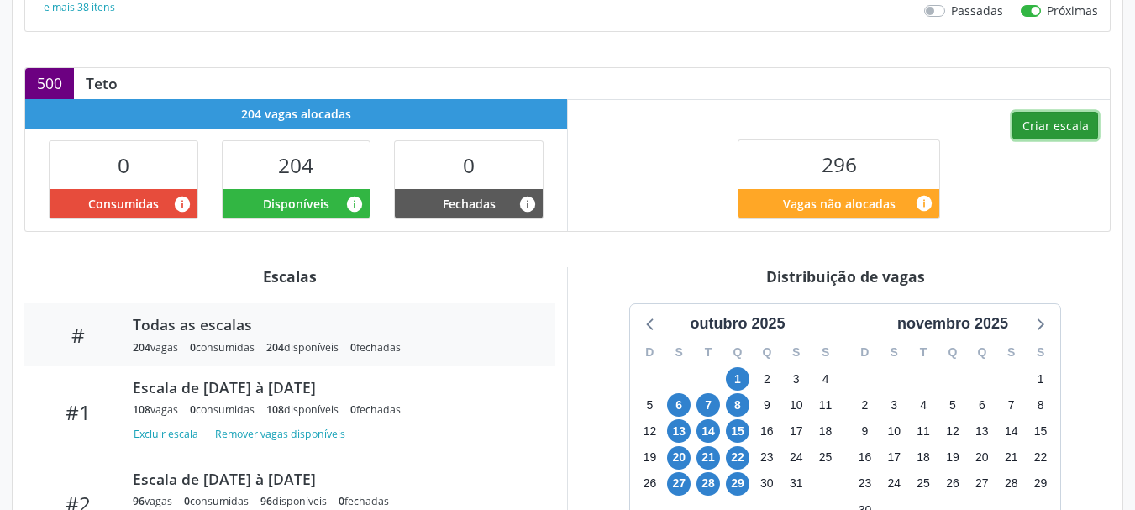
click at [1057, 121] on button "Criar escala" at bounding box center [1055, 126] width 86 height 29
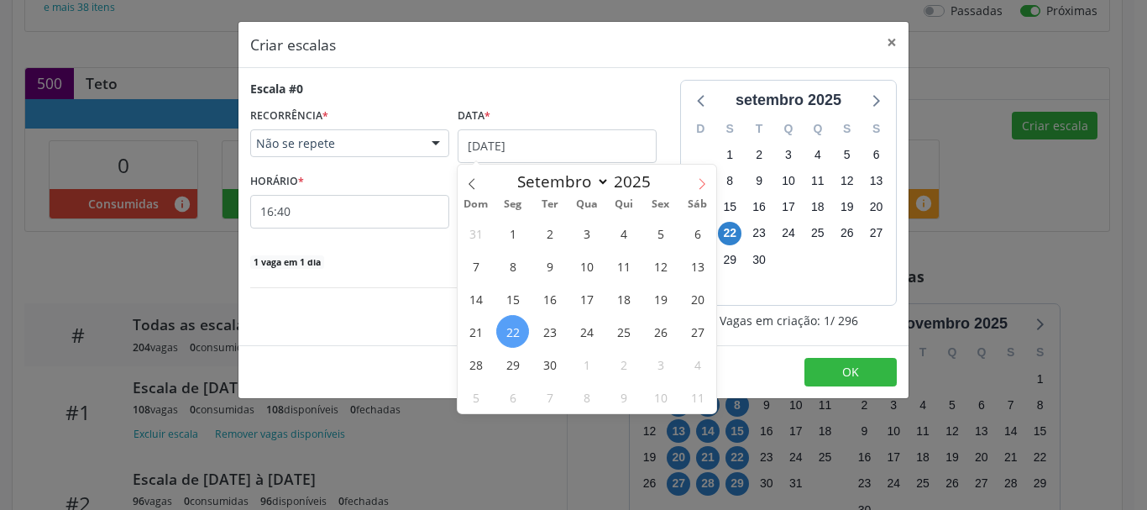
click at [695, 181] on span at bounding box center [702, 179] width 29 height 29
click at [693, 183] on span at bounding box center [702, 179] width 29 height 29
click at [473, 176] on span at bounding box center [472, 179] width 29 height 29
select select "9"
drag, startPoint x: 364, startPoint y: 186, endPoint x: 394, endPoint y: 175, distance: 31.7
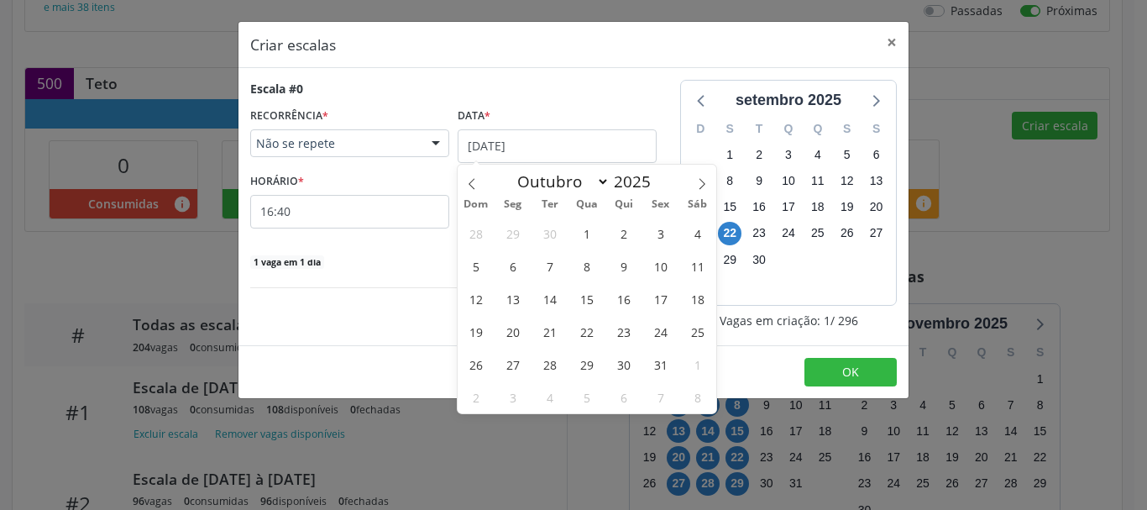
click at [364, 186] on div "HORÁRIO * 16:40" at bounding box center [349, 199] width 199 height 60
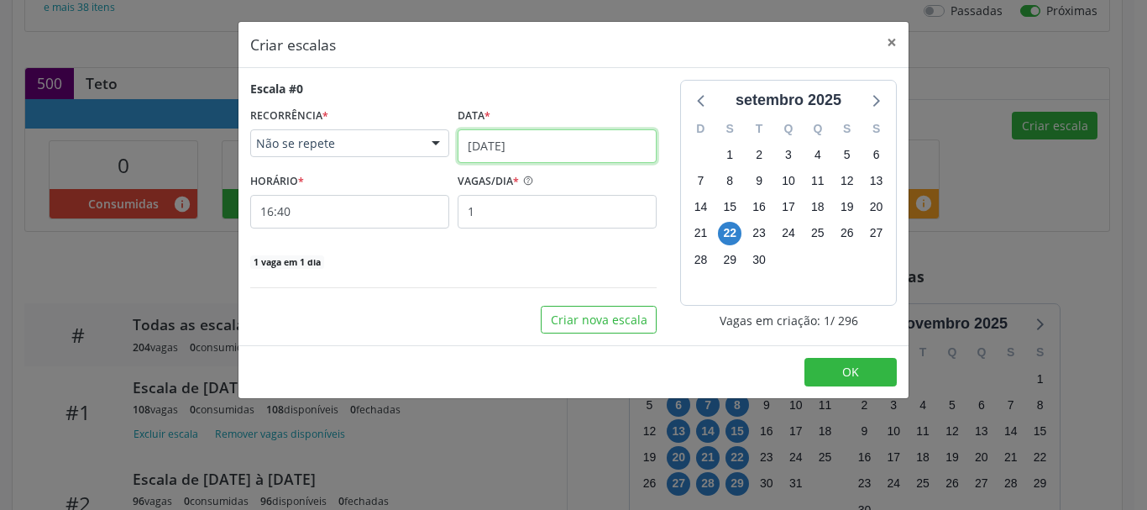
click at [476, 155] on input "[DATE]" at bounding box center [557, 146] width 199 height 34
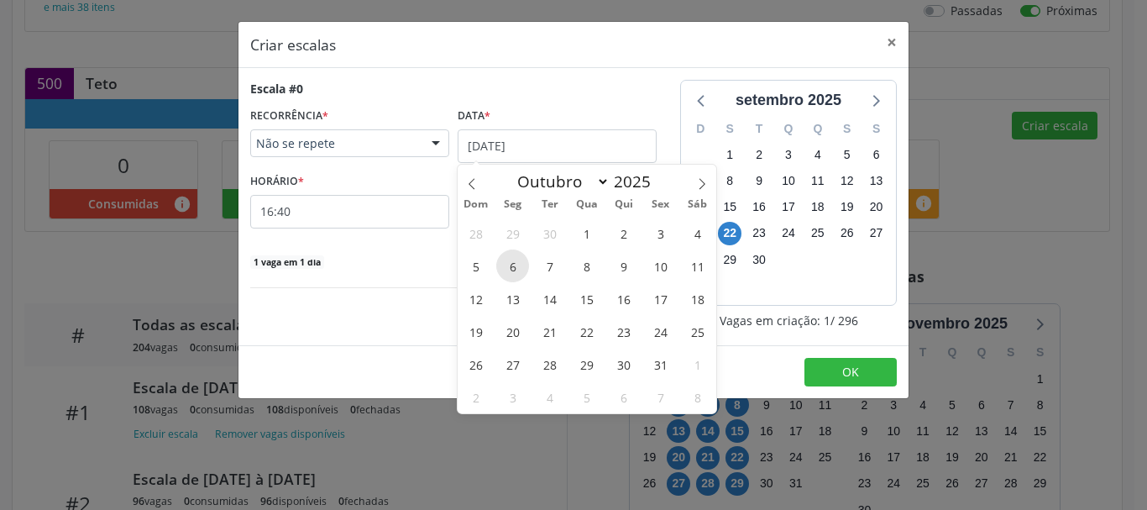
click at [509, 265] on span "6" at bounding box center [512, 265] width 33 height 33
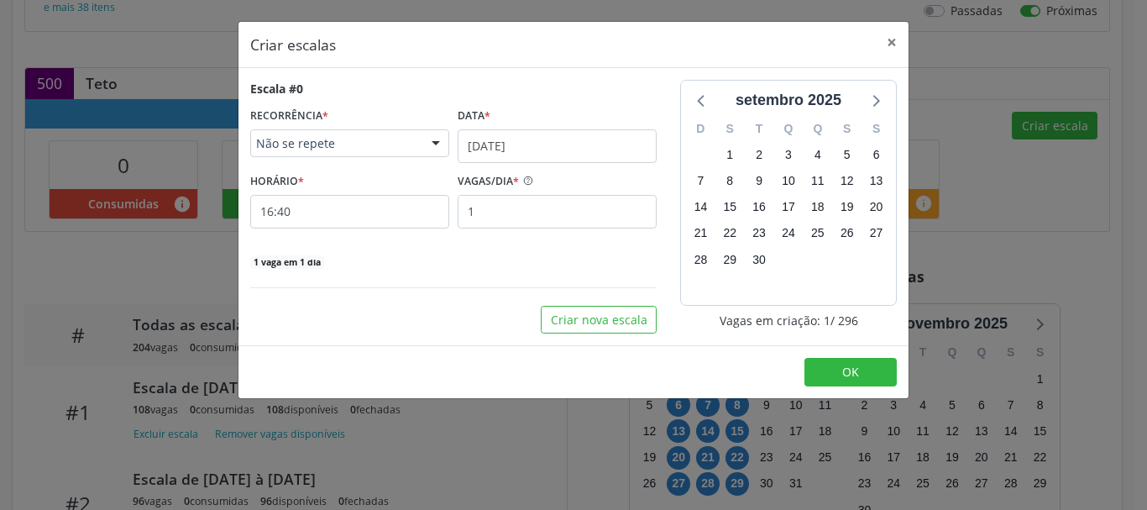
click at [360, 150] on span "Não se repete" at bounding box center [335, 143] width 159 height 17
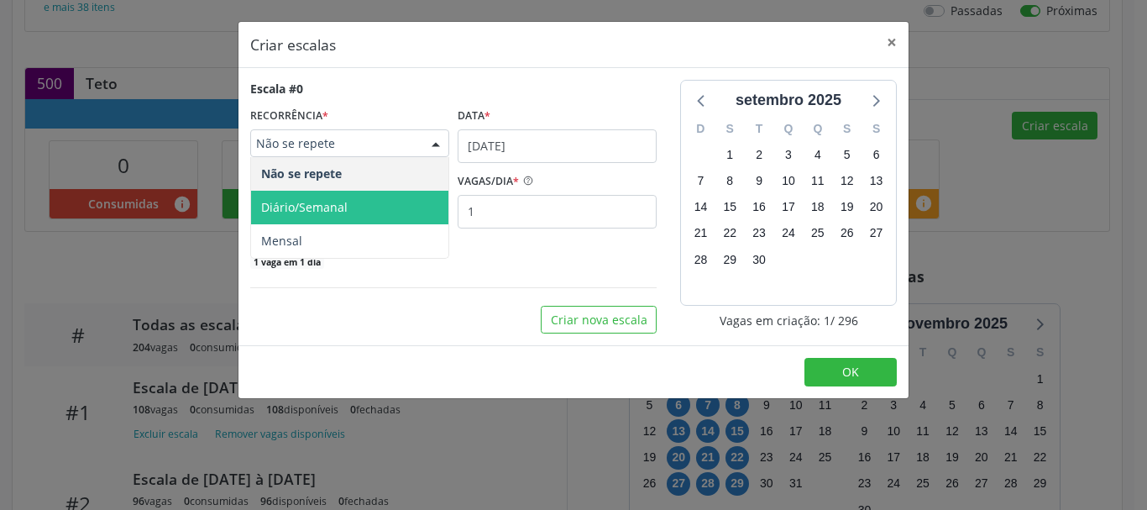
click at [348, 202] on span "Diário/Semanal" at bounding box center [349, 208] width 197 height 34
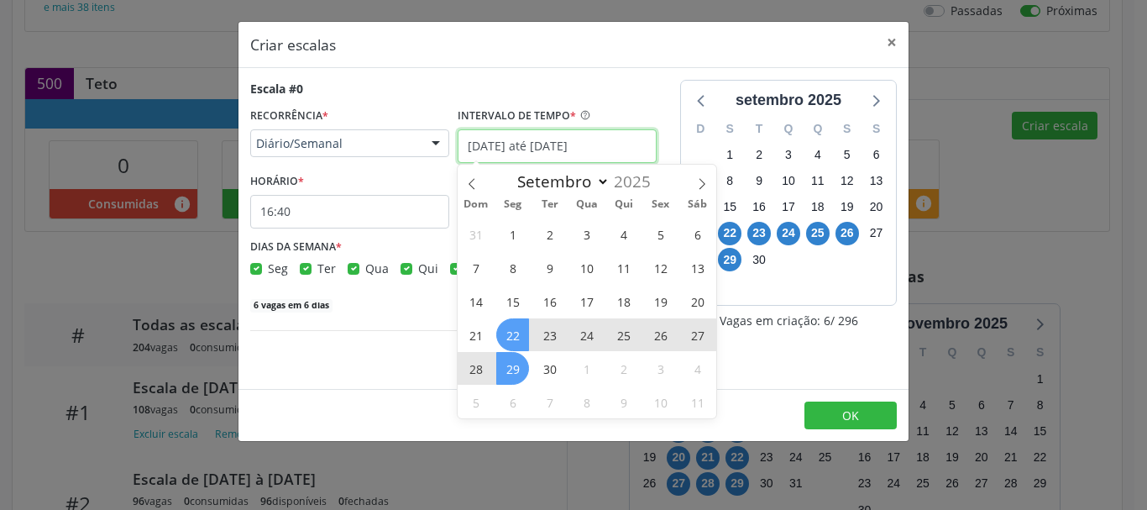
click at [485, 143] on input "[DATE] até [DATE]" at bounding box center [557, 146] width 199 height 34
click at [690, 181] on span at bounding box center [702, 179] width 29 height 29
select select "9"
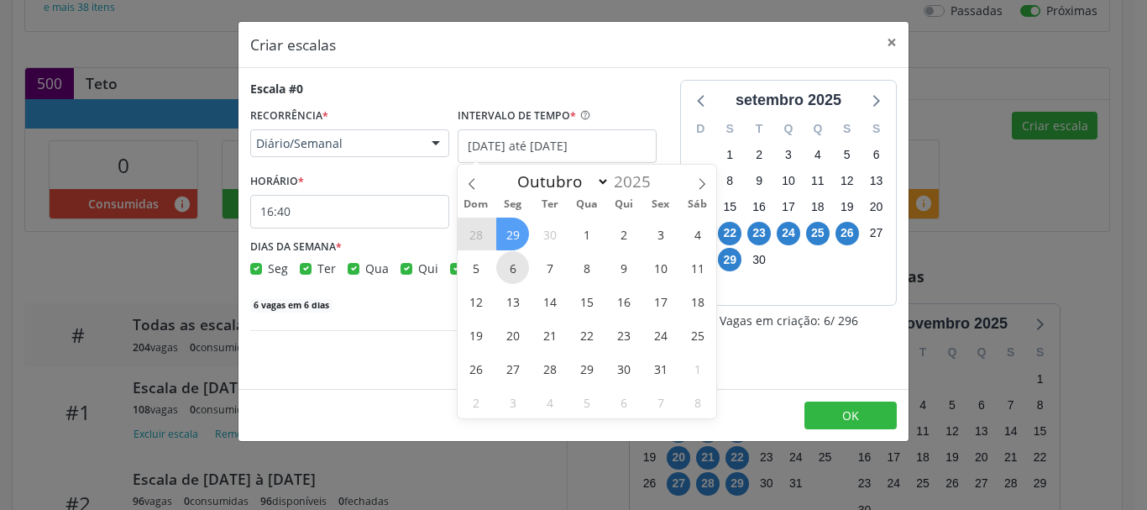
click at [504, 263] on span "6" at bounding box center [512, 267] width 33 height 33
type input "06/10/2025"
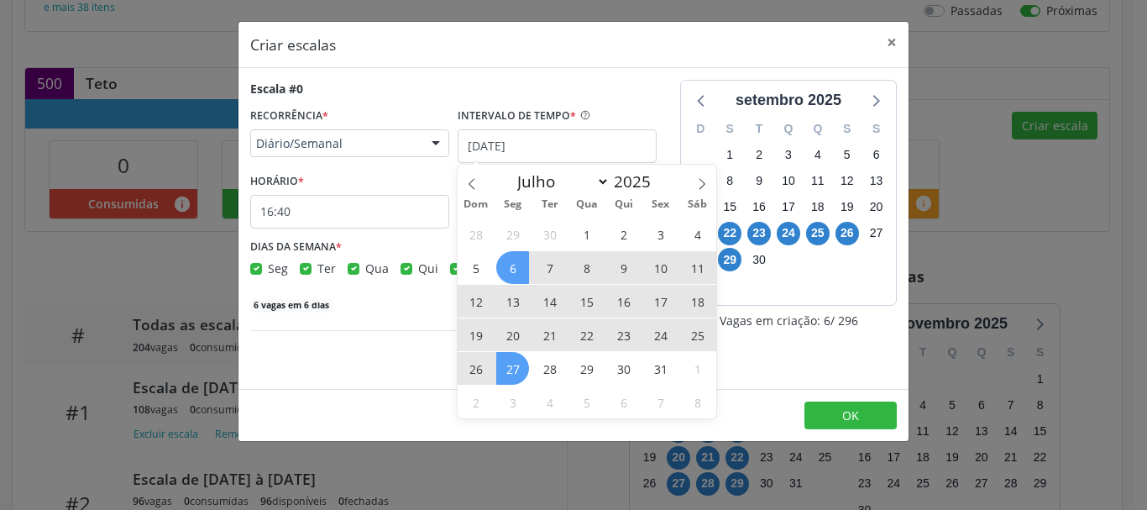
click at [511, 364] on span "27" at bounding box center [512, 368] width 33 height 33
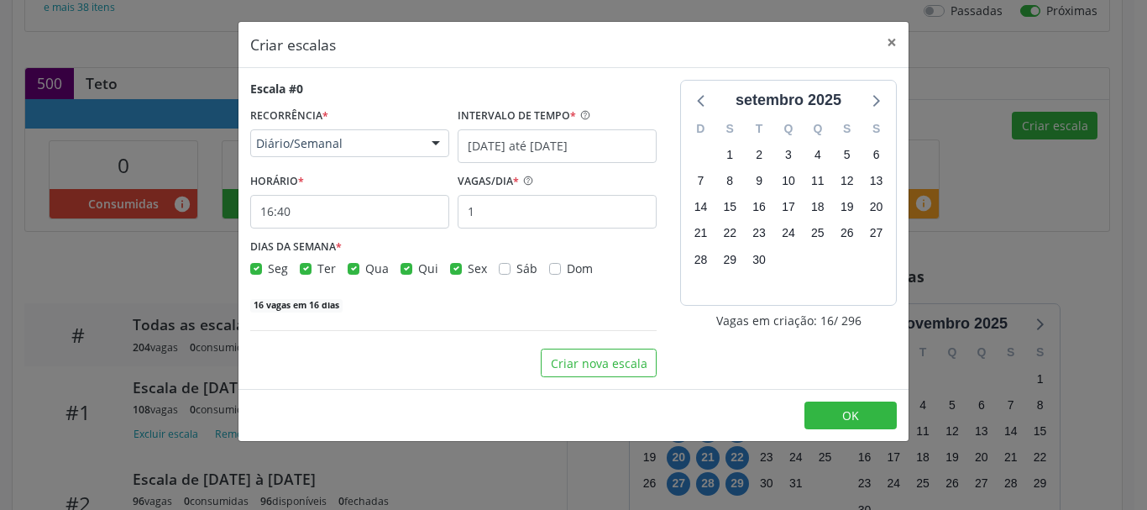
click at [468, 271] on label "Sex" at bounding box center [477, 269] width 19 height 18
click at [450, 271] on input "Sex" at bounding box center [456, 267] width 12 height 15
checkbox input "false"
click at [418, 268] on label "Qui" at bounding box center [428, 269] width 20 height 18
click at [408, 268] on input "Qui" at bounding box center [407, 267] width 12 height 15
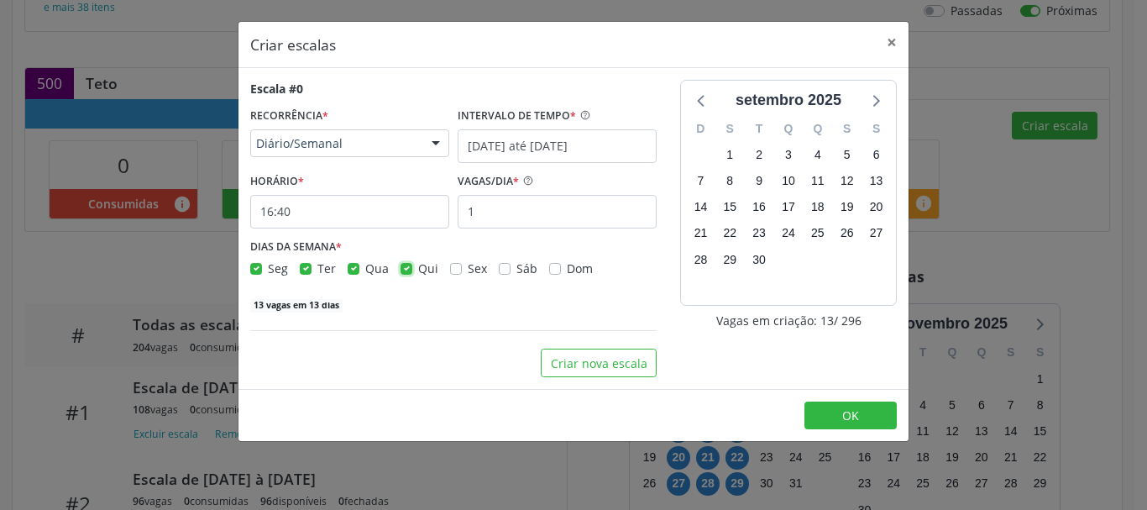
checkbox input "false"
click at [365, 274] on label "Qua" at bounding box center [377, 269] width 24 height 18
click at [348, 274] on input "Qua" at bounding box center [354, 267] width 12 height 15
checkbox input "false"
click at [317, 269] on label "Ter" at bounding box center [326, 269] width 18 height 18
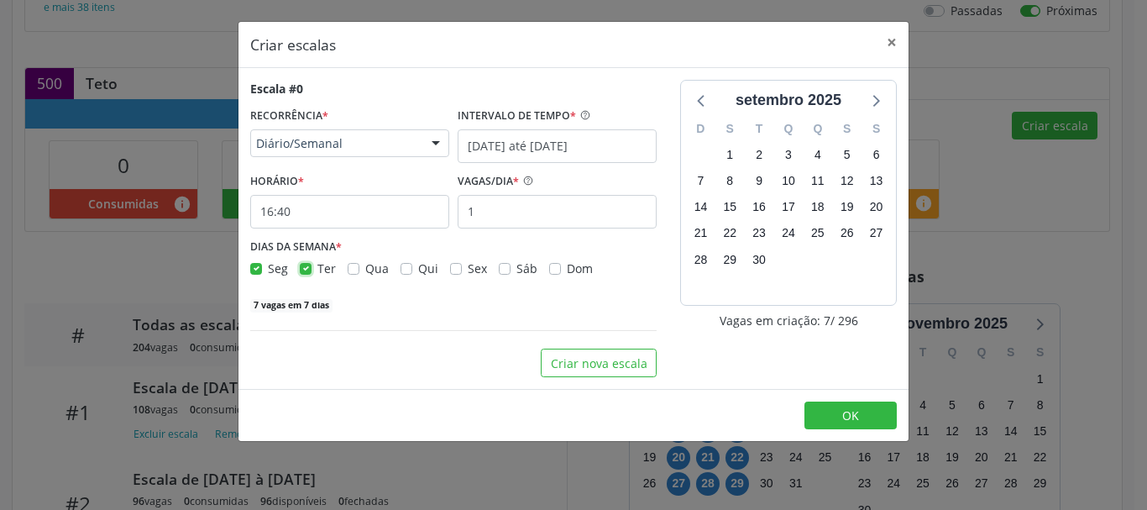
click at [307, 269] on input "Ter" at bounding box center [306, 267] width 12 height 15
checkbox input "false"
click at [481, 307] on div "4 vagas em 4 dias" at bounding box center [453, 304] width 406 height 18
click at [490, 218] on input "1" at bounding box center [557, 212] width 199 height 34
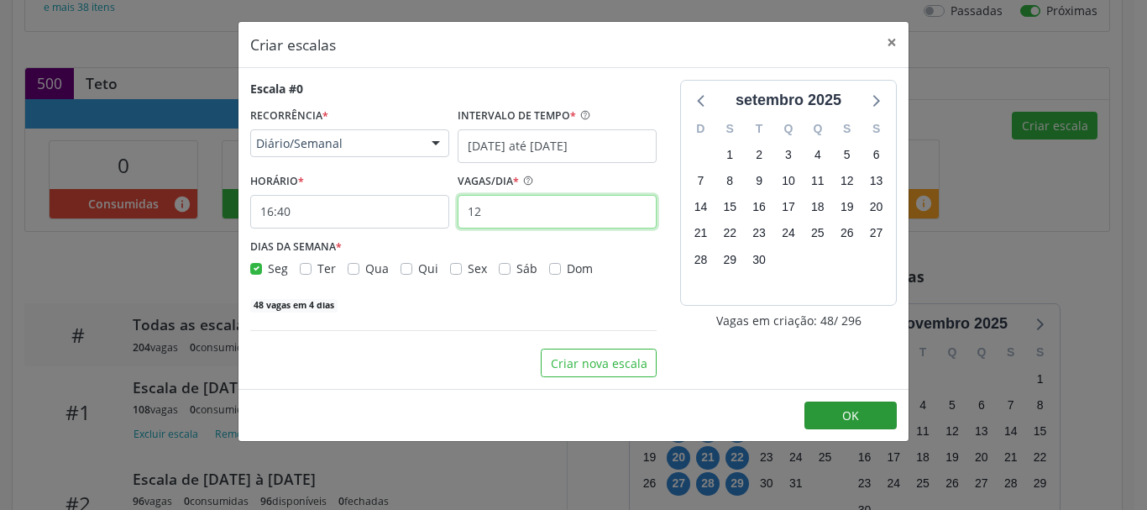
type input "12"
drag, startPoint x: 849, startPoint y: 417, endPoint x: 842, endPoint y: 397, distance: 21.5
click at [842, 397] on footer "OK" at bounding box center [574, 415] width 670 height 53
click at [870, 414] on button "OK" at bounding box center [851, 415] width 92 height 29
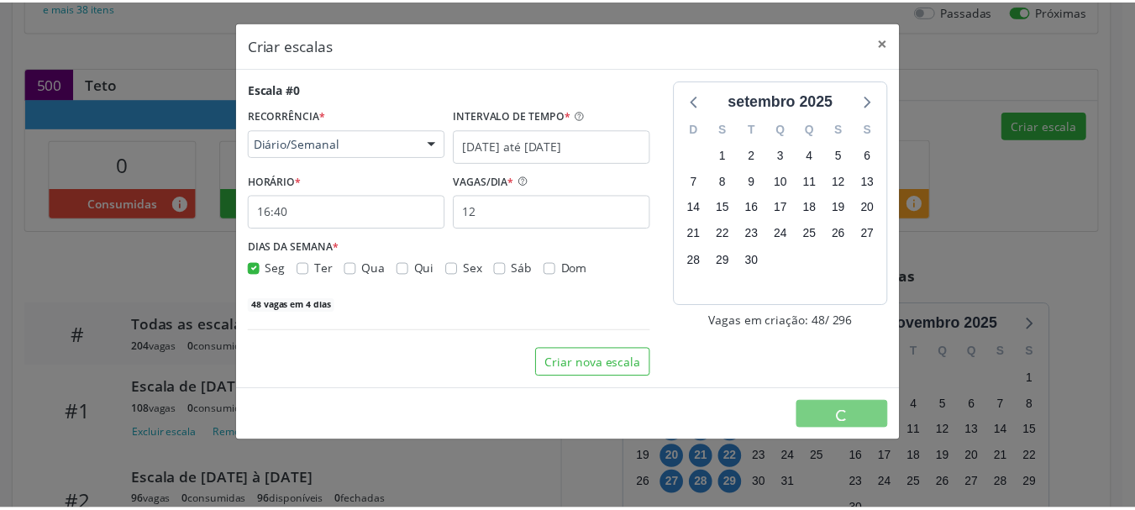
scroll to position [0, 0]
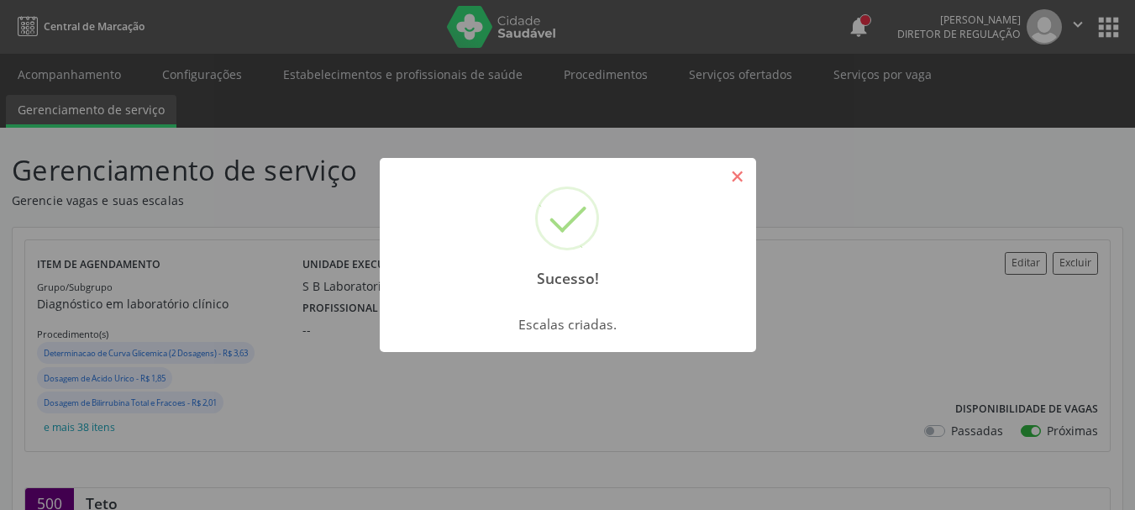
click at [747, 171] on button "×" at bounding box center [737, 176] width 29 height 29
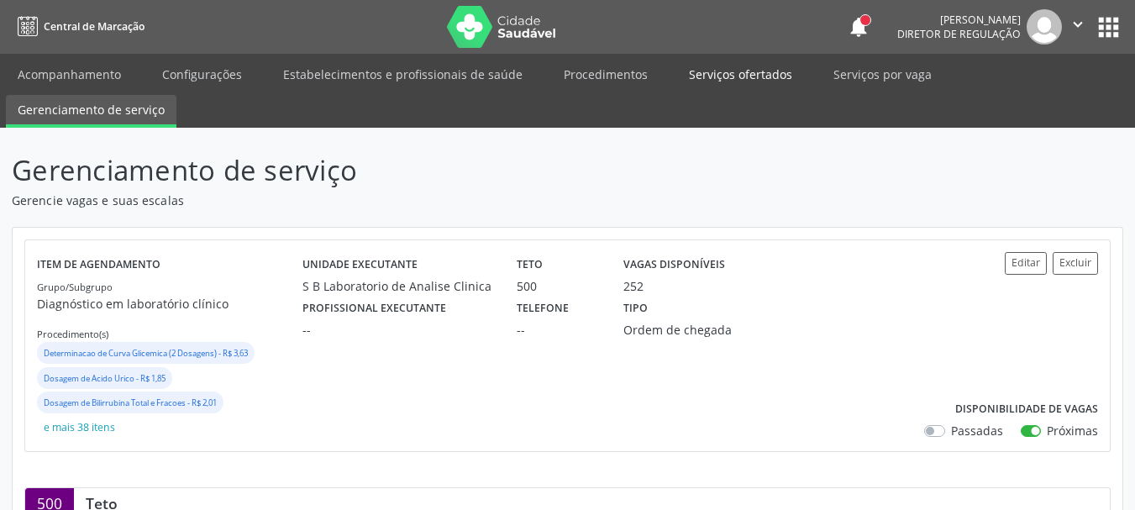
click at [711, 73] on link "Serviços ofertados" at bounding box center [740, 74] width 127 height 29
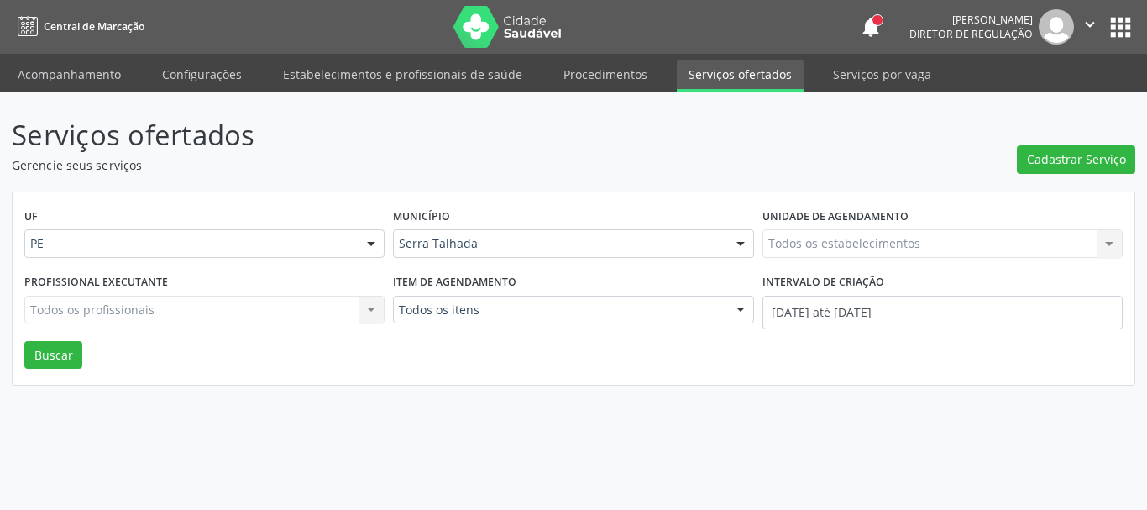
click at [803, 241] on div "Todos os estabelecimentos Todos os estabelecimentos Nenhum resultado encontrado…" at bounding box center [943, 243] width 360 height 29
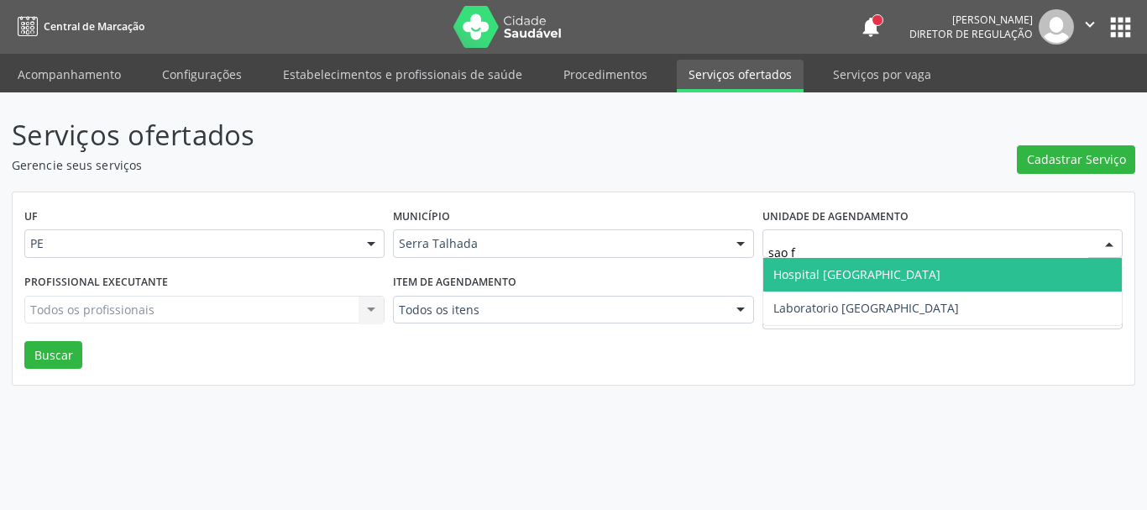
type input "sao fr"
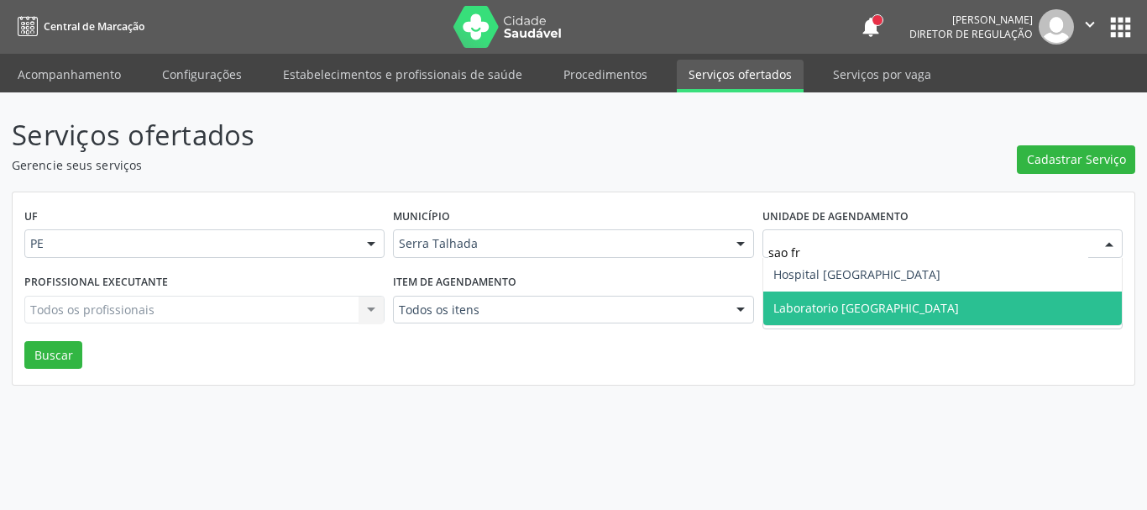
click at [803, 304] on span "Laboratorio [GEOGRAPHIC_DATA]" at bounding box center [866, 308] width 186 height 16
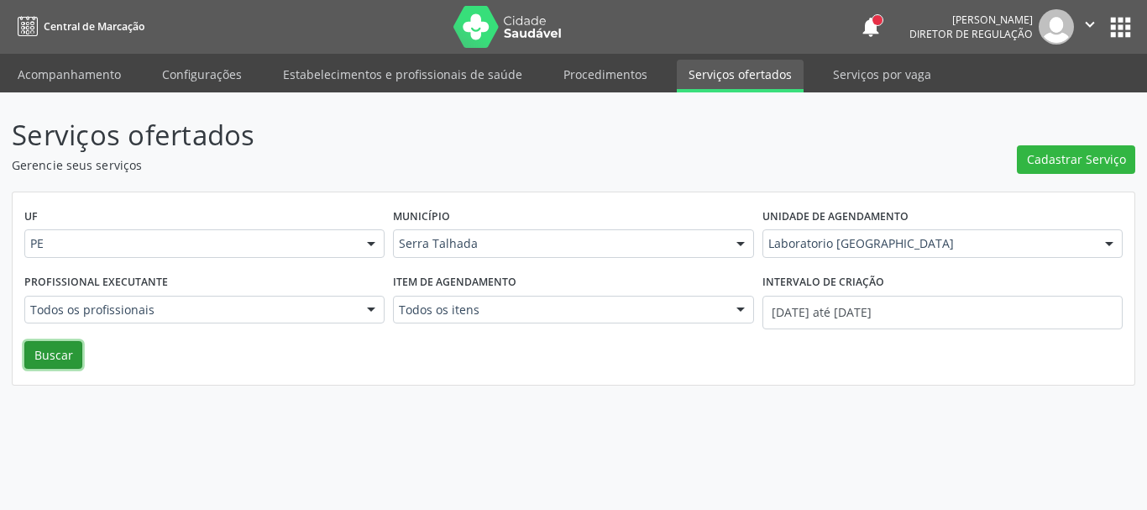
click at [66, 356] on button "Buscar" at bounding box center [53, 355] width 58 height 29
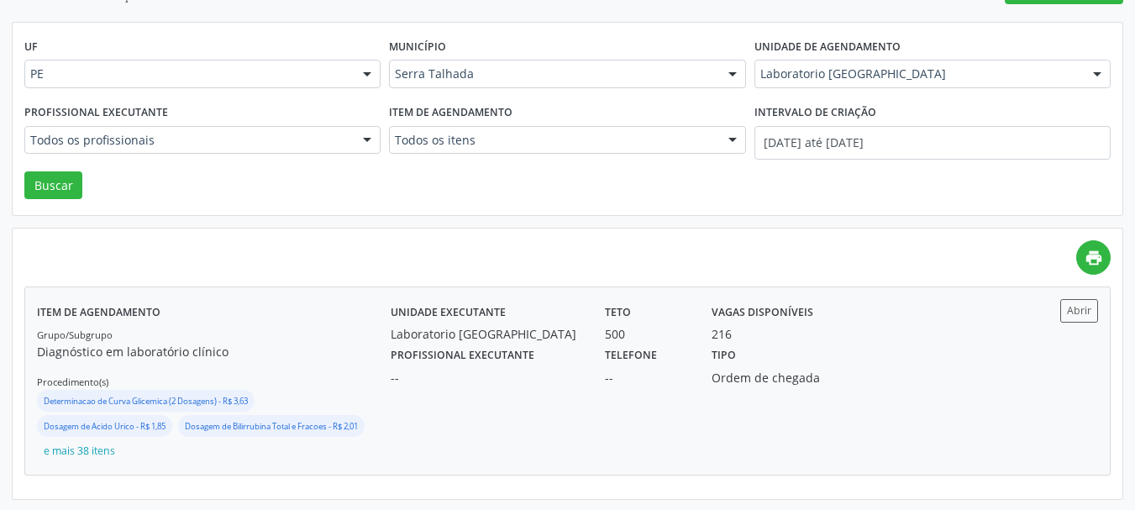
scroll to position [171, 0]
click at [627, 354] on label "Telefone" at bounding box center [631, 354] width 52 height 26
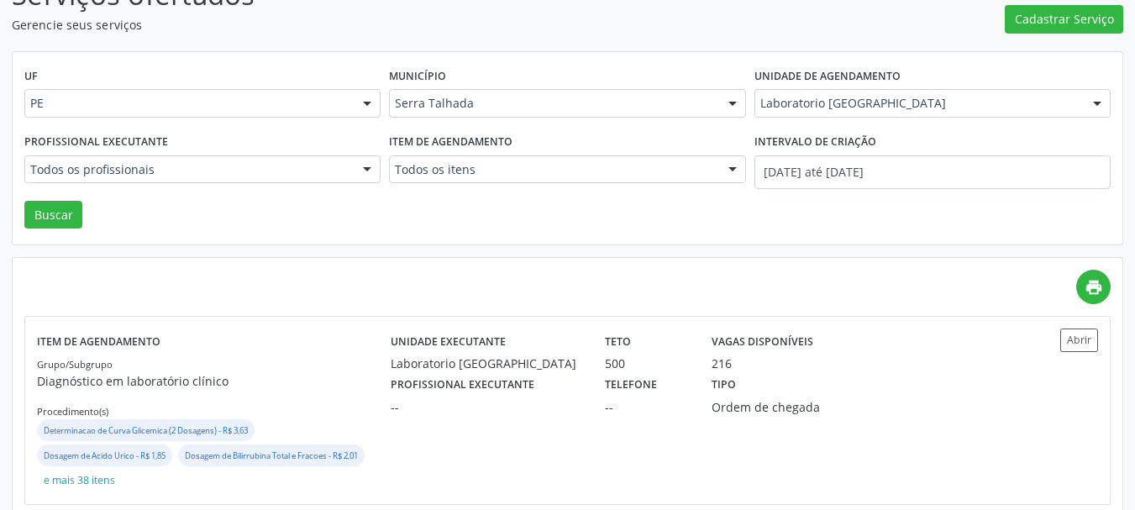
scroll to position [87, 0]
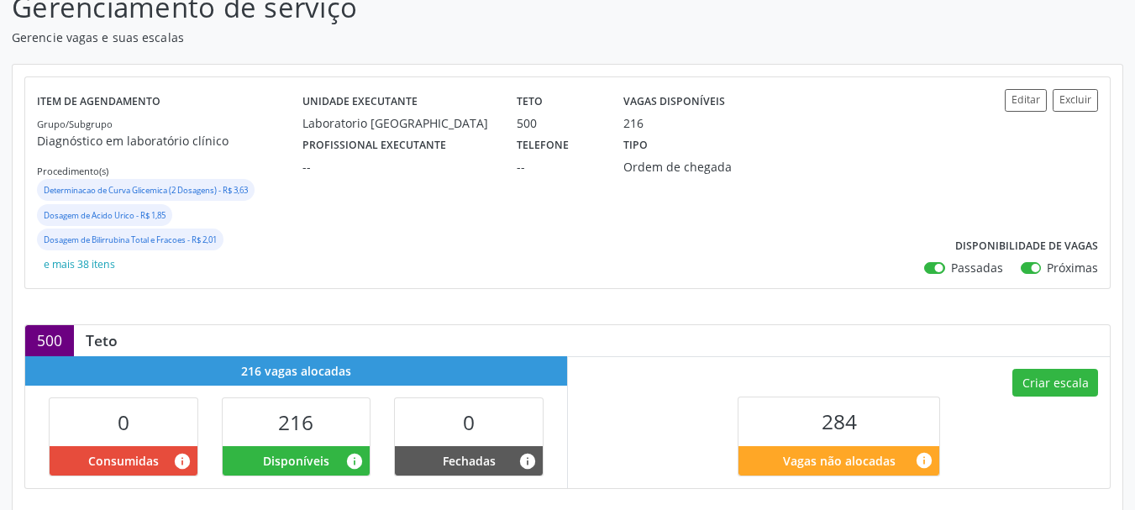
scroll to position [168, 0]
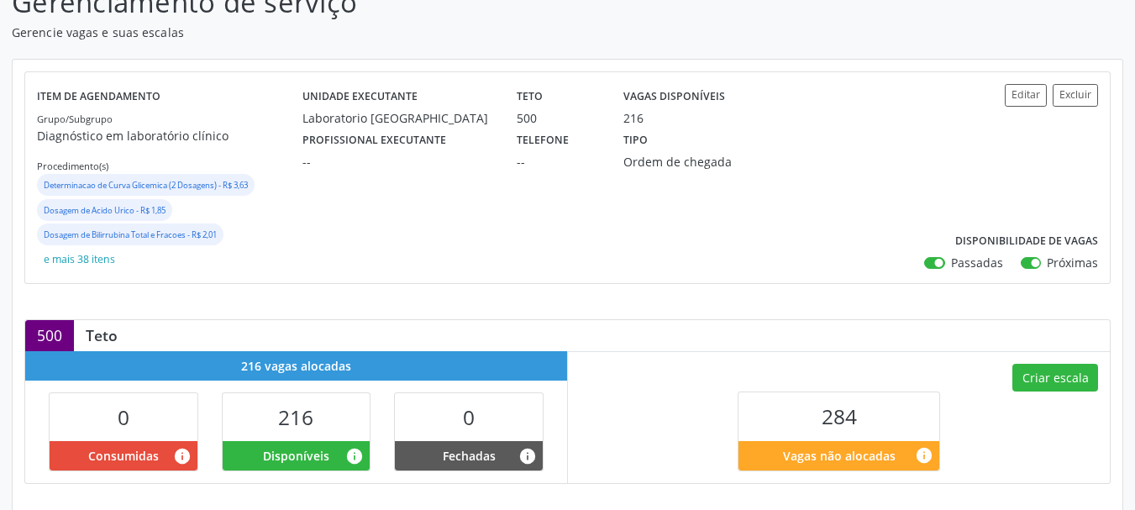
click at [951, 264] on label "Passadas" at bounding box center [977, 263] width 52 height 18
click at [936, 264] on input "Passadas" at bounding box center [930, 261] width 12 height 15
checkbox input "false"
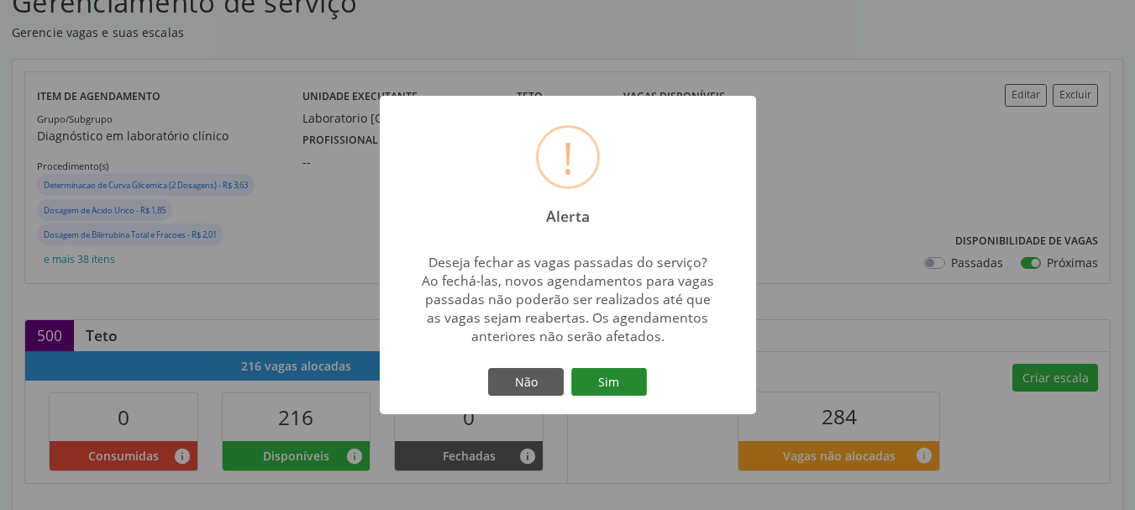
click at [595, 382] on button "Sim" at bounding box center [609, 382] width 76 height 29
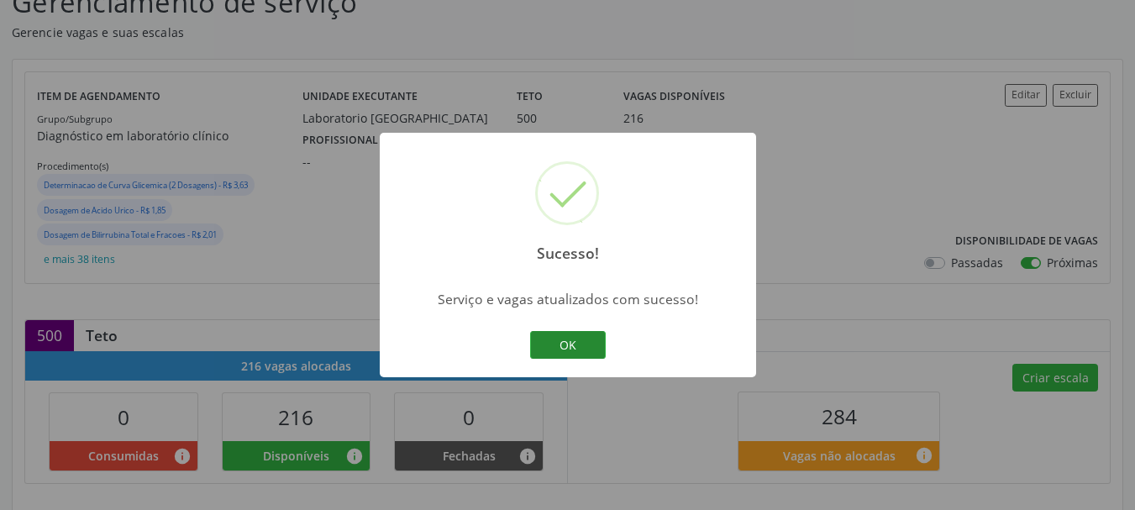
click at [569, 340] on button "OK" at bounding box center [568, 345] width 76 height 29
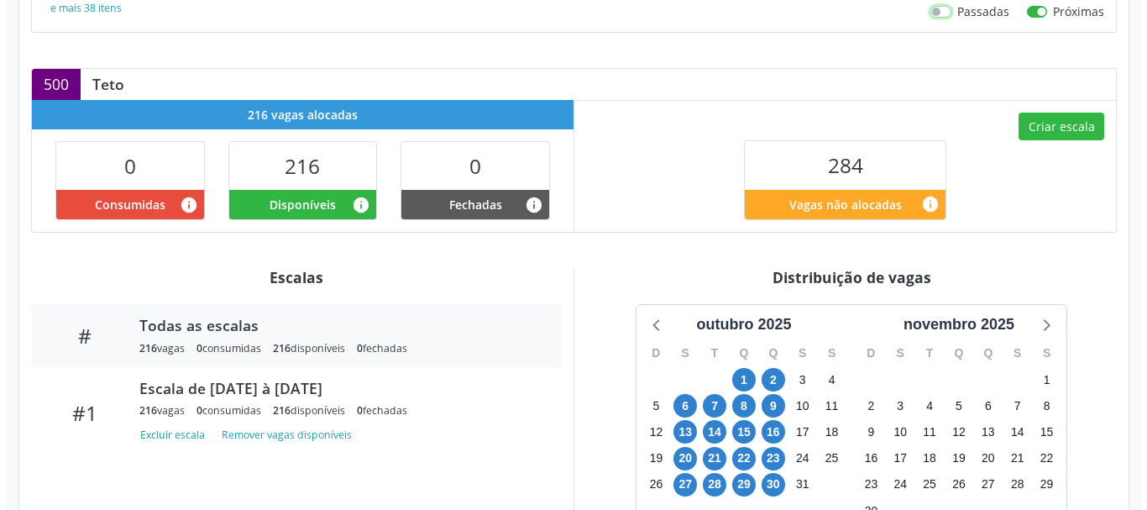
scroll to position [420, 0]
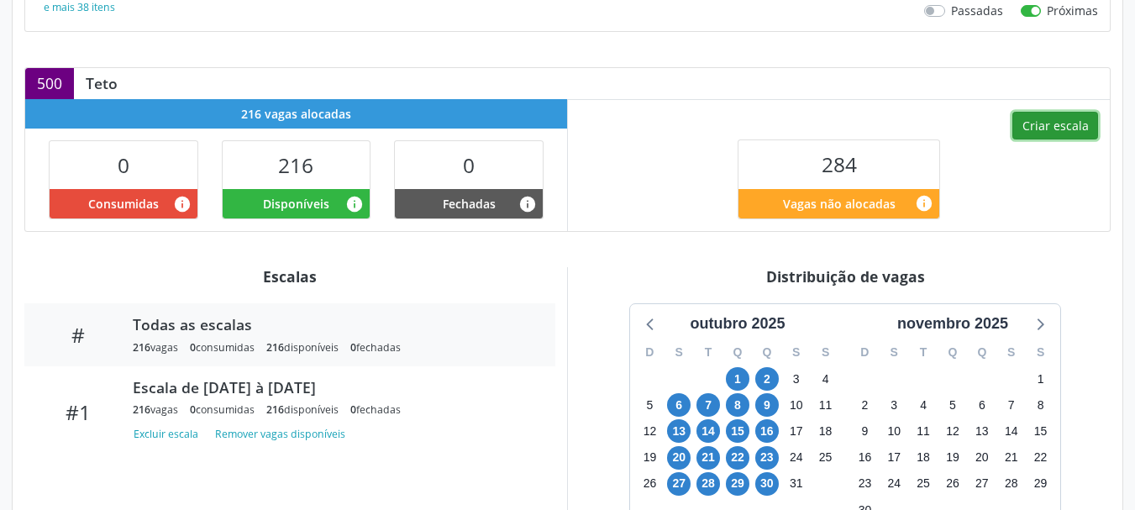
click at [1057, 128] on button "Criar escala" at bounding box center [1055, 126] width 86 height 29
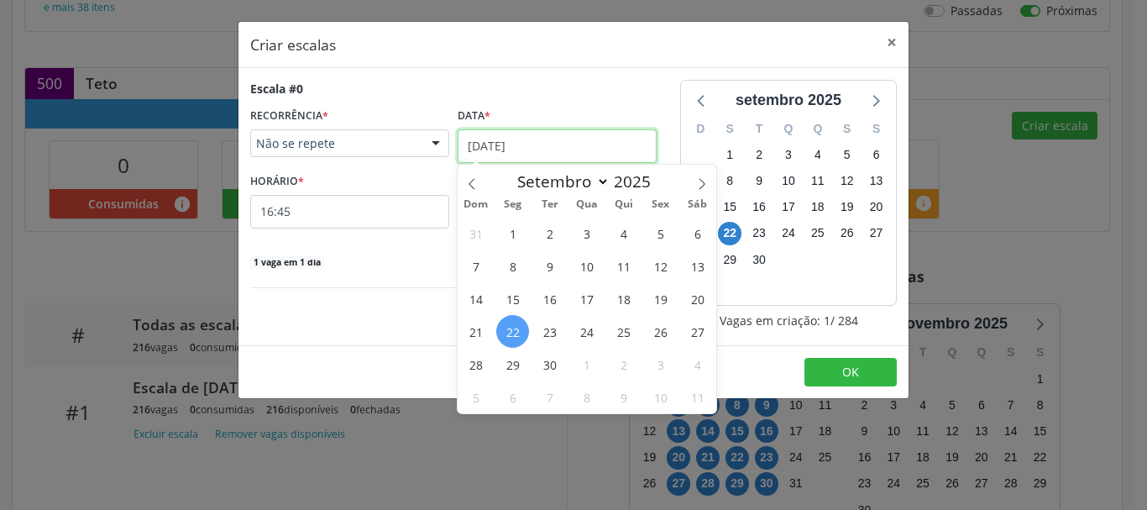
click at [506, 138] on input "[DATE]" at bounding box center [557, 146] width 199 height 34
click at [399, 148] on span "Não se repete" at bounding box center [335, 143] width 159 height 17
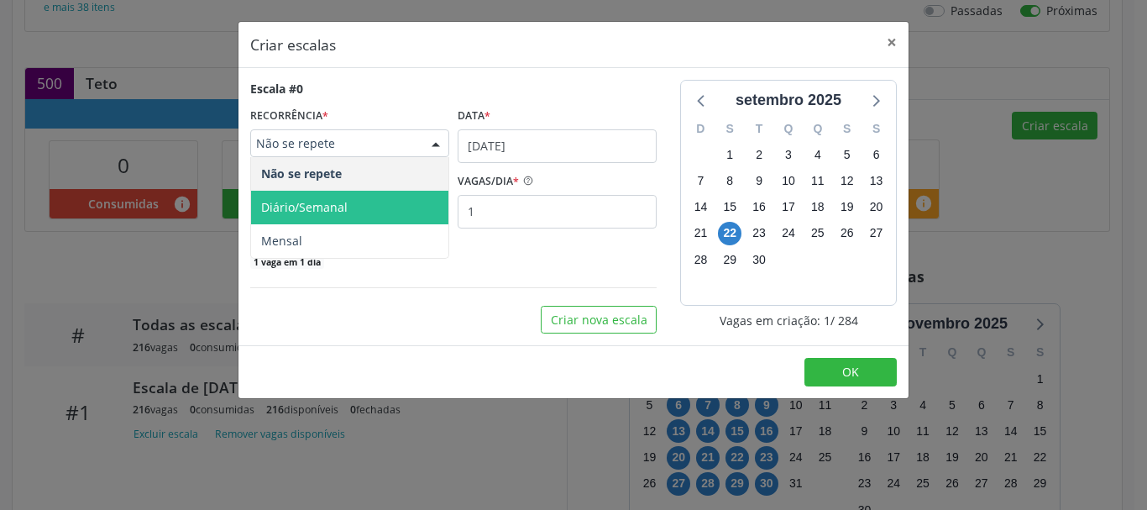
click at [321, 203] on span "Diário/Semanal" at bounding box center [304, 207] width 87 height 16
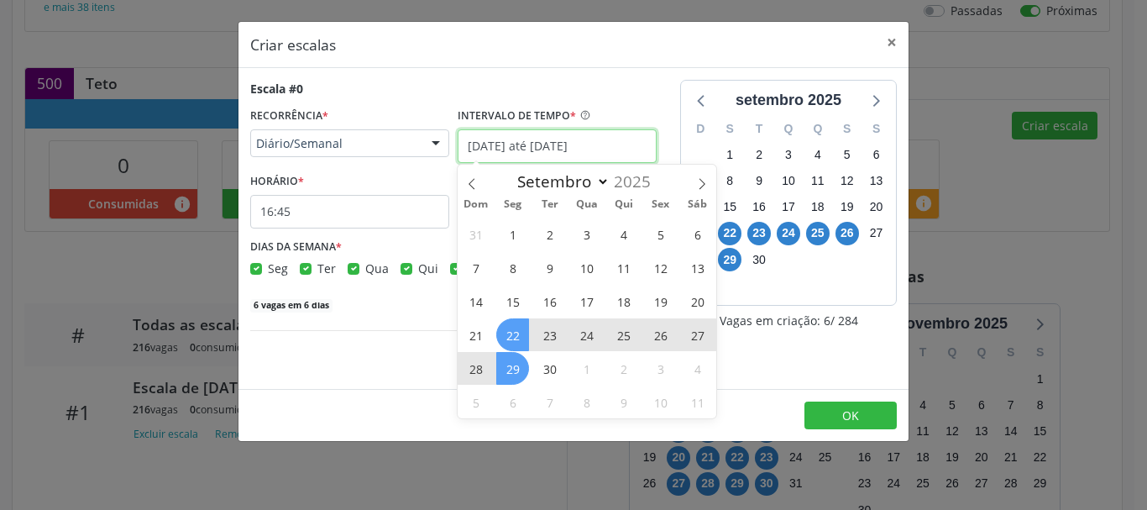
click at [501, 138] on input "[DATE] até [DATE]" at bounding box center [557, 146] width 199 height 34
click at [704, 179] on icon at bounding box center [702, 184] width 12 height 12
select select "9"
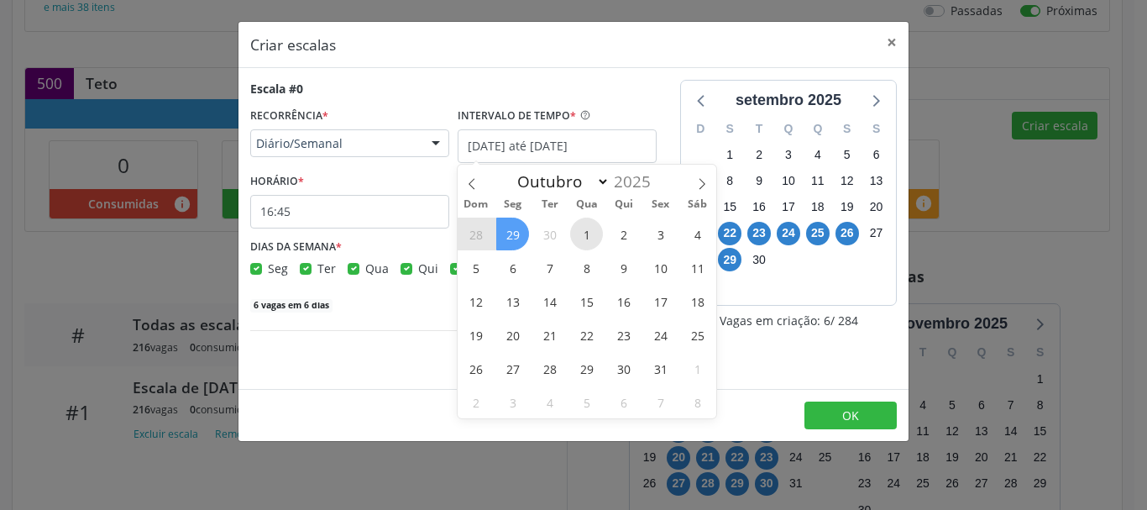
click at [591, 231] on span "1" at bounding box center [586, 234] width 33 height 33
type input "[DATE]"
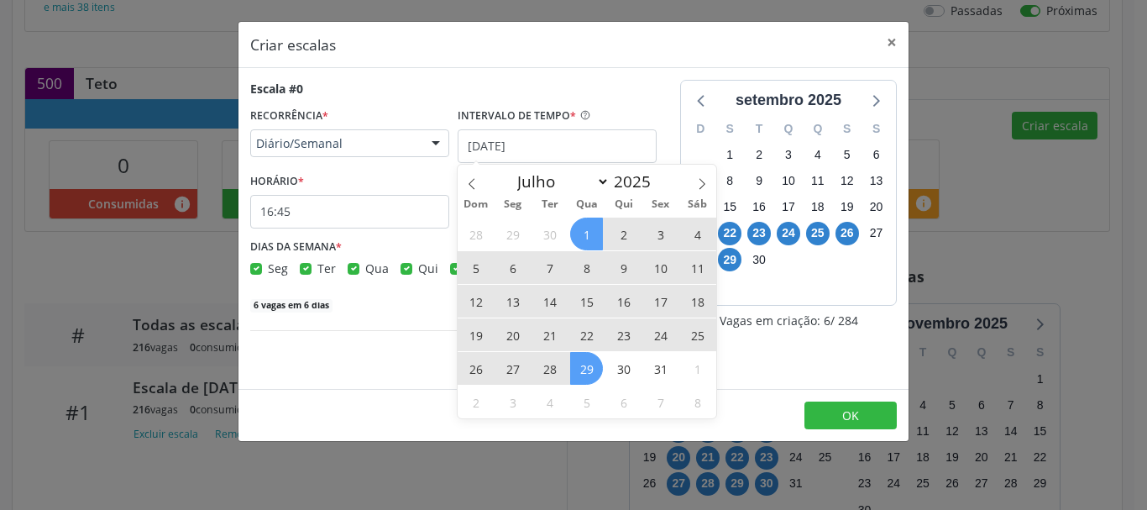
click at [579, 372] on span "29" at bounding box center [586, 368] width 33 height 33
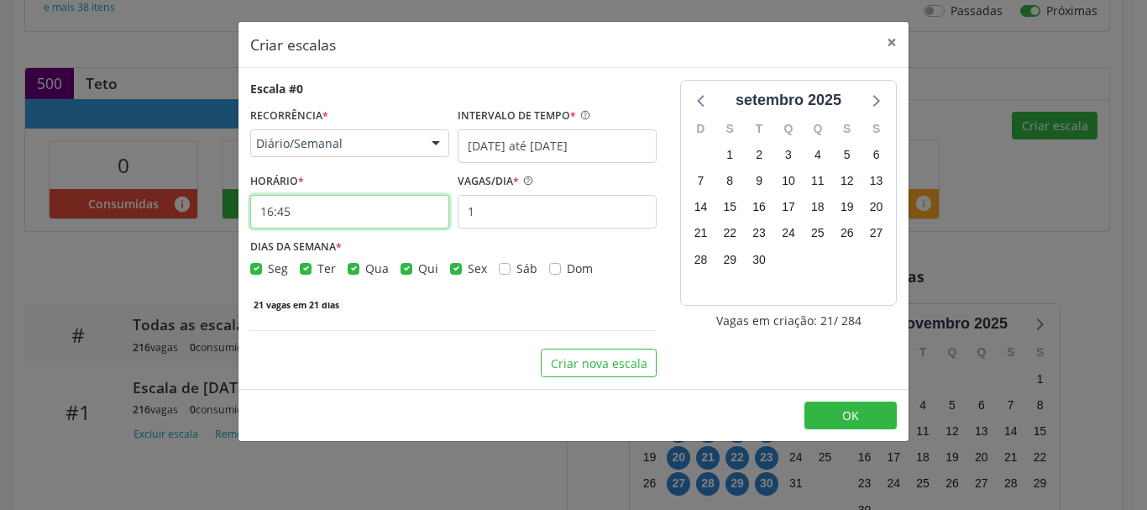
click at [285, 212] on input "16:45" at bounding box center [349, 212] width 199 height 34
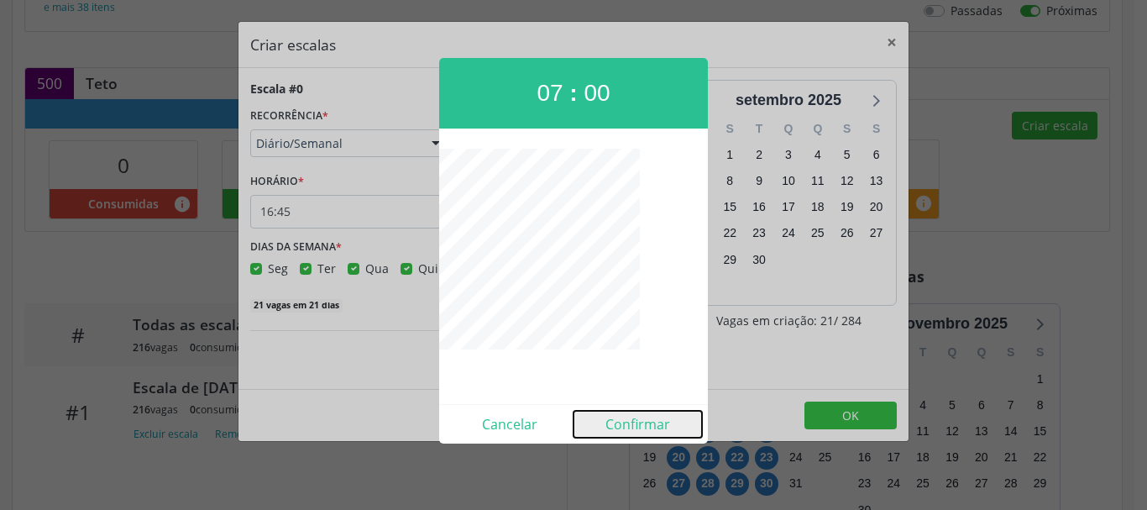
click at [617, 422] on button "Confirmar" at bounding box center [638, 424] width 128 height 27
type input "07:00"
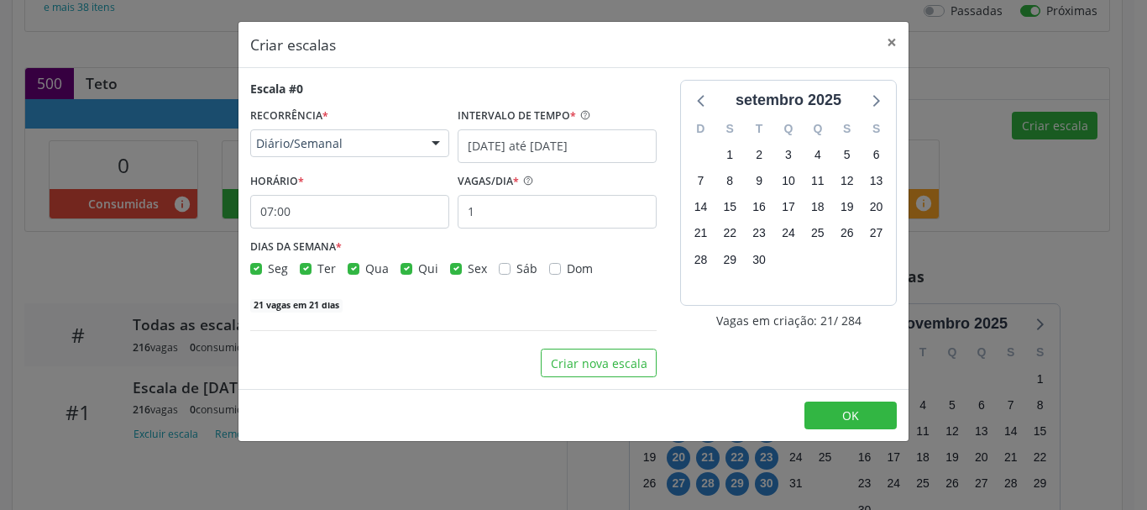
click at [400, 270] on div "Seg Ter Qua Qui Sex Sáb Dom" at bounding box center [453, 269] width 406 height 18
click at [418, 270] on label "Qui" at bounding box center [428, 269] width 20 height 18
click at [404, 270] on input "Qui" at bounding box center [407, 267] width 12 height 15
checkbox input "false"
click at [468, 265] on label "Sex" at bounding box center [477, 269] width 19 height 18
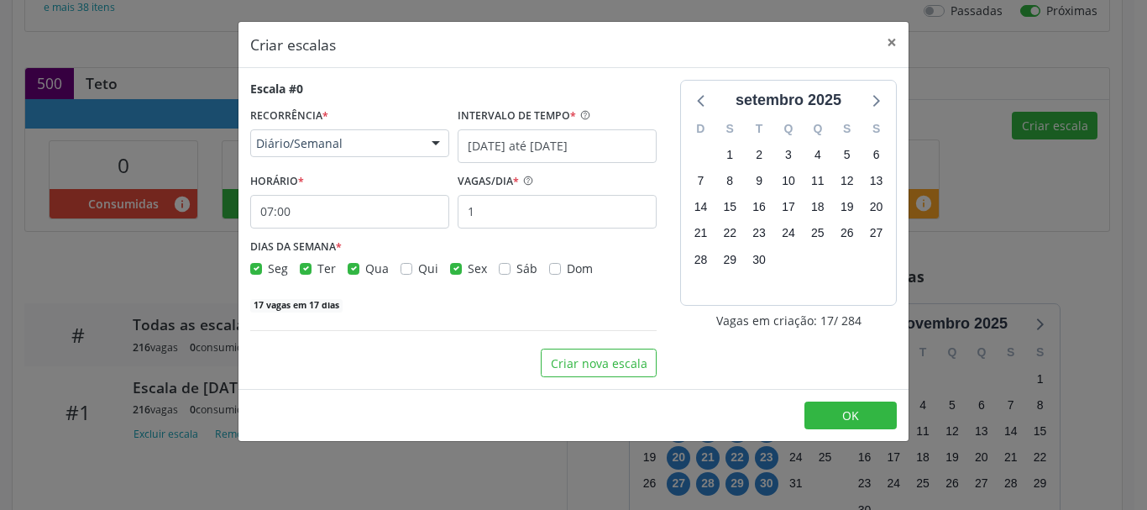
click at [459, 265] on input "Sex" at bounding box center [456, 267] width 12 height 15
checkbox input "false"
click at [262, 267] on div "Seg" at bounding box center [269, 269] width 38 height 18
click at [268, 266] on label "Seg" at bounding box center [278, 269] width 20 height 18
click at [258, 266] on input "Seg" at bounding box center [256, 267] width 12 height 15
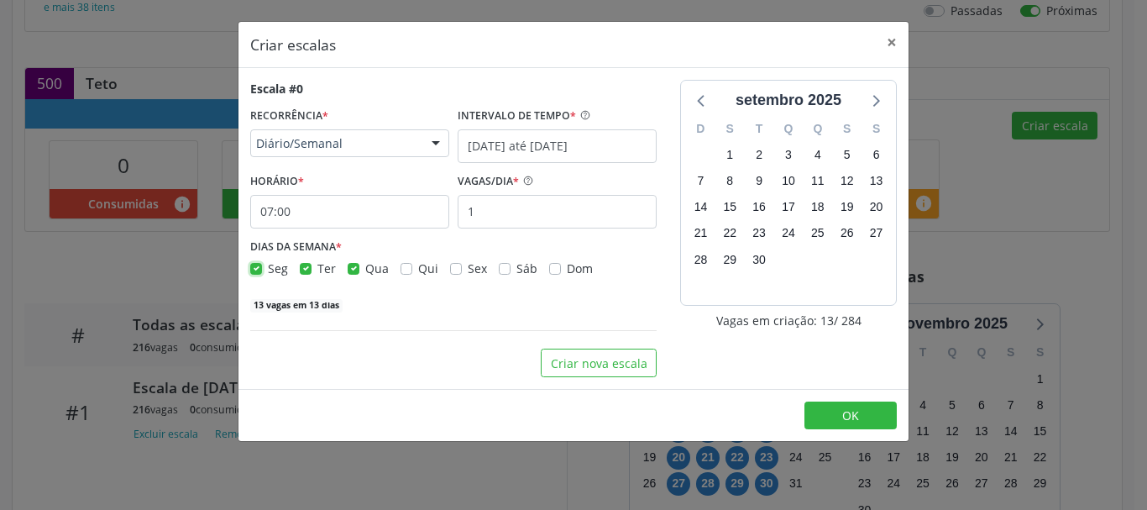
checkbox input "false"
click at [317, 270] on label "Ter" at bounding box center [326, 269] width 18 height 18
click at [303, 270] on input "Ter" at bounding box center [306, 267] width 12 height 15
checkbox input "false"
click at [543, 203] on input "1" at bounding box center [557, 212] width 199 height 34
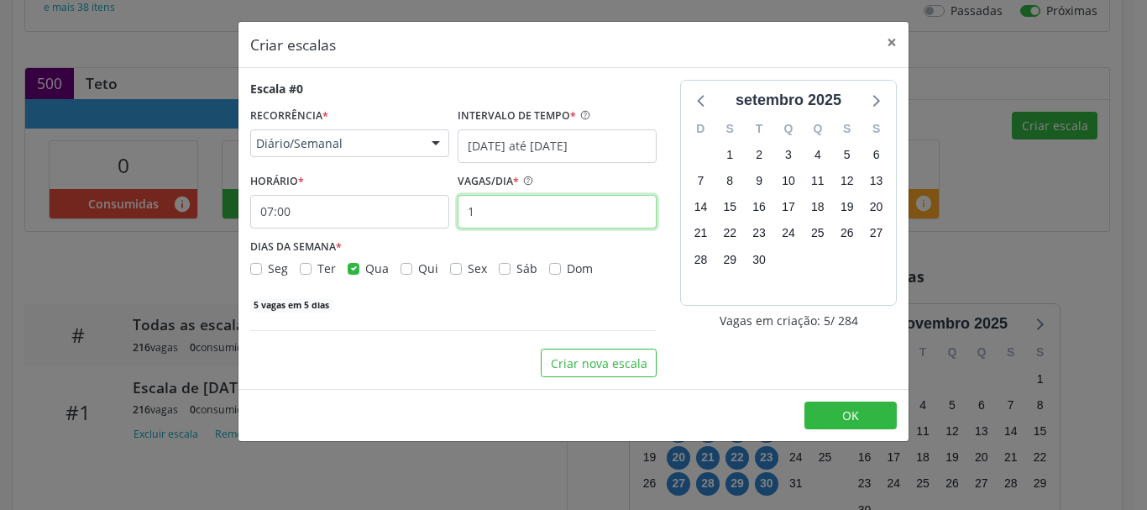
click at [543, 203] on input "1" at bounding box center [557, 212] width 199 height 34
type input "12"
click at [506, 309] on div "60 vagas em 5 dias" at bounding box center [453, 304] width 406 height 18
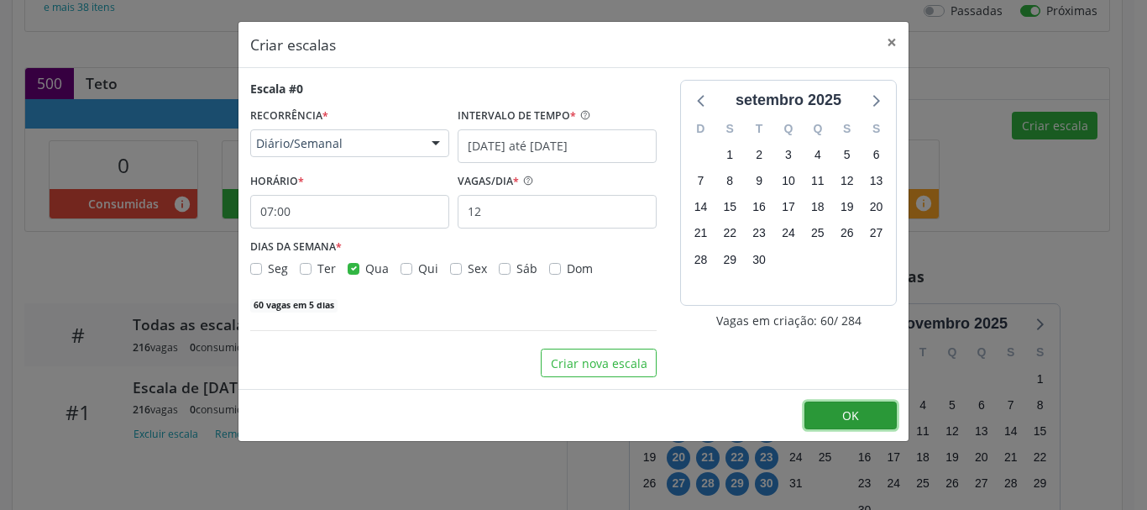
click at [864, 412] on button "OK" at bounding box center [851, 415] width 92 height 29
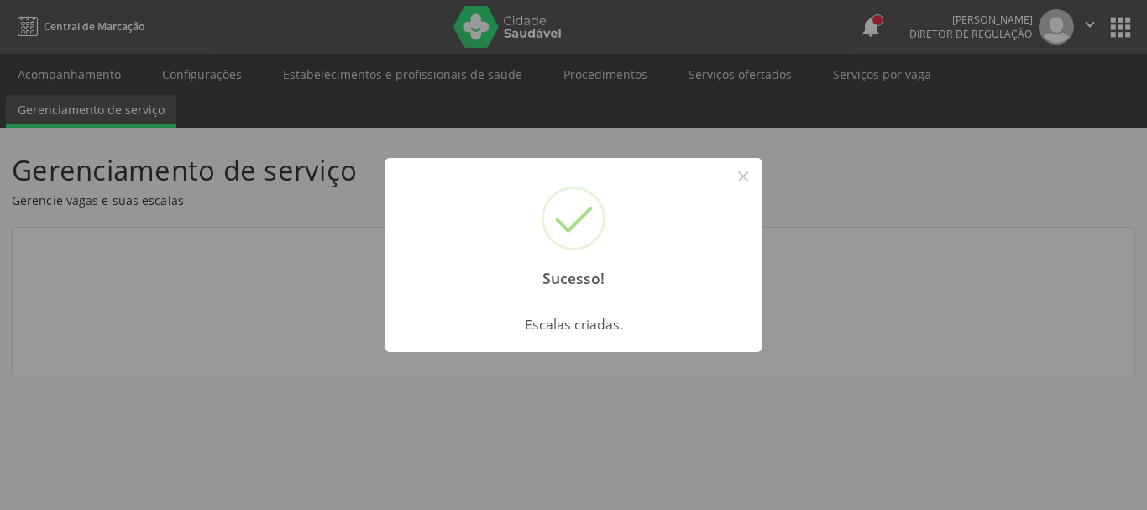
scroll to position [0, 0]
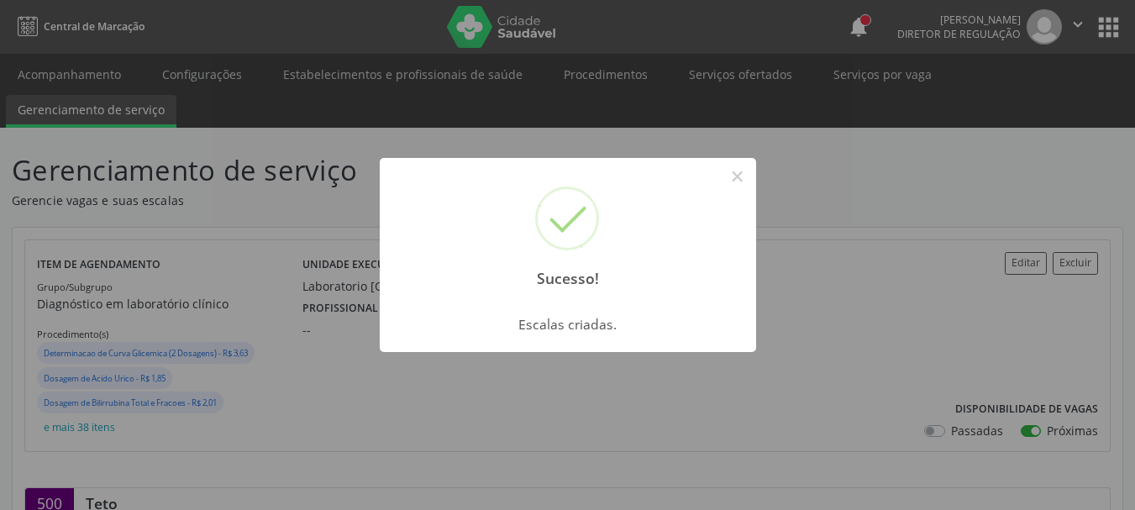
drag, startPoint x: 742, startPoint y: 176, endPoint x: 694, endPoint y: 165, distance: 49.9
click at [738, 180] on button "×" at bounding box center [737, 176] width 29 height 29
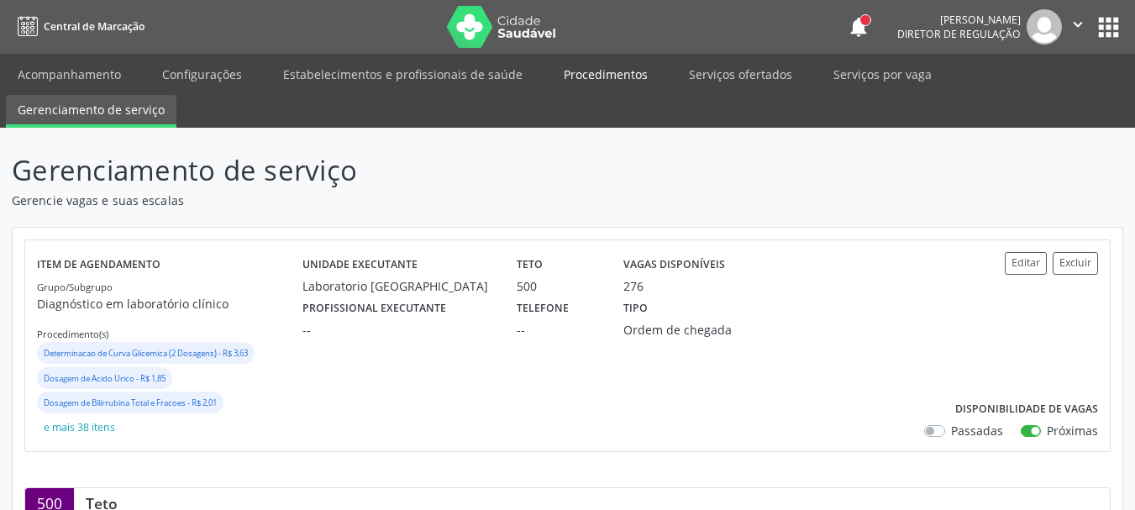
click at [570, 61] on link "Procedimentos" at bounding box center [605, 74] width 107 height 29
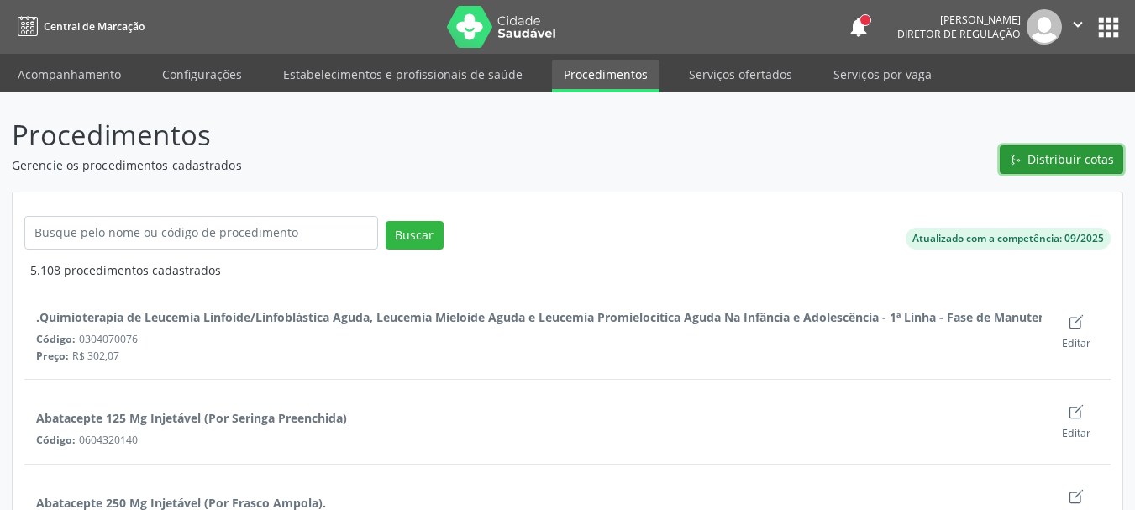
click at [1091, 169] on button "Distribuir cotas" at bounding box center [1060, 159] width 123 height 29
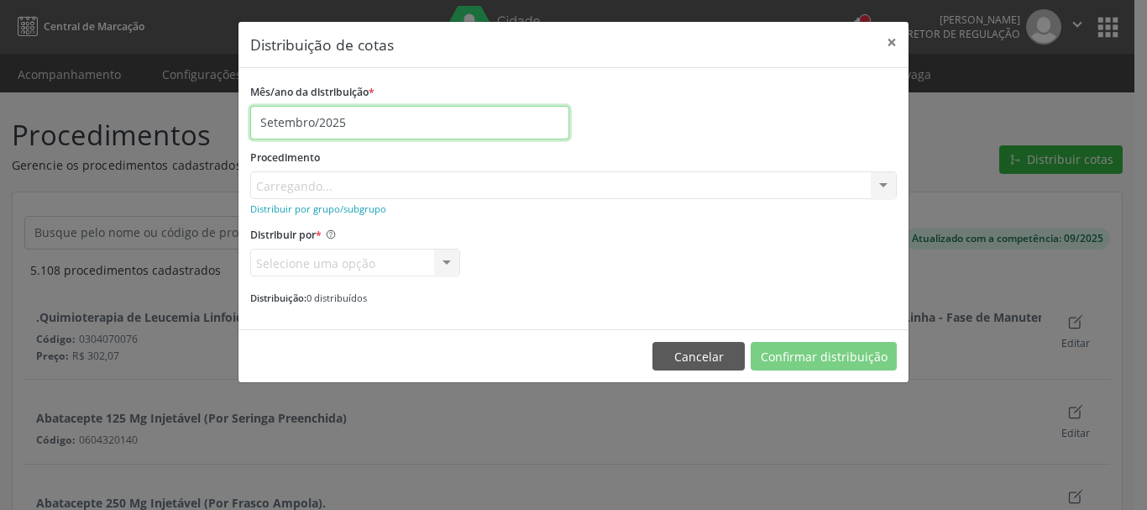
click at [381, 114] on input "Setembro/2025" at bounding box center [409, 123] width 319 height 34
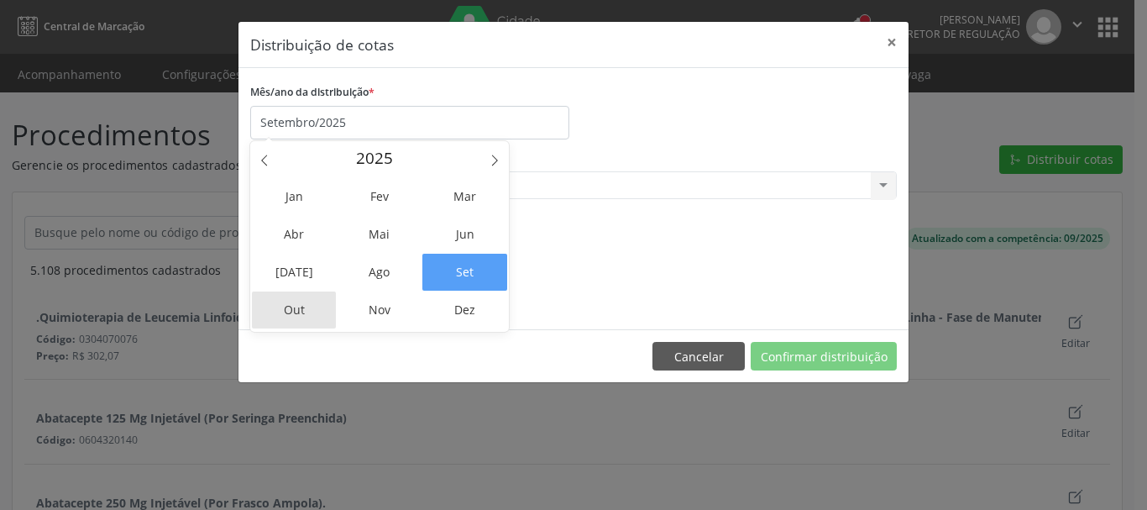
click at [275, 301] on span "Out" at bounding box center [294, 309] width 85 height 37
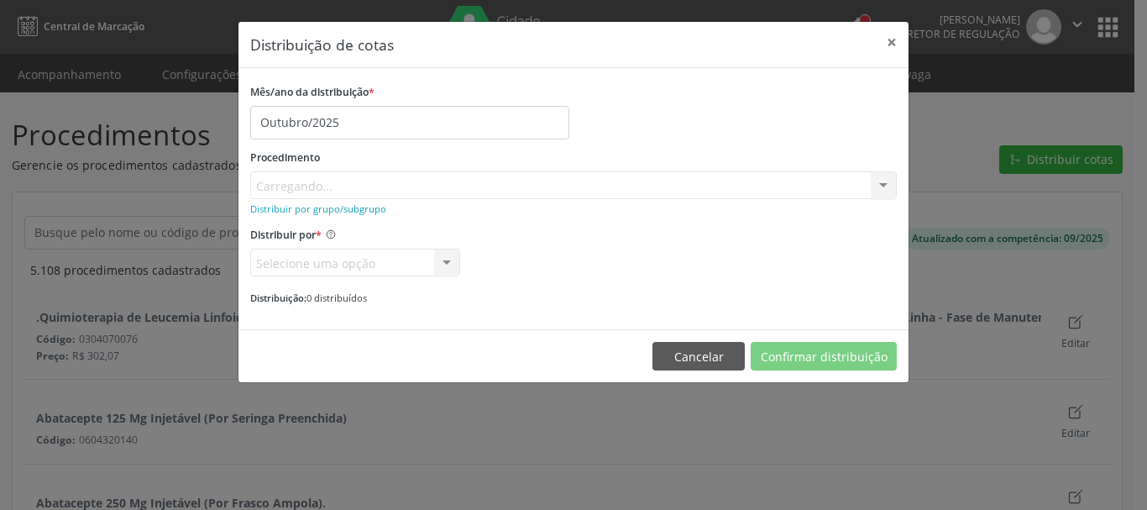
click at [322, 199] on div "Distribuir por grupo/subgrupo" at bounding box center [573, 208] width 647 height 18
click at [324, 204] on small "Distribuir por grupo/subgrupo" at bounding box center [318, 208] width 136 height 13
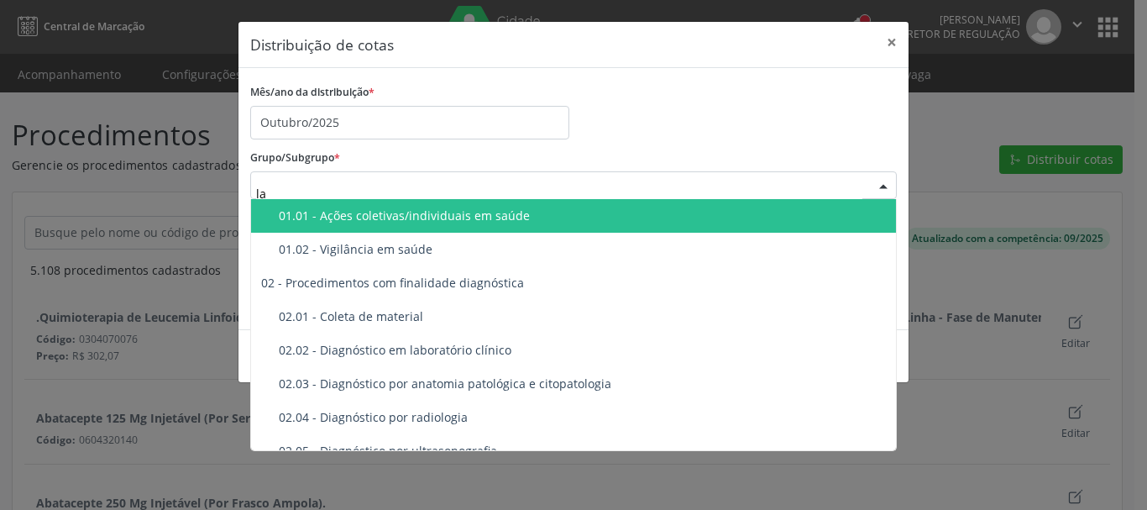
type input "lab"
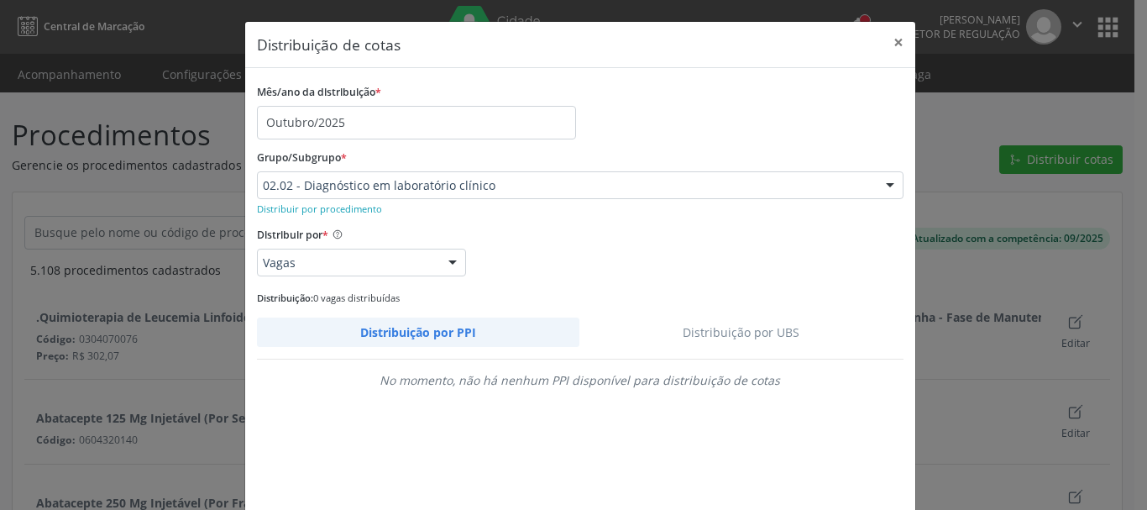
click at [749, 325] on link "Distribuição por UBS" at bounding box center [741, 331] width 324 height 29
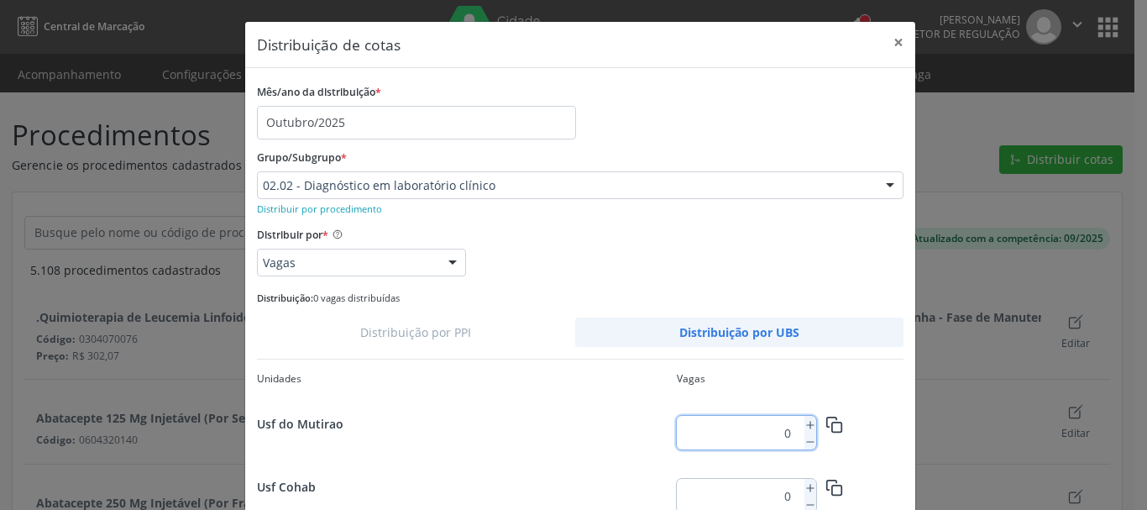
click at [777, 432] on input "0" at bounding box center [737, 433] width 121 height 34
type input "250"
click at [833, 427] on icon "button" at bounding box center [835, 425] width 18 height 18
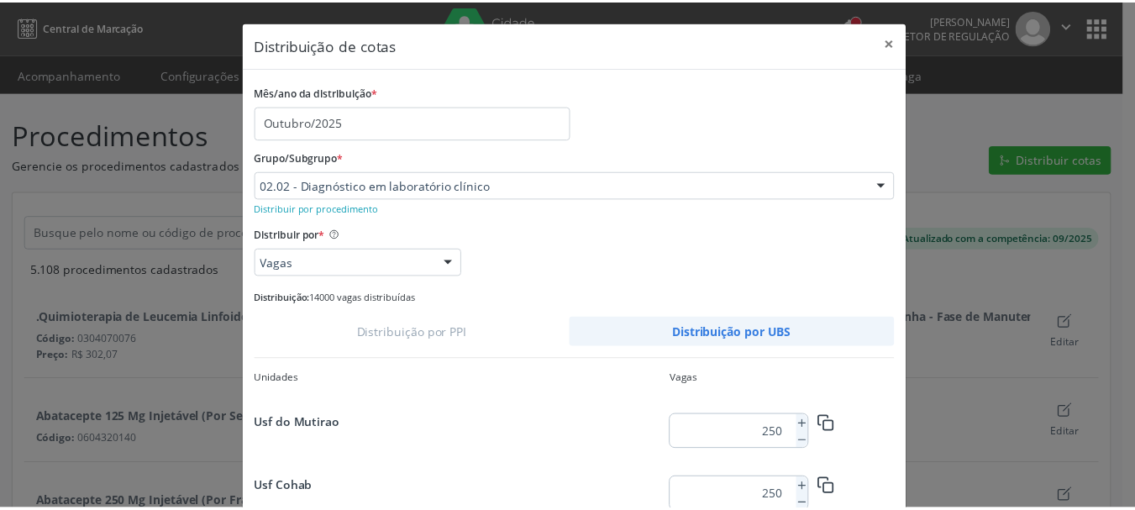
scroll to position [158, 0]
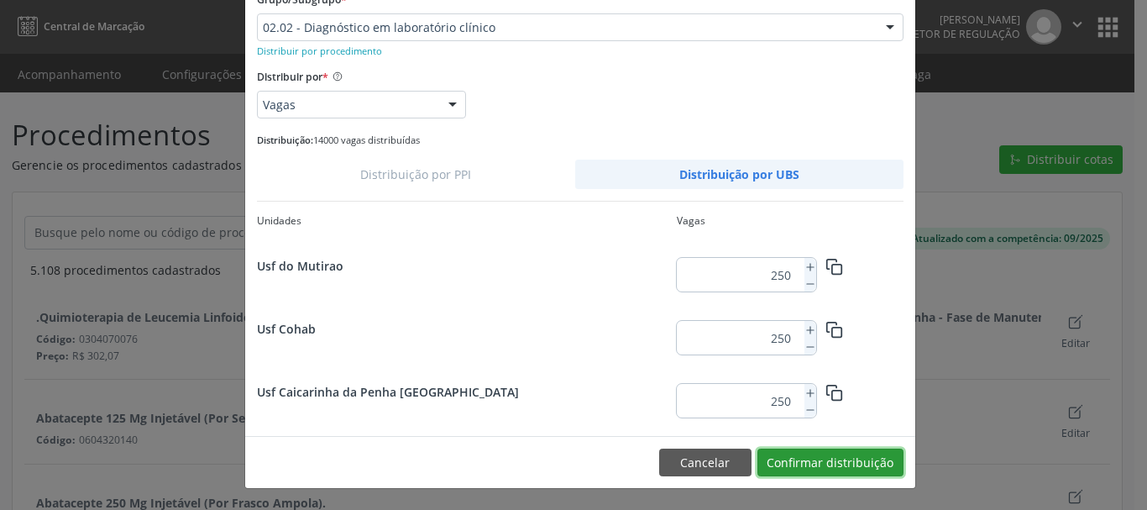
click at [867, 459] on button "Confirmar distribuição" at bounding box center [831, 462] width 146 height 29
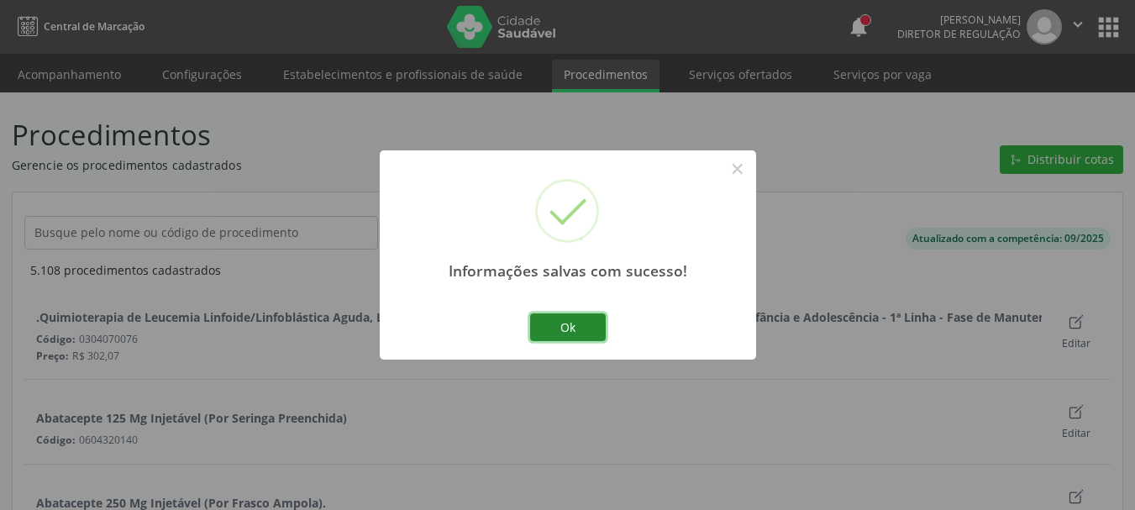
click at [597, 339] on button "Ok" at bounding box center [568, 327] width 76 height 29
